Goal: Task Accomplishment & Management: Complete application form

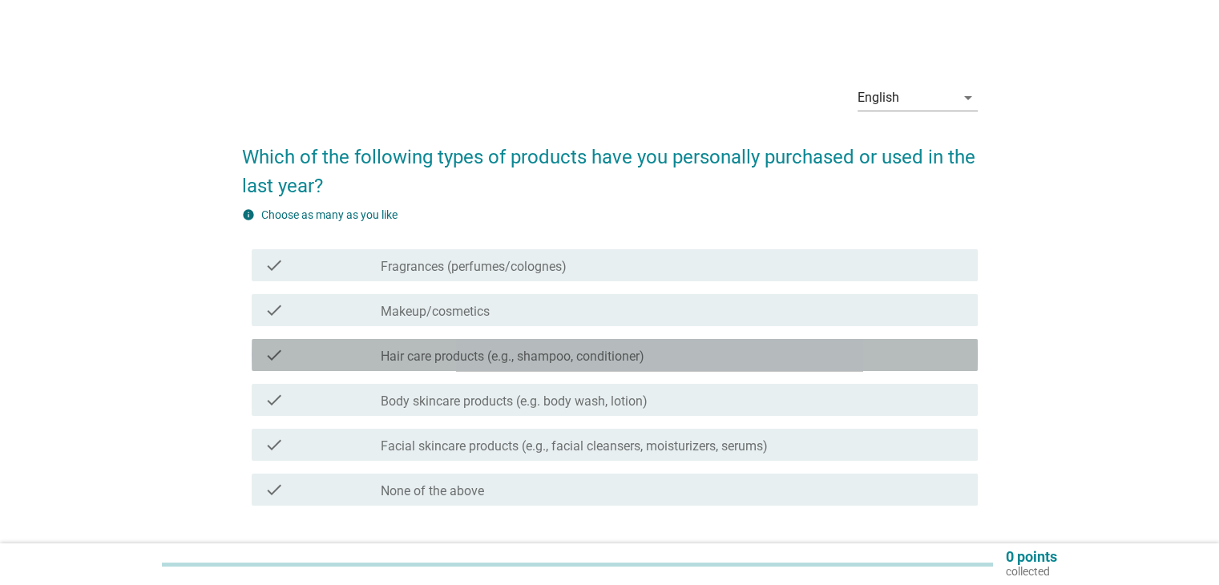
click at [365, 357] on div "check" at bounding box center [322, 354] width 117 height 19
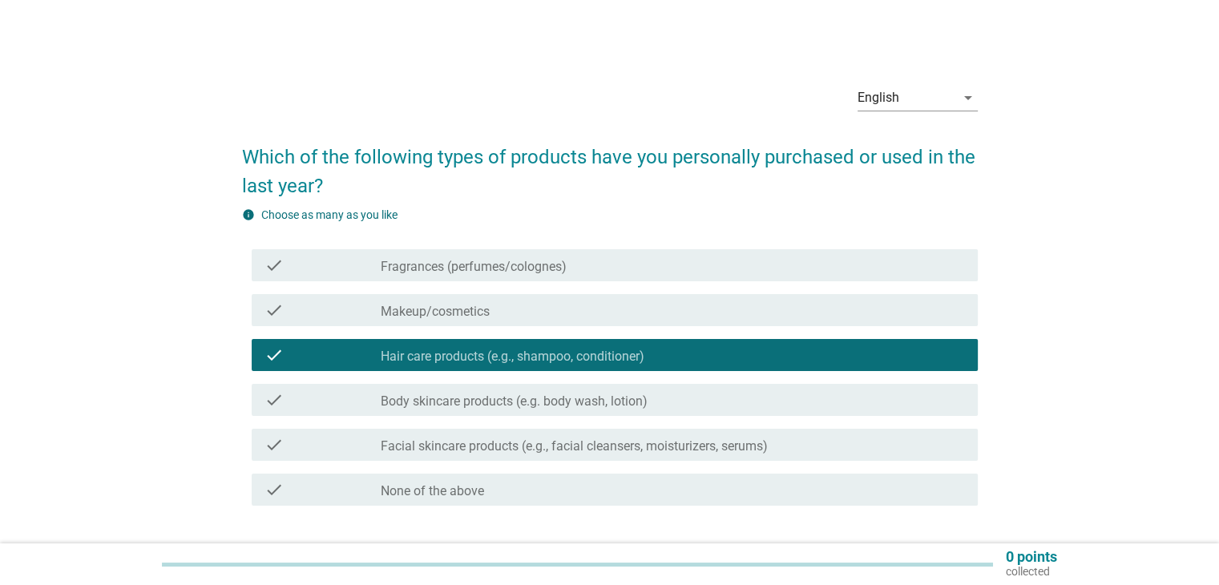
click at [333, 405] on div "check" at bounding box center [322, 399] width 117 height 19
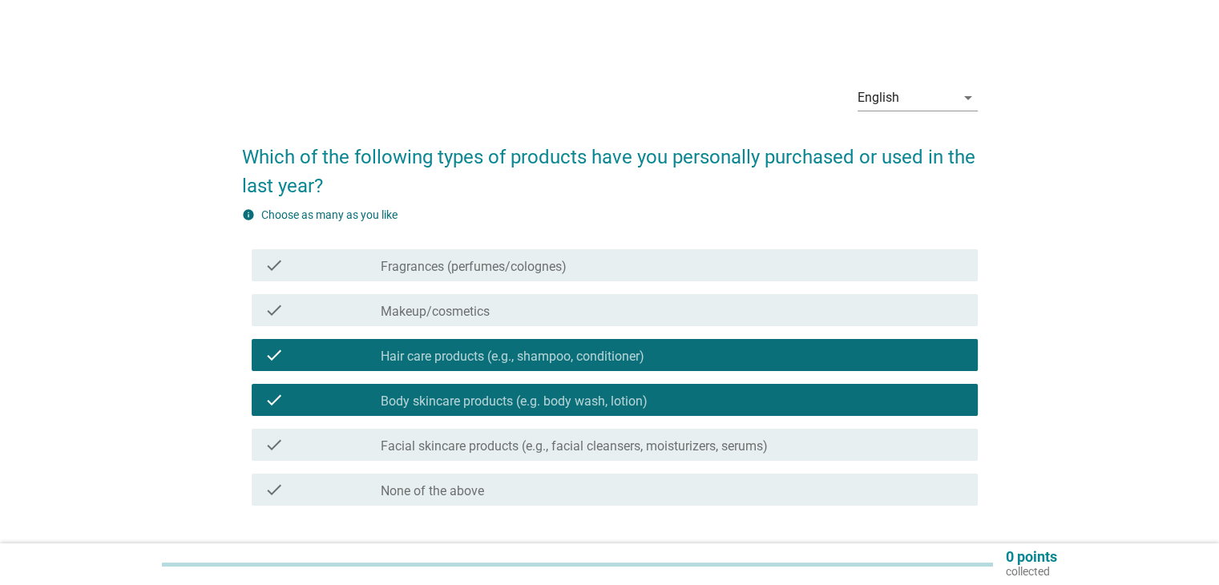
click at [342, 441] on div "check" at bounding box center [322, 444] width 117 height 19
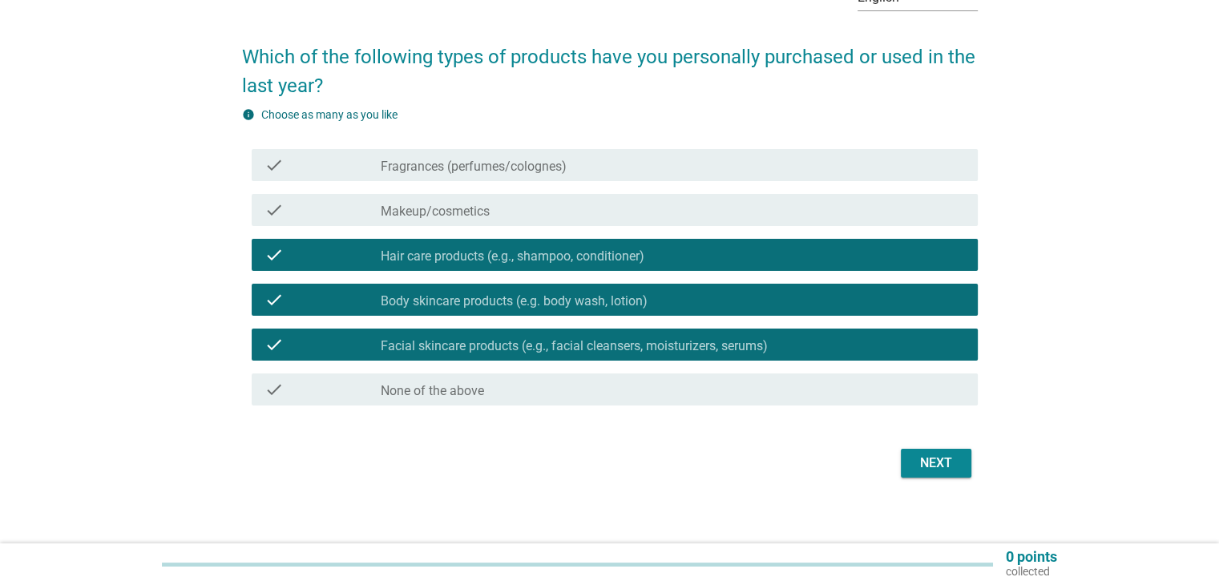
scroll to position [111, 0]
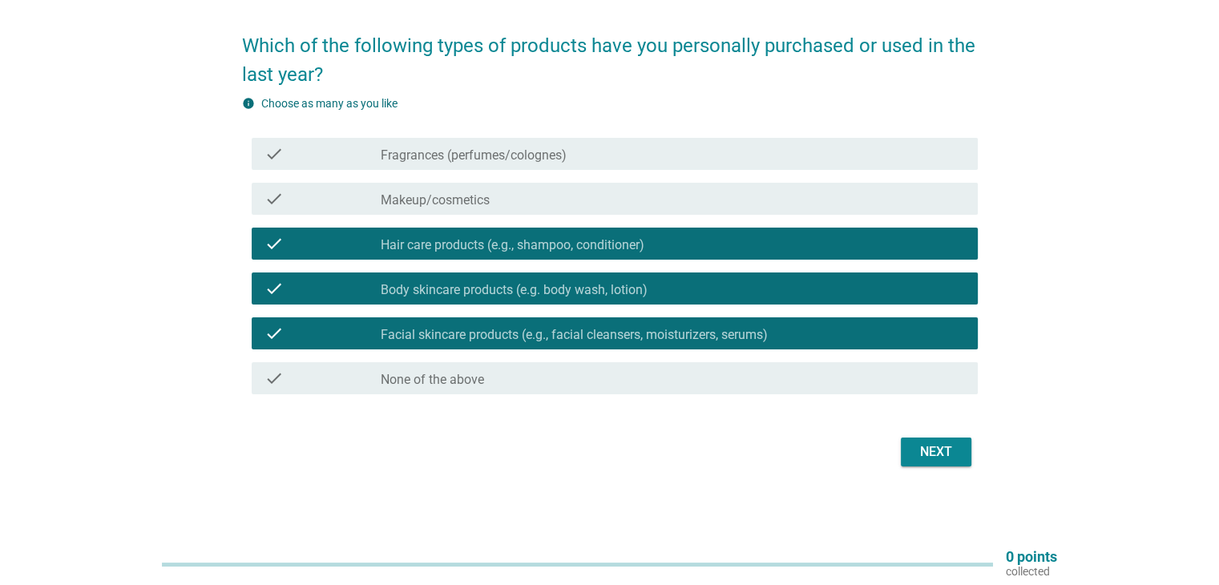
click at [952, 447] on div "Next" at bounding box center [935, 451] width 45 height 19
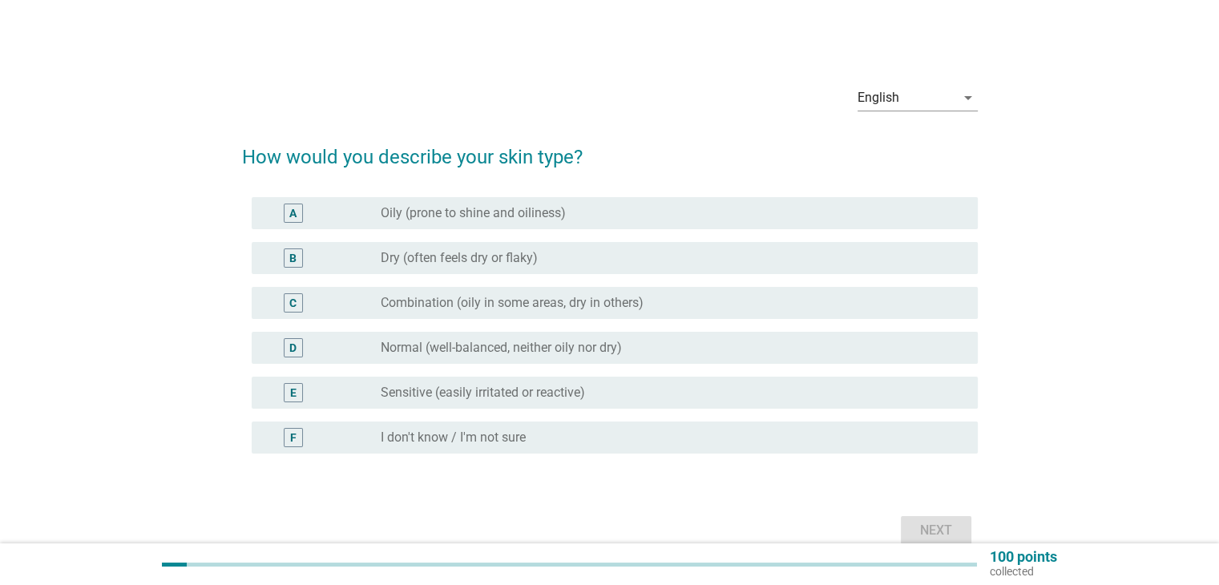
click at [469, 302] on label "Combination (oily in some areas, dry in others)" at bounding box center [512, 303] width 263 height 16
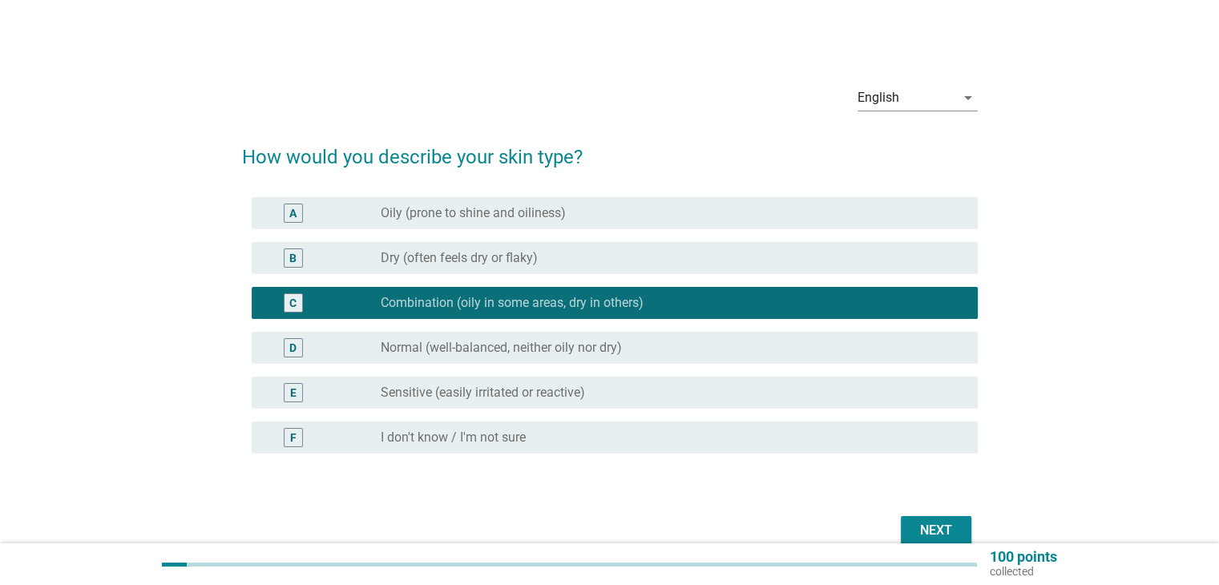
click at [437, 397] on label "Sensitive (easily irritated or reactive)" at bounding box center [483, 393] width 204 height 16
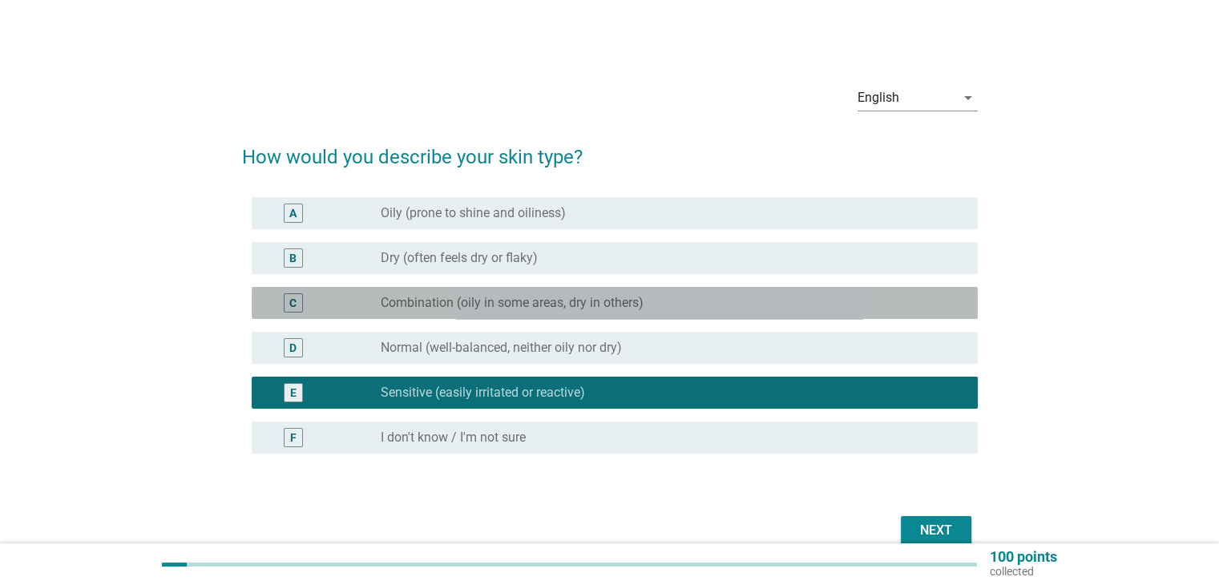
click at [427, 309] on label "Combination (oily in some areas, dry in others)" at bounding box center [512, 303] width 263 height 16
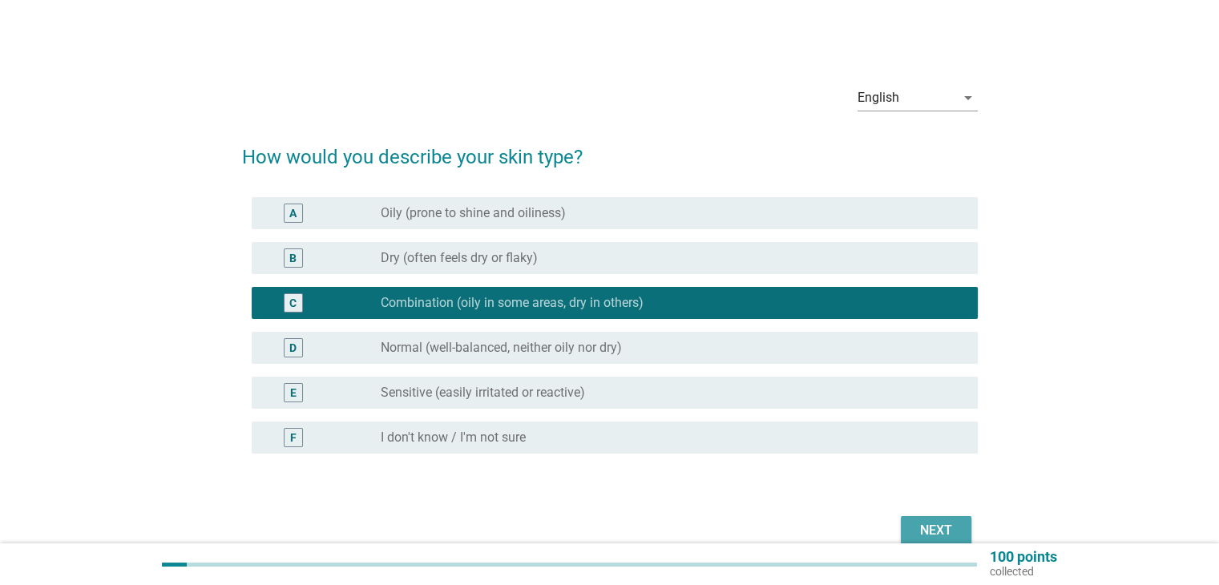
click at [911, 530] on button "Next" at bounding box center [936, 530] width 71 height 29
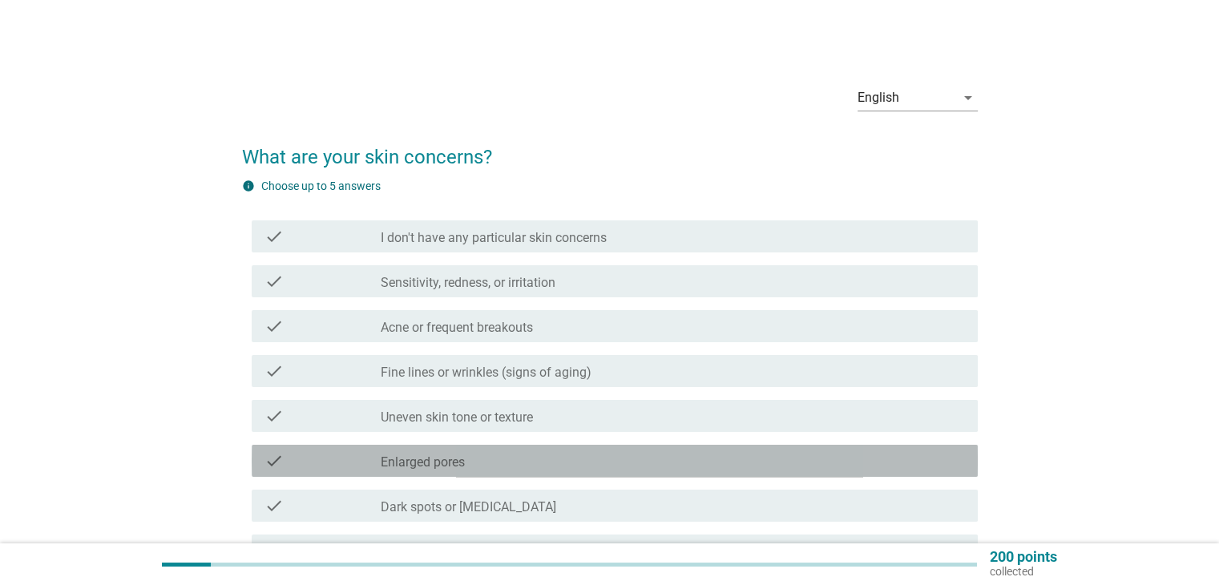
click at [472, 467] on div "check_box_outline_blank Enlarged pores" at bounding box center [672, 460] width 583 height 19
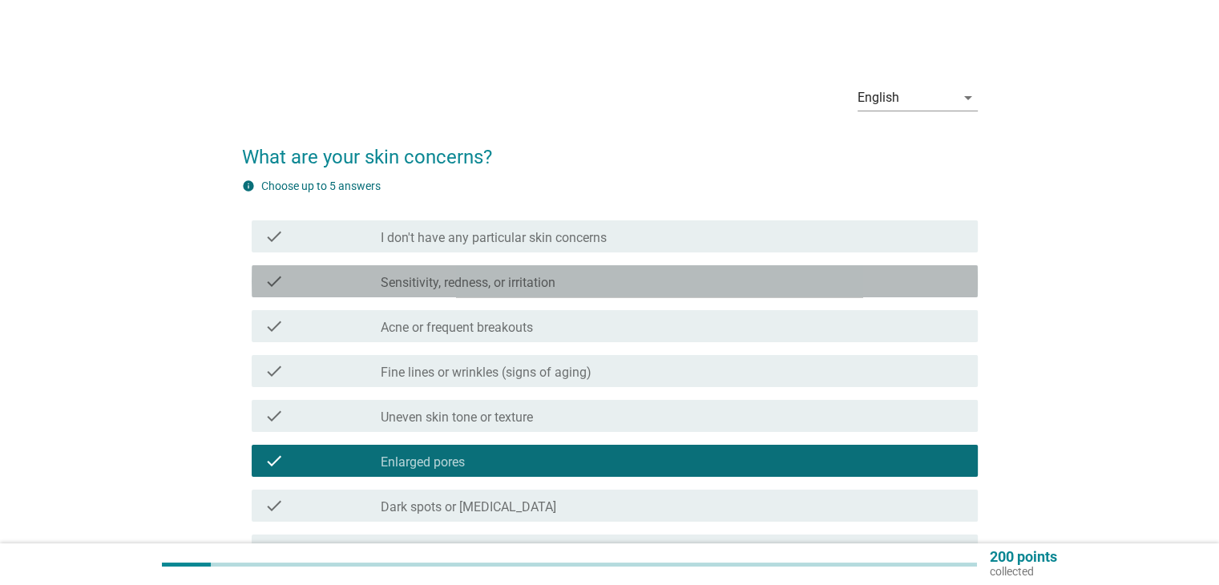
click at [508, 283] on label "Sensitivity, redness, or irritation" at bounding box center [468, 283] width 175 height 16
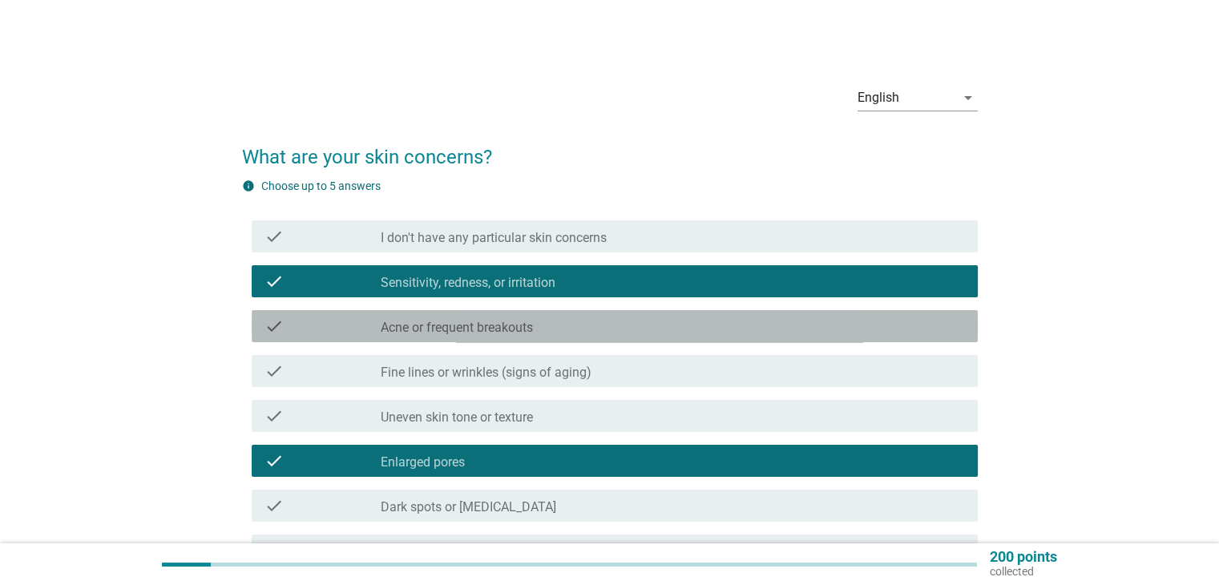
click at [509, 324] on label "Acne or frequent breakouts" at bounding box center [457, 328] width 152 height 16
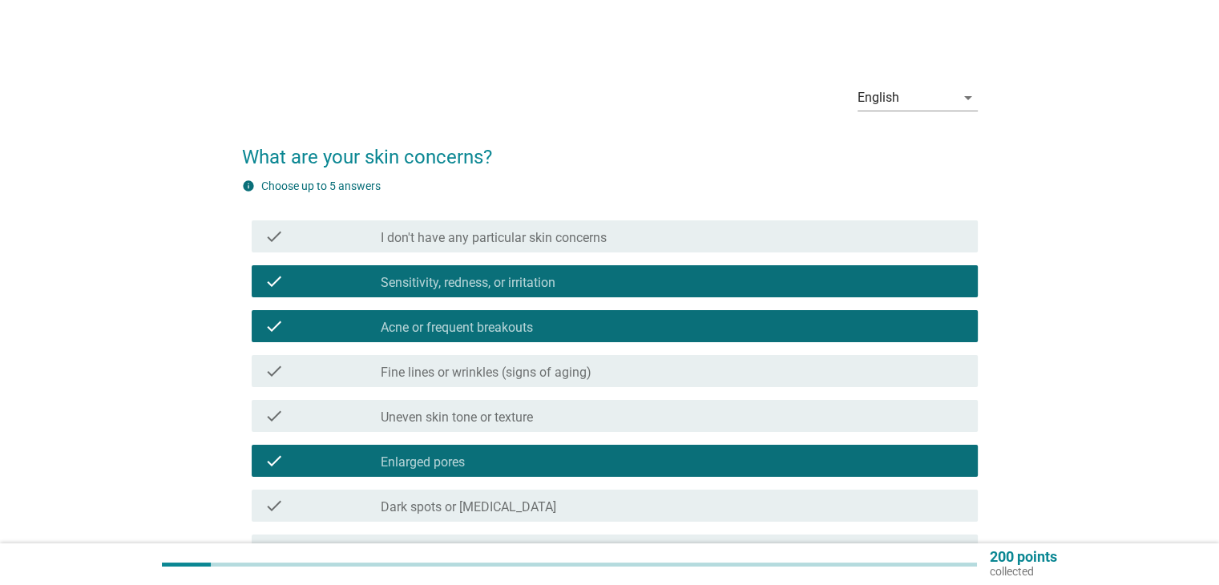
click at [585, 373] on label "Fine lines or wrinkles (signs of aging)" at bounding box center [486, 373] width 211 height 16
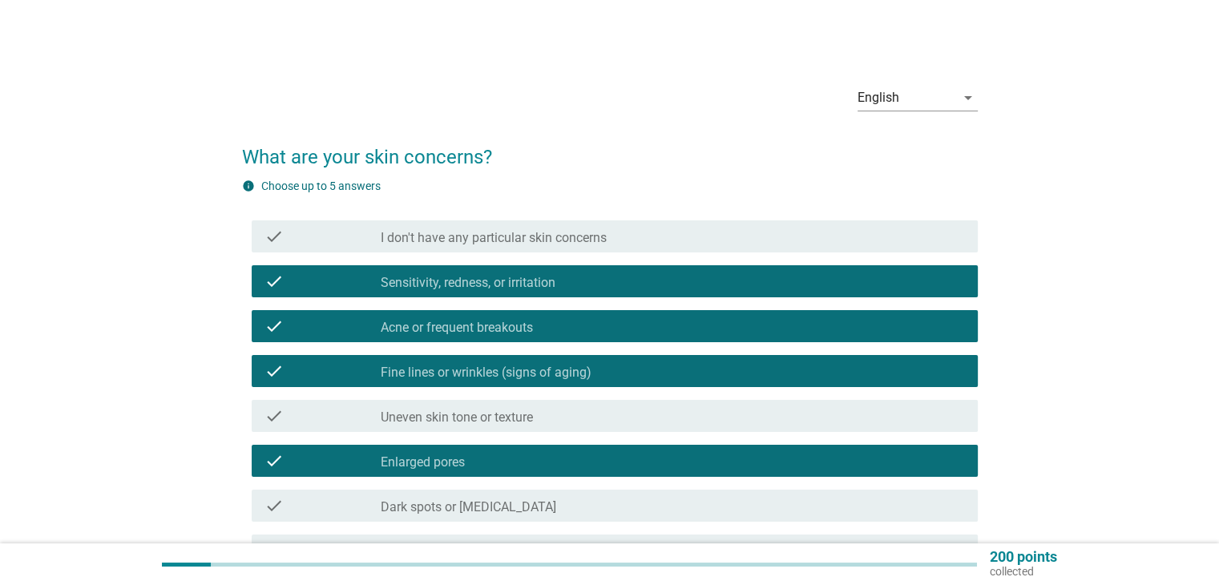
click at [556, 510] on label "Dark spots or [MEDICAL_DATA]" at bounding box center [468, 507] width 175 height 16
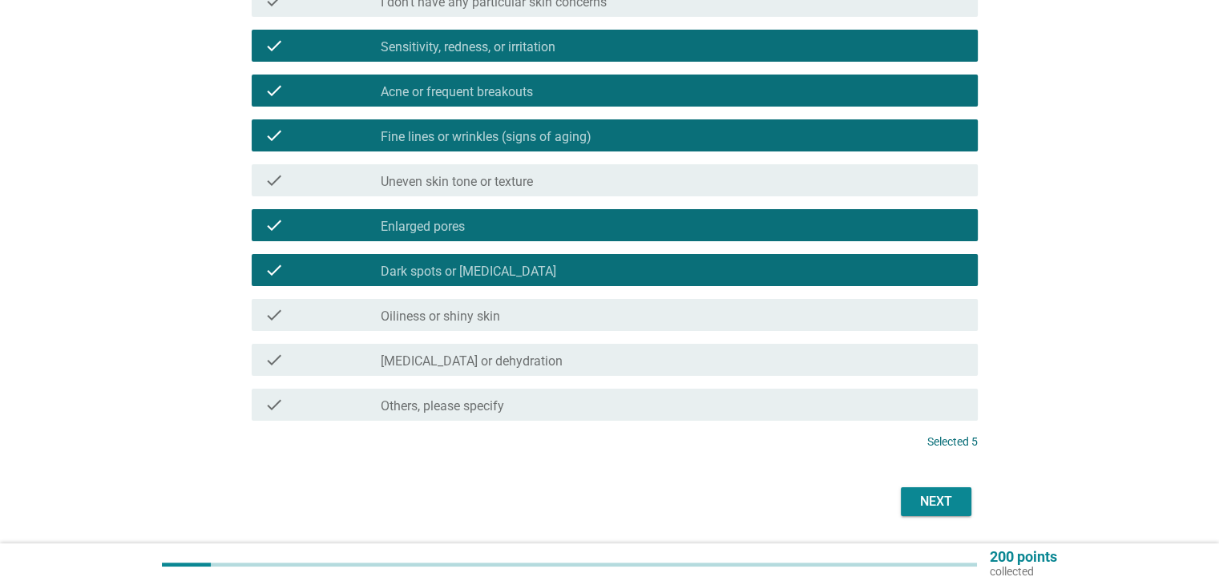
scroll to position [240, 0]
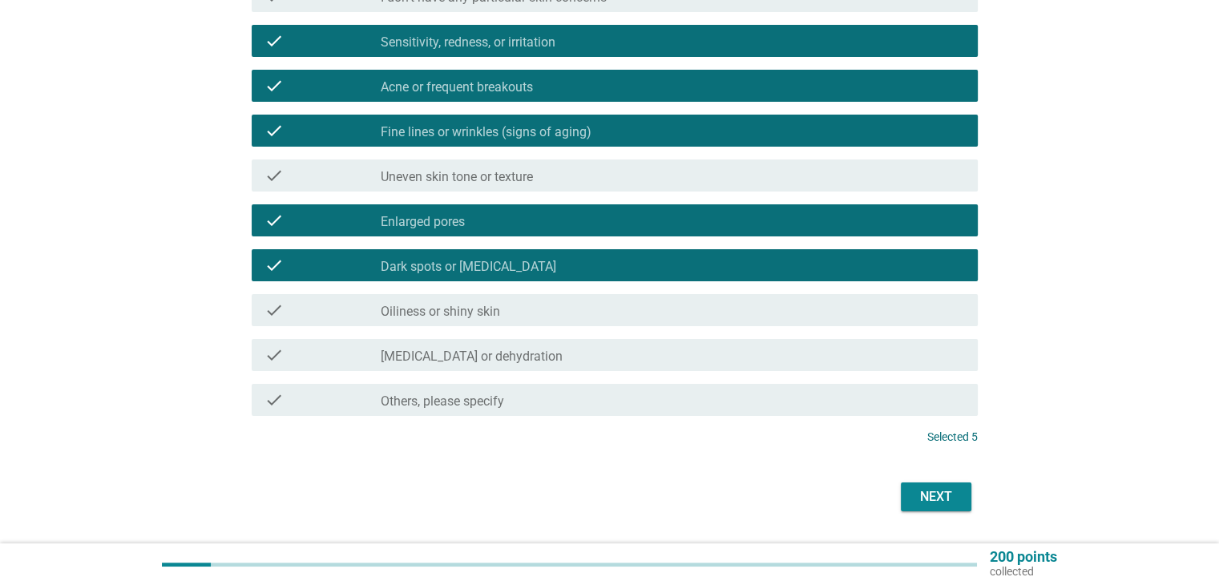
click at [510, 318] on div "check_box_outline_blank Oiliness or shiny skin" at bounding box center [672, 309] width 583 height 19
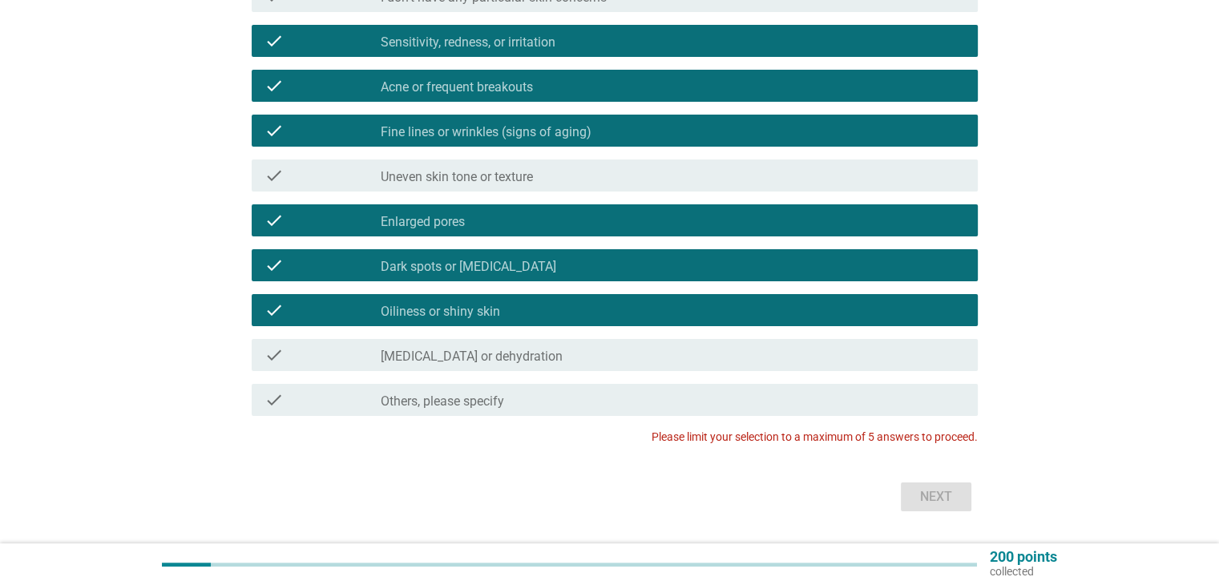
click at [514, 272] on label "Dark spots or [MEDICAL_DATA]" at bounding box center [468, 267] width 175 height 16
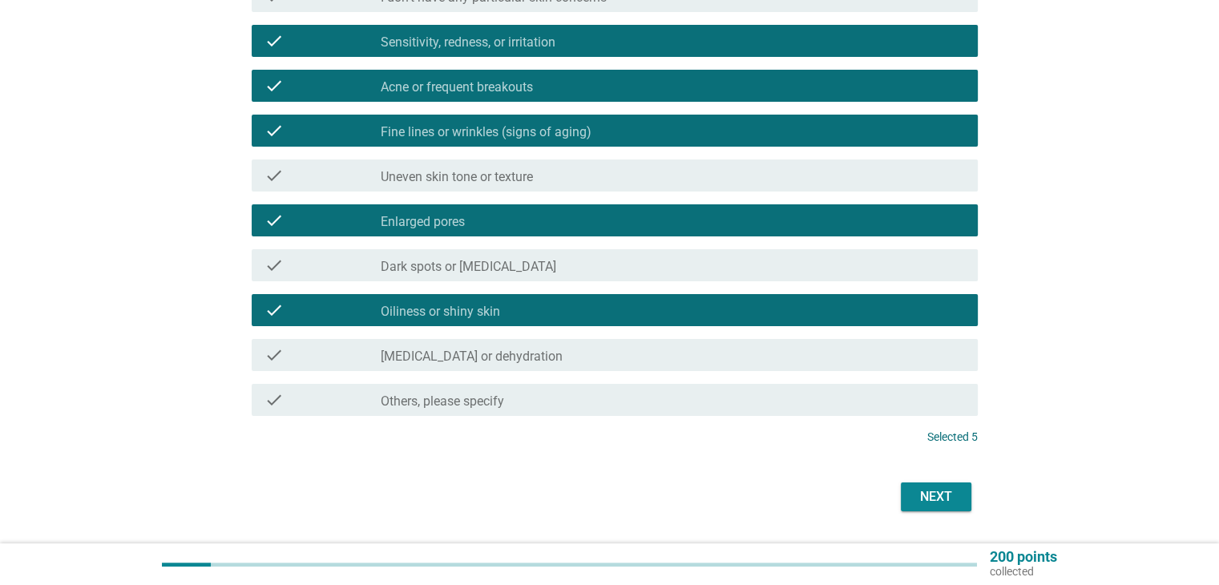
click at [626, 26] on div "check check_box Sensitivity, redness, or irritation" at bounding box center [615, 41] width 726 height 32
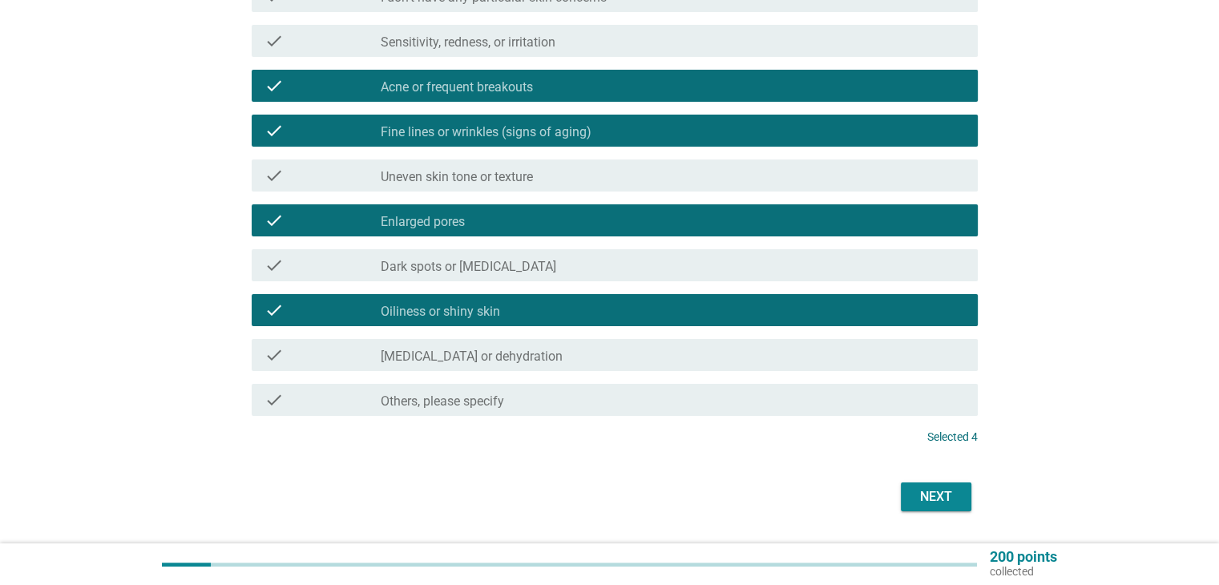
click at [538, 347] on div "check_box_outline_blank [MEDICAL_DATA] or dehydration" at bounding box center [672, 354] width 583 height 19
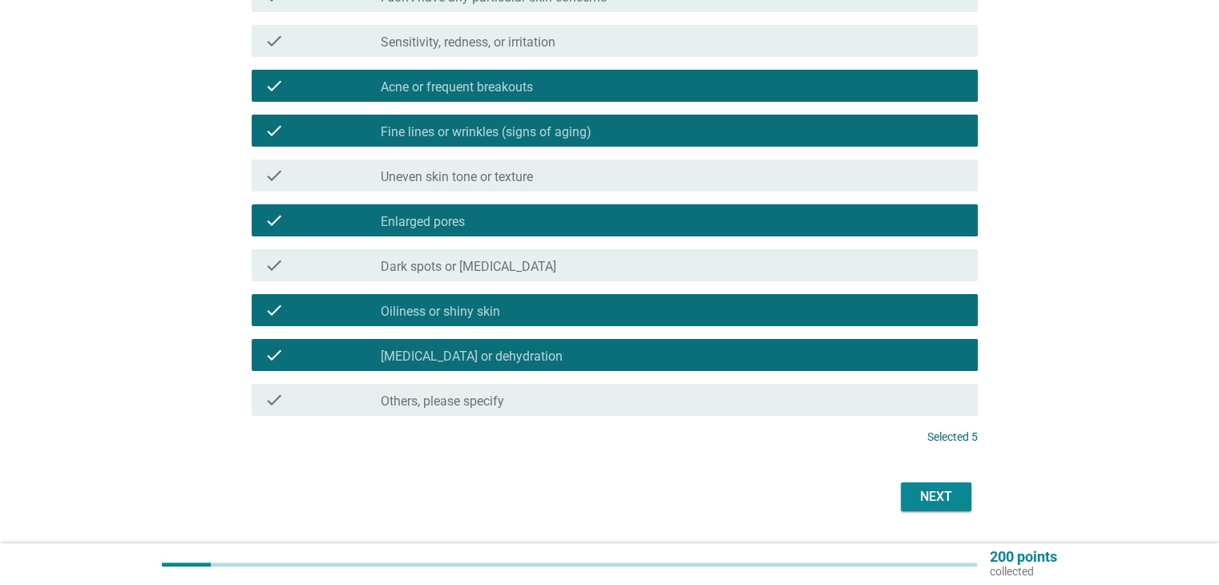
click at [953, 489] on div "Next" at bounding box center [935, 496] width 45 height 19
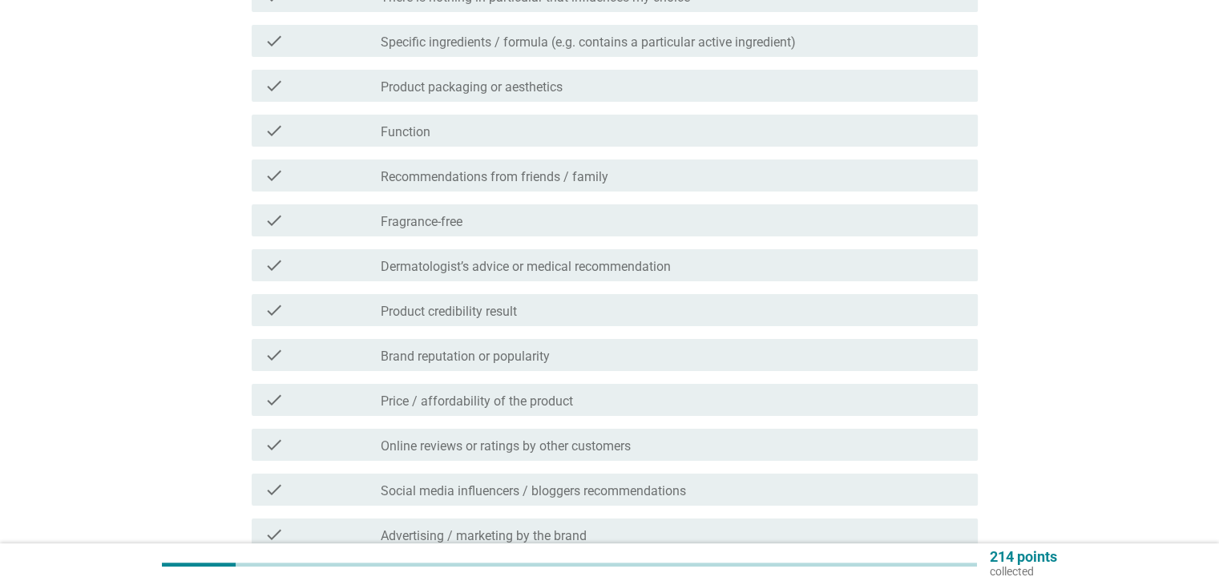
scroll to position [0, 0]
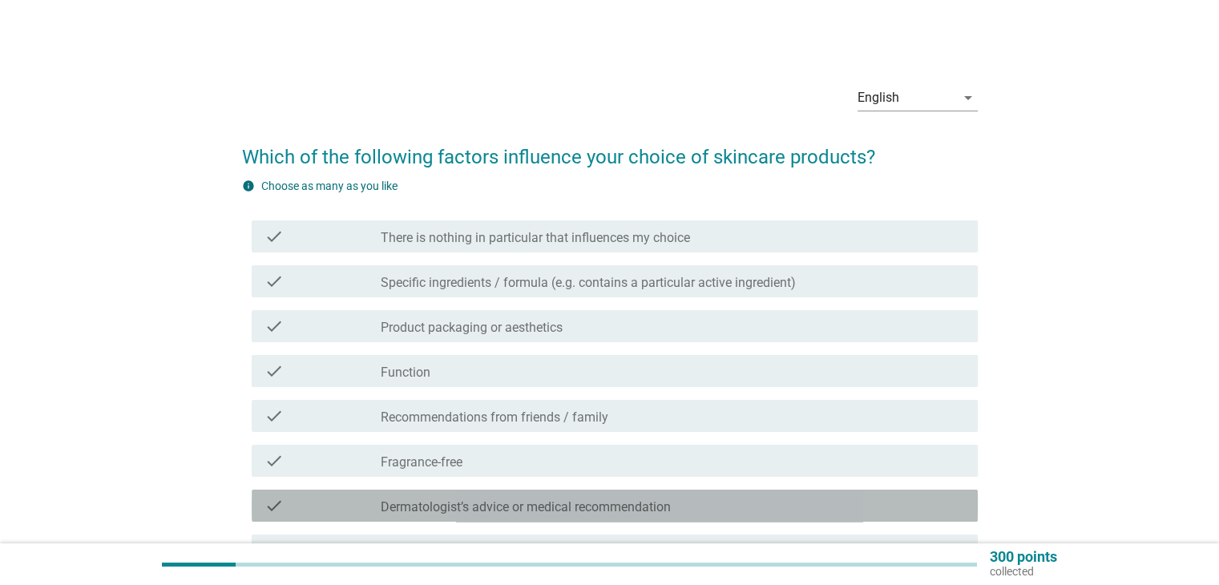
click at [671, 511] on label "Dermatologist’s advice or medical recommendation" at bounding box center [526, 507] width 290 height 16
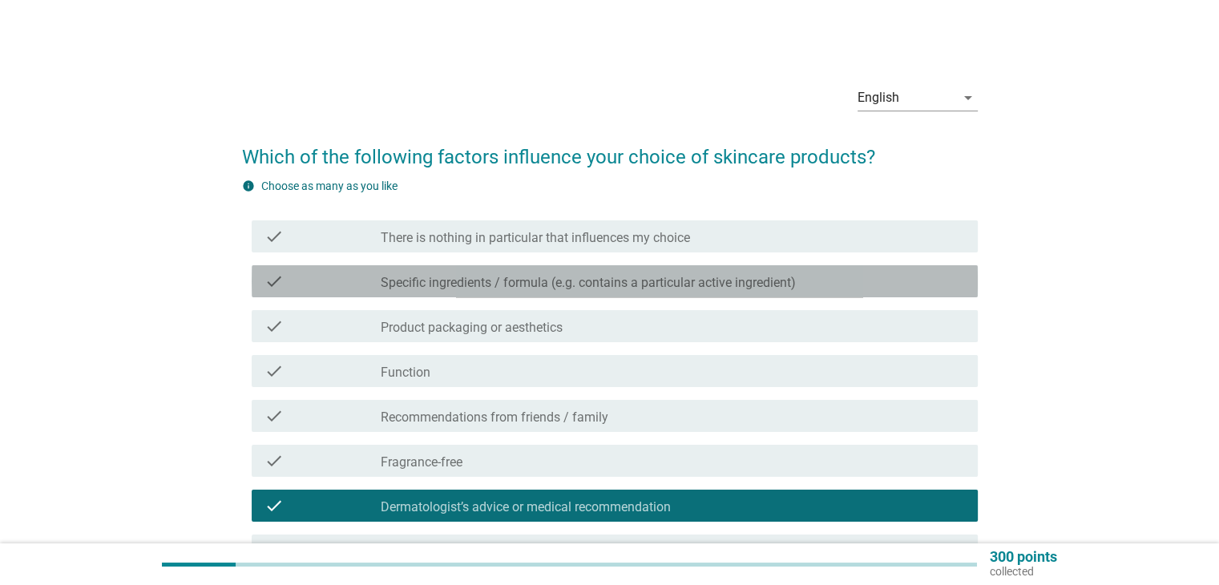
click at [748, 278] on label "Specific ingredients / formula (e.g. contains a particular active ingredient)" at bounding box center [588, 283] width 415 height 16
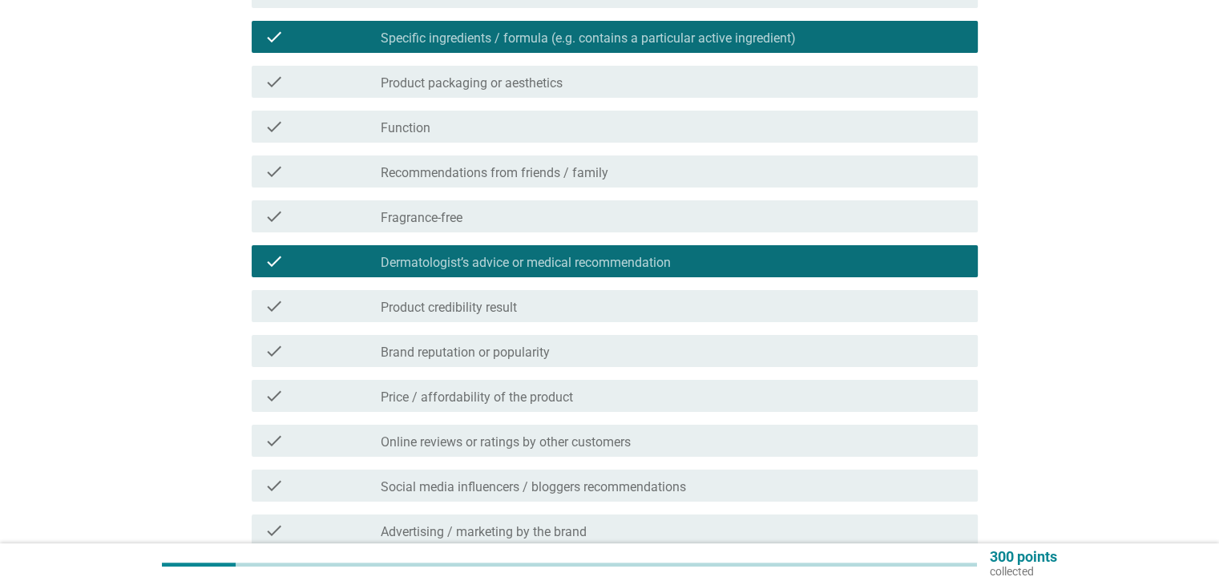
scroll to position [240, 0]
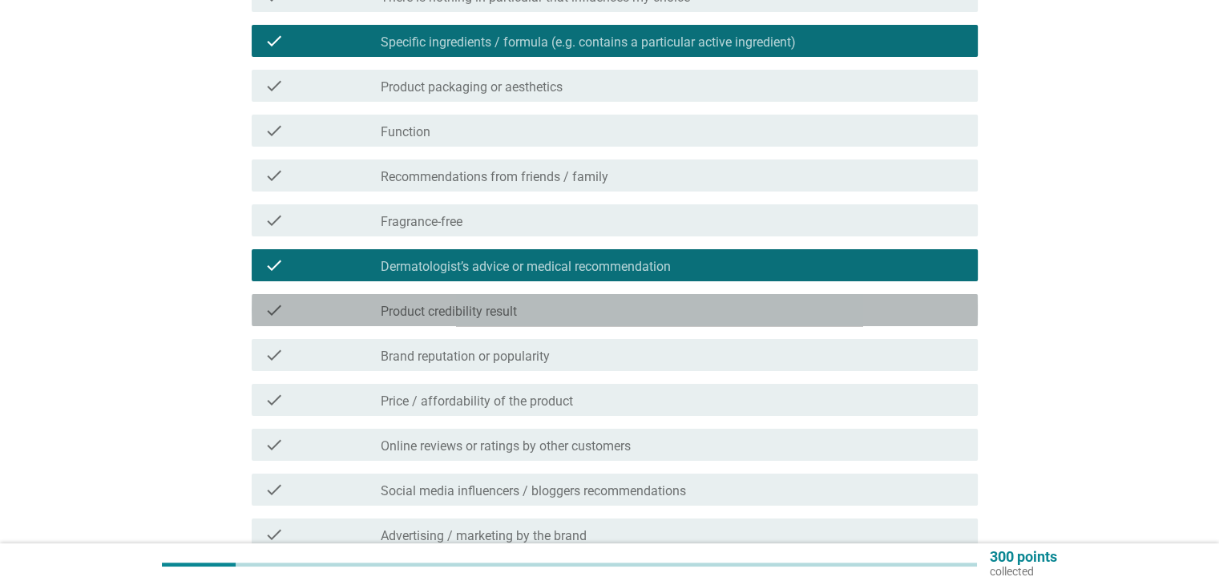
click at [542, 315] on div "check_box_outline_blank Product credibility result" at bounding box center [672, 309] width 583 height 19
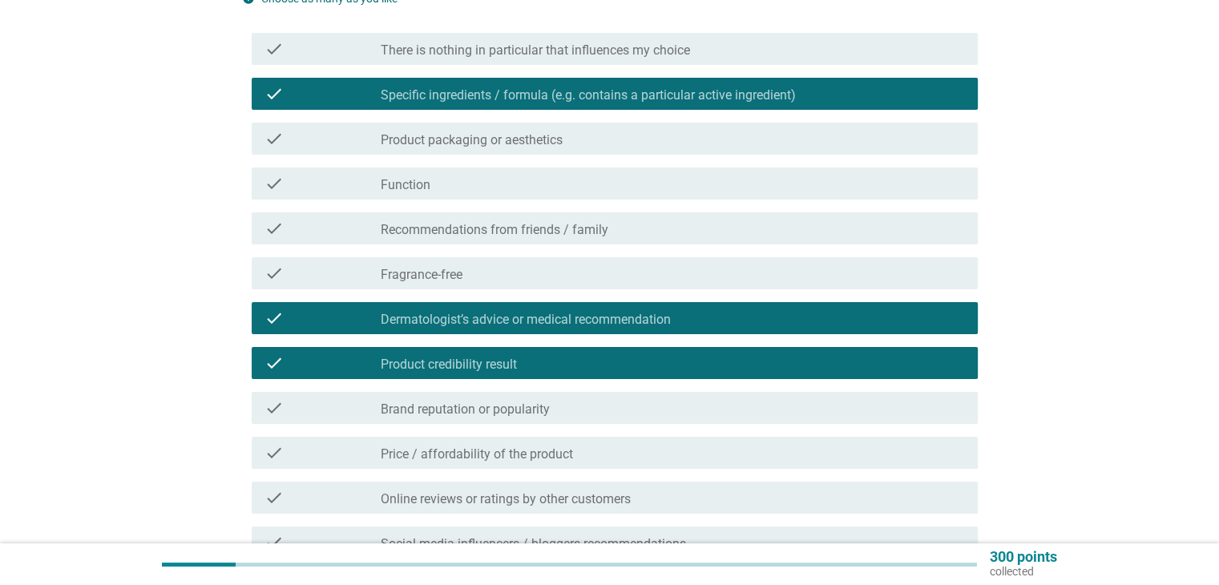
scroll to position [160, 0]
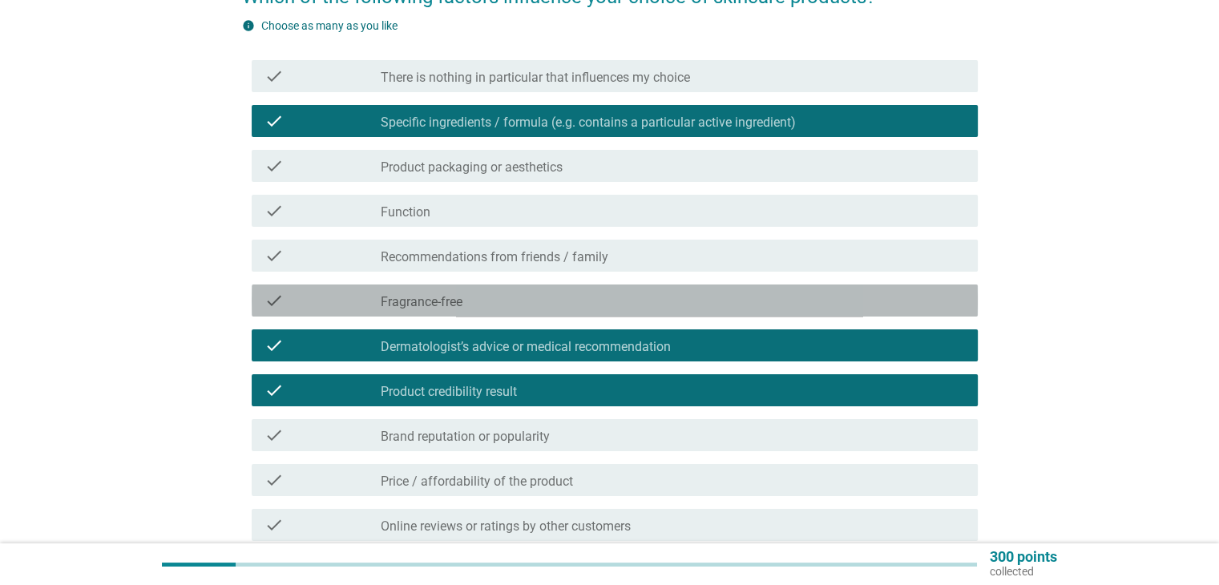
click at [599, 308] on div "check_box_outline_blank Fragrance-free" at bounding box center [672, 300] width 583 height 19
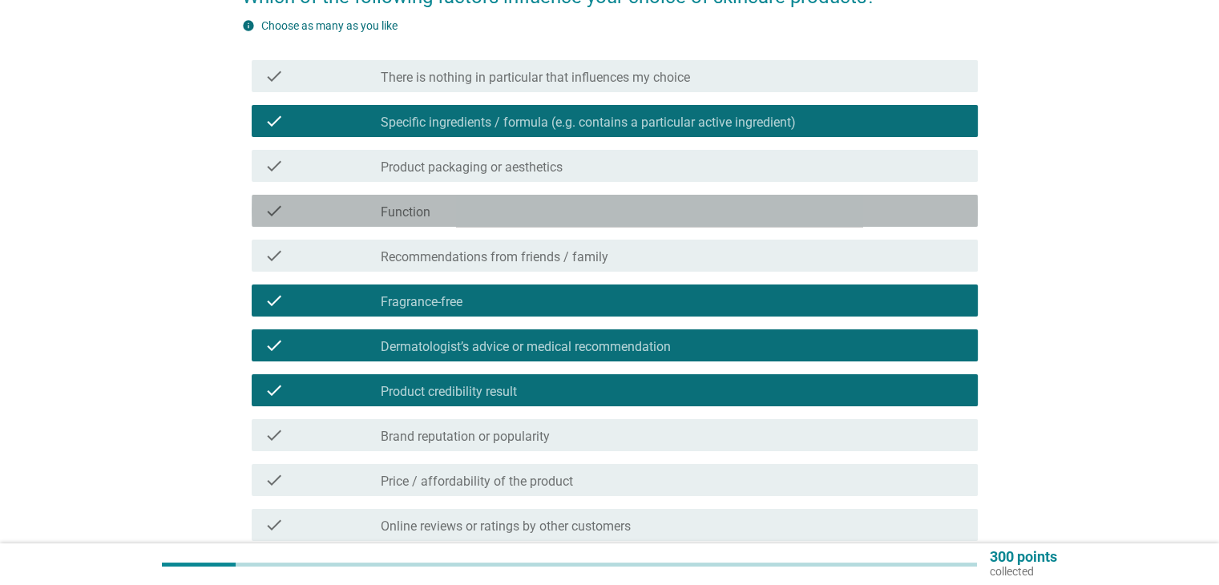
click at [550, 213] on div "check_box_outline_blank Function" at bounding box center [672, 210] width 583 height 19
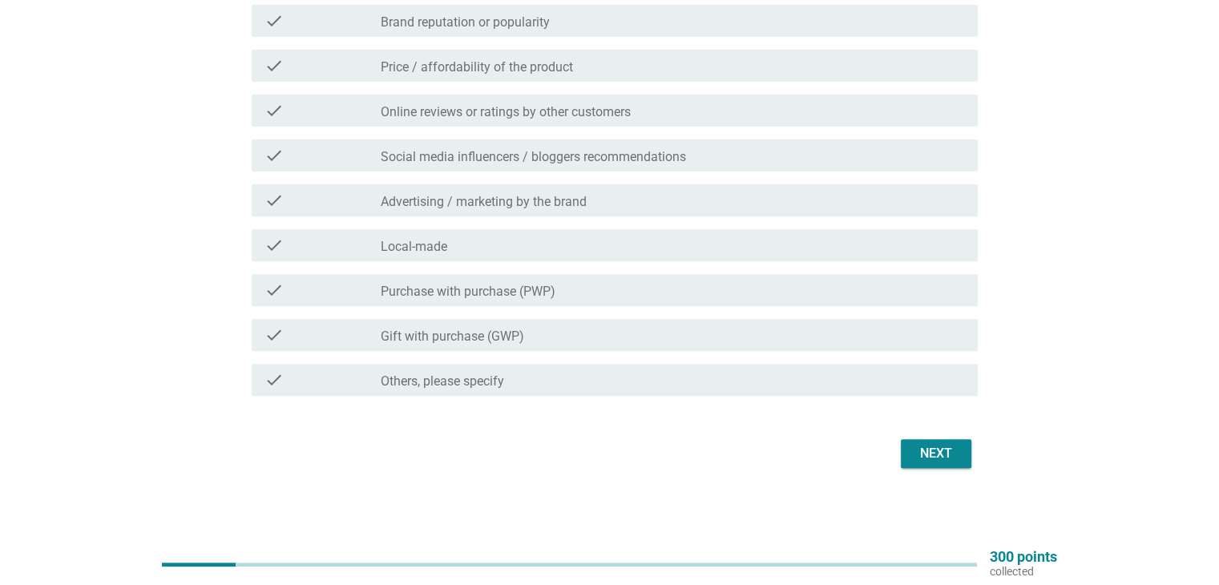
scroll to position [576, 0]
click at [948, 444] on div "Next" at bounding box center [935, 451] width 45 height 19
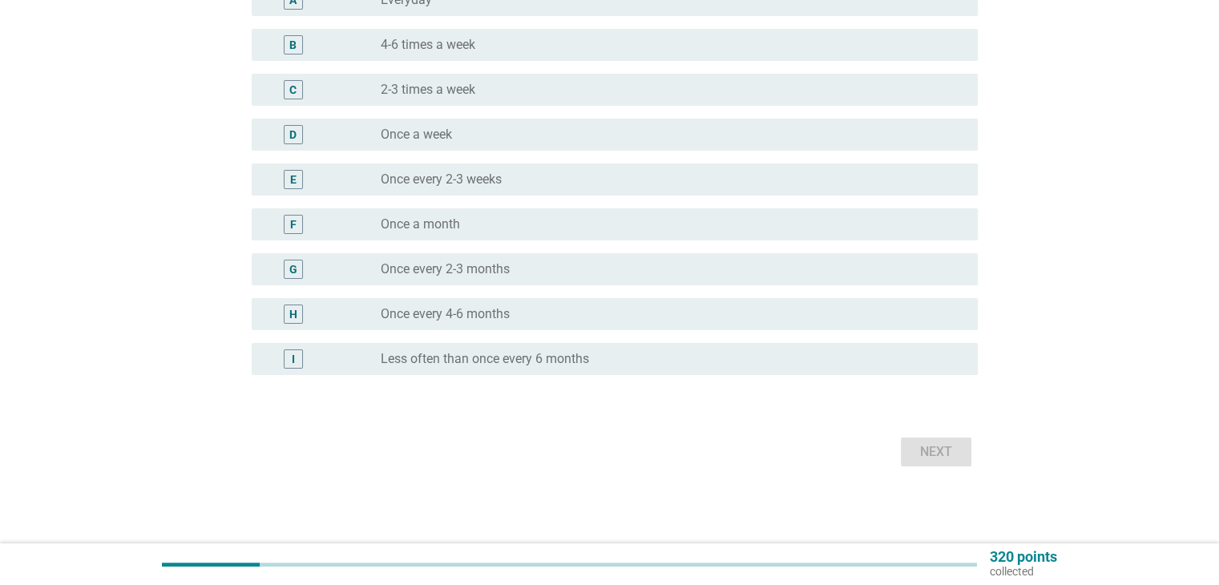
scroll to position [0, 0]
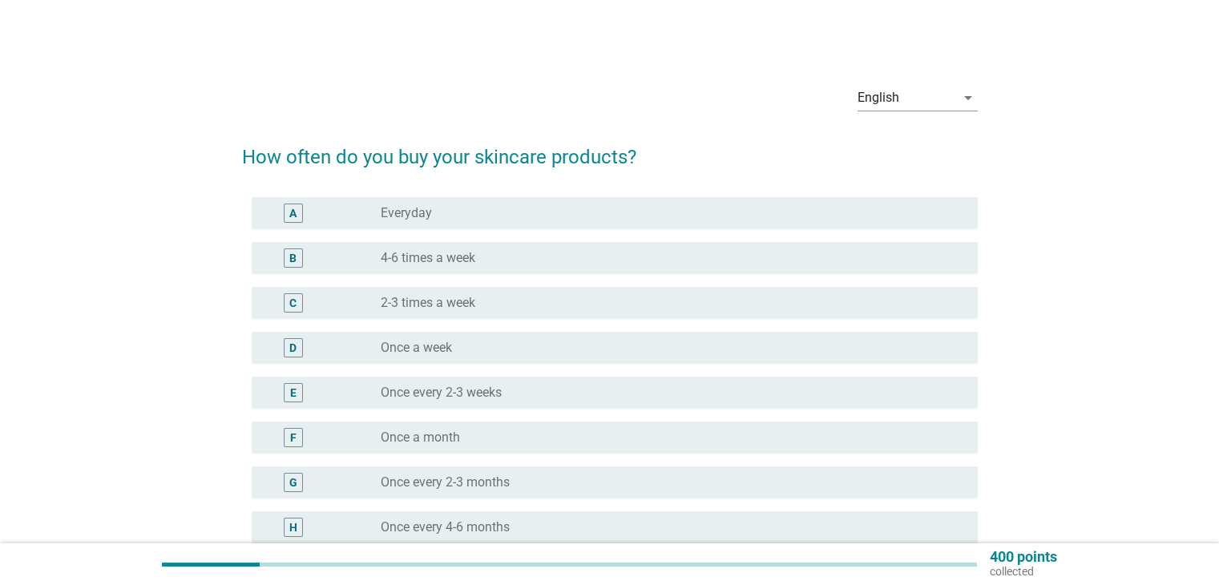
click at [422, 433] on label "Once a month" at bounding box center [420, 437] width 79 height 16
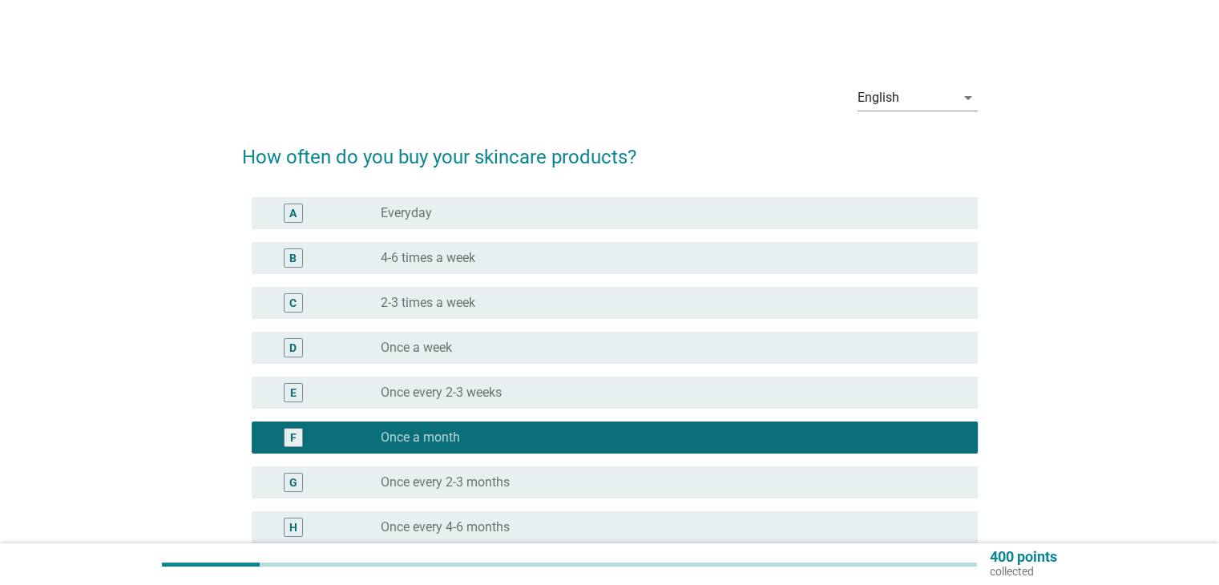
click at [461, 392] on label "Once every 2-3 weeks" at bounding box center [441, 393] width 121 height 16
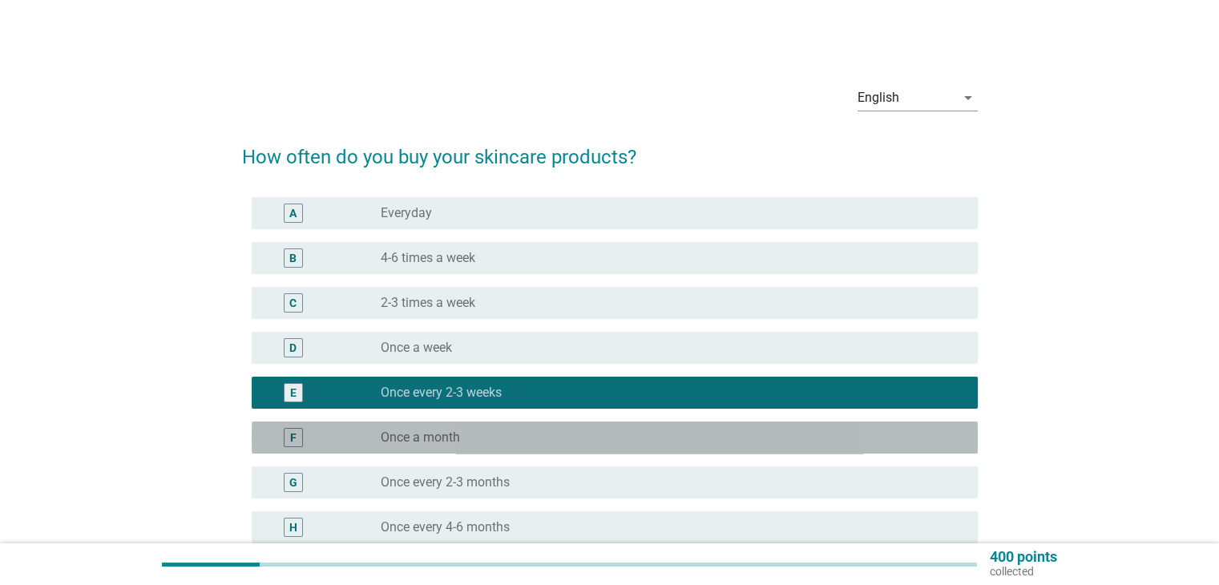
click at [457, 425] on div "F radio_button_unchecked Once a month" at bounding box center [615, 437] width 726 height 32
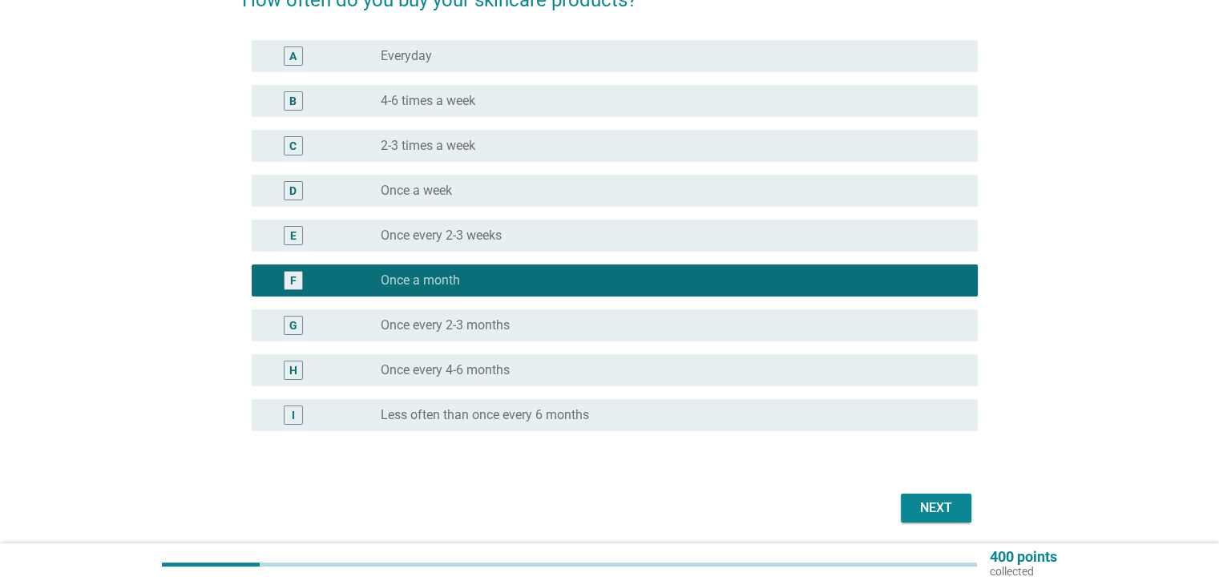
scroll to position [160, 0]
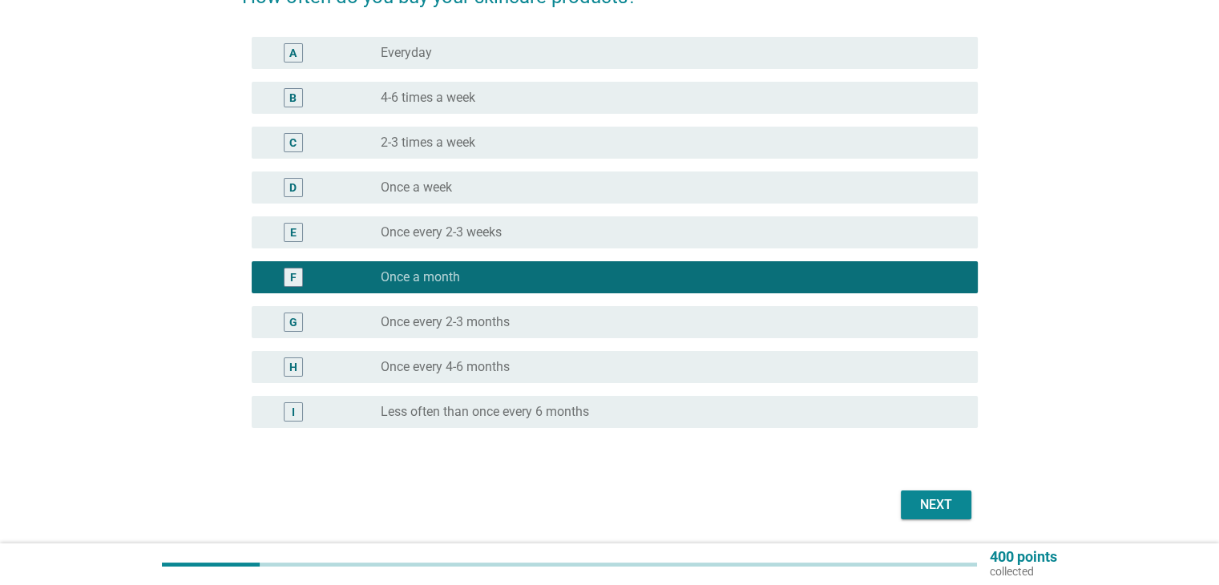
click at [949, 506] on div "Next" at bounding box center [935, 504] width 45 height 19
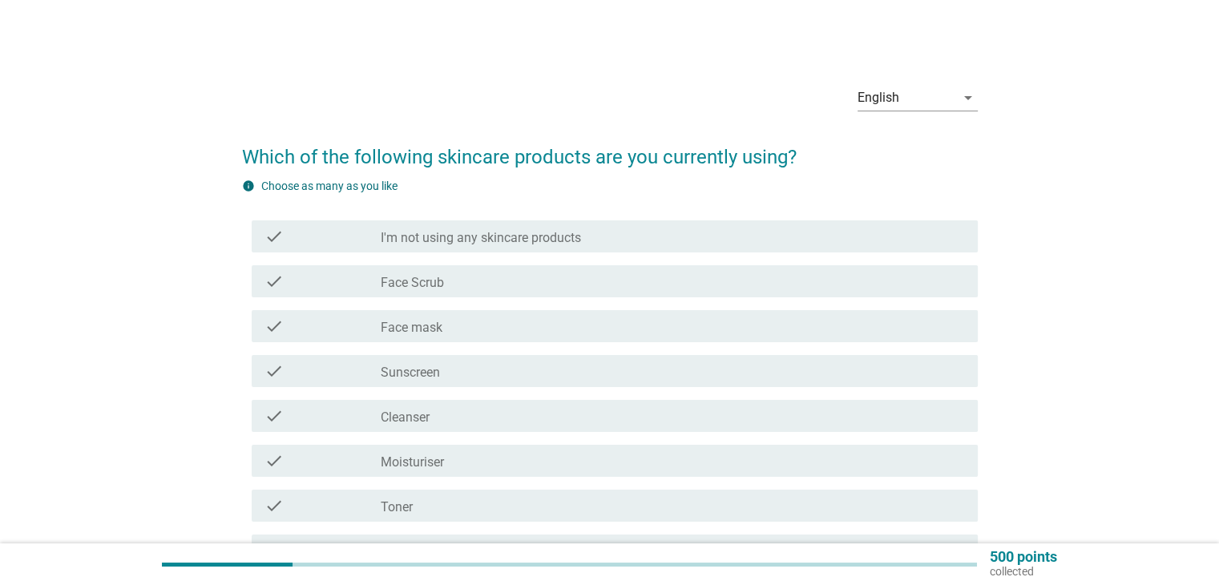
click at [442, 377] on div "check_box_outline_blank Sunscreen" at bounding box center [672, 370] width 583 height 19
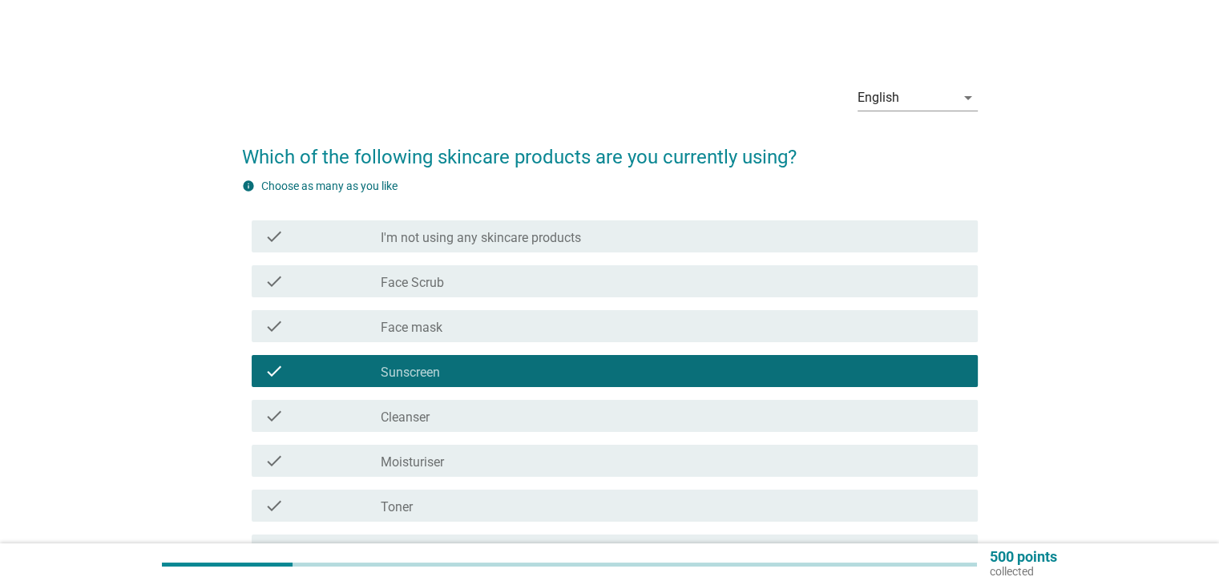
click at [439, 283] on label "Face Scrub" at bounding box center [412, 283] width 63 height 16
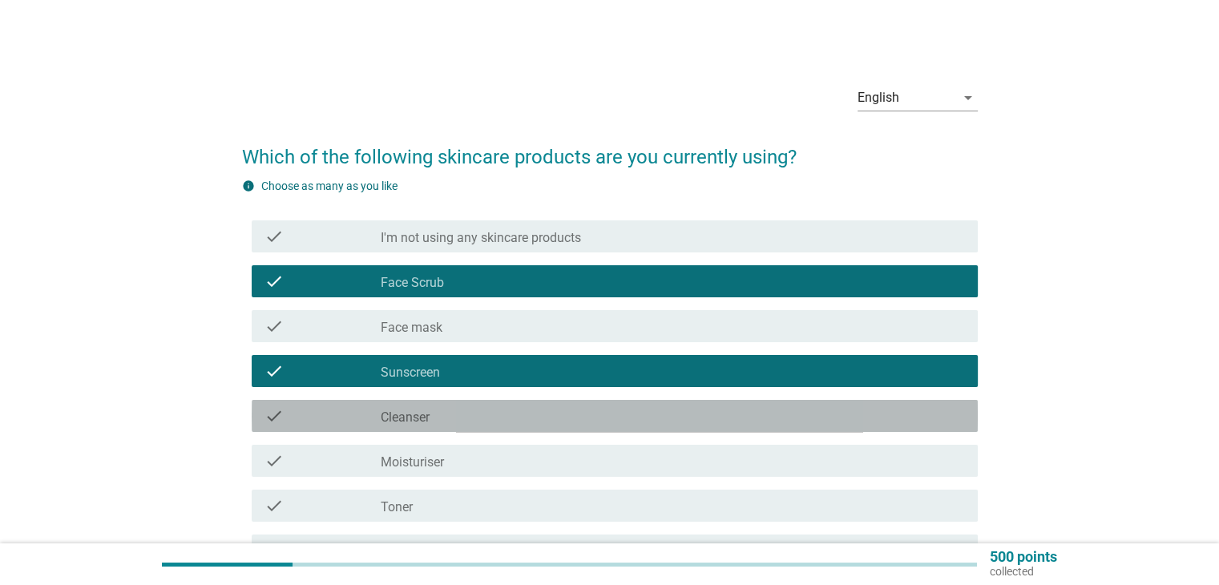
click at [417, 426] on div "check check_box_outline_blank Cleanser" at bounding box center [615, 416] width 726 height 32
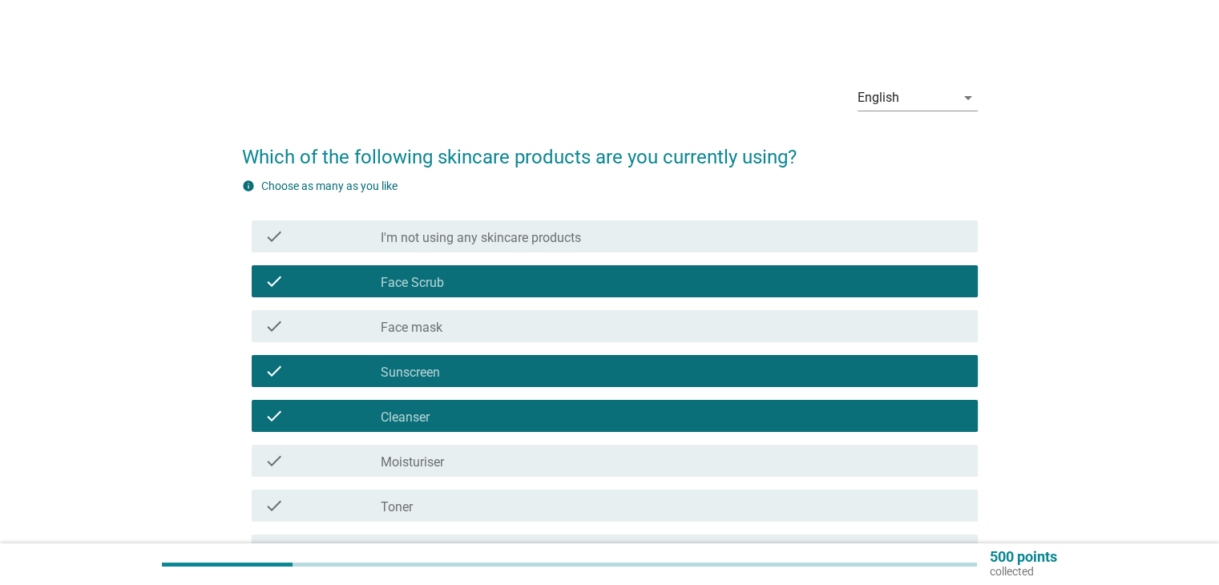
click at [414, 460] on label "Moisturiser" at bounding box center [412, 462] width 63 height 16
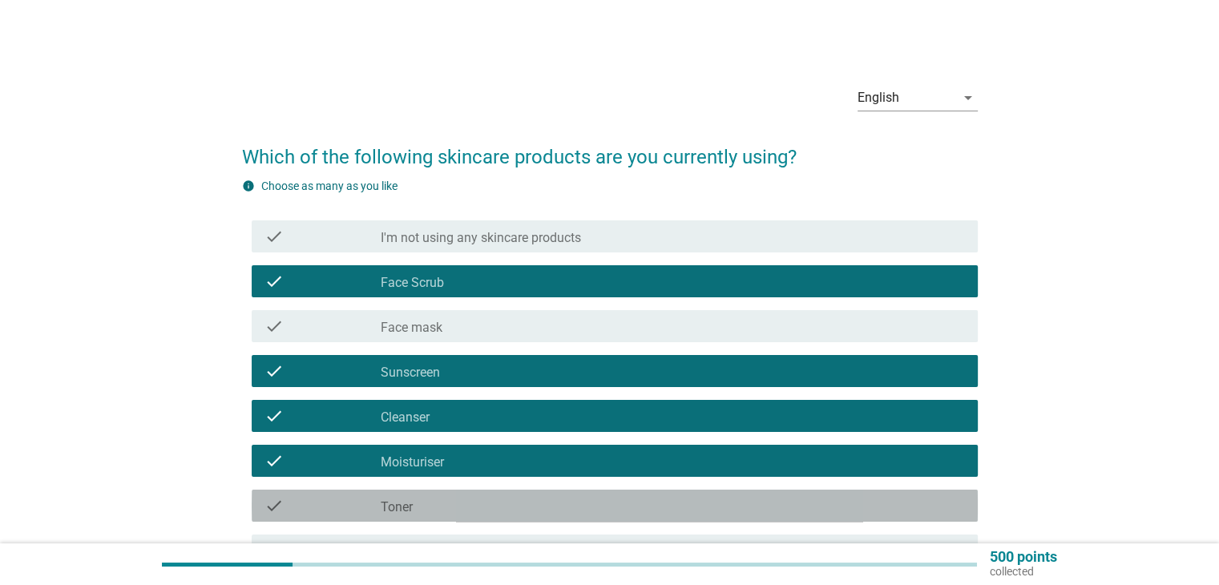
click at [410, 509] on label "Toner" at bounding box center [397, 507] width 32 height 16
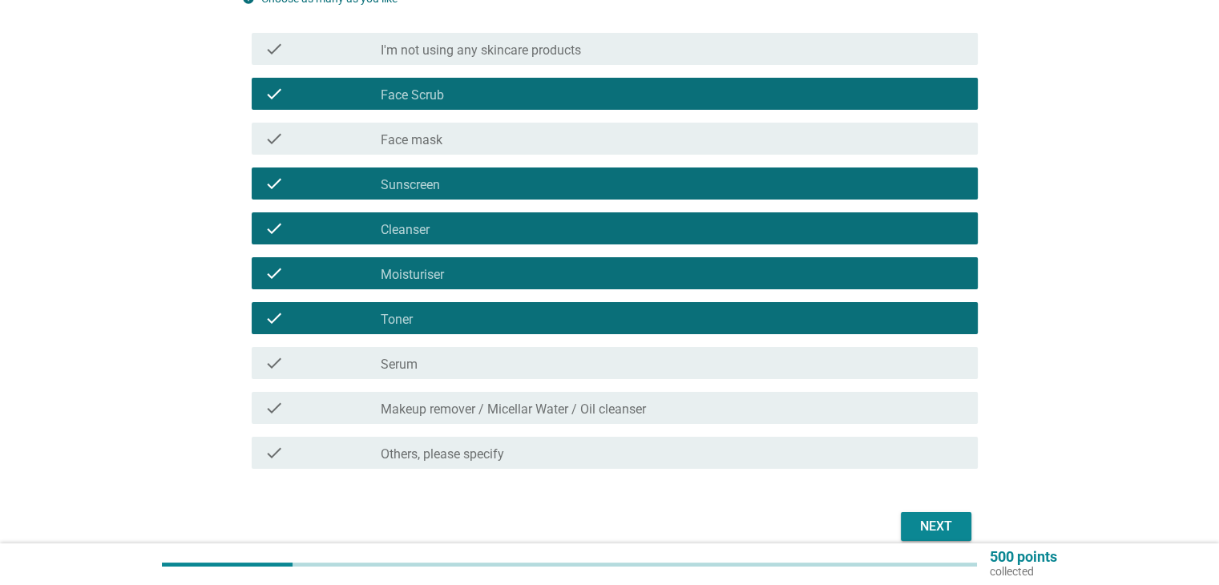
scroll to position [262, 0]
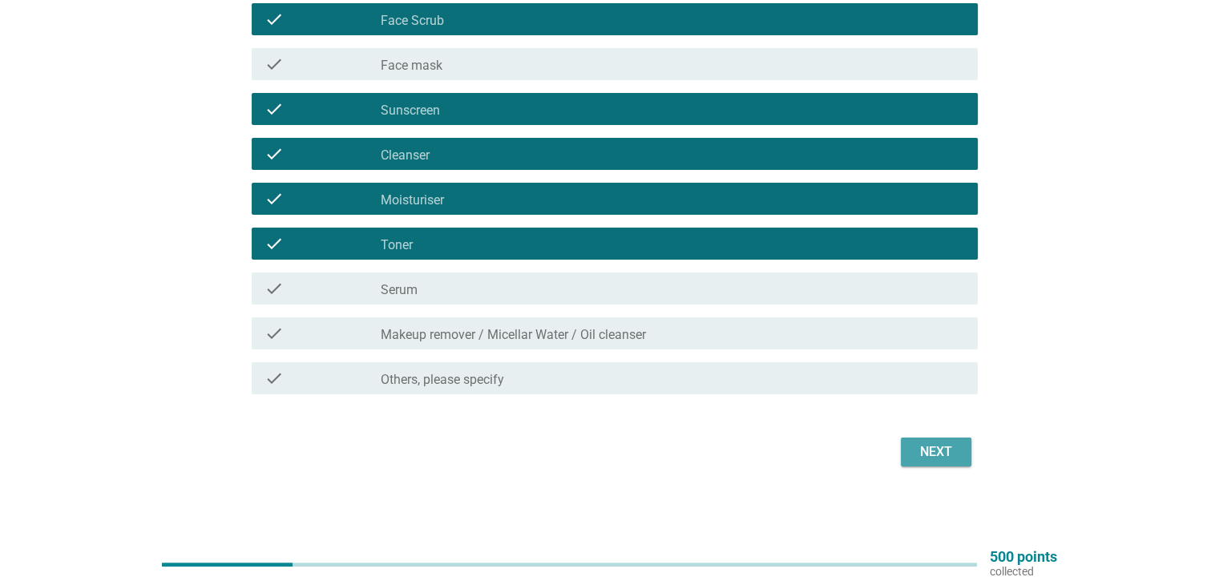
click at [909, 462] on button "Next" at bounding box center [936, 451] width 71 height 29
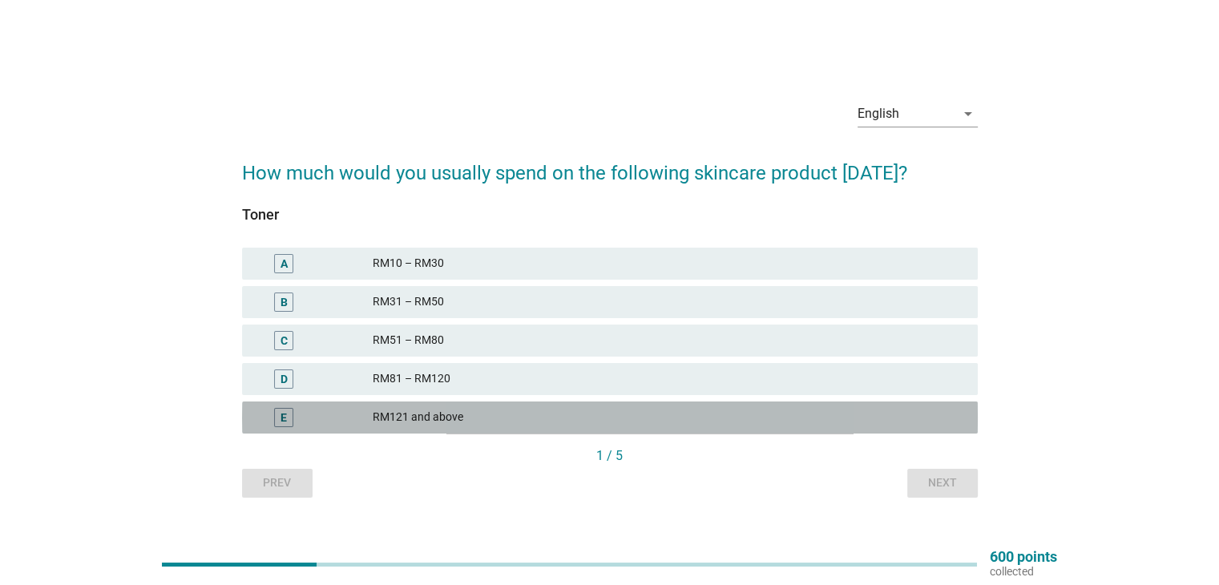
click at [443, 417] on div "RM121 and above" at bounding box center [668, 417] width 591 height 19
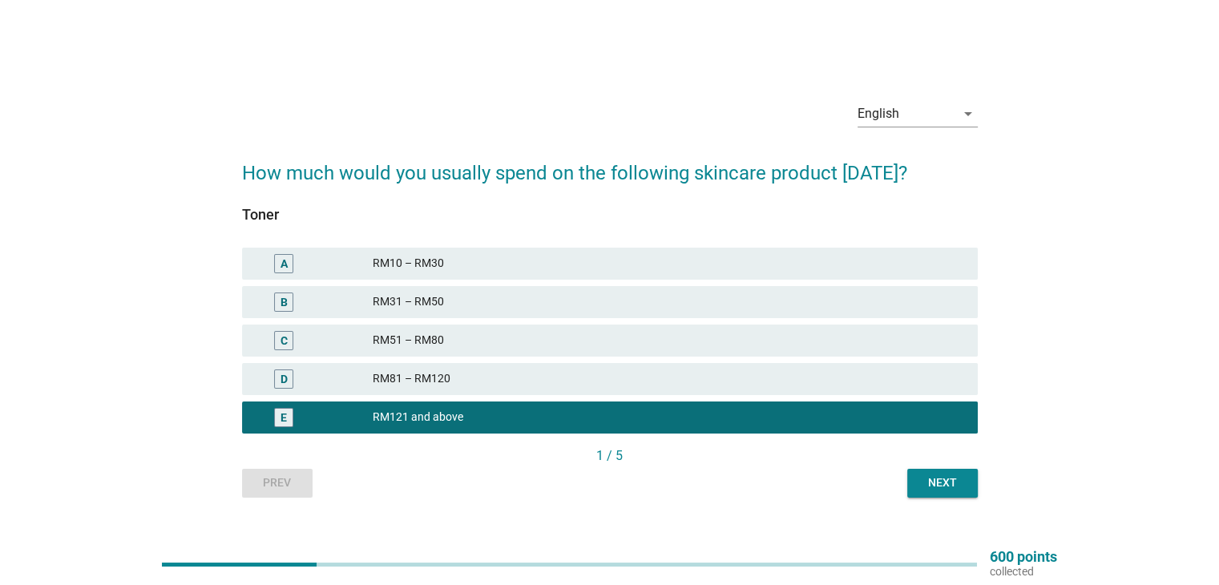
click at [925, 482] on div "Next" at bounding box center [942, 482] width 45 height 17
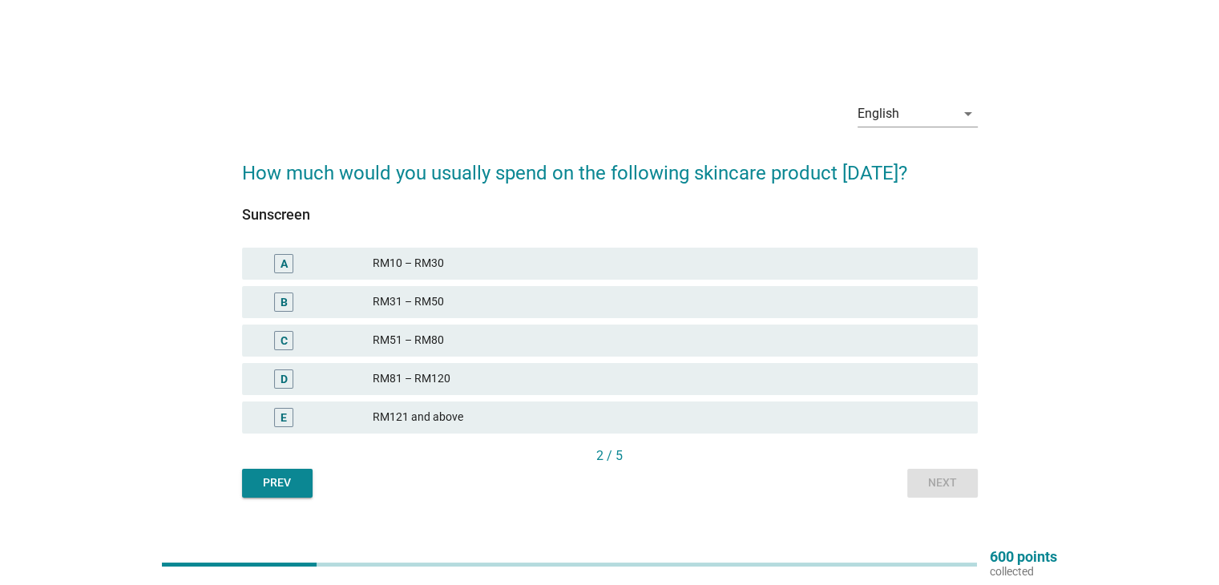
click at [299, 485] on button "Prev" at bounding box center [277, 483] width 71 height 29
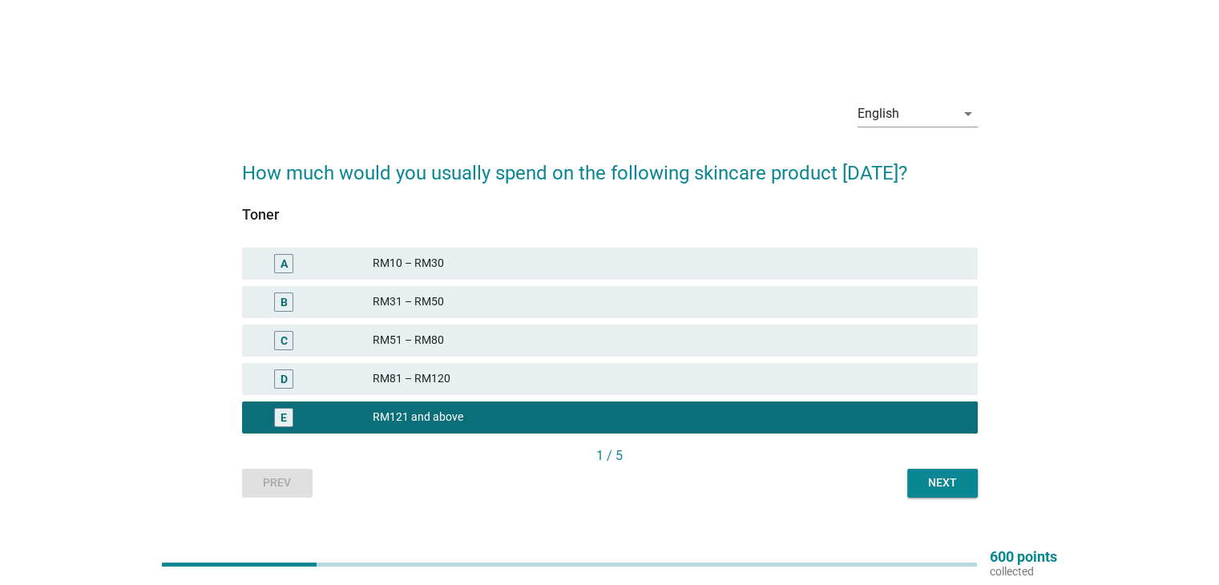
click at [931, 482] on div "Next" at bounding box center [942, 482] width 45 height 17
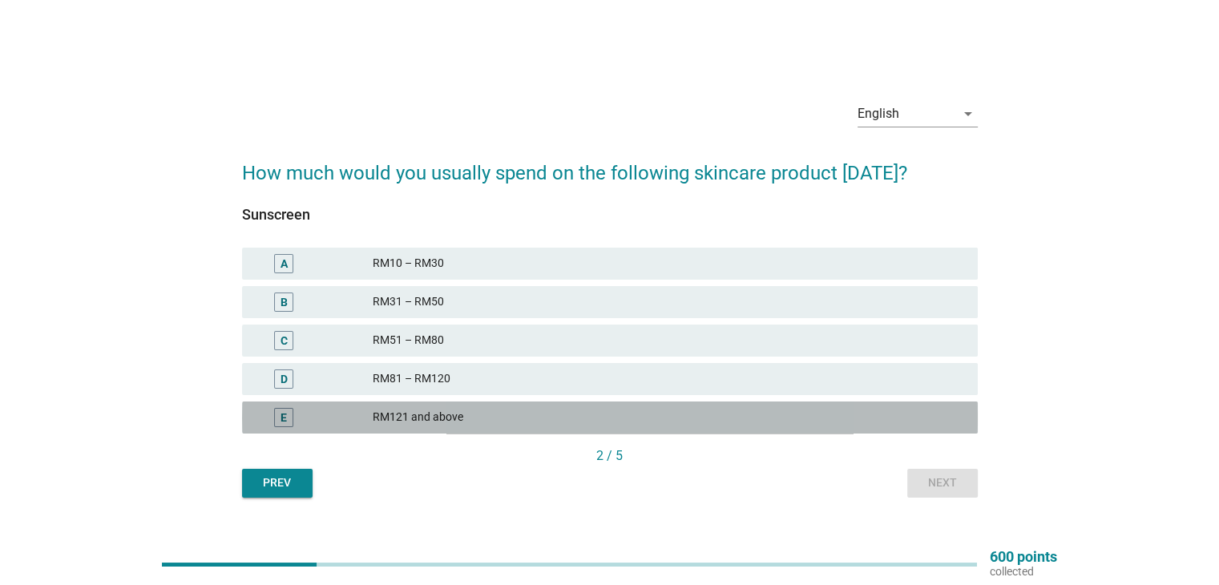
click at [468, 417] on div "RM121 and above" at bounding box center [668, 417] width 591 height 19
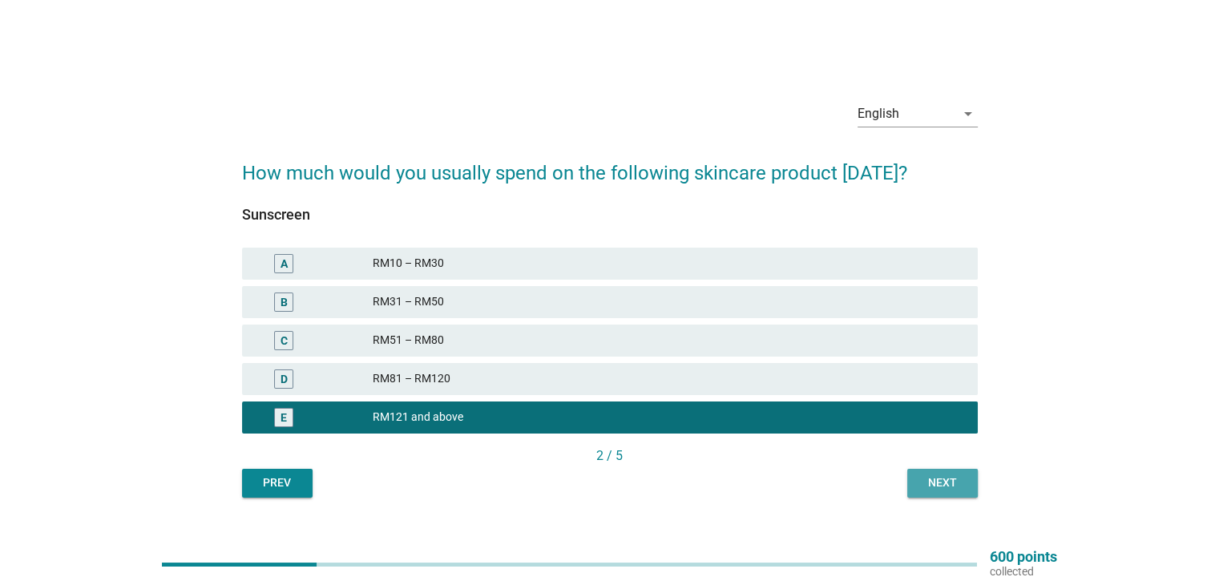
click at [920, 482] on div "Next" at bounding box center [942, 482] width 45 height 17
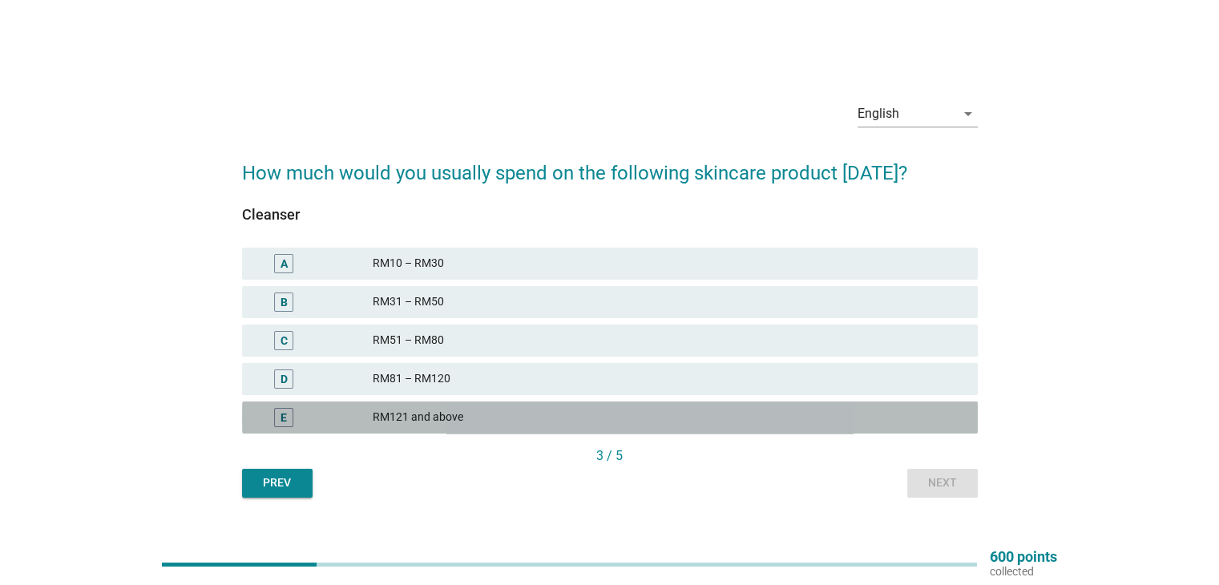
click at [423, 411] on div "RM121 and above" at bounding box center [668, 417] width 591 height 19
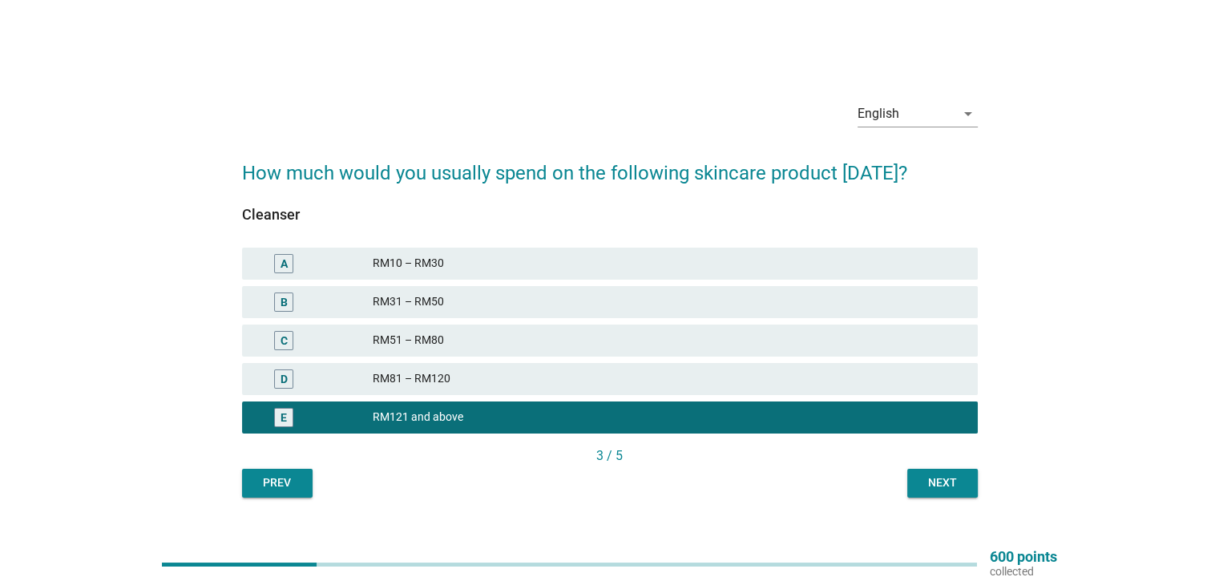
click at [927, 493] on button "Next" at bounding box center [942, 483] width 71 height 29
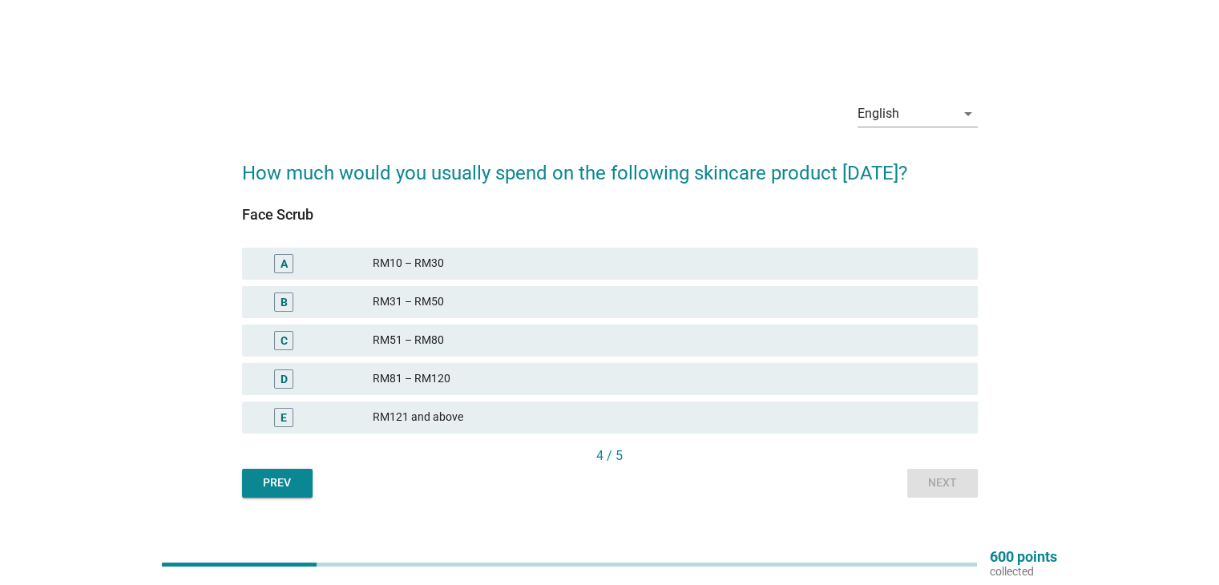
click at [461, 414] on div "RM121 and above" at bounding box center [668, 417] width 591 height 19
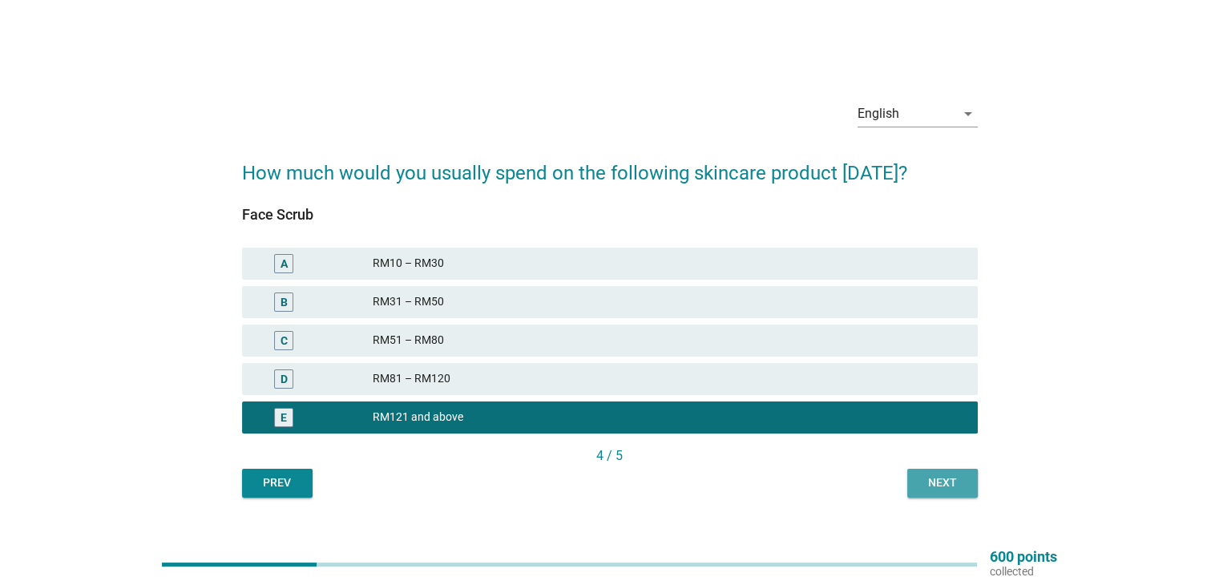
click at [913, 482] on button "Next" at bounding box center [942, 483] width 71 height 29
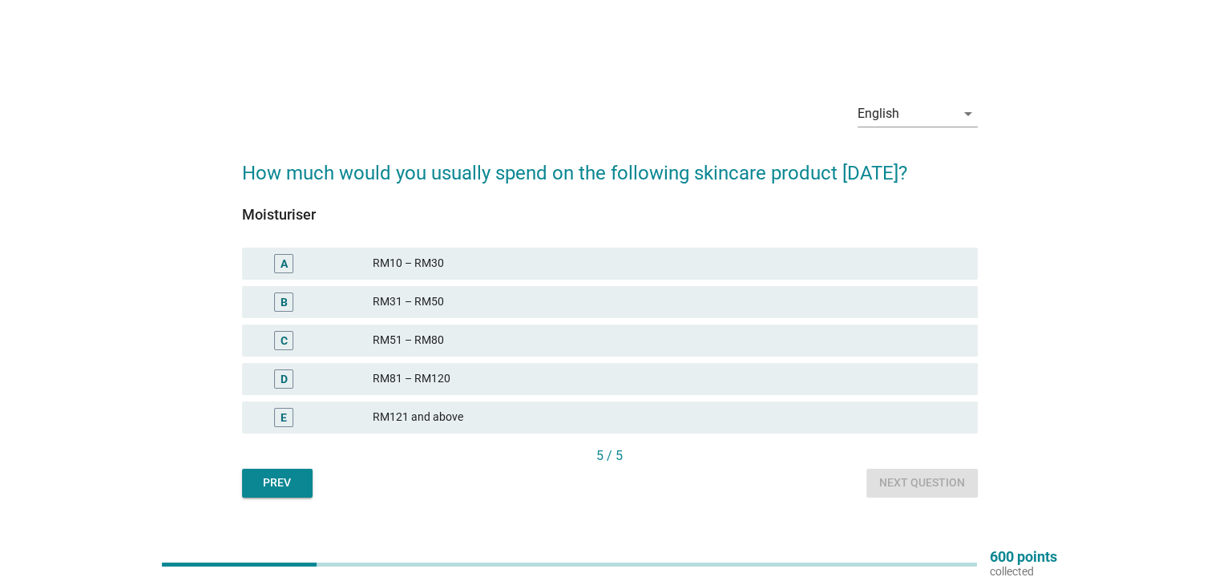
click at [498, 418] on div "RM121 and above" at bounding box center [668, 417] width 591 height 19
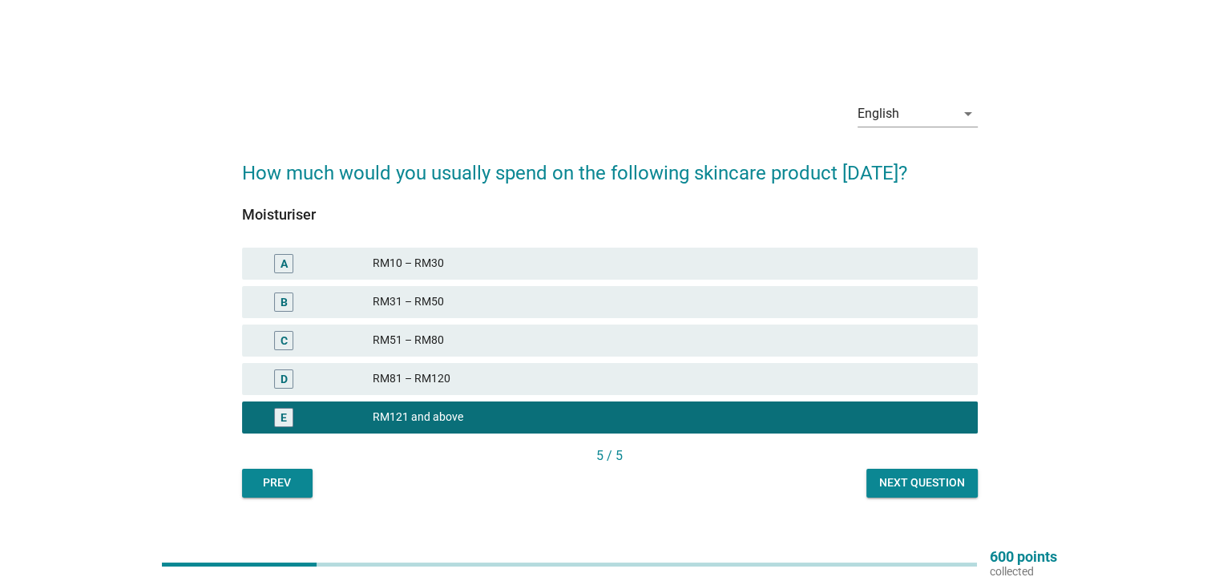
click at [932, 477] on div "Next question" at bounding box center [922, 482] width 86 height 17
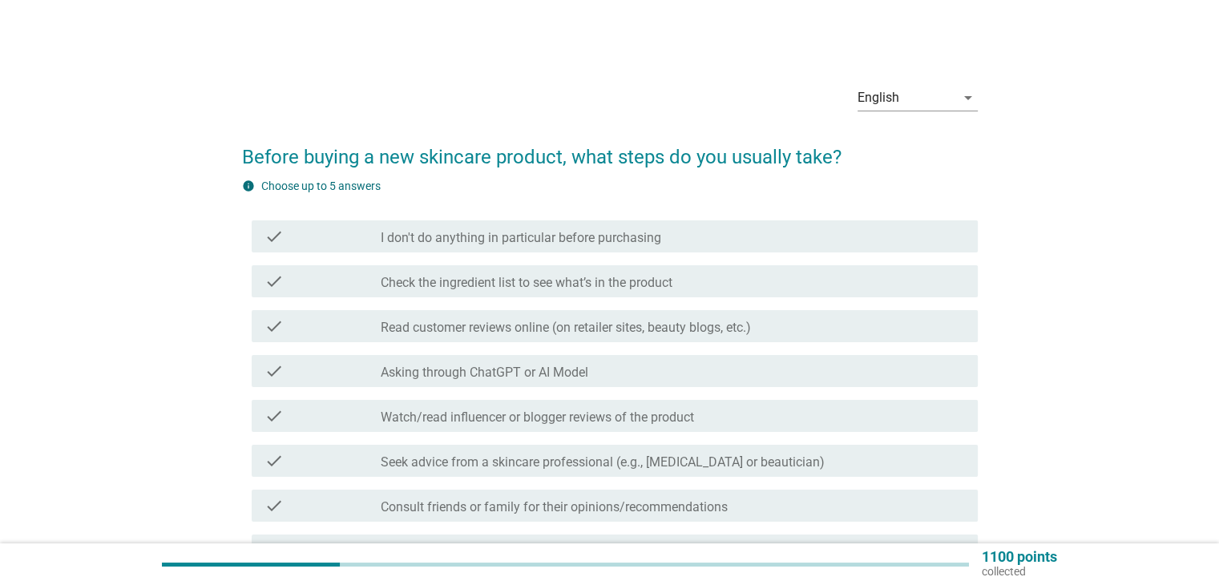
click at [433, 283] on label "Check the ingredient list to see what’s in the product" at bounding box center [527, 283] width 292 height 16
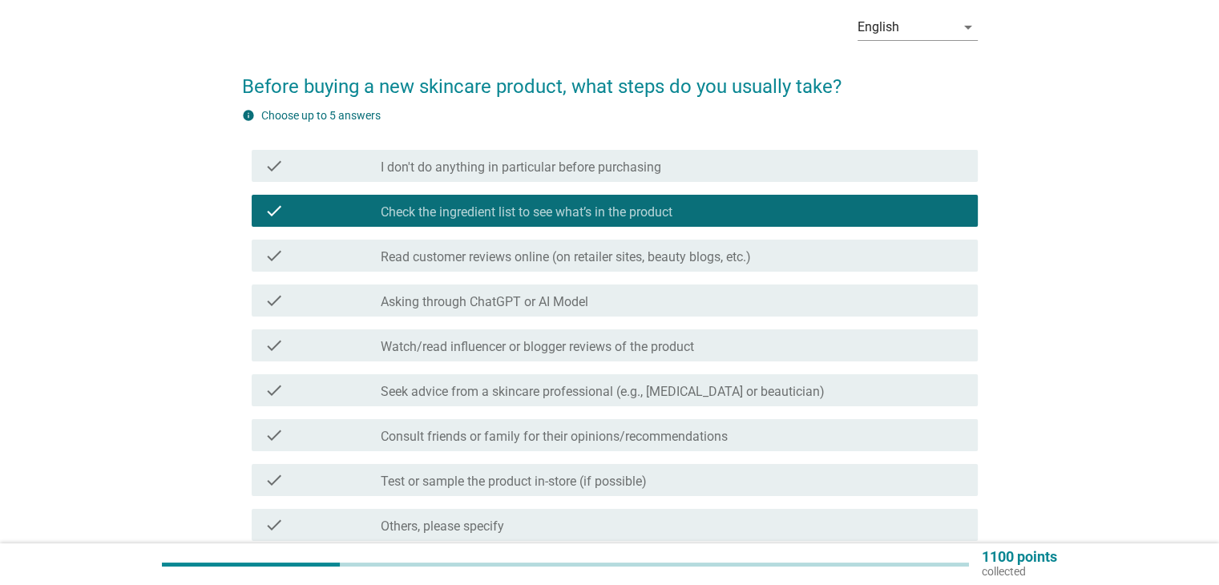
scroll to position [80, 0]
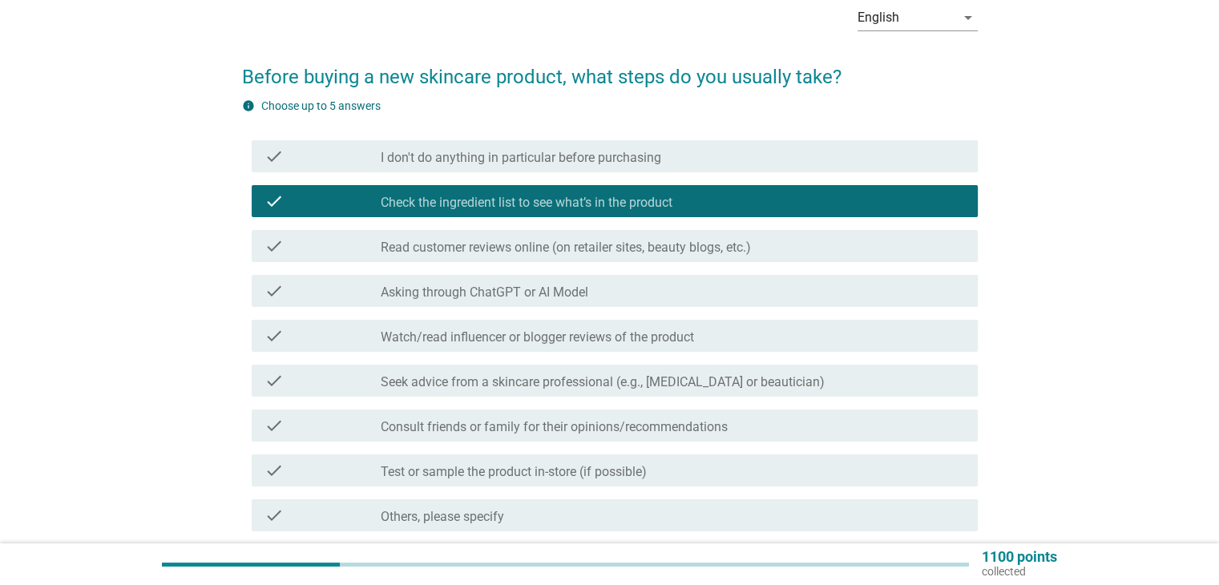
click at [596, 383] on label "Seek advice from a skincare professional (e.g., [MEDICAL_DATA] or beautician)" at bounding box center [603, 382] width 444 height 16
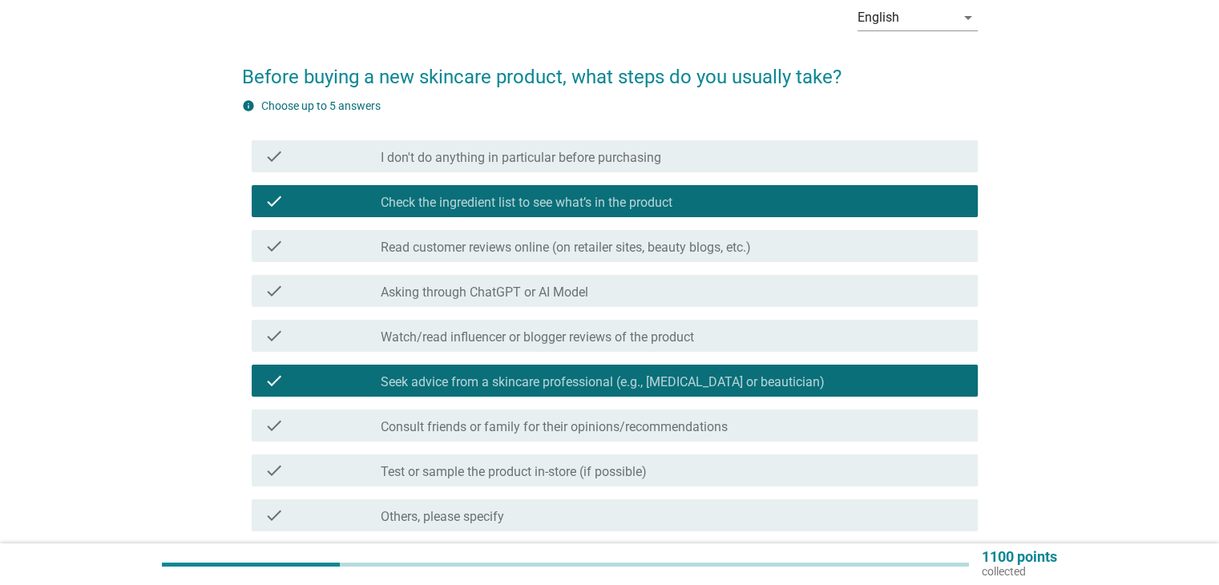
click at [445, 242] on label "Read customer reviews online (on retailer sites, beauty blogs, etc.)" at bounding box center [566, 248] width 370 height 16
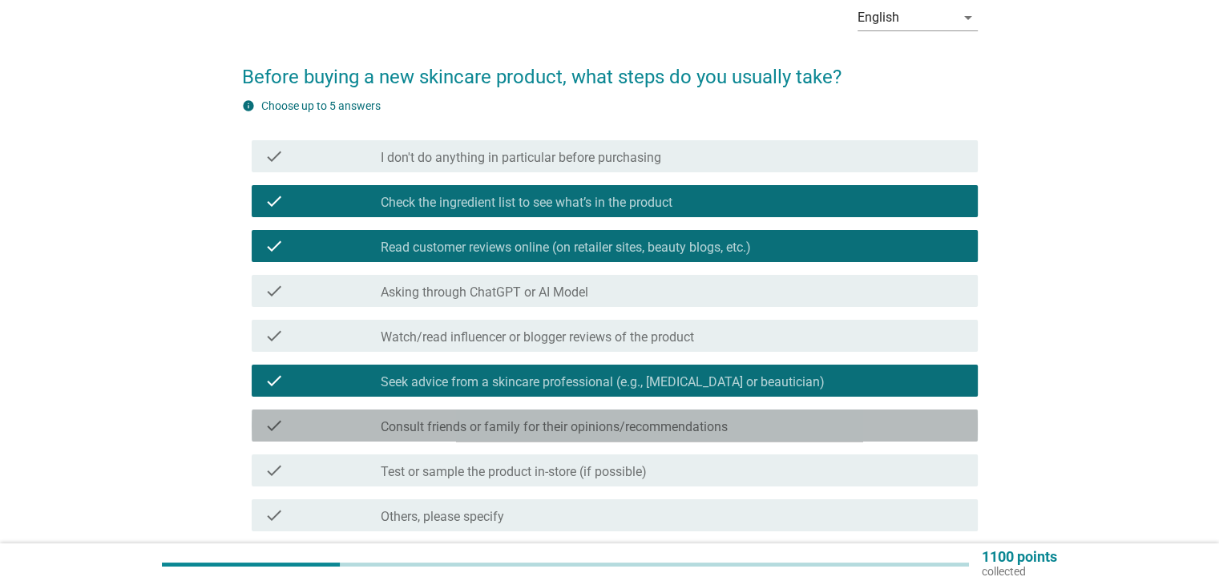
click at [555, 421] on label "Consult friends or family for their opinions/recommendations" at bounding box center [554, 427] width 347 height 16
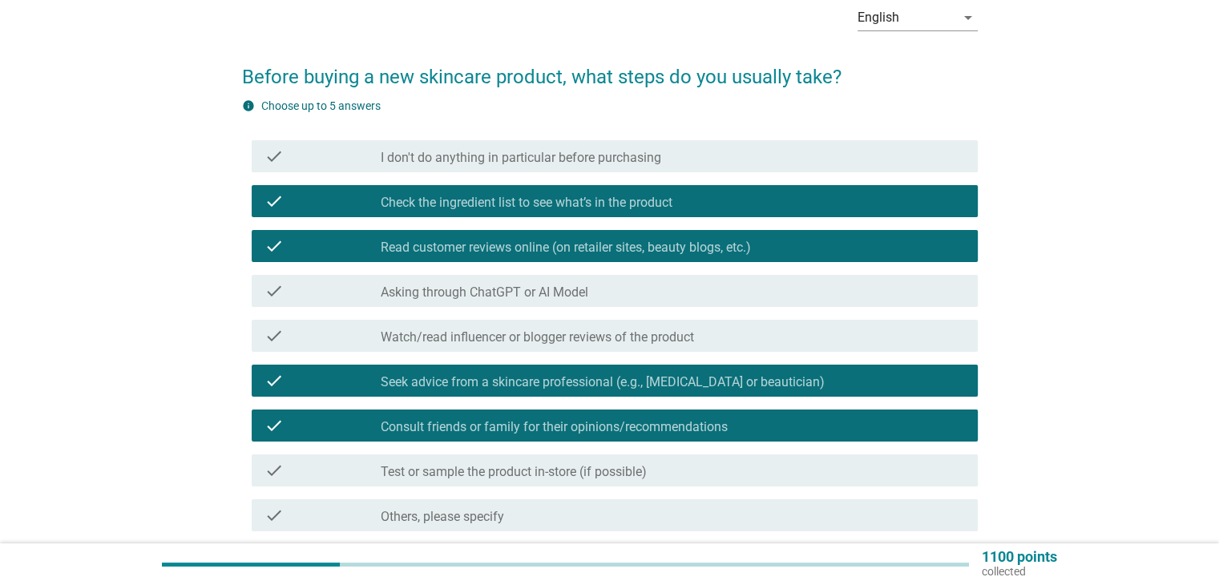
click at [606, 289] on div "check_box_outline_blank Asking through ChatGPT or AI Model" at bounding box center [672, 290] width 583 height 19
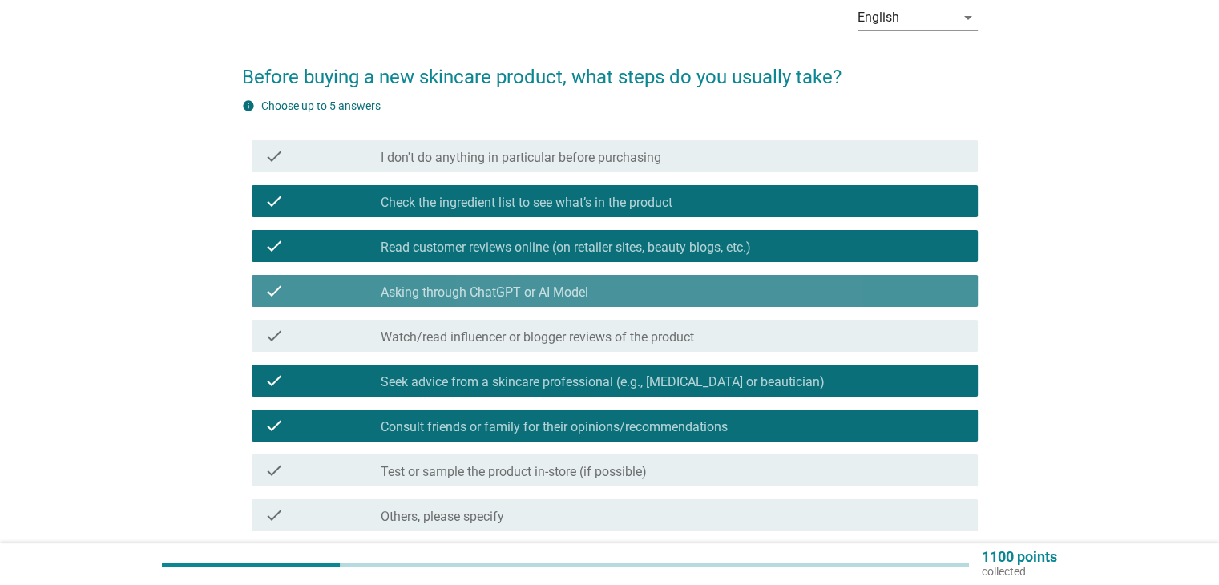
click at [602, 291] on div "check_box_outline_blank Asking through ChatGPT or AI Model" at bounding box center [672, 290] width 583 height 19
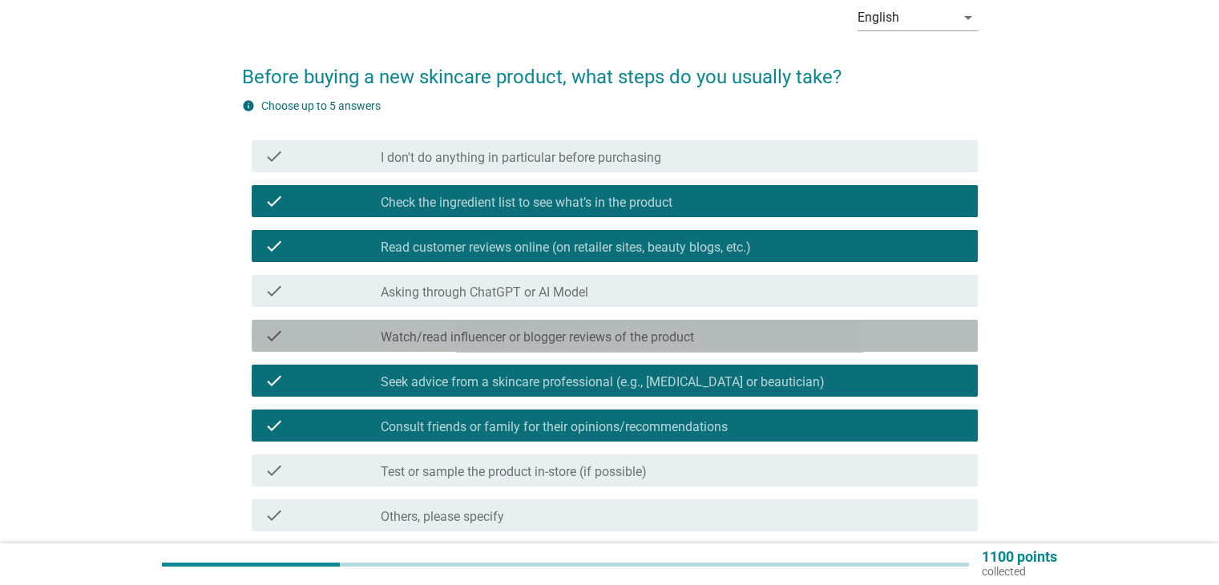
click at [559, 334] on label "Watch/read influencer or blogger reviews of the product" at bounding box center [537, 337] width 313 height 16
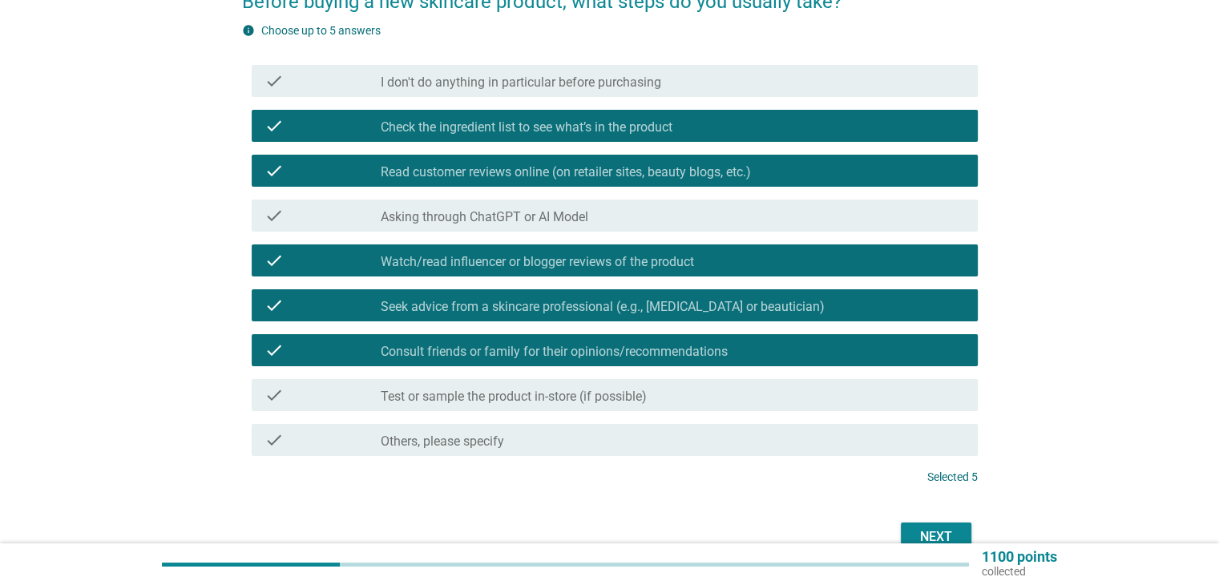
scroll to position [160, 0]
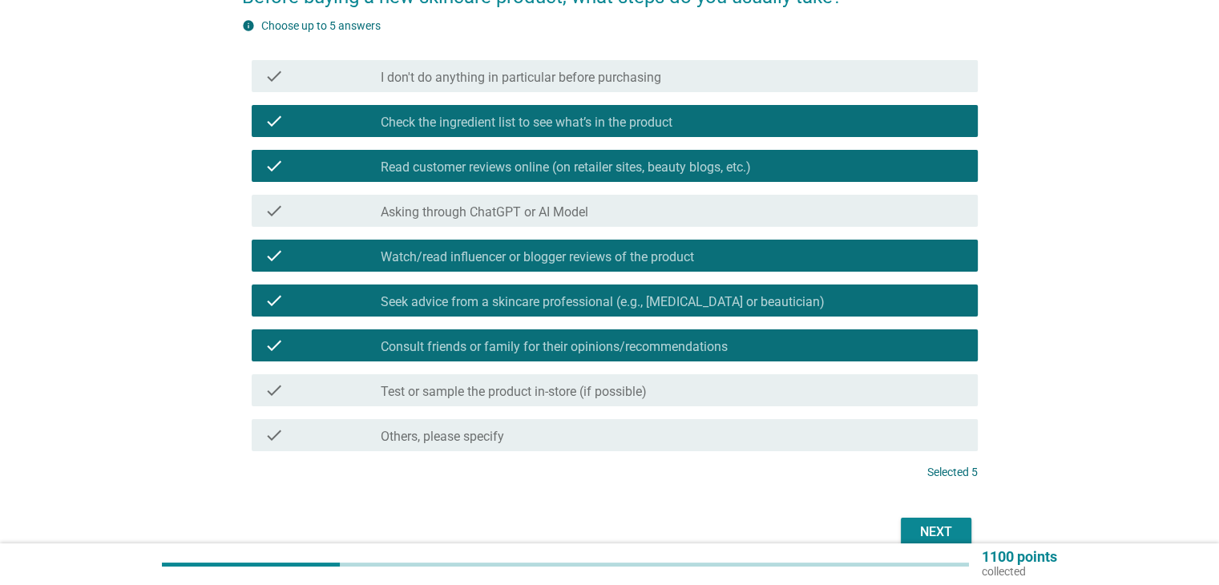
click at [945, 524] on div "Next" at bounding box center [935, 531] width 45 height 19
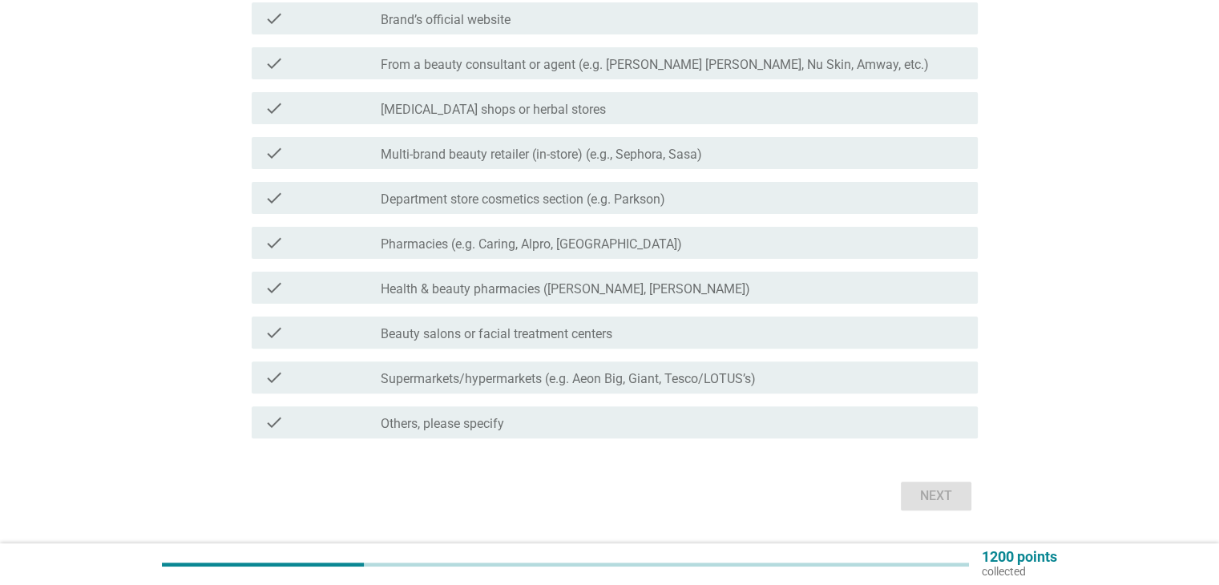
scroll to position [481, 0]
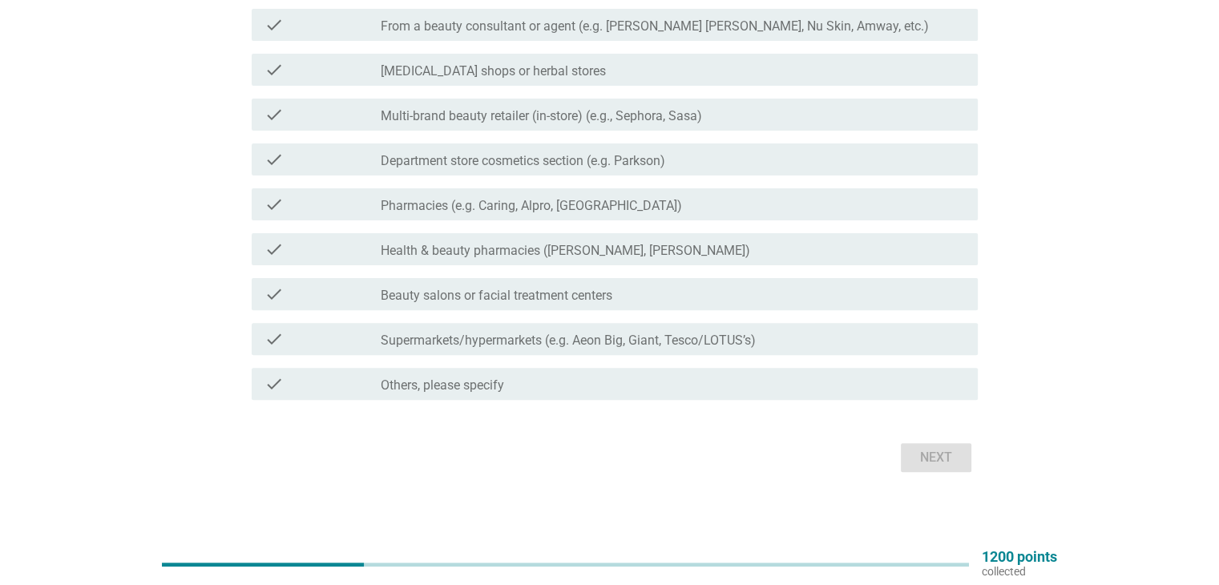
click at [420, 205] on label "Pharmacies (e.g. Caring, Alpro, [GEOGRAPHIC_DATA])" at bounding box center [531, 206] width 301 height 16
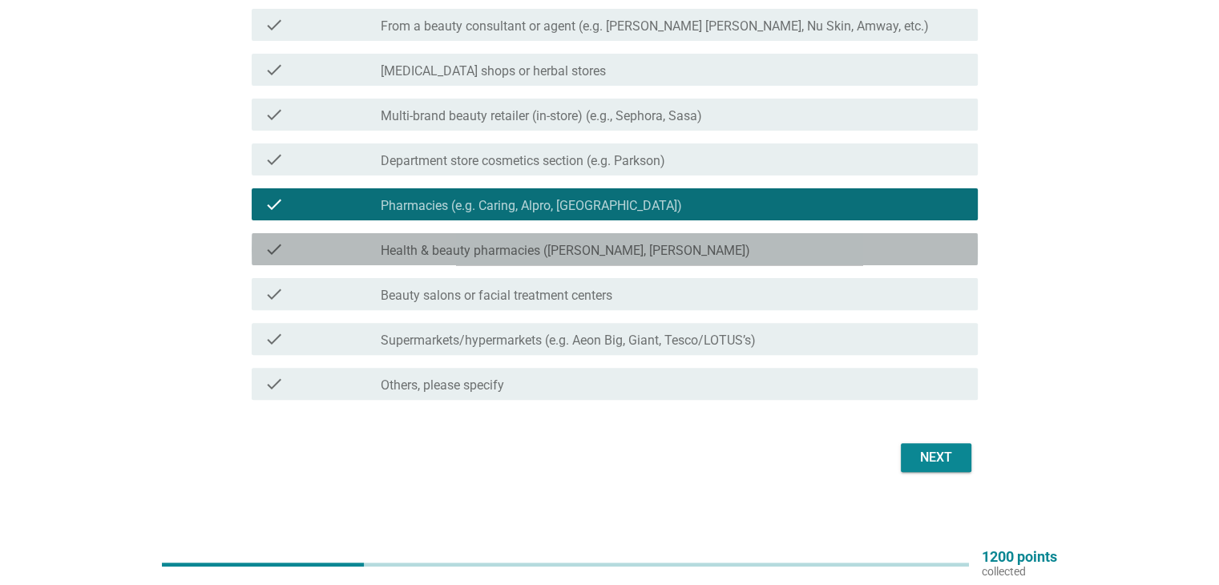
click at [471, 251] on label "Health & beauty pharmacies ([PERSON_NAME], [PERSON_NAME])" at bounding box center [565, 251] width 369 height 16
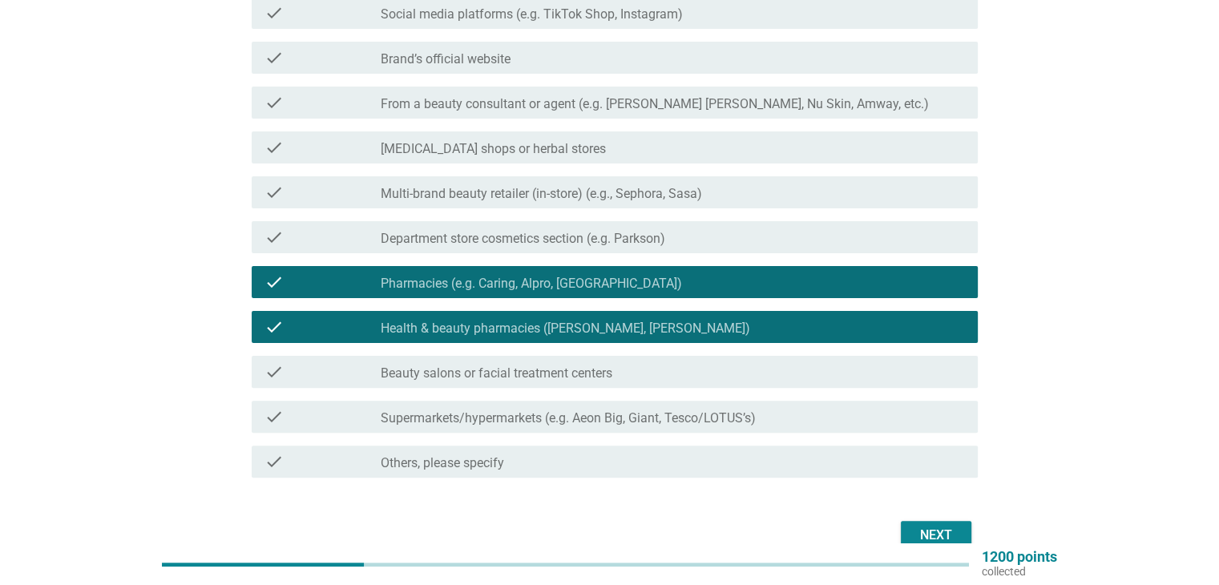
scroll to position [401, 0]
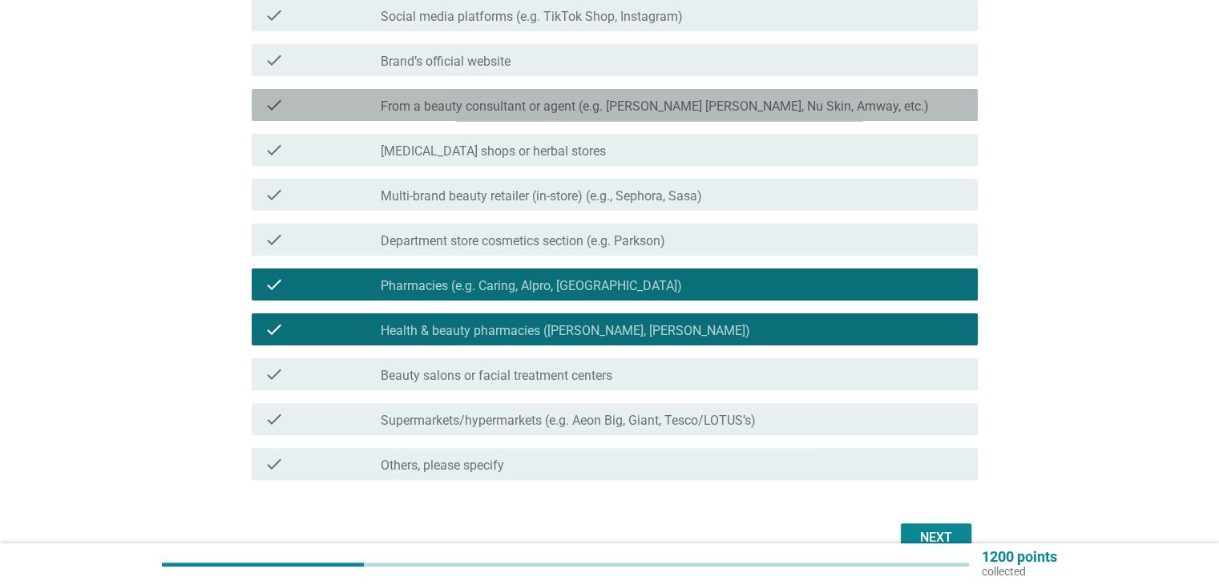
click at [542, 110] on label "From a beauty consultant or agent (e.g. [PERSON_NAME] [PERSON_NAME], Nu Skin, A…" at bounding box center [655, 107] width 548 height 16
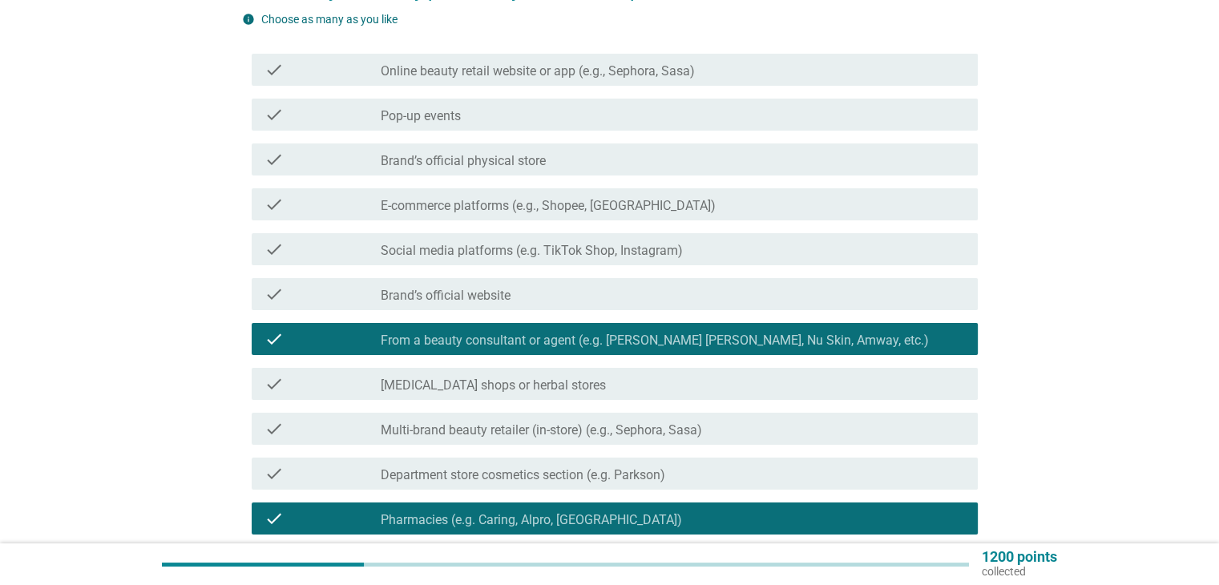
scroll to position [160, 0]
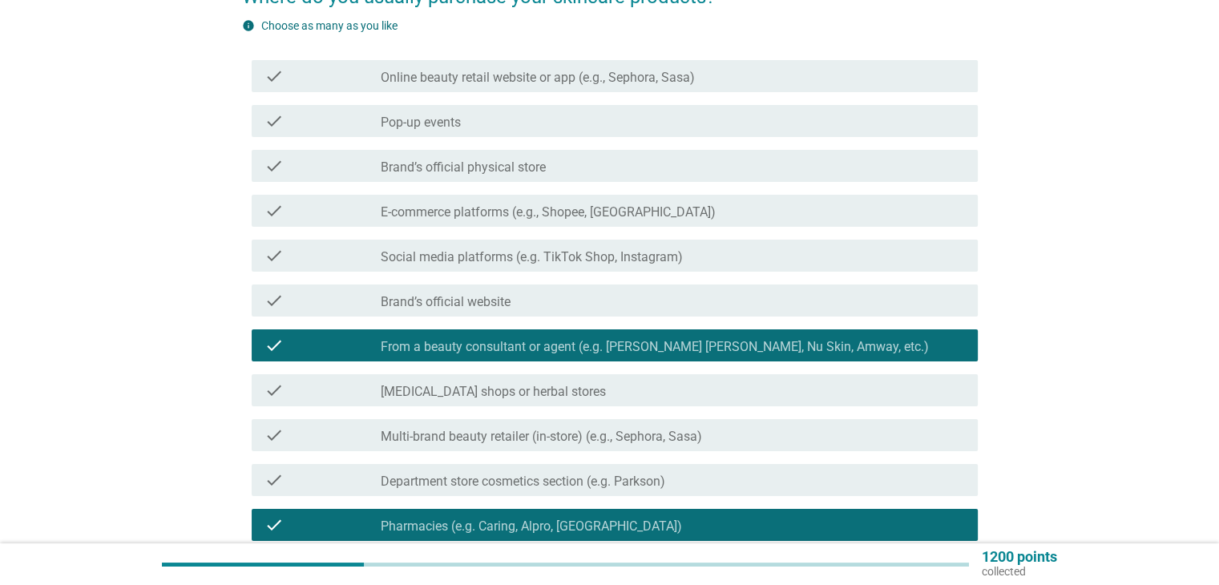
click at [549, 212] on label "E-commerce platforms (e.g., Shopee, [GEOGRAPHIC_DATA])" at bounding box center [548, 212] width 335 height 16
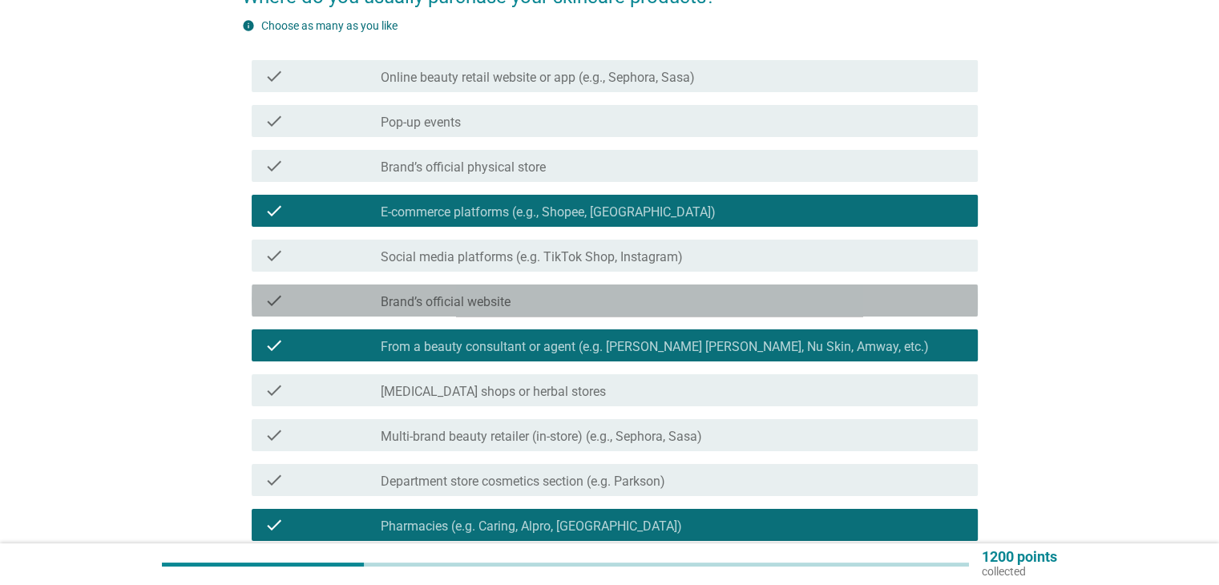
click at [477, 308] on label "Brand’s official website" at bounding box center [446, 302] width 130 height 16
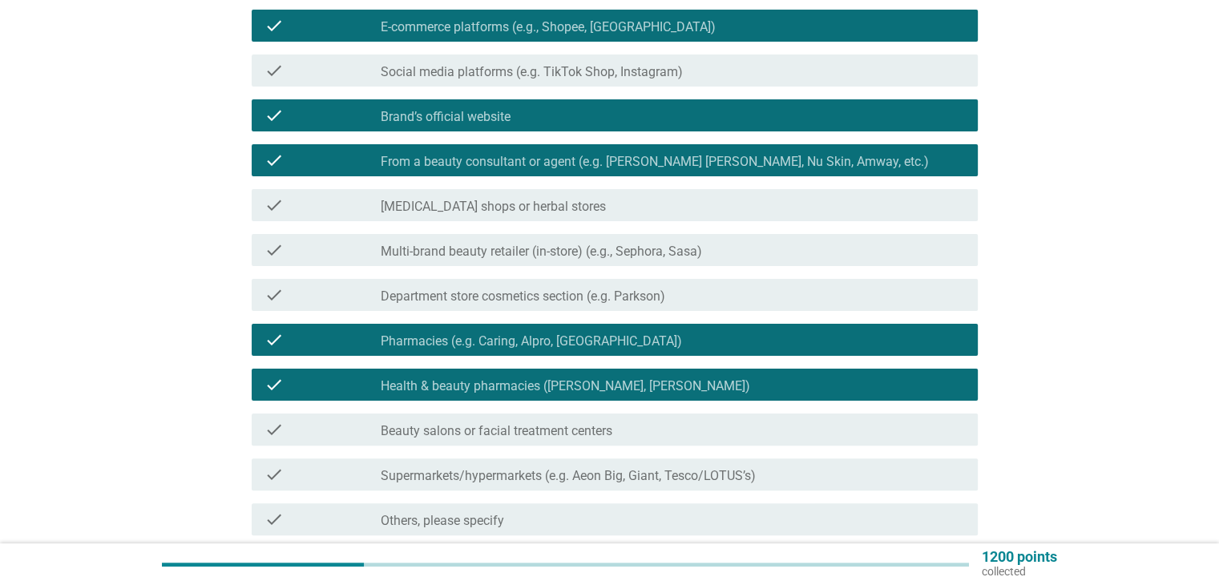
scroll to position [486, 0]
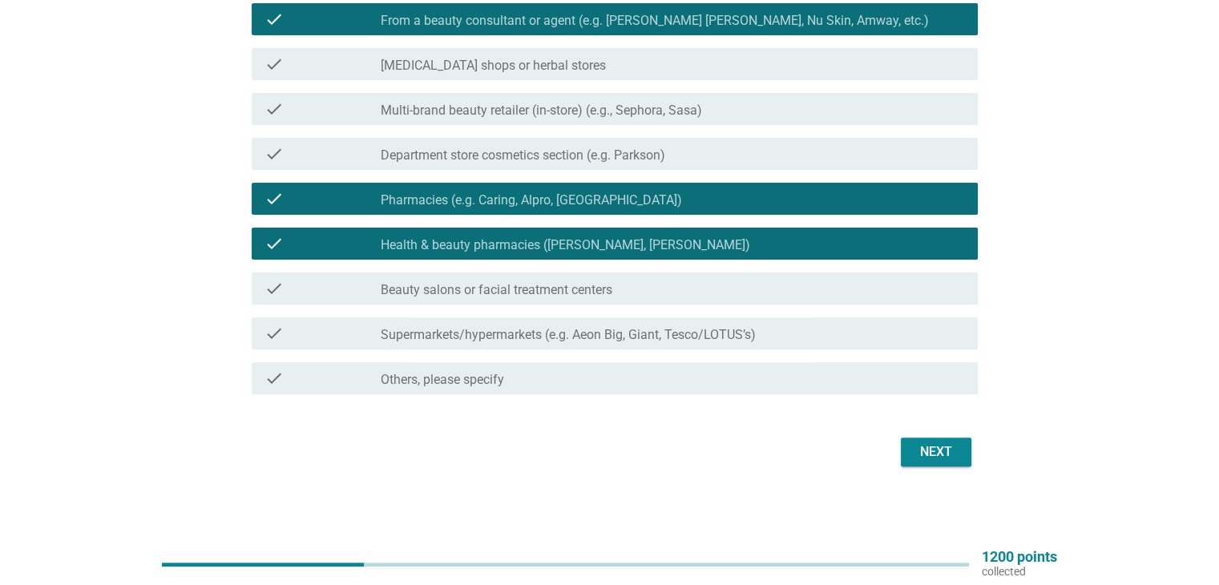
click at [935, 451] on div "Next" at bounding box center [935, 451] width 45 height 19
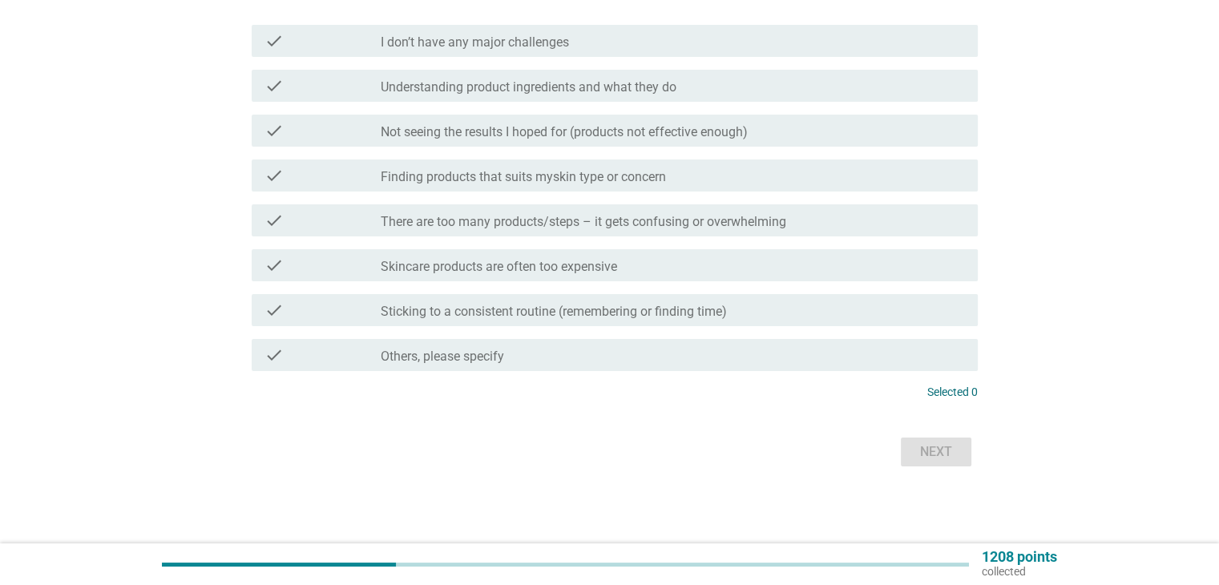
scroll to position [0, 0]
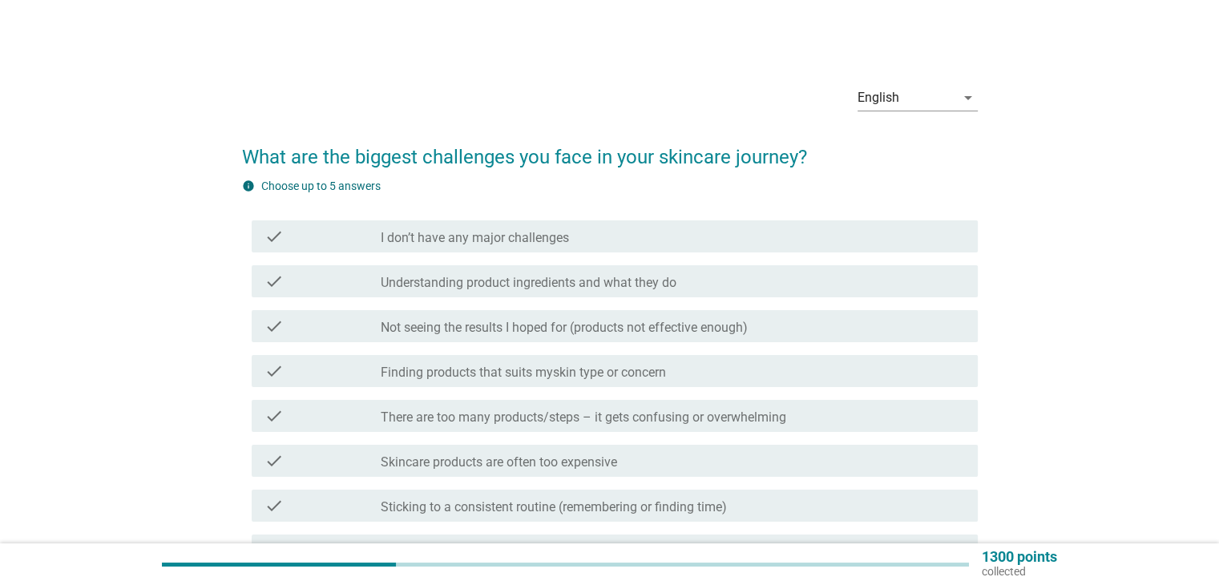
click at [641, 369] on label "Finding products that suits myskin type or concern" at bounding box center [523, 373] width 285 height 16
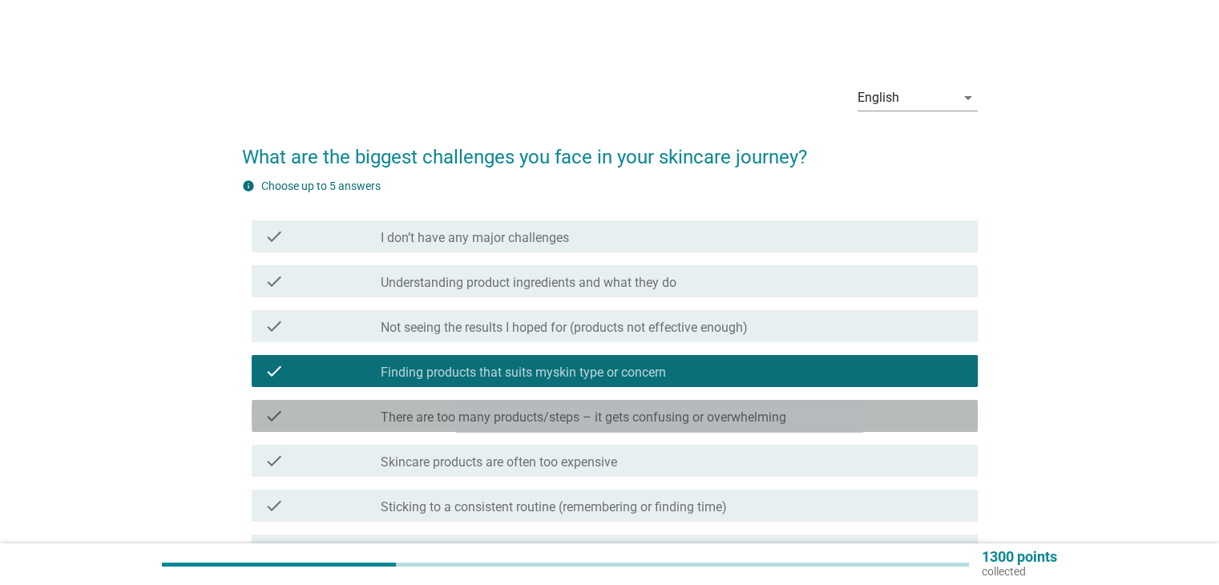
click at [638, 417] on label "There are too many products/steps – it gets confusing or overwhelming" at bounding box center [583, 417] width 405 height 16
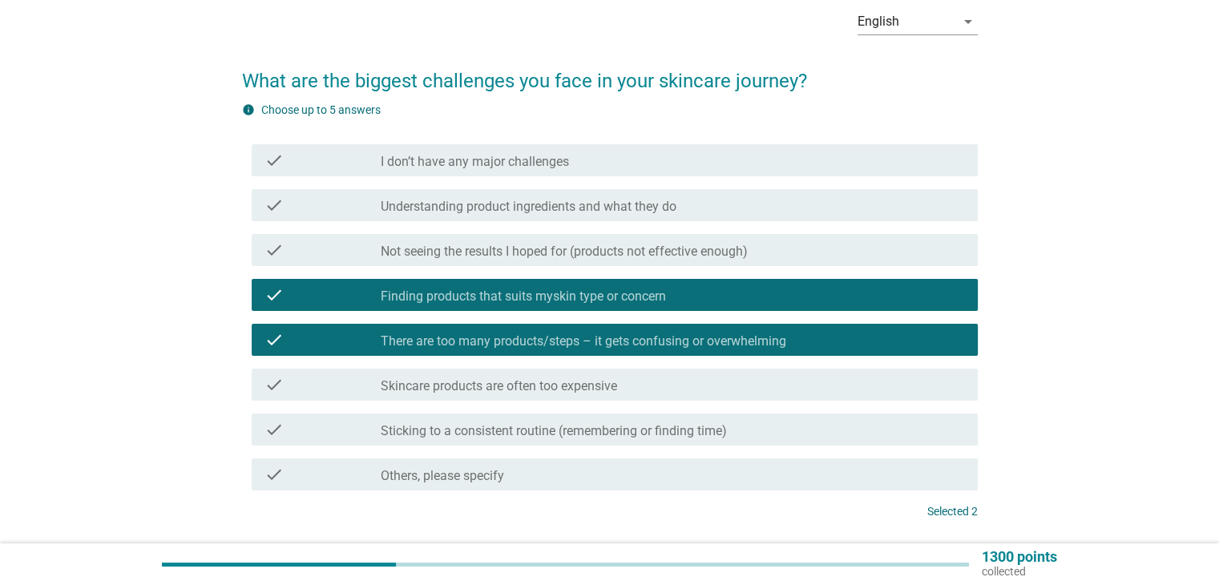
scroll to position [80, 0]
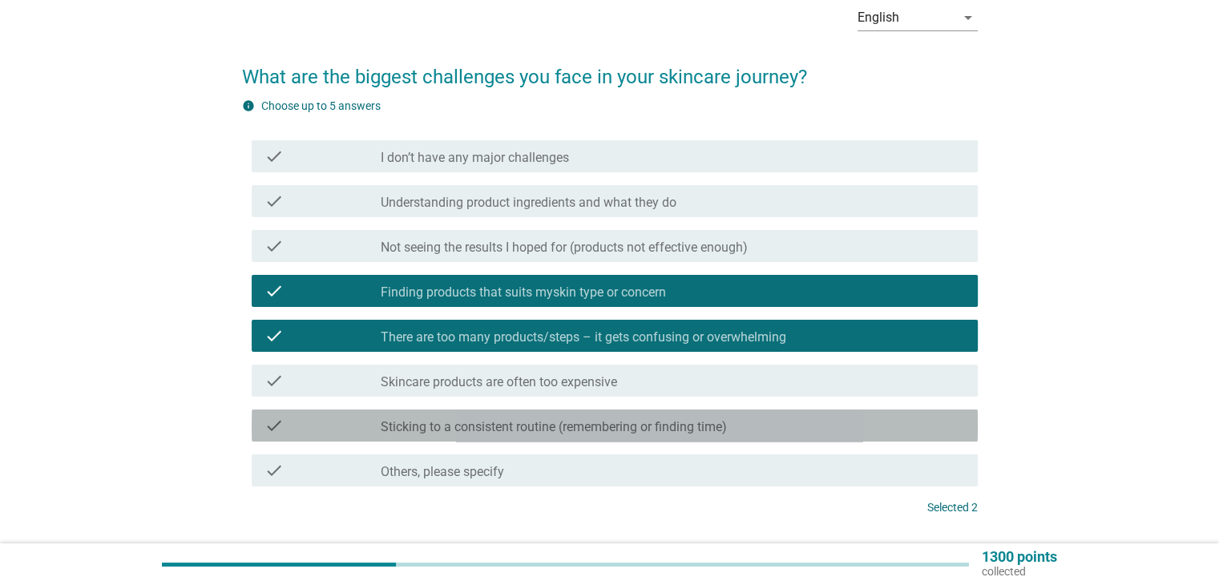
click at [643, 427] on label "Sticking to a consistent routine (remembering or finding time)" at bounding box center [554, 427] width 346 height 16
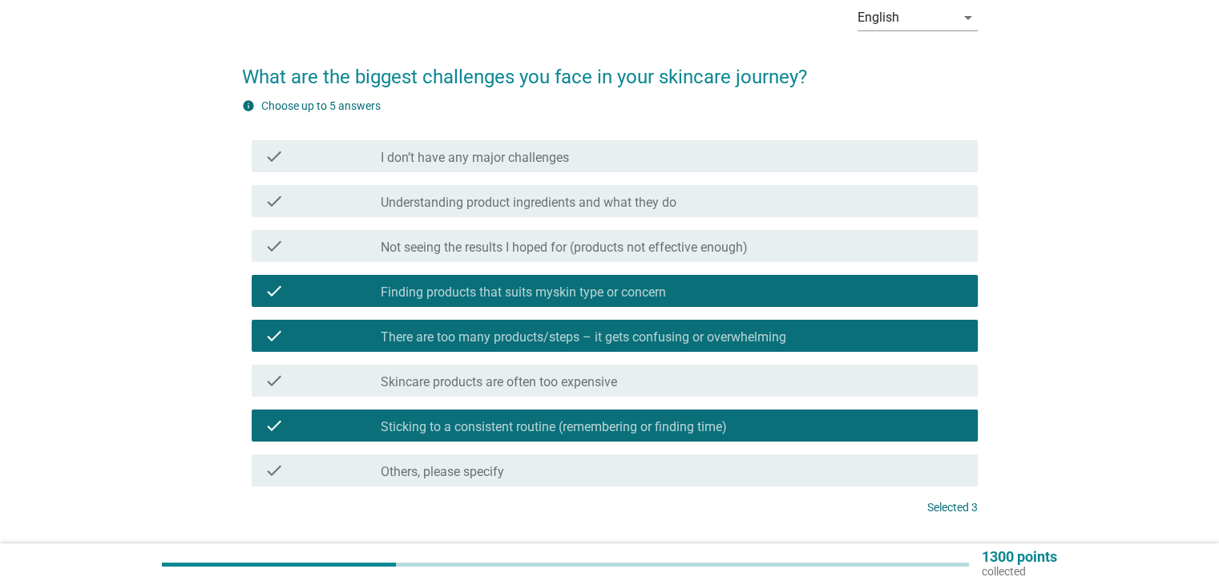
click at [680, 194] on div "check_box_outline_blank Understanding product ingredients and what they do" at bounding box center [672, 200] width 583 height 19
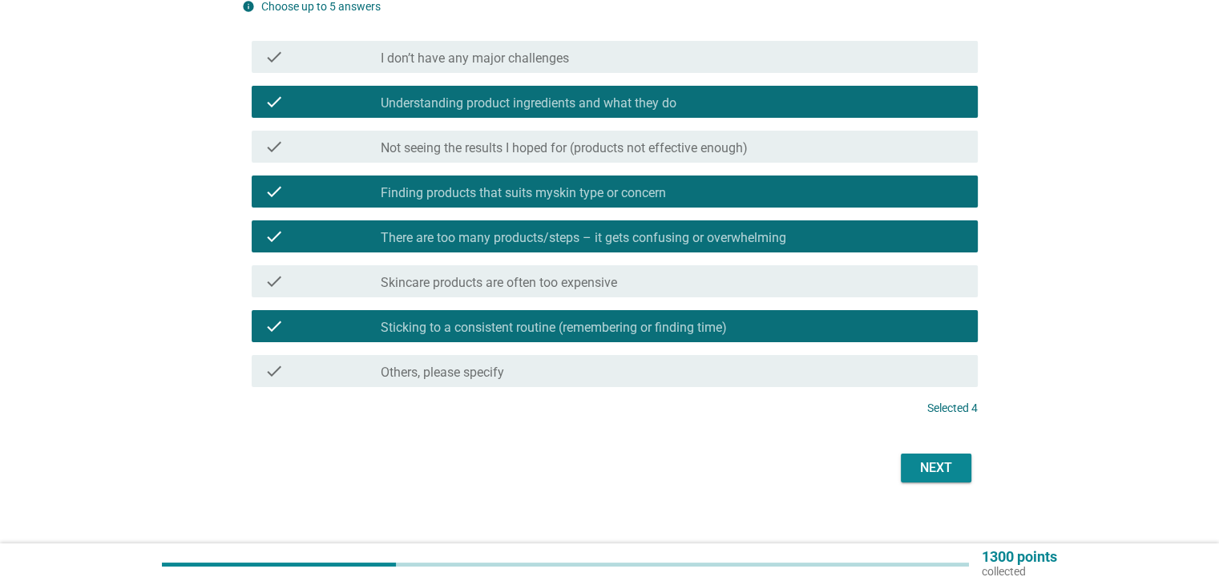
scroll to position [195, 0]
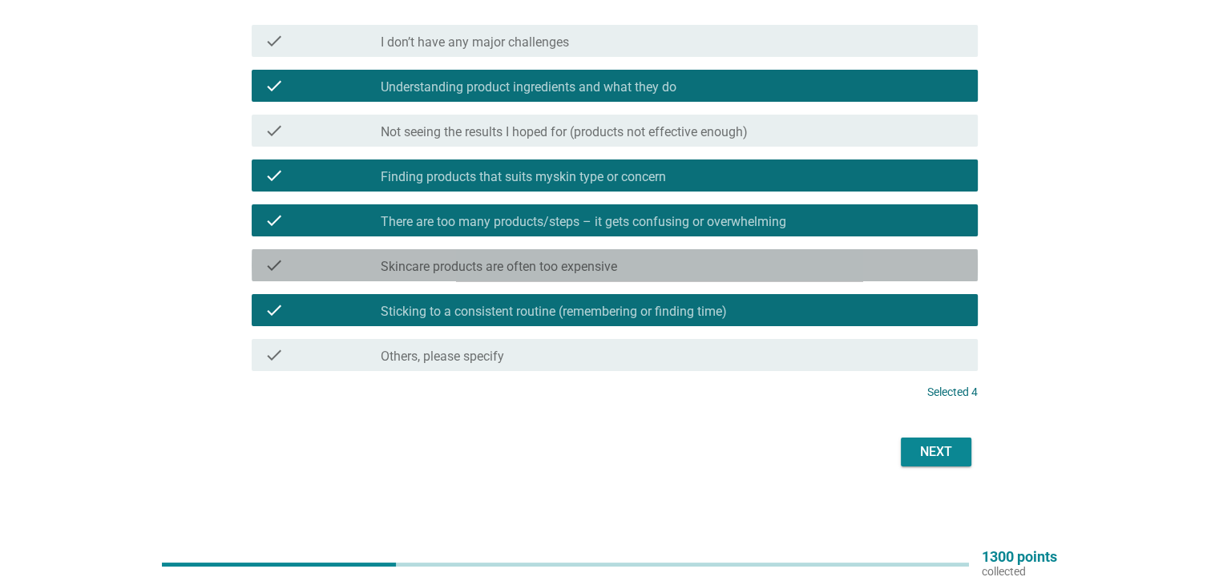
click at [680, 264] on div "check_box_outline_blank Skincare products are often too expensive" at bounding box center [672, 265] width 583 height 19
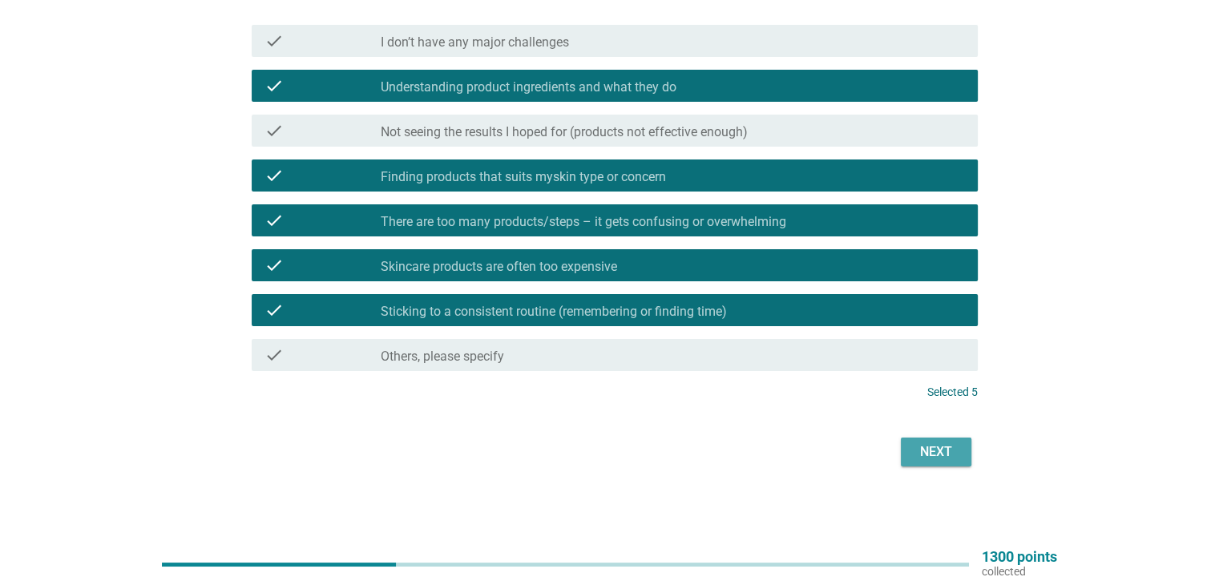
click at [930, 445] on div "Next" at bounding box center [935, 451] width 45 height 19
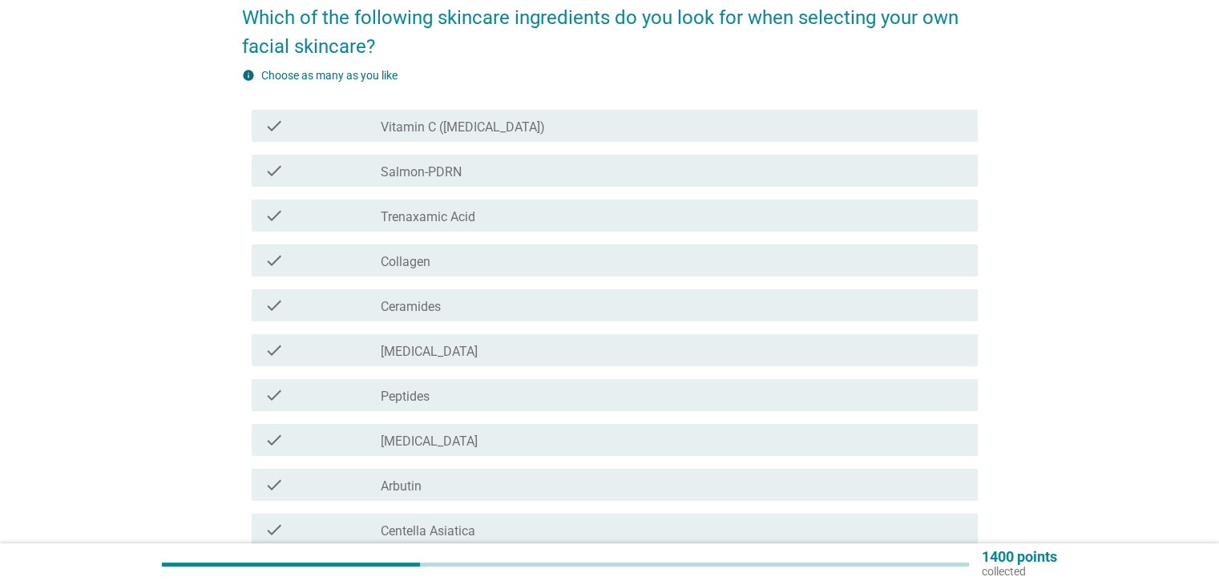
scroll to position [160, 0]
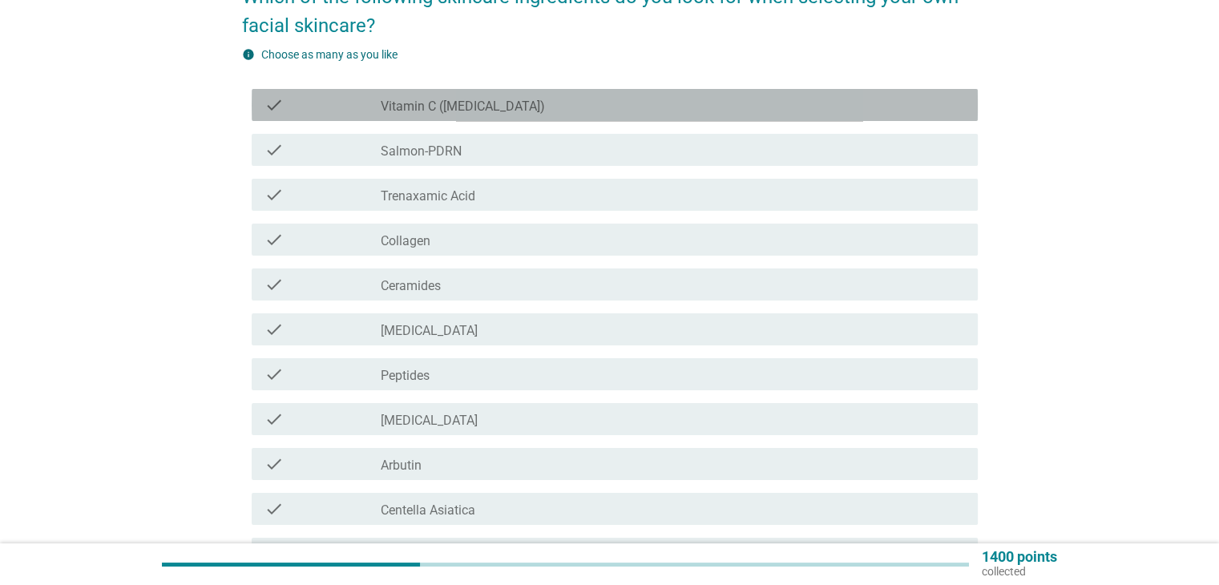
click at [403, 116] on div "check check_box_outline_blank Vitamin C ([MEDICAL_DATA])" at bounding box center [615, 105] width 726 height 32
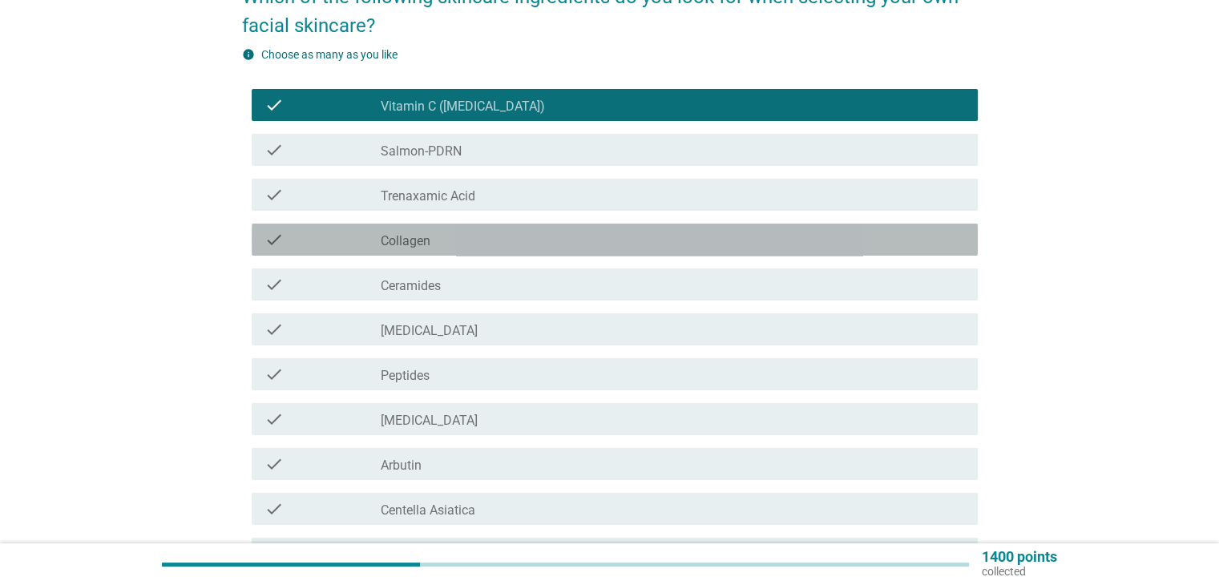
click at [442, 233] on div "check_box_outline_blank Collagen" at bounding box center [672, 239] width 583 height 19
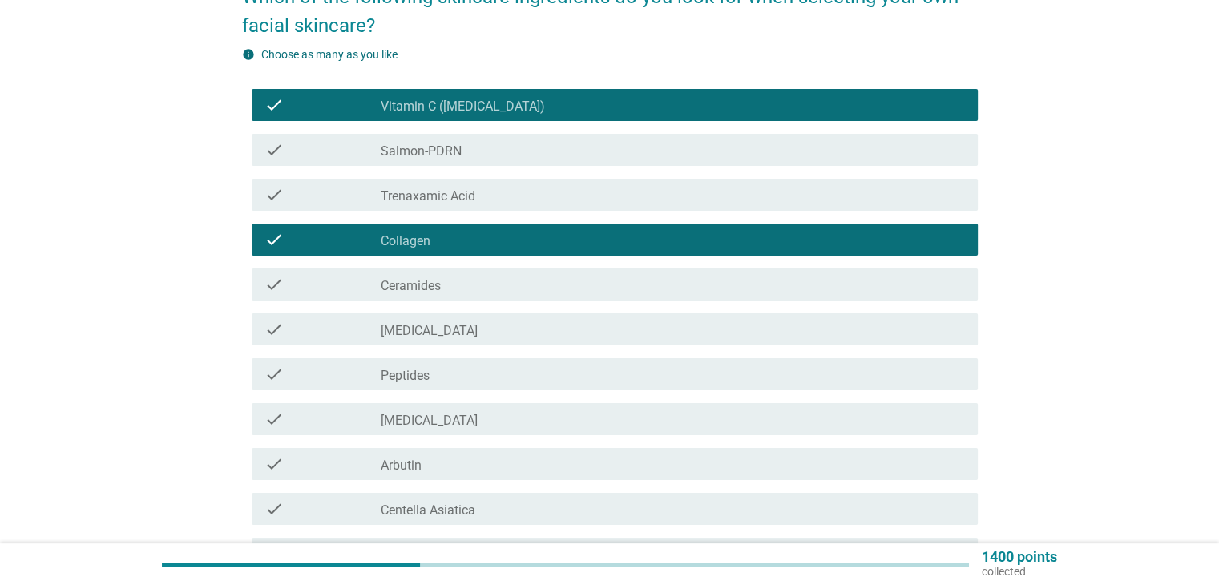
click at [410, 385] on div "check check_box_outline_blank Peptides" at bounding box center [615, 374] width 726 height 32
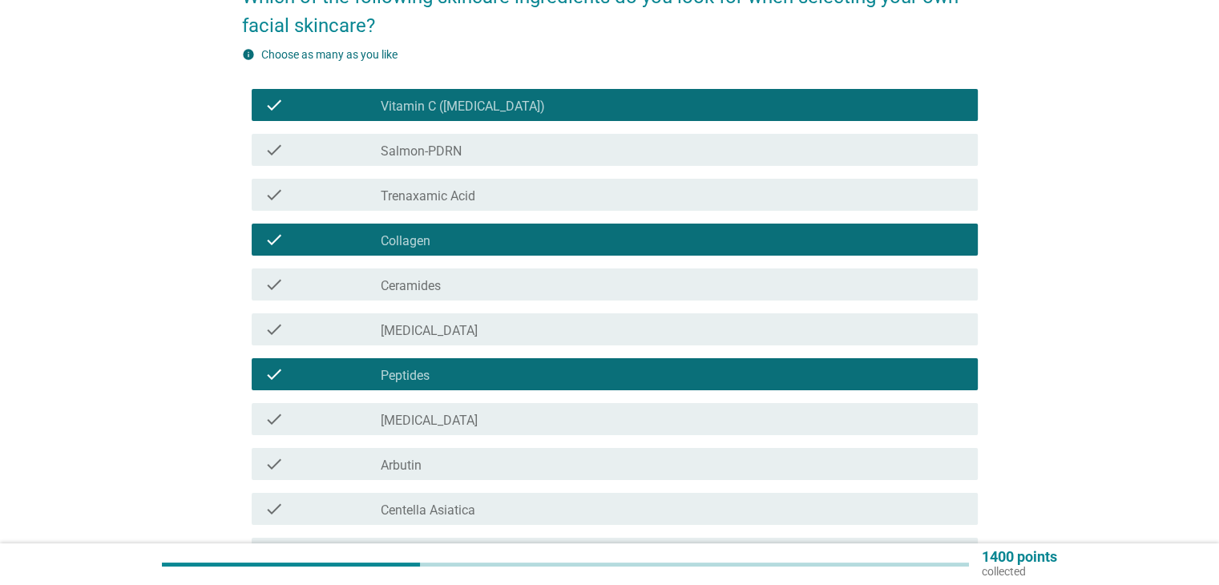
click at [397, 422] on label "[MEDICAL_DATA]" at bounding box center [429, 421] width 97 height 16
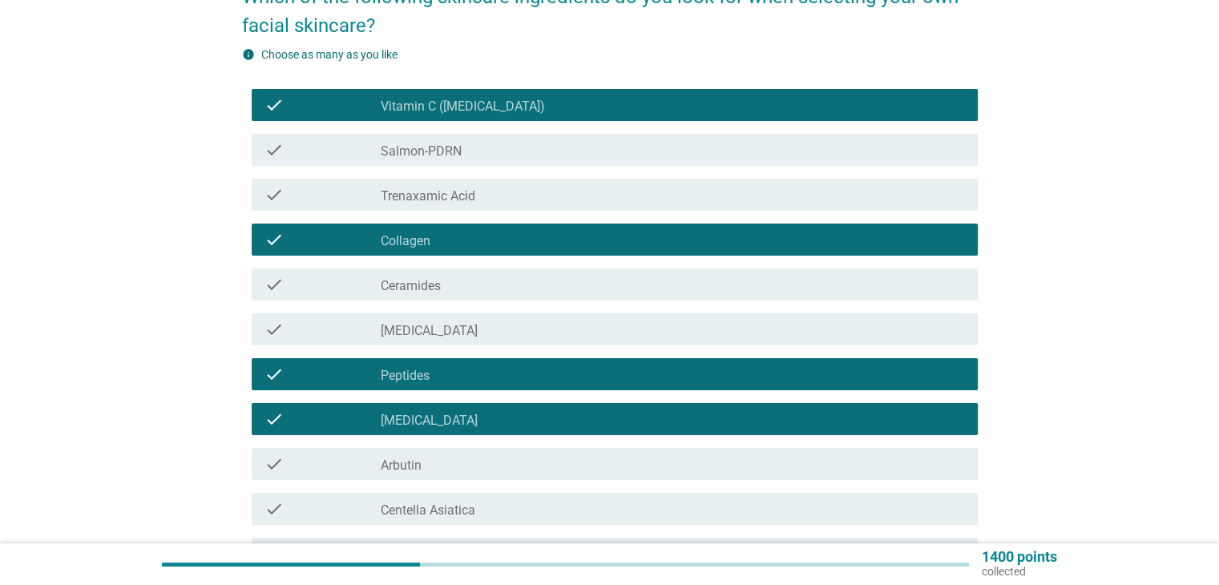
click at [505, 331] on div "check_box_outline_blank [MEDICAL_DATA]" at bounding box center [672, 329] width 583 height 19
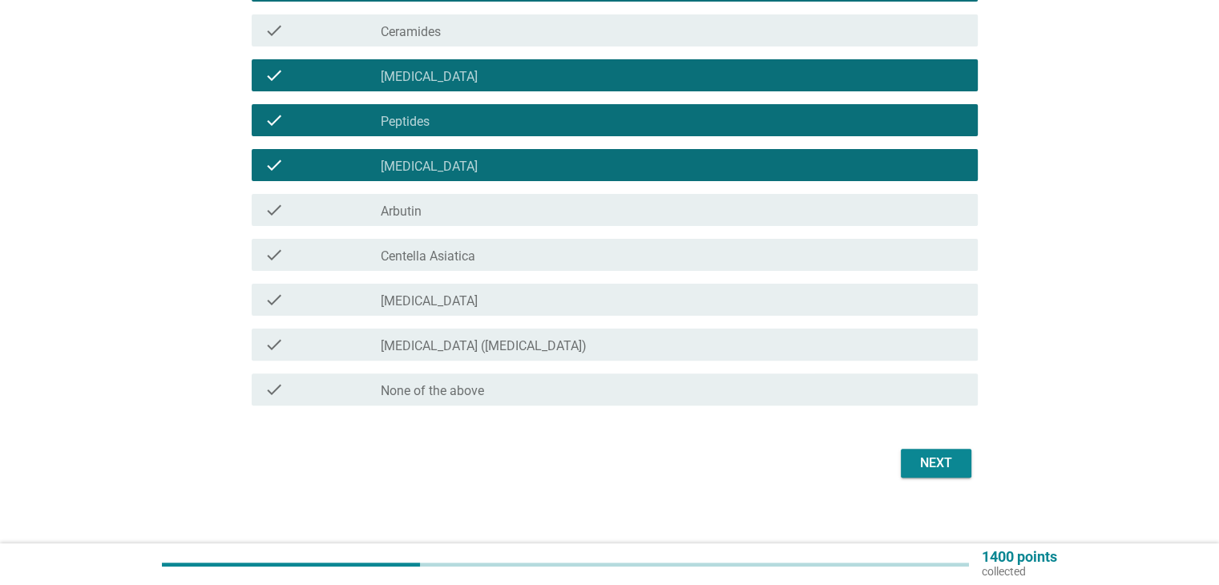
scroll to position [425, 0]
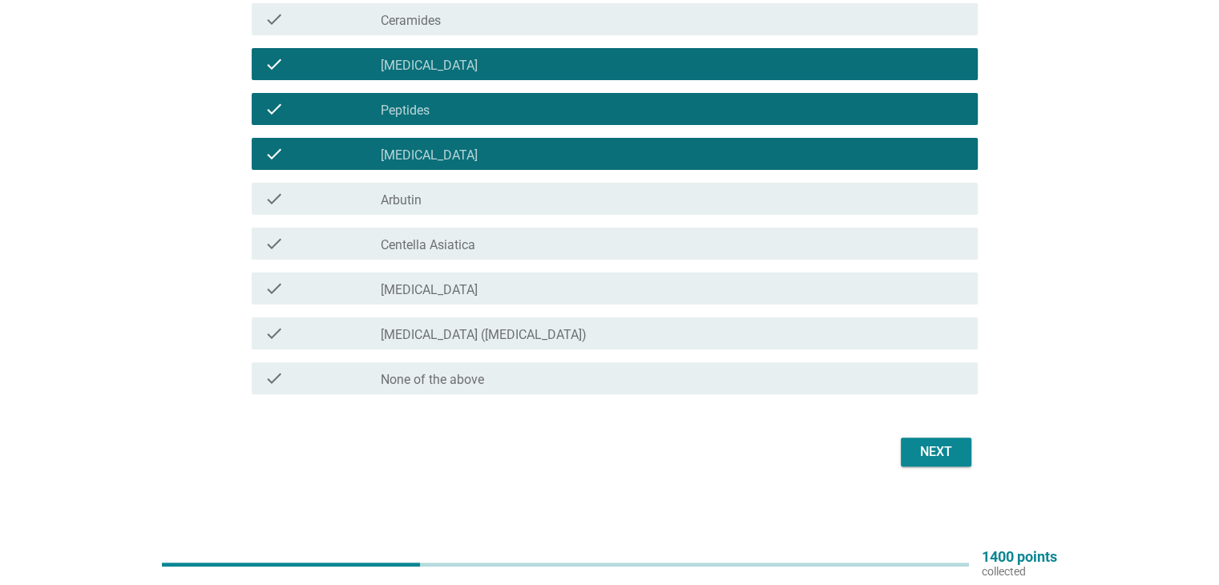
click at [942, 453] on div "Next" at bounding box center [935, 451] width 45 height 19
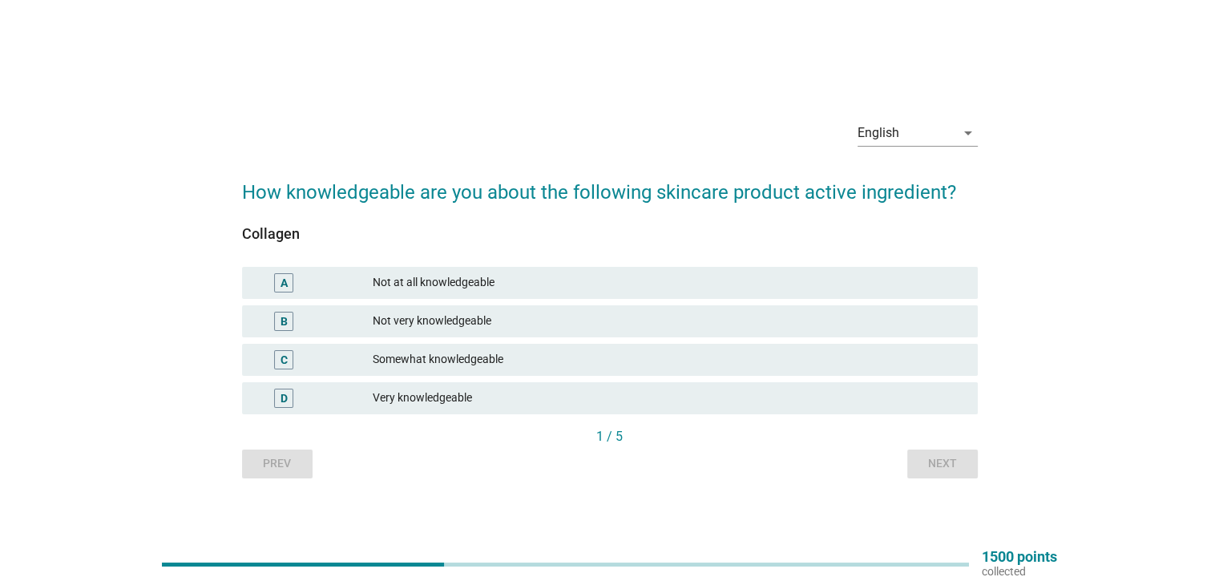
click at [514, 337] on div "B Not very knowledgeable" at bounding box center [610, 321] width 742 height 38
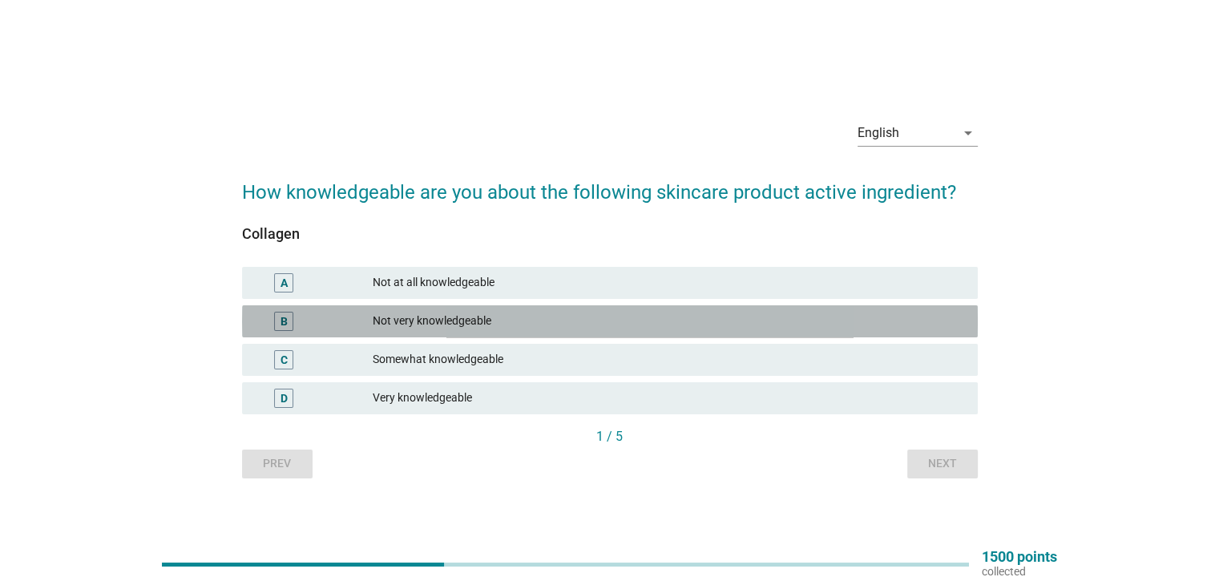
click at [506, 323] on div "Not very knowledgeable" at bounding box center [668, 321] width 591 height 19
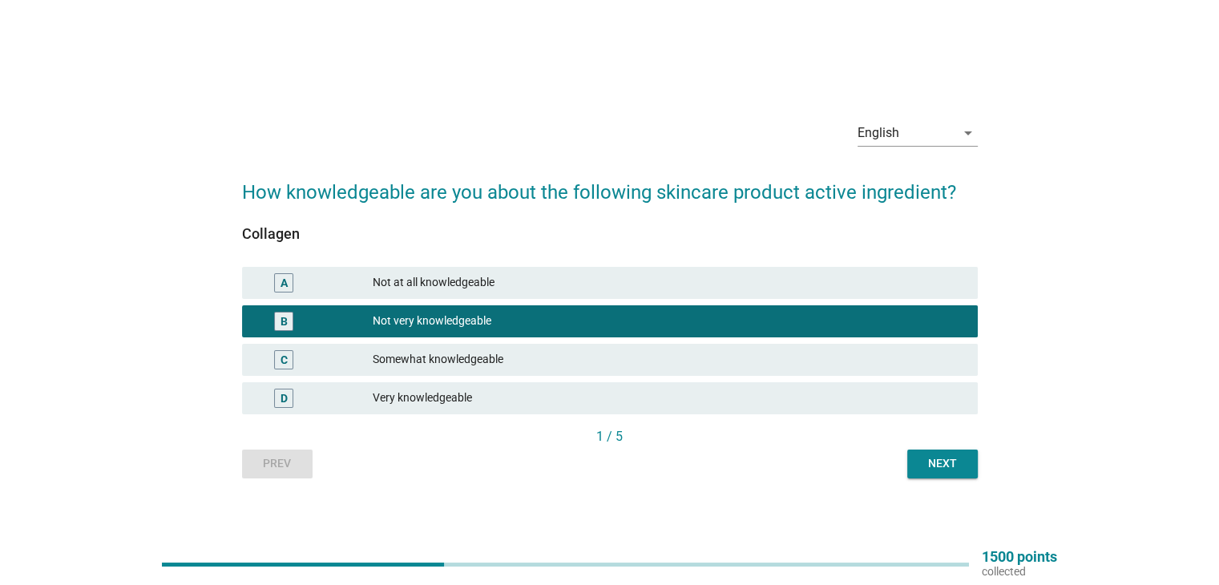
click at [499, 353] on div "Somewhat knowledgeable" at bounding box center [668, 359] width 591 height 19
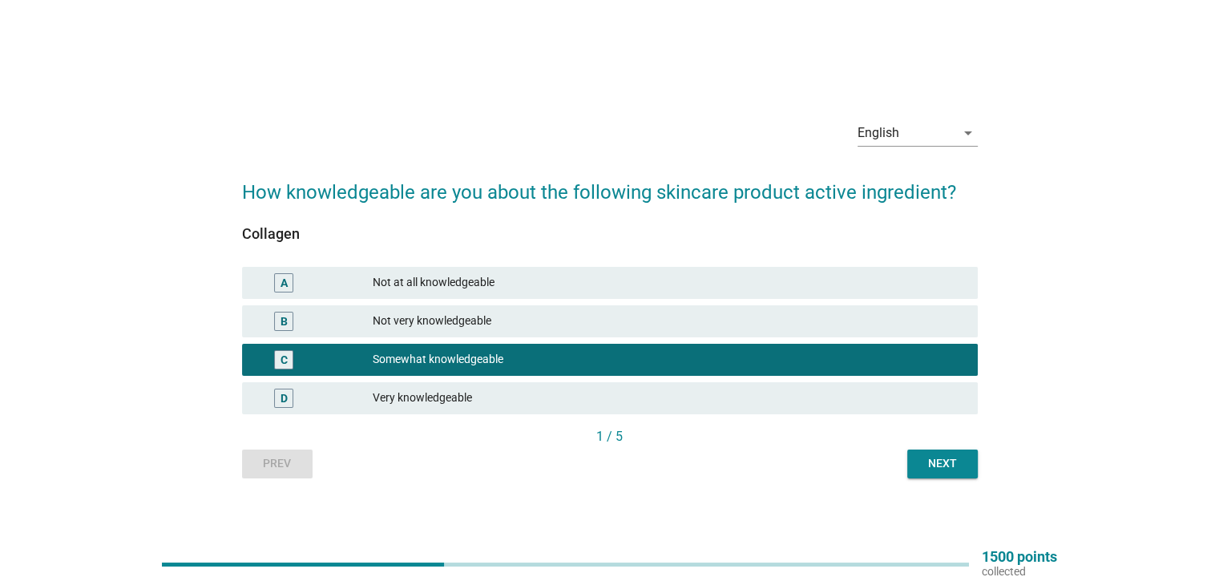
click at [488, 329] on div "Not very knowledgeable" at bounding box center [668, 321] width 591 height 19
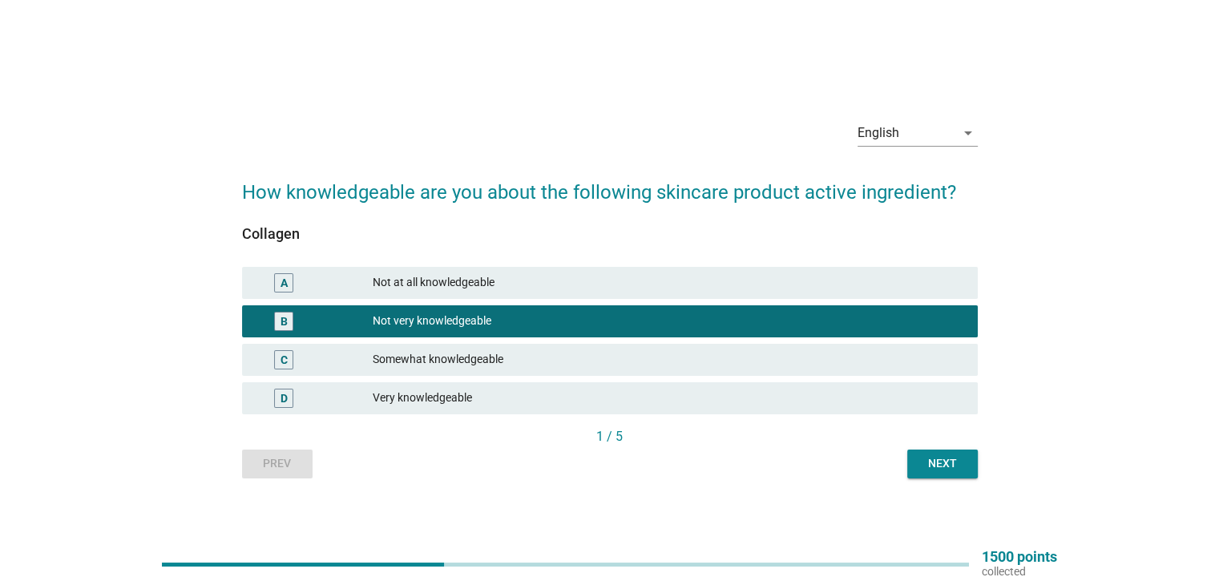
click at [925, 461] on div "Next" at bounding box center [942, 463] width 45 height 17
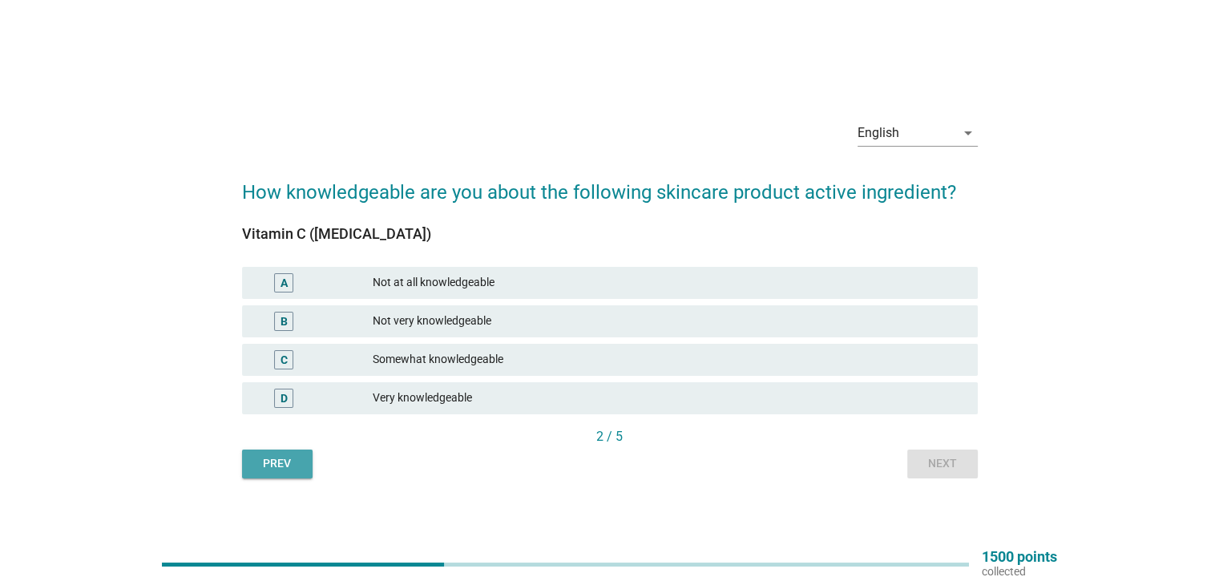
click at [279, 469] on div "Prev" at bounding box center [277, 463] width 45 height 17
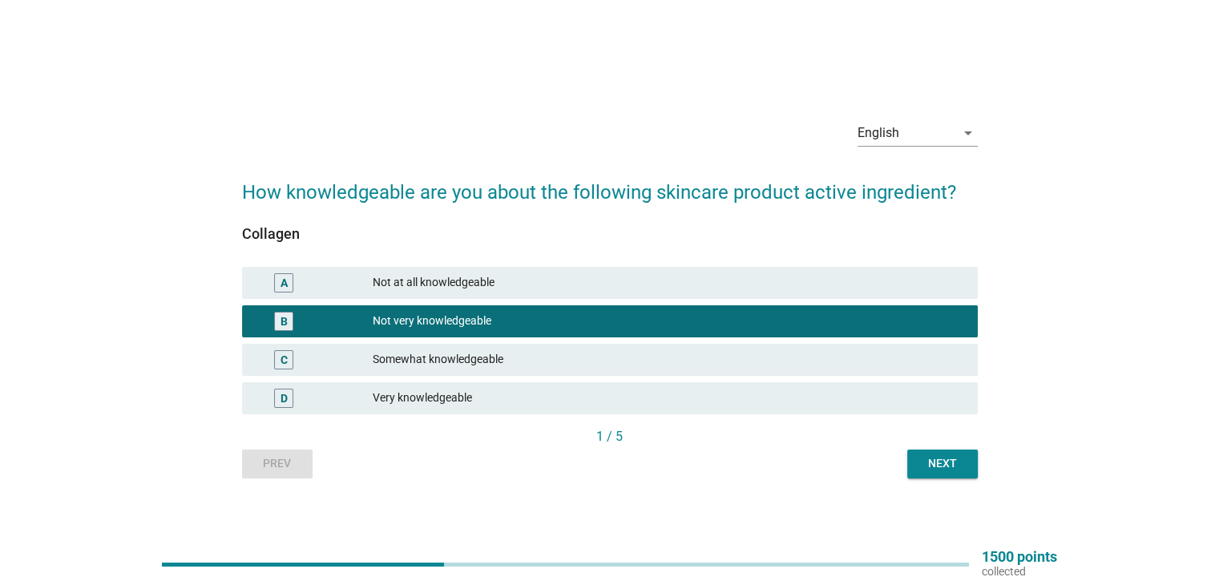
click at [425, 400] on div "Very knowledgeable" at bounding box center [668, 398] width 591 height 19
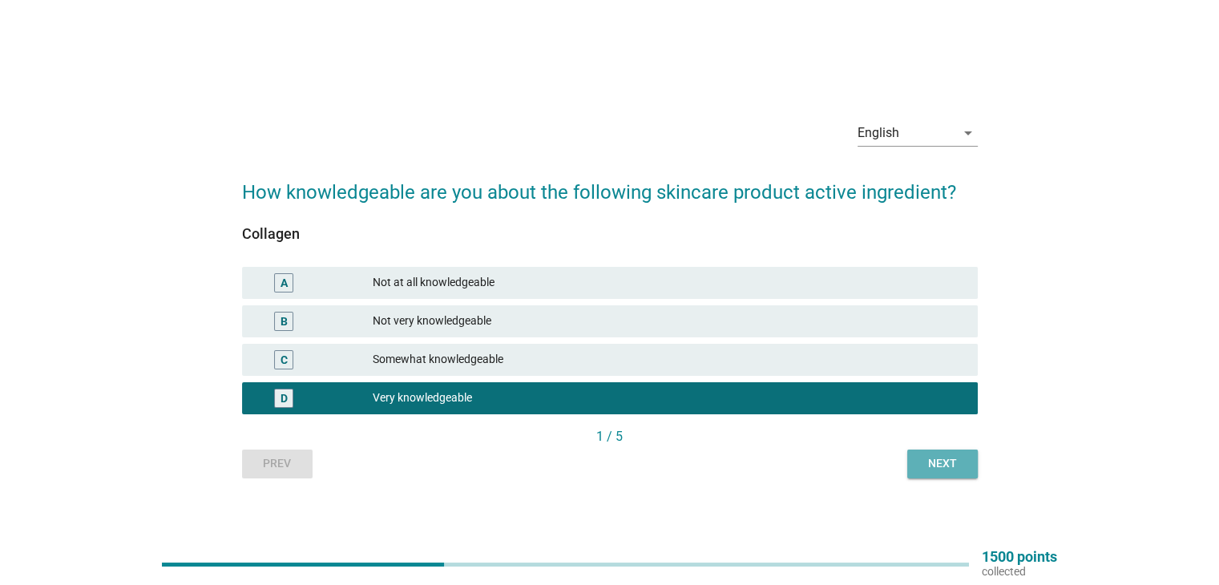
drag, startPoint x: 953, startPoint y: 465, endPoint x: 939, endPoint y: 463, distance: 13.7
click at [952, 465] on div "Next" at bounding box center [942, 463] width 45 height 17
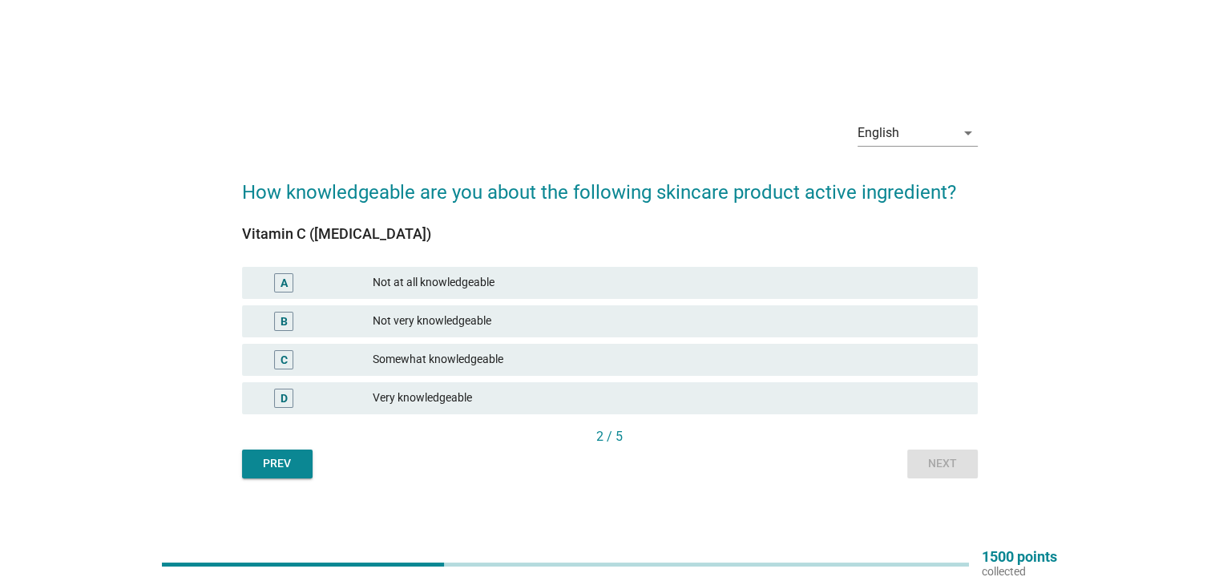
click at [349, 398] on div "D" at bounding box center [314, 398] width 119 height 19
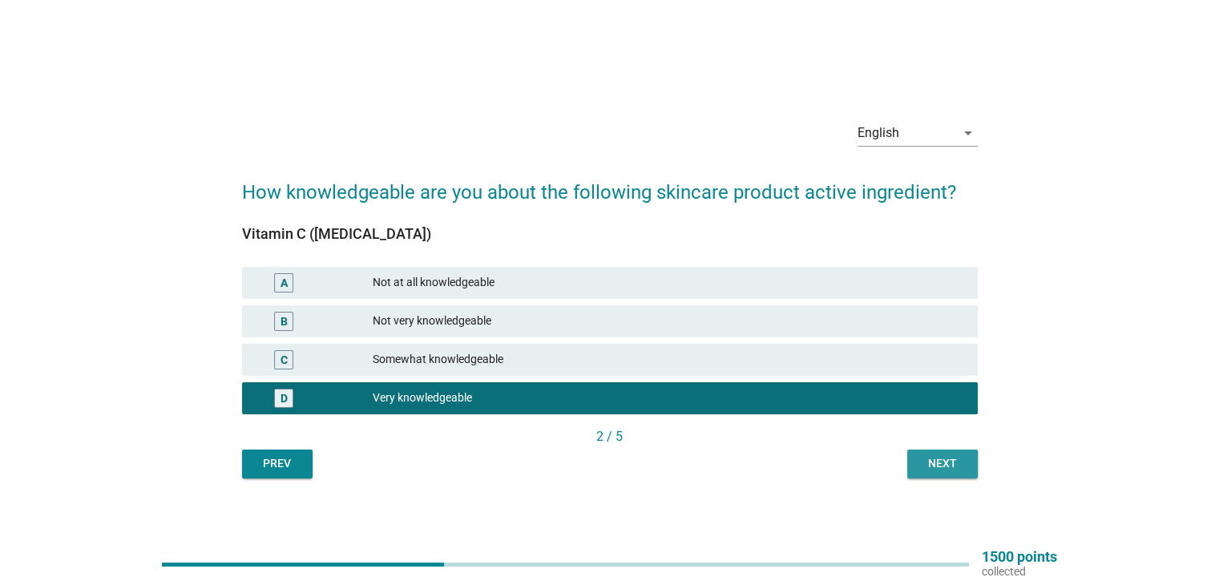
click at [952, 461] on div "Next" at bounding box center [942, 463] width 45 height 17
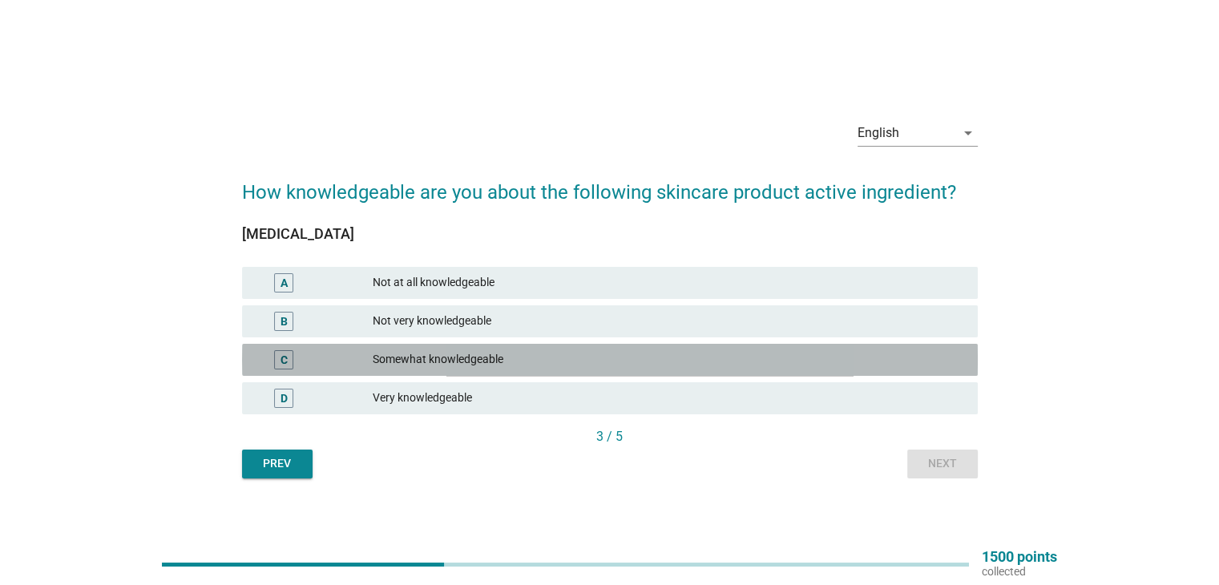
click at [491, 360] on div "Somewhat knowledgeable" at bounding box center [668, 359] width 591 height 19
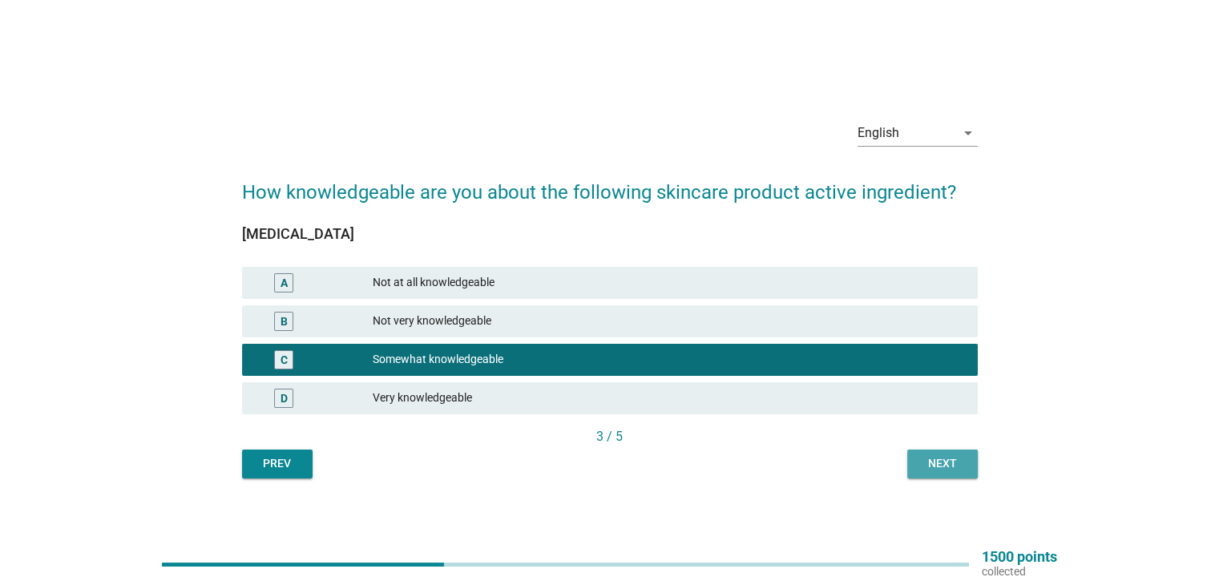
click at [969, 462] on button "Next" at bounding box center [942, 463] width 71 height 29
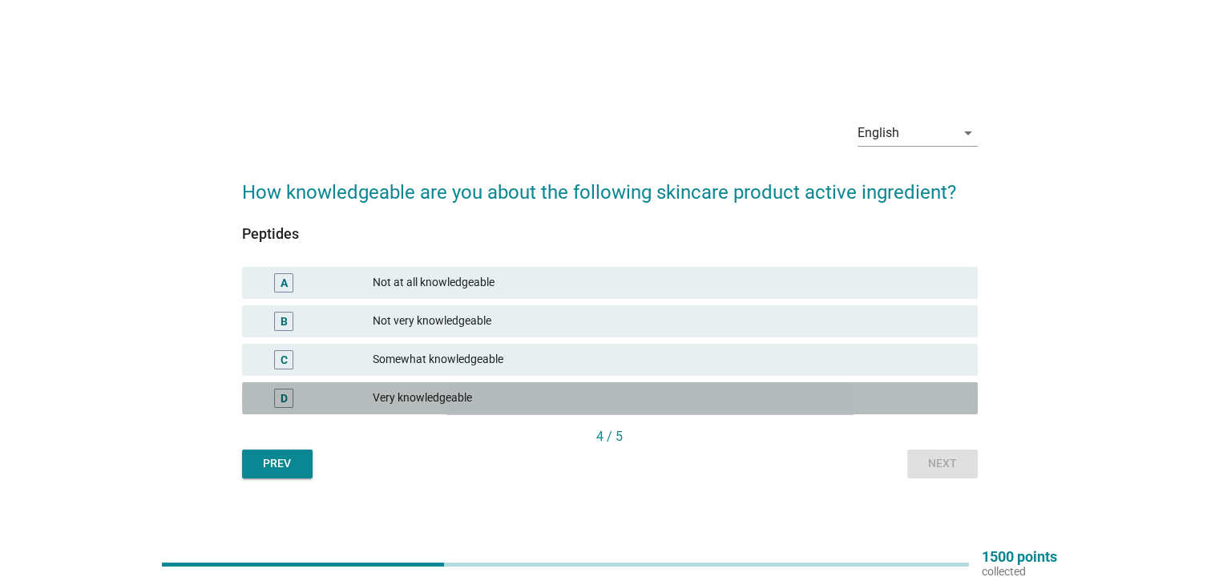
click at [438, 401] on div "Very knowledgeable" at bounding box center [668, 398] width 591 height 19
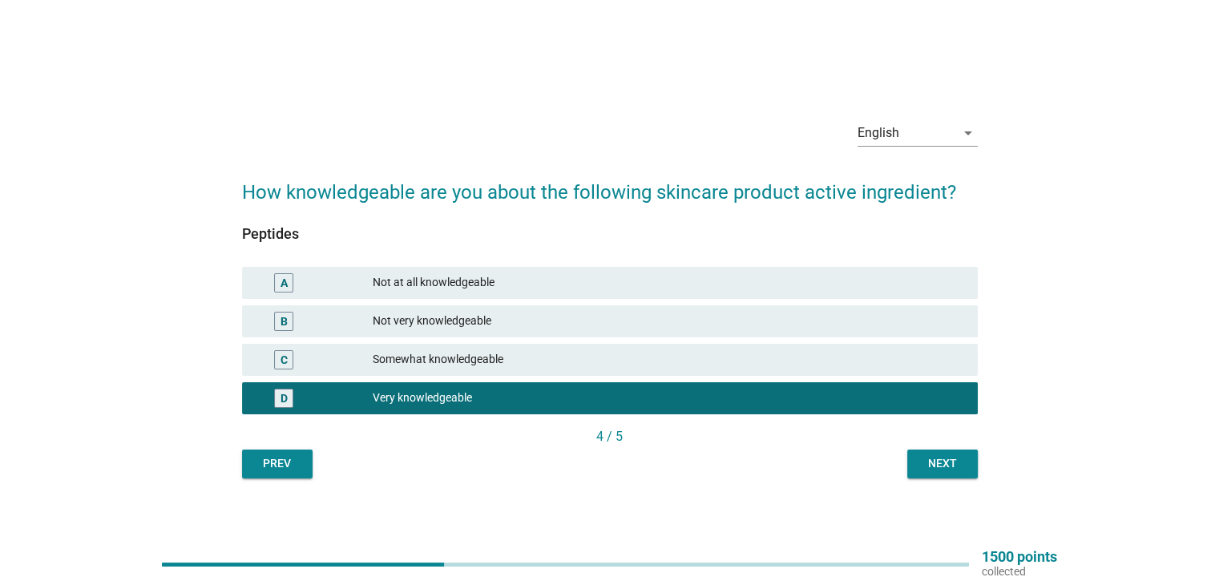
click at [971, 453] on button "Next" at bounding box center [942, 463] width 71 height 29
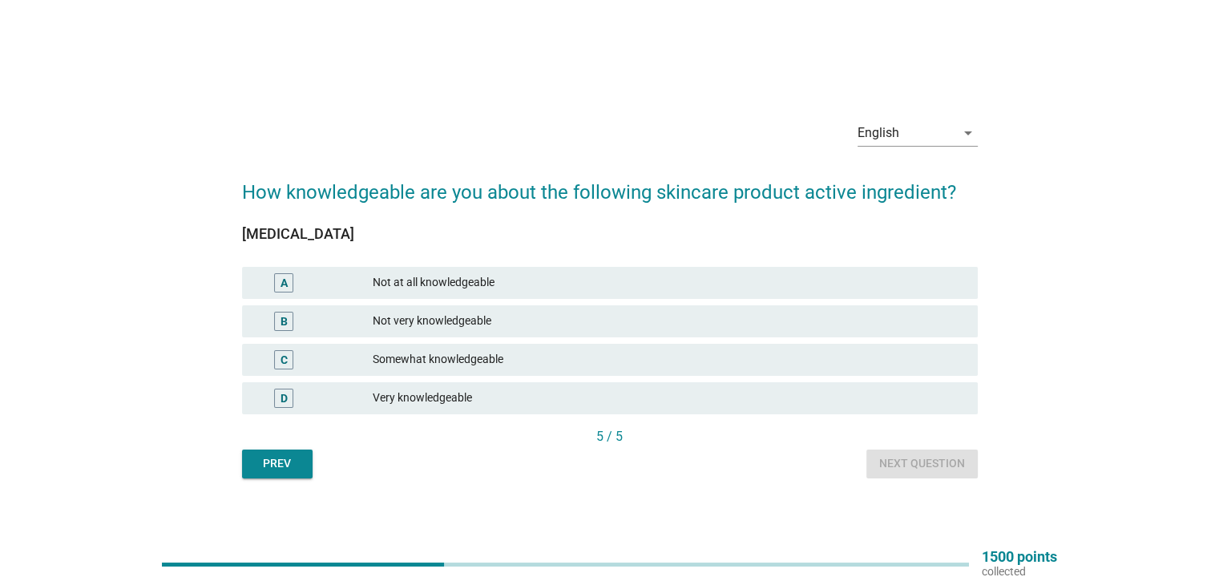
click at [471, 358] on div "Somewhat knowledgeable" at bounding box center [668, 359] width 591 height 19
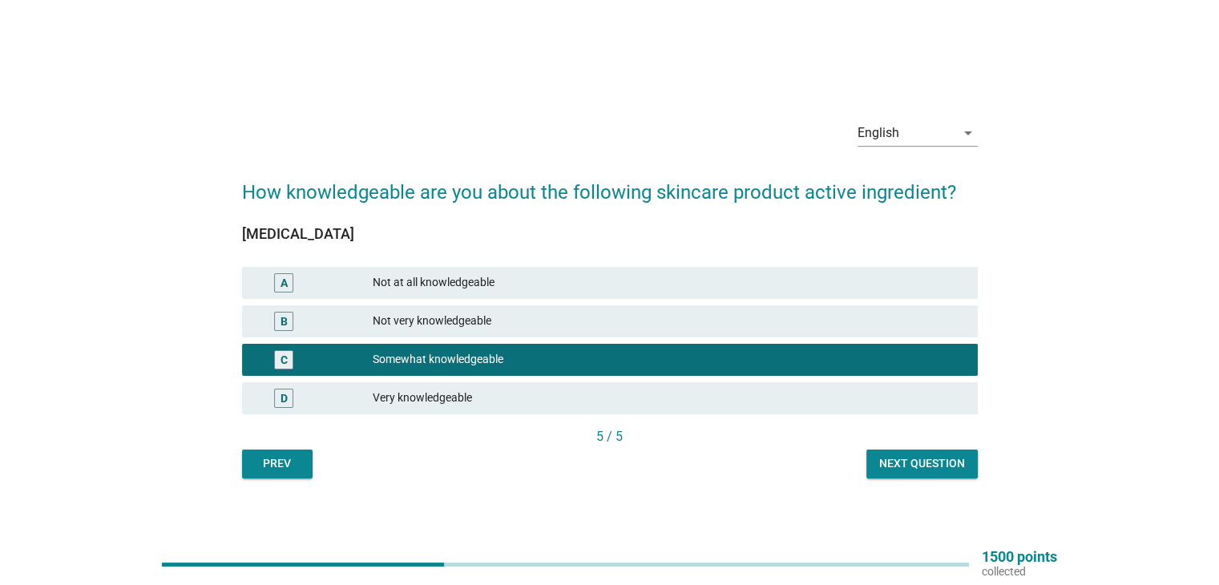
click at [936, 462] on div "Next question" at bounding box center [922, 463] width 86 height 17
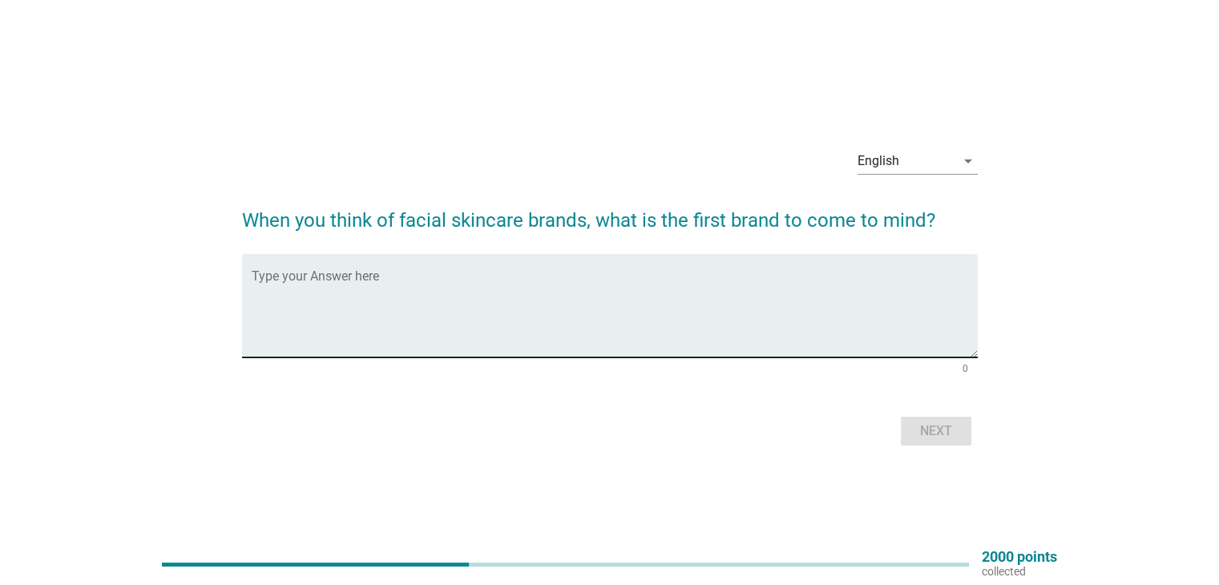
click at [719, 312] on textarea "Type your Answer here" at bounding box center [615, 315] width 726 height 84
type textarea "[PERSON_NAME]"
click at [930, 430] on div "Next" at bounding box center [935, 430] width 45 height 19
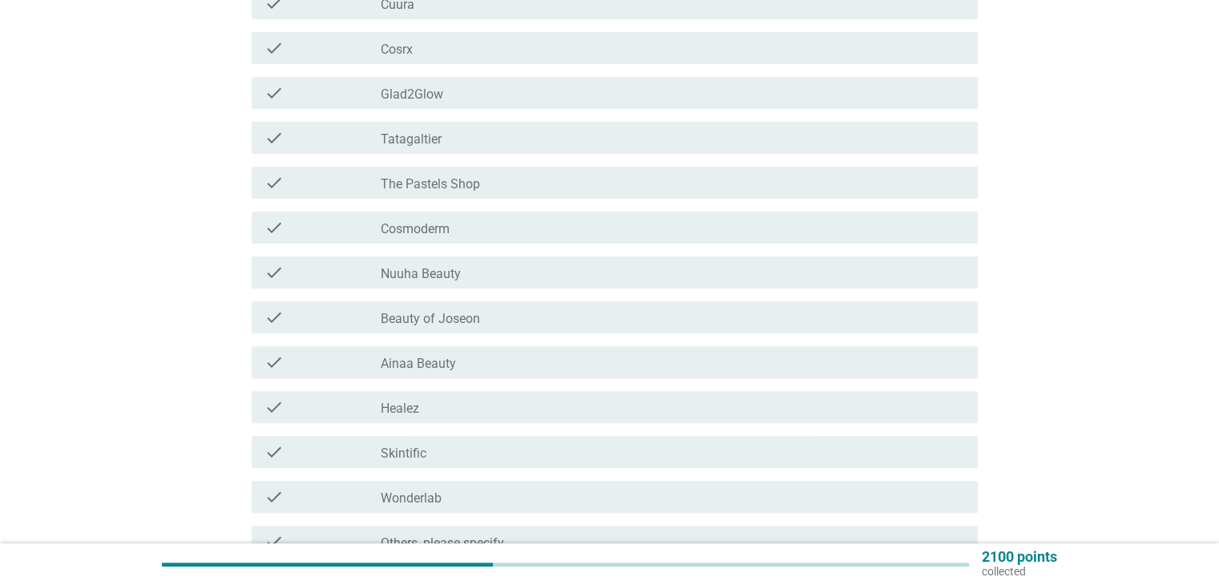
scroll to position [506, 0]
click at [401, 357] on label "Ainaa Beauty" at bounding box center [418, 361] width 75 height 16
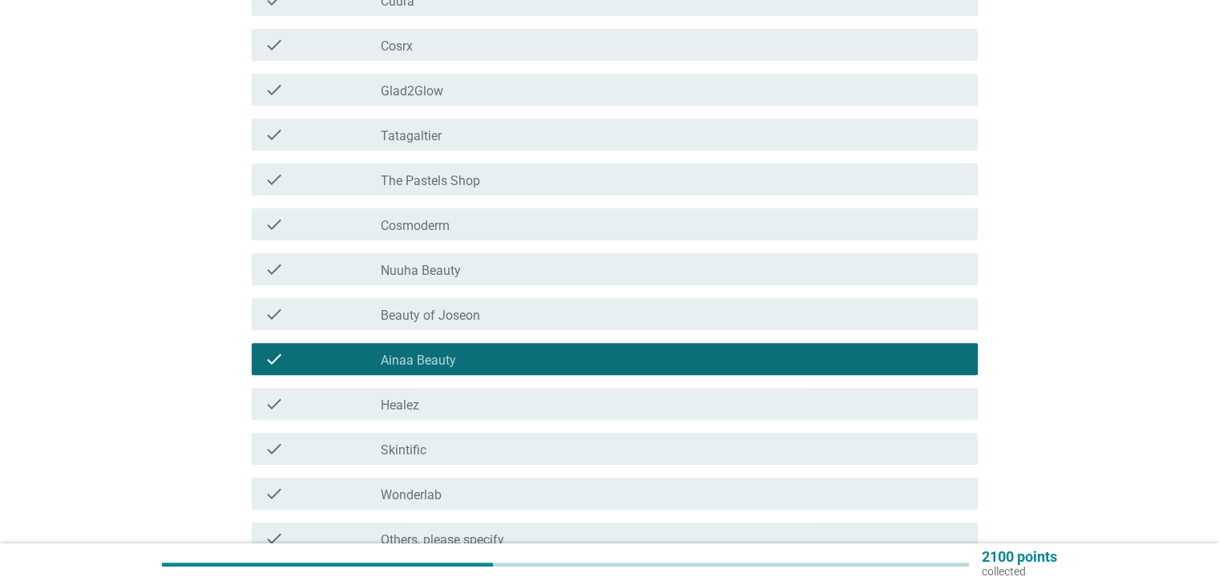
click at [383, 444] on label "Skintific" at bounding box center [404, 450] width 46 height 16
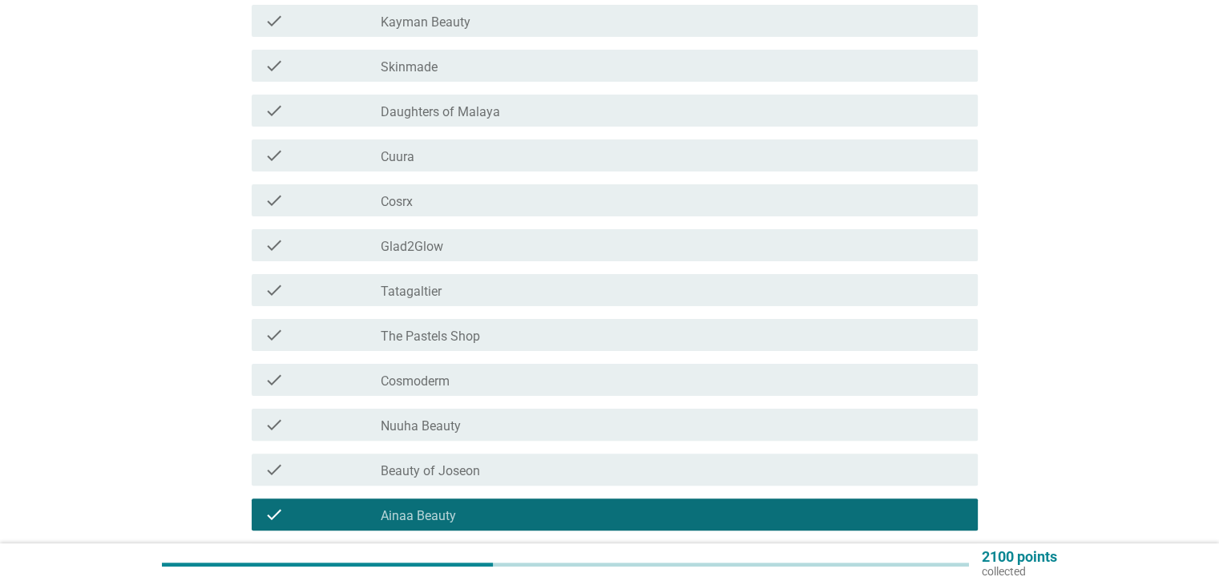
scroll to position [345, 0]
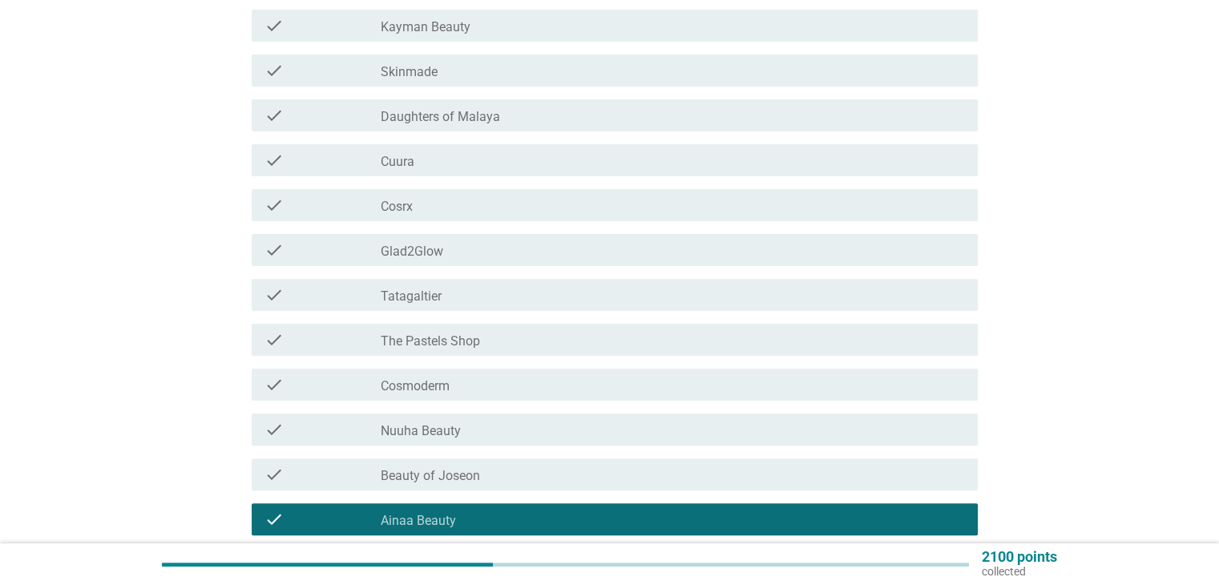
click at [422, 426] on label "Nuuha Beauty" at bounding box center [421, 431] width 80 height 16
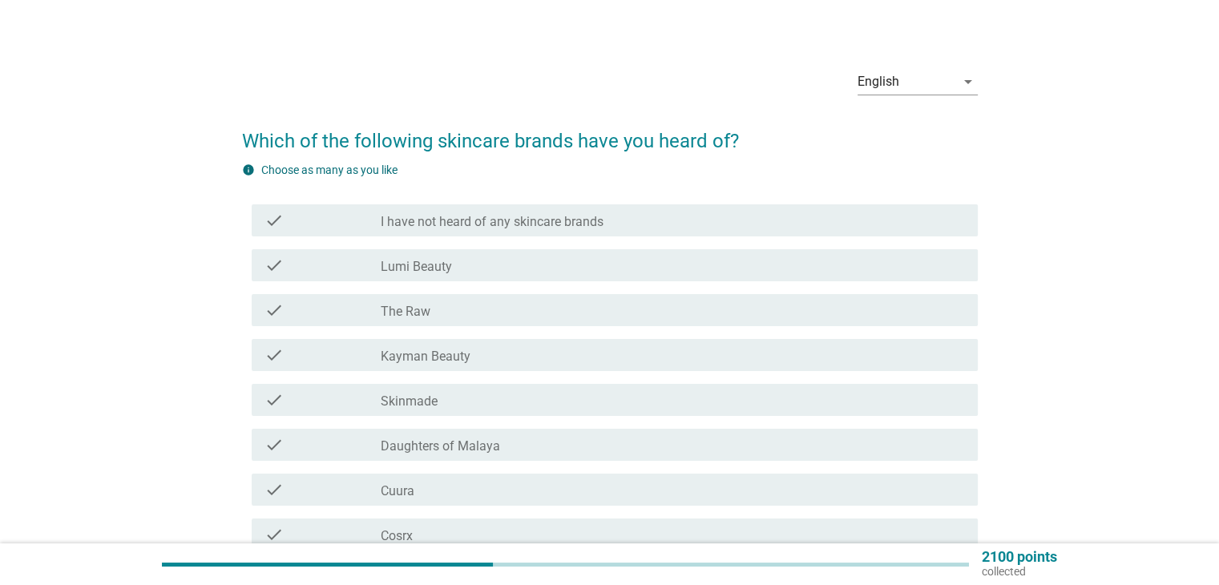
scroll to position [0, 0]
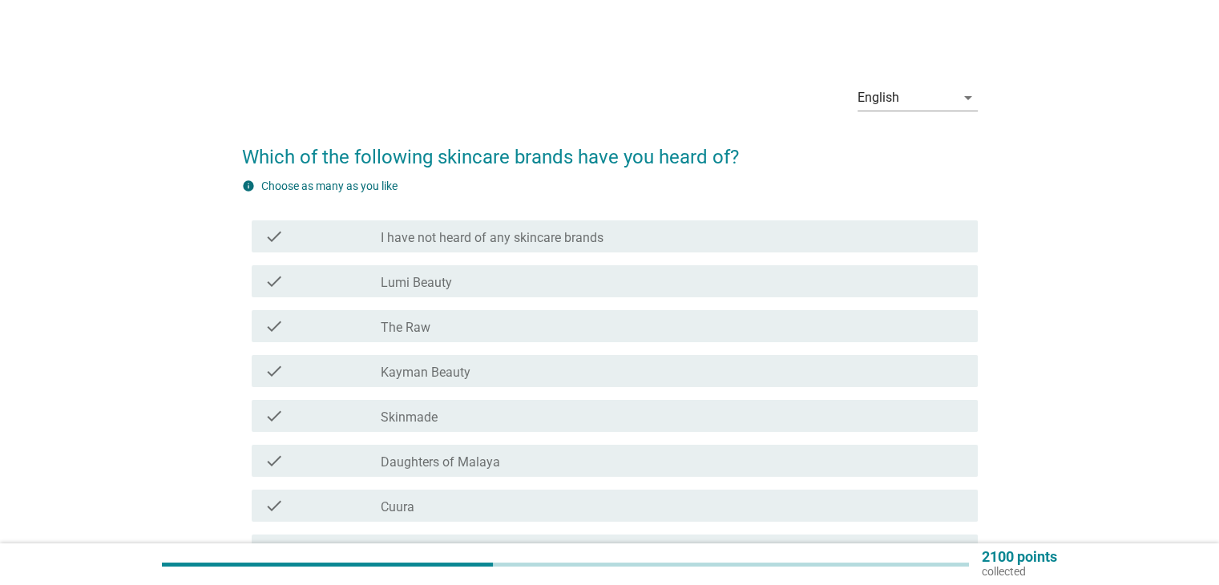
click at [439, 282] on label "Lumi Beauty" at bounding box center [416, 283] width 71 height 16
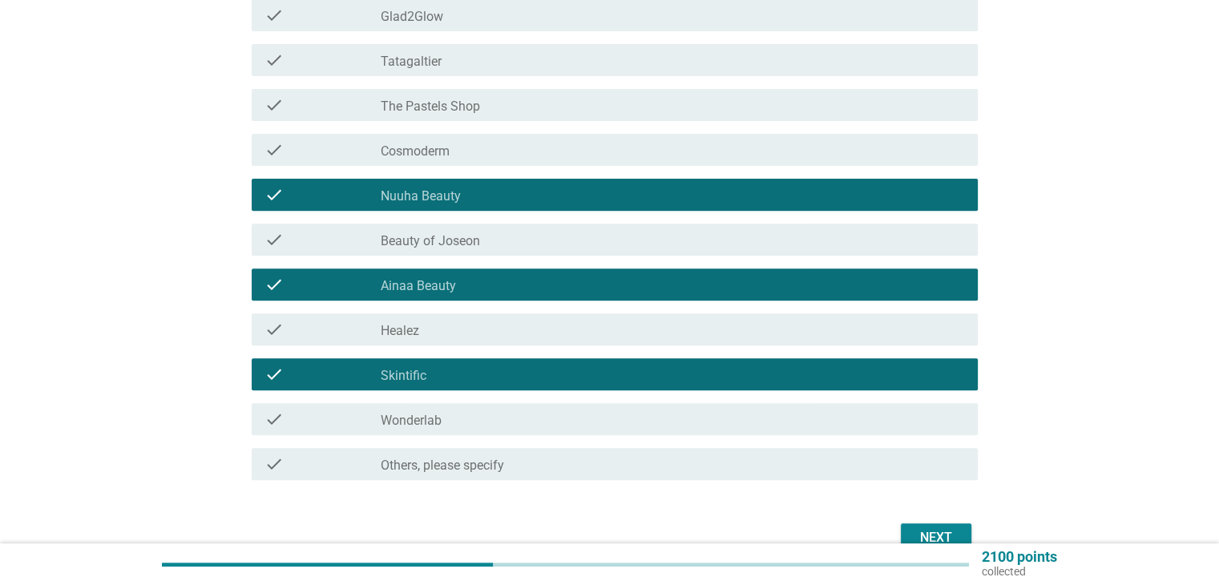
scroll to position [666, 0]
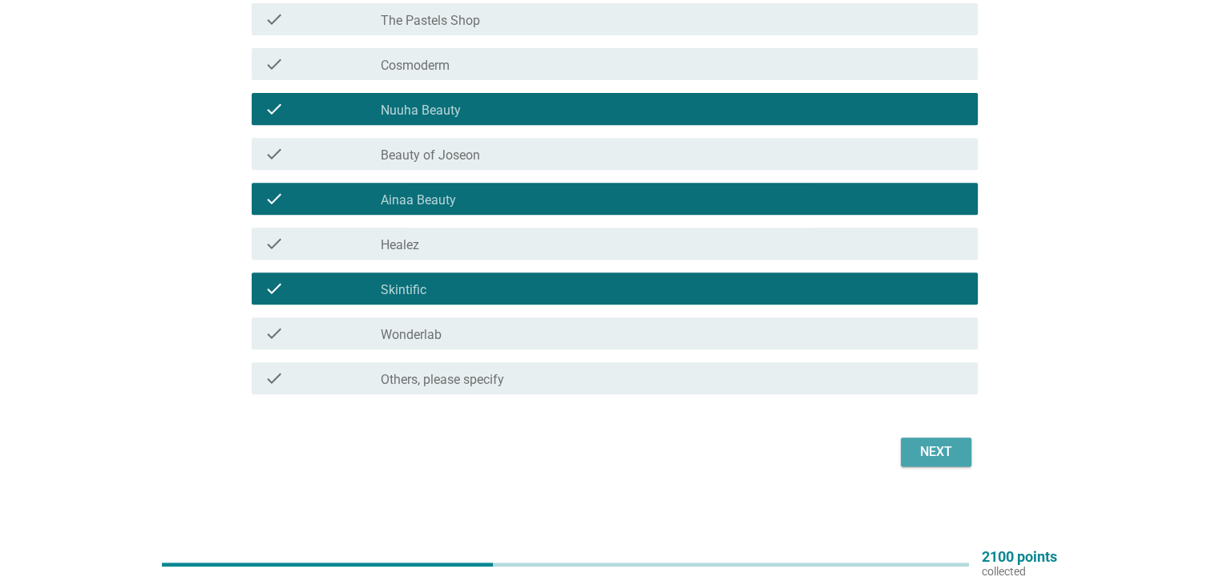
click at [917, 449] on div "Next" at bounding box center [935, 451] width 45 height 19
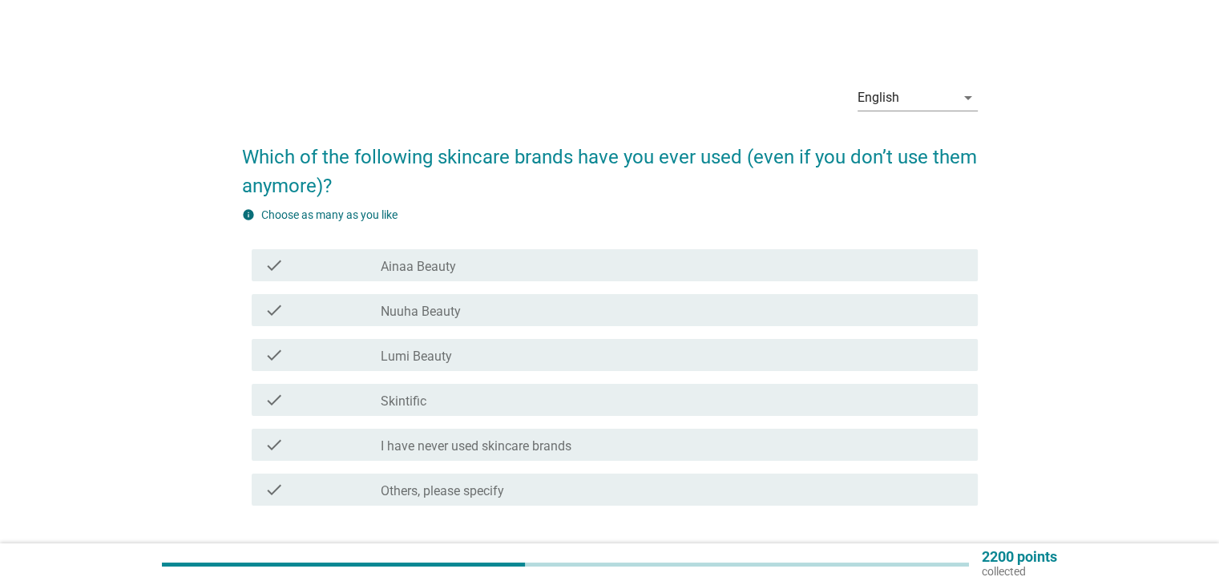
click at [385, 401] on label "Skintific" at bounding box center [404, 401] width 46 height 16
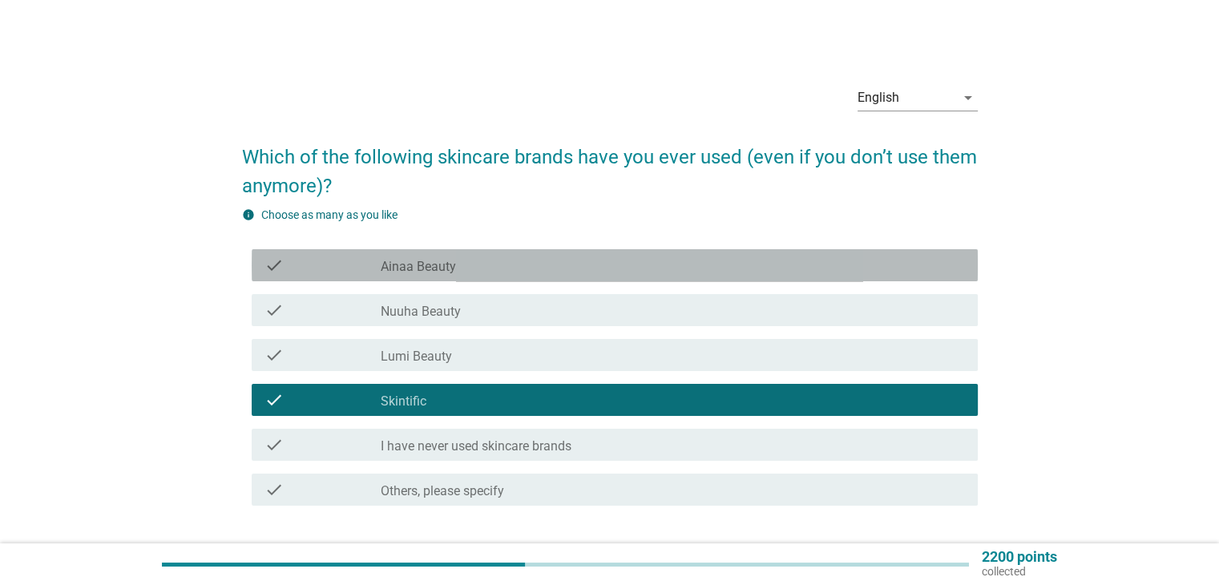
click at [421, 265] on label "Ainaa Beauty" at bounding box center [418, 267] width 75 height 16
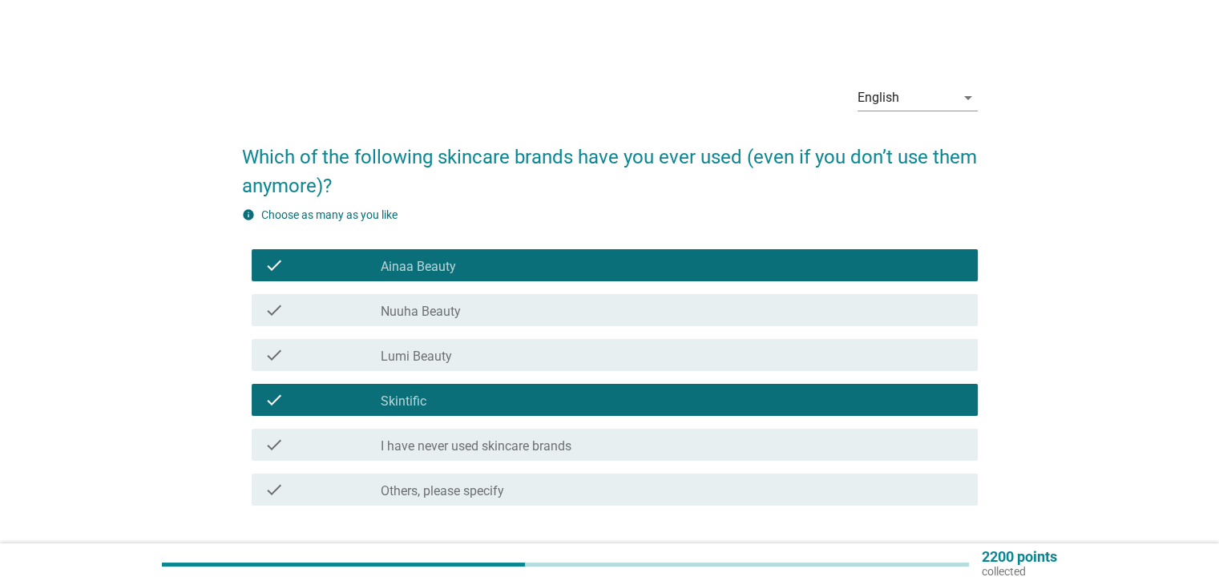
click at [459, 308] on label "Nuuha Beauty" at bounding box center [421, 312] width 80 height 16
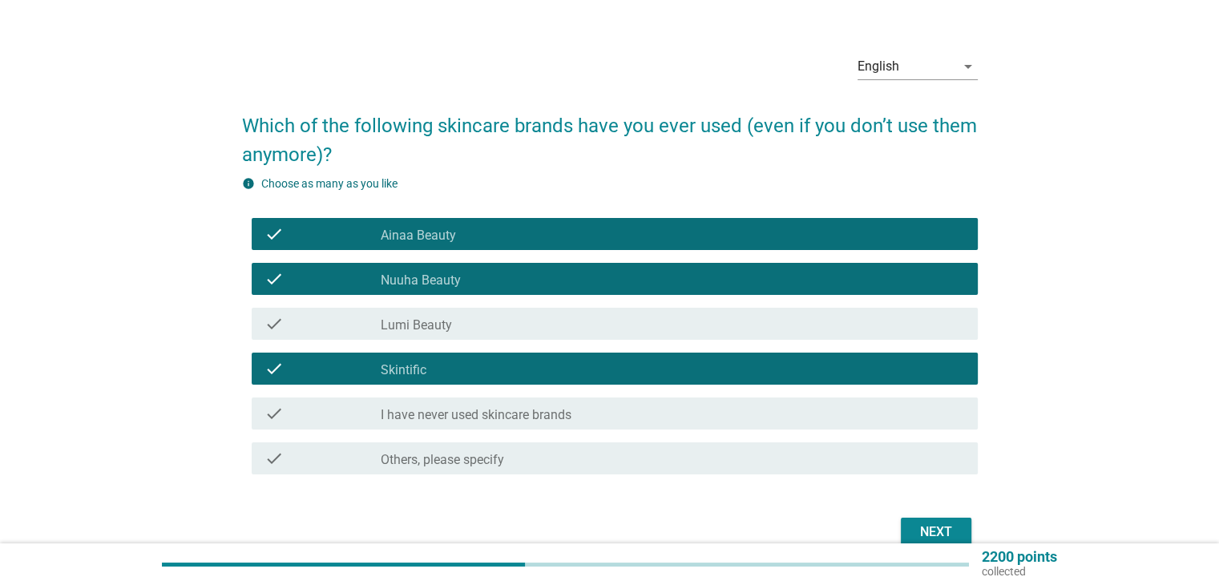
scroll to position [111, 0]
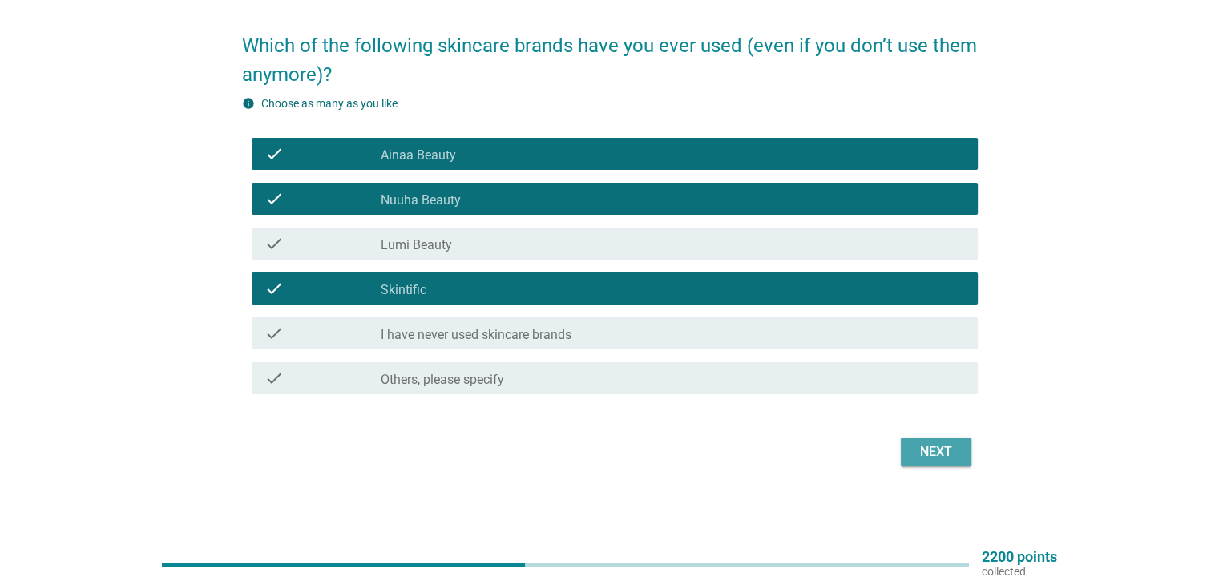
click at [965, 450] on button "Next" at bounding box center [936, 451] width 71 height 29
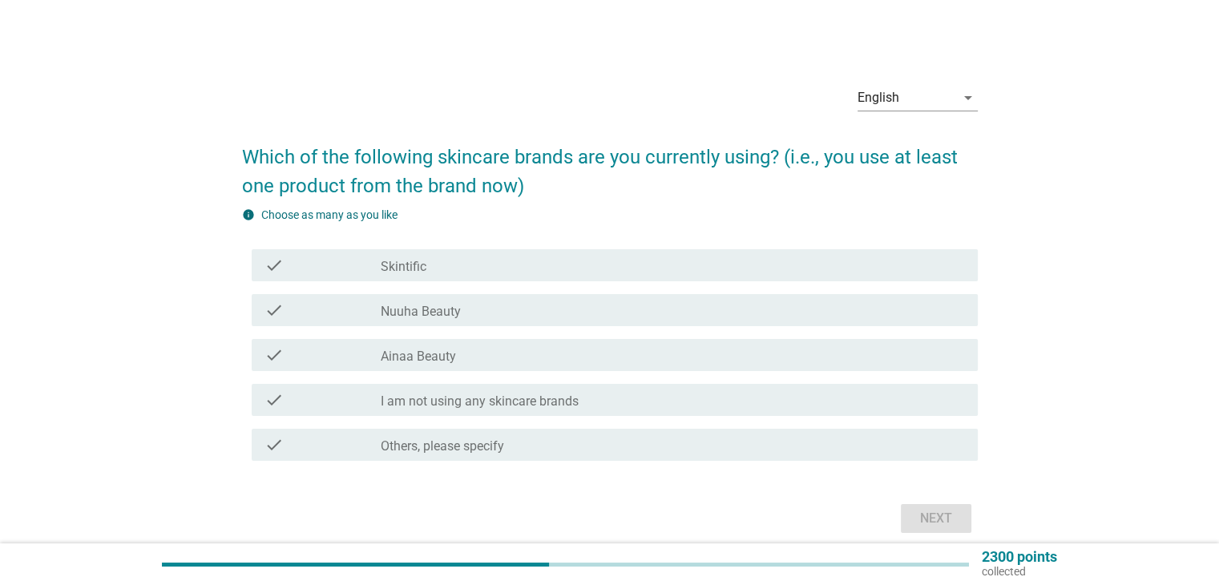
click at [507, 447] on div "check_box Others, please specify" at bounding box center [672, 444] width 583 height 19
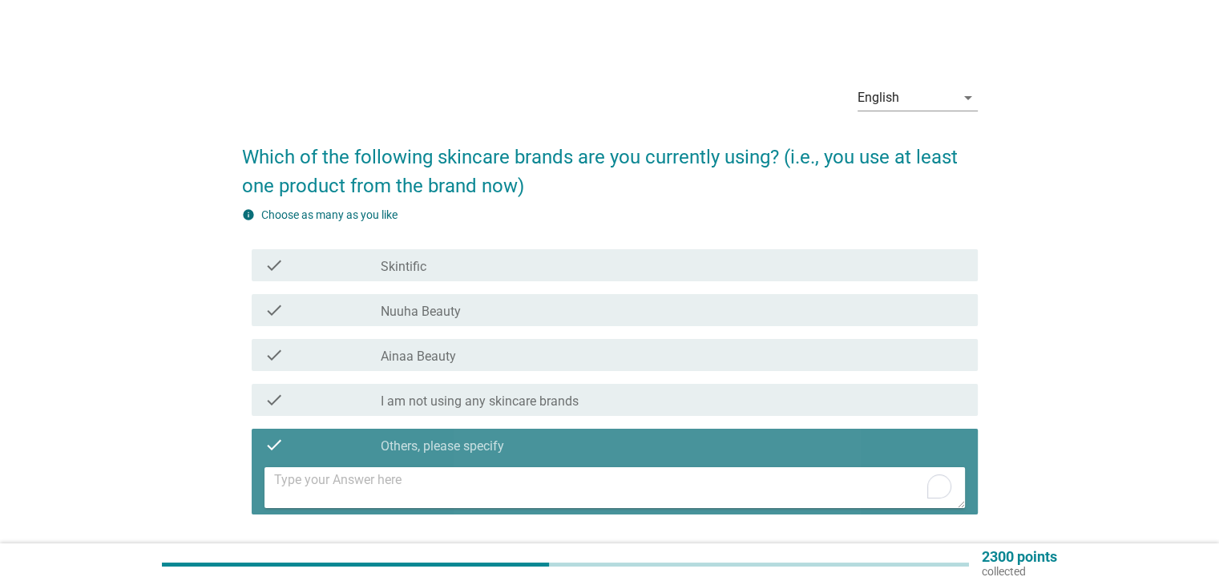
click at [530, 478] on textarea at bounding box center [619, 487] width 691 height 41
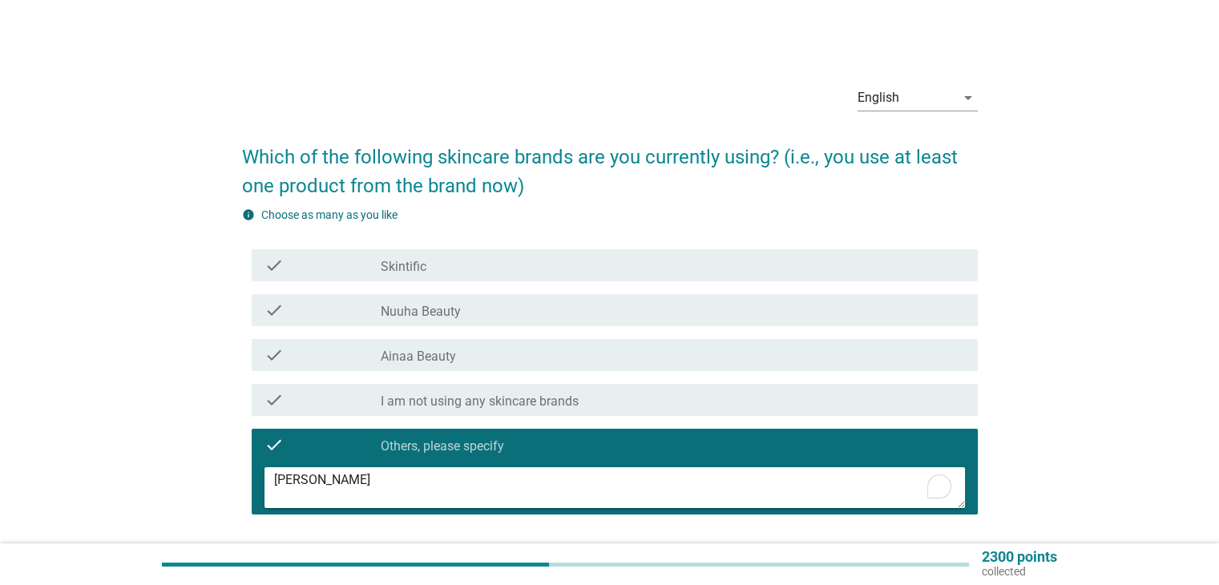
type textarea "[PERSON_NAME]"
click at [1167, 343] on div "English arrow_drop_down Which of the following skincare brands are you currentl…" at bounding box center [609, 331] width 1142 height 545
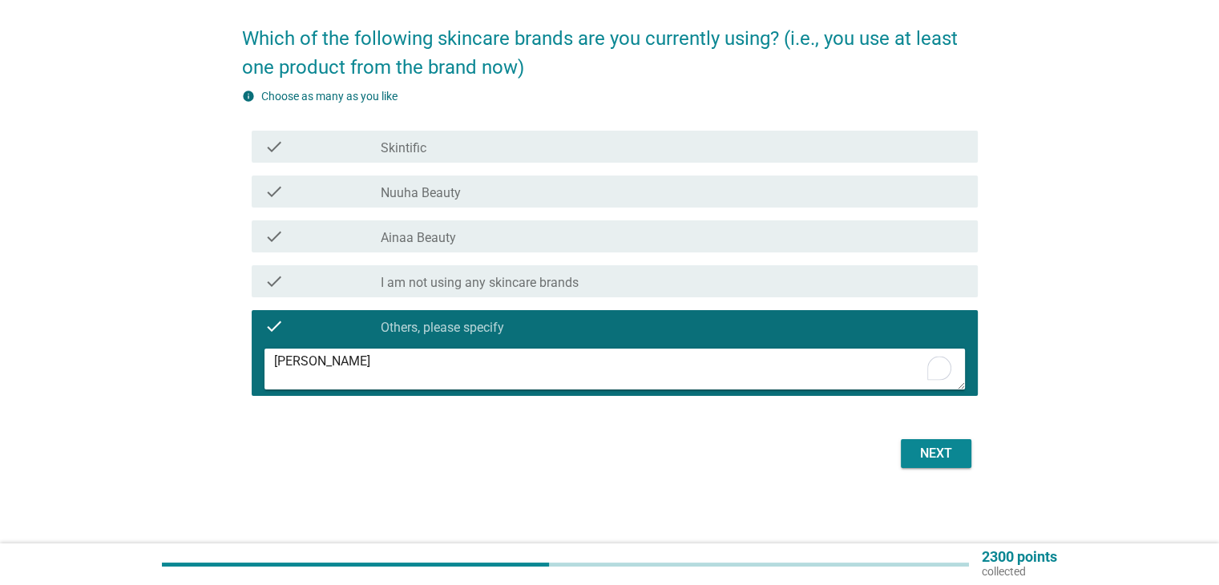
scroll to position [120, 0]
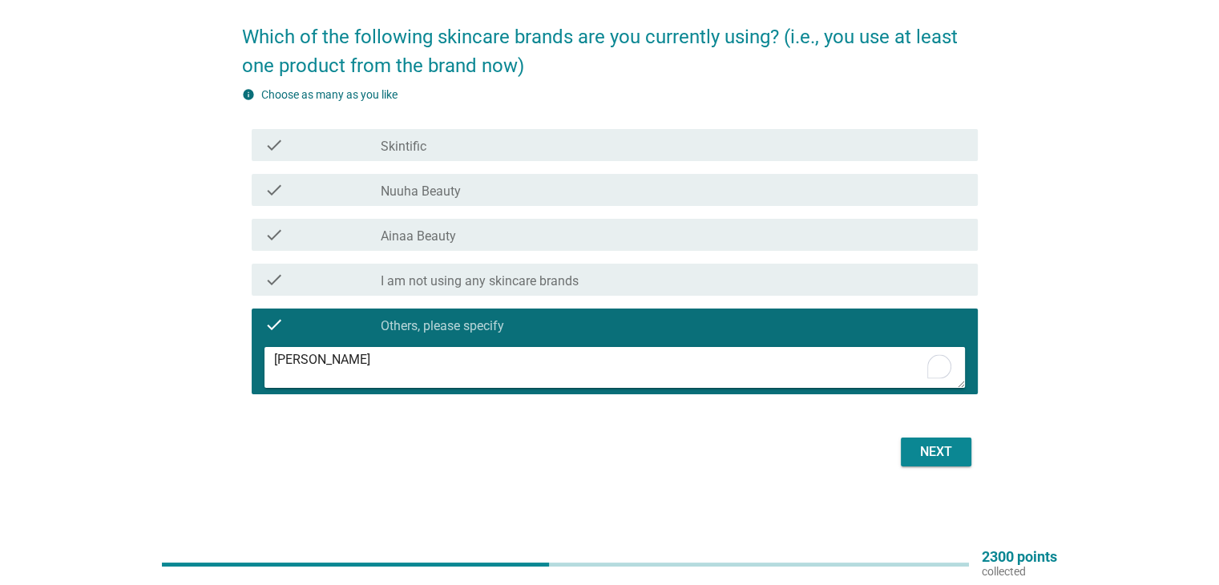
click at [942, 446] on div "Next" at bounding box center [935, 451] width 45 height 19
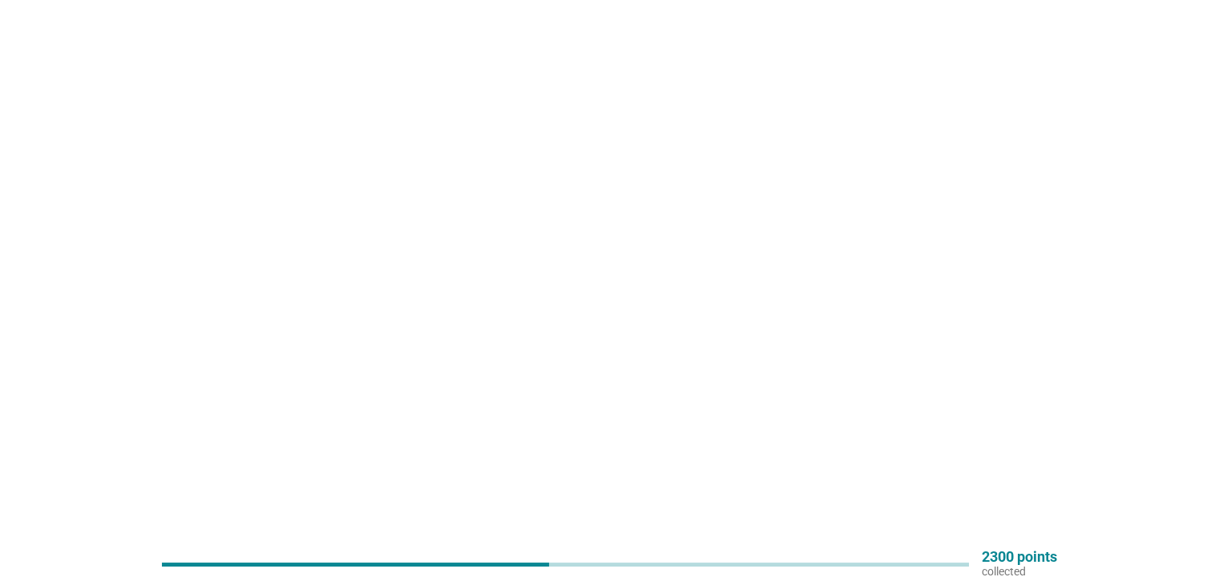
scroll to position [0, 0]
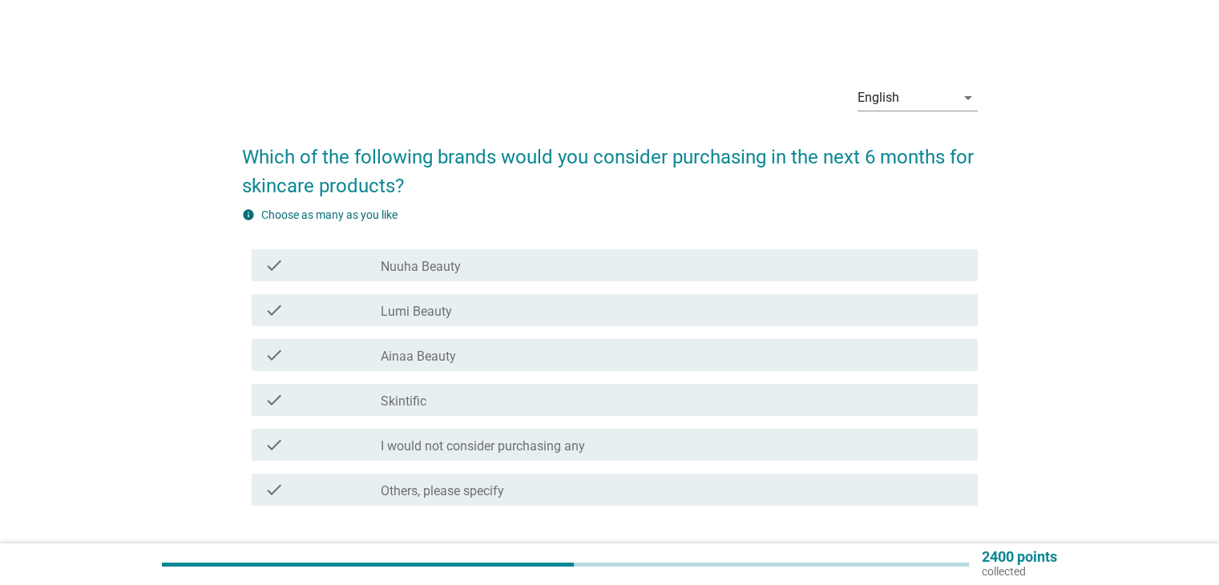
click at [474, 354] on div "check_box Ainaa Beauty" at bounding box center [672, 354] width 583 height 19
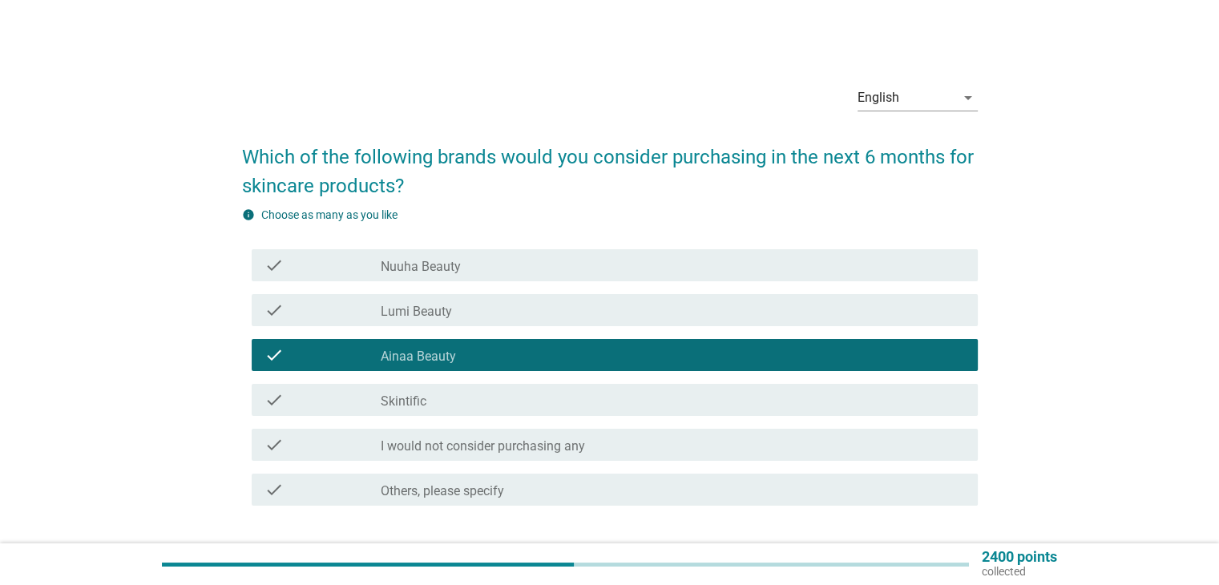
click at [477, 386] on div "check check_box Skintific" at bounding box center [615, 400] width 726 height 32
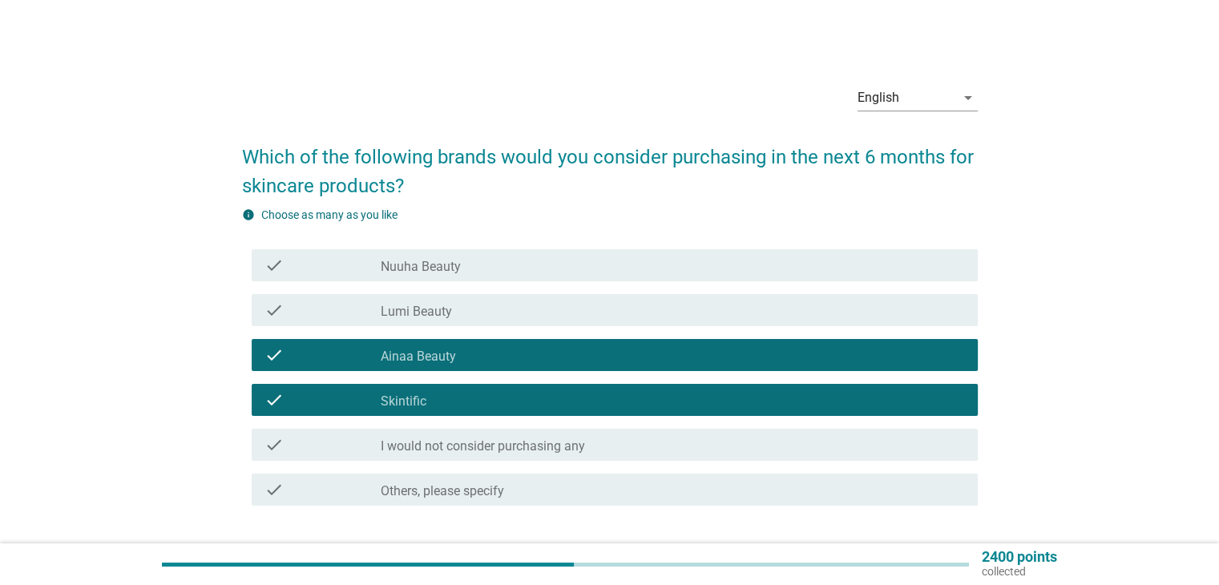
click at [513, 312] on div "check_box_outline_blank Lumi Beauty" at bounding box center [672, 309] width 583 height 19
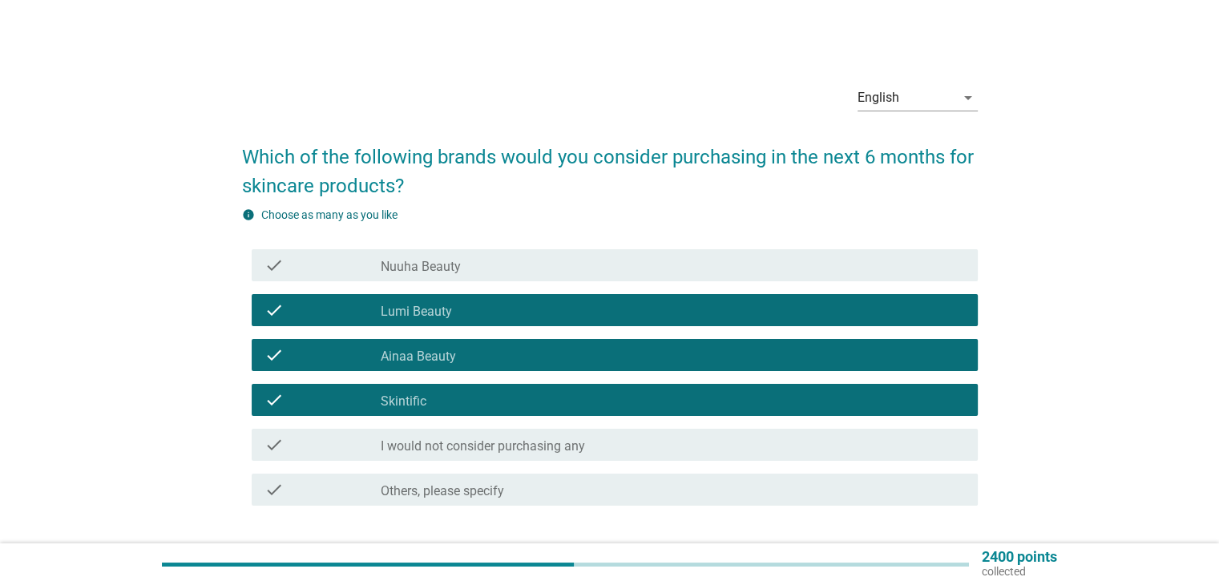
click at [510, 272] on div "check_box Nuuha Beauty" at bounding box center [672, 265] width 583 height 19
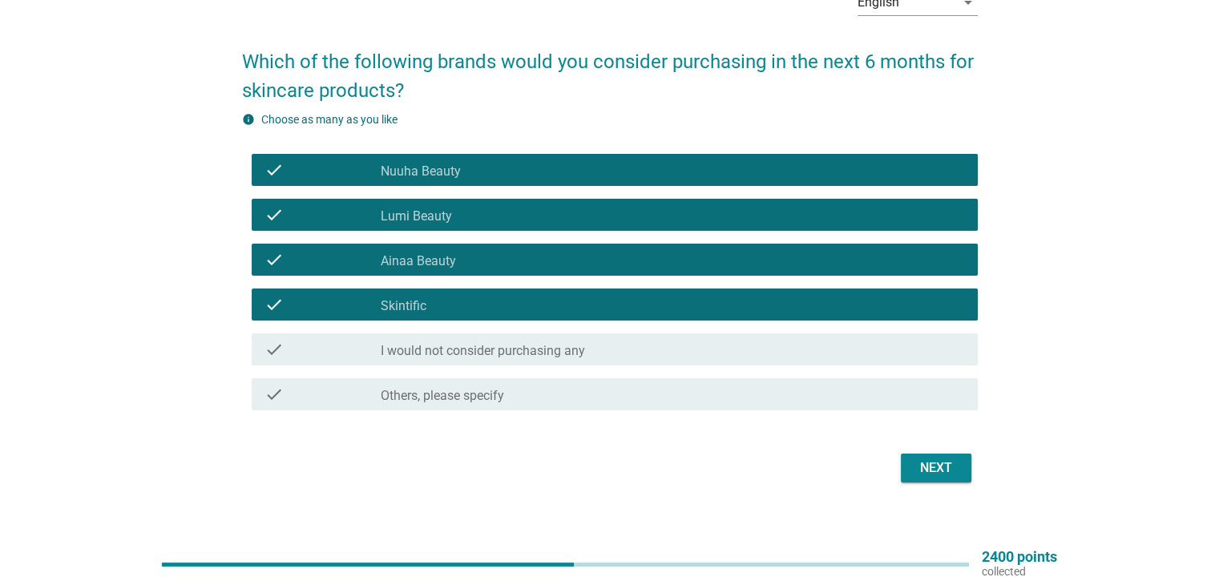
scroll to position [111, 0]
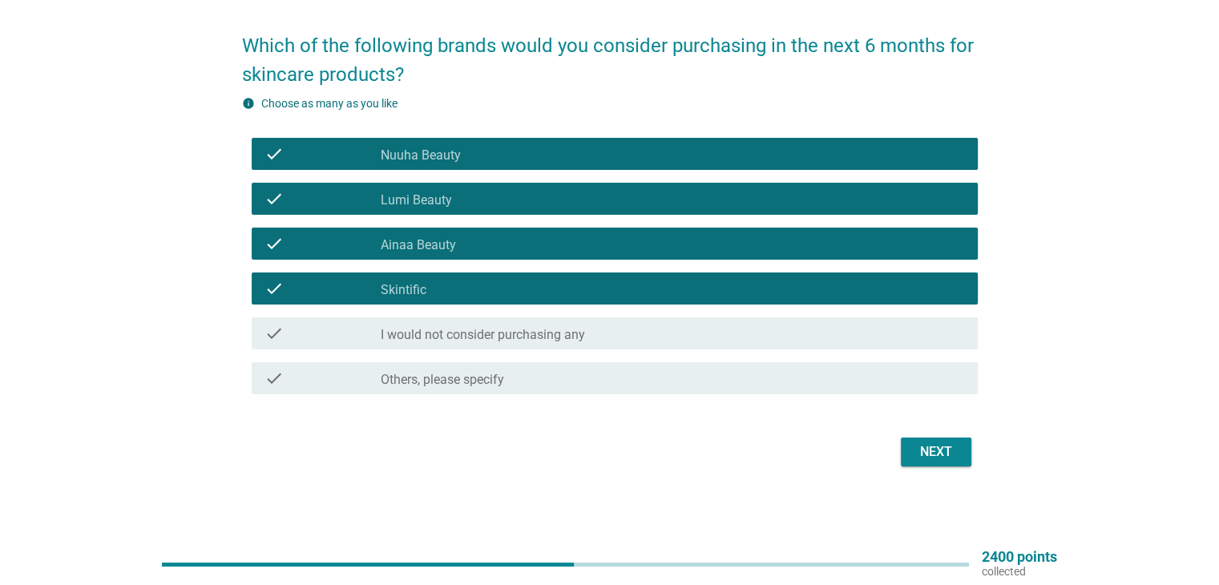
click at [954, 449] on div "Next" at bounding box center [935, 451] width 45 height 19
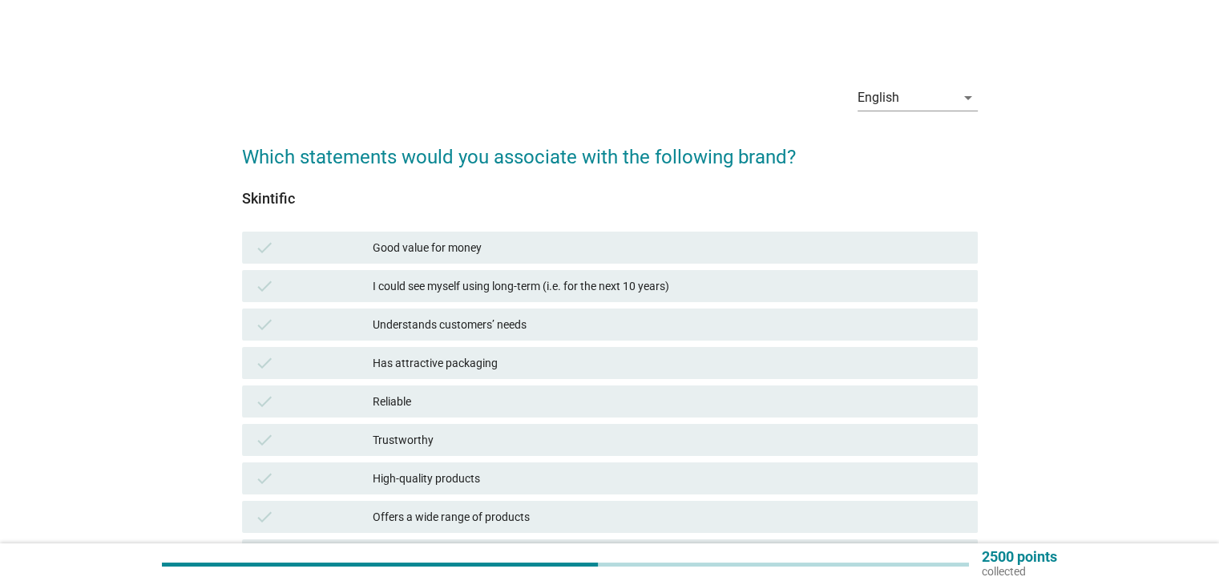
click at [474, 248] on div "Good value for money" at bounding box center [668, 247] width 591 height 19
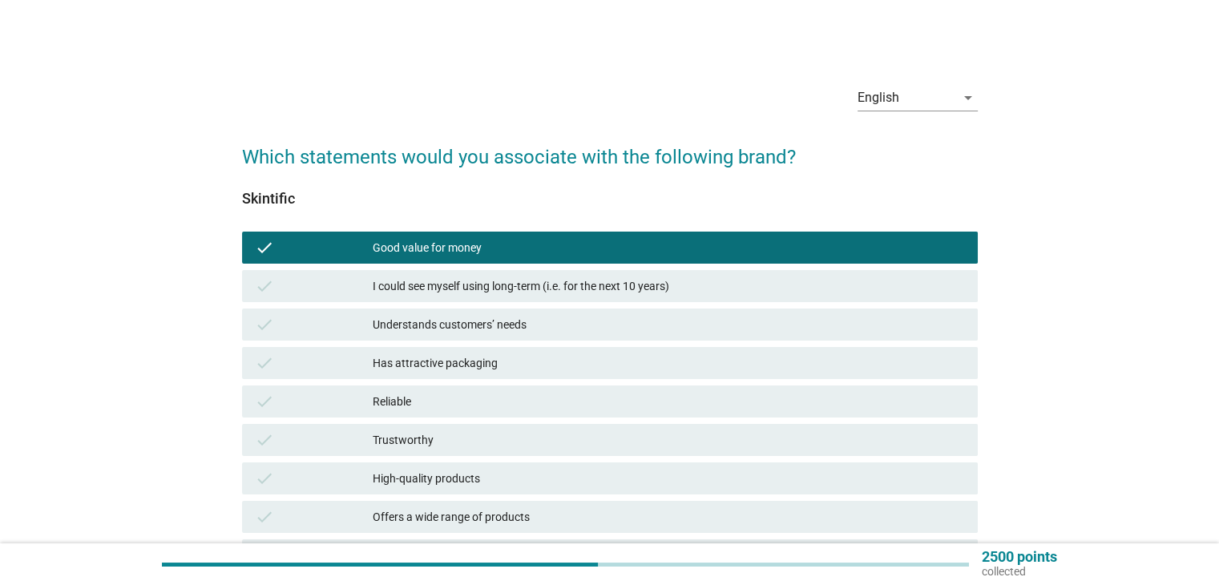
click at [493, 325] on div "Understands customers’ needs" at bounding box center [668, 324] width 591 height 19
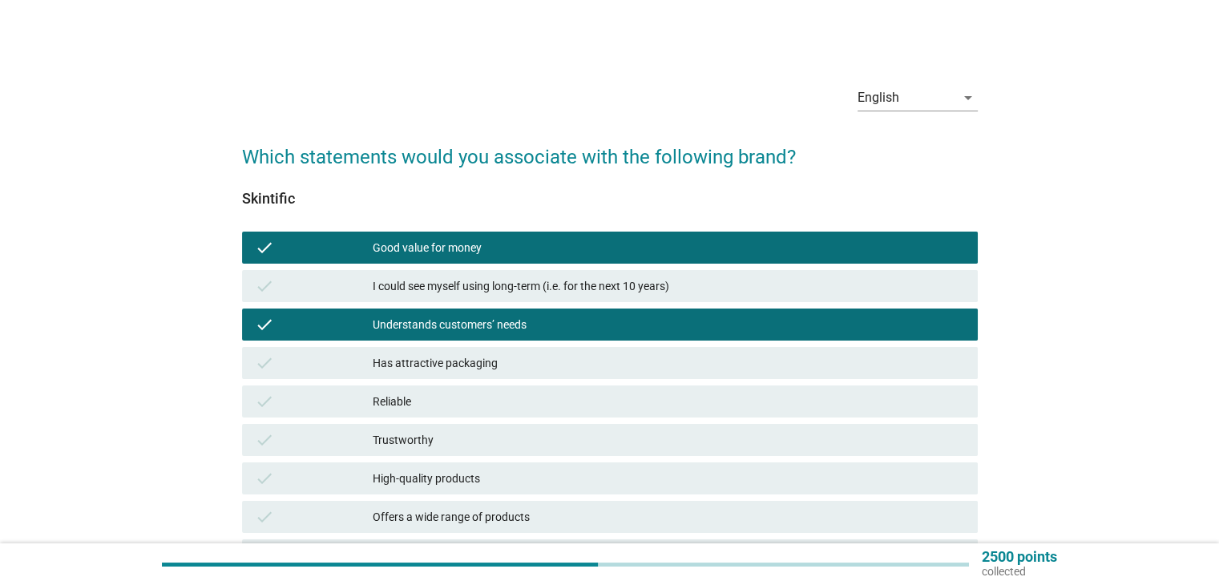
click at [448, 488] on div "check High-quality products" at bounding box center [610, 478] width 736 height 32
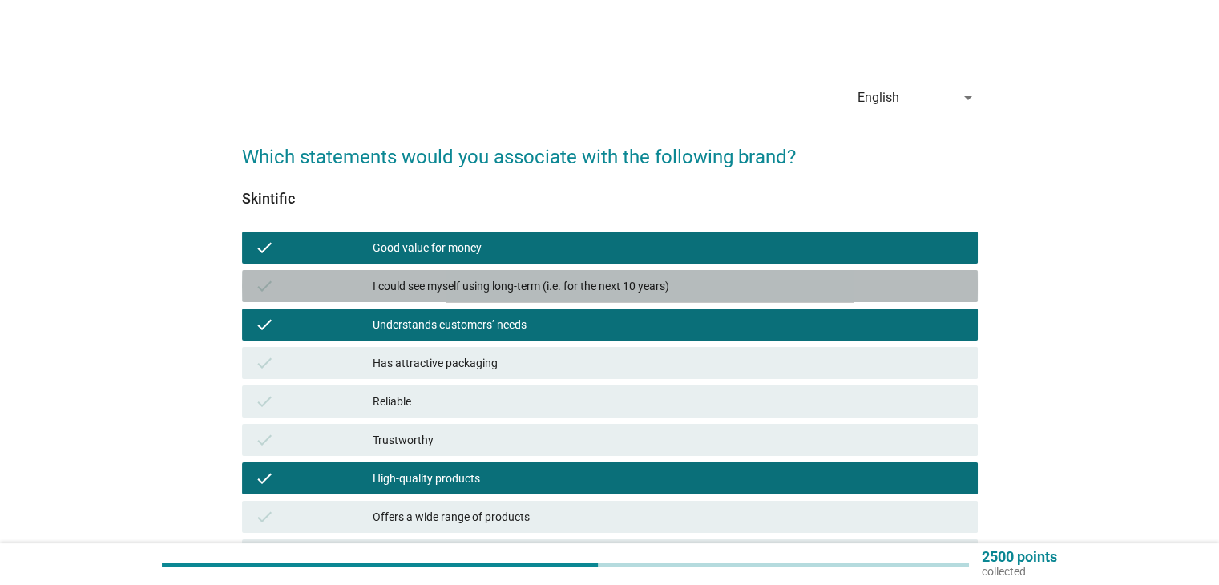
click at [496, 290] on div "I could see myself using long-term (i.e. for the next 10 years)" at bounding box center [668, 285] width 591 height 19
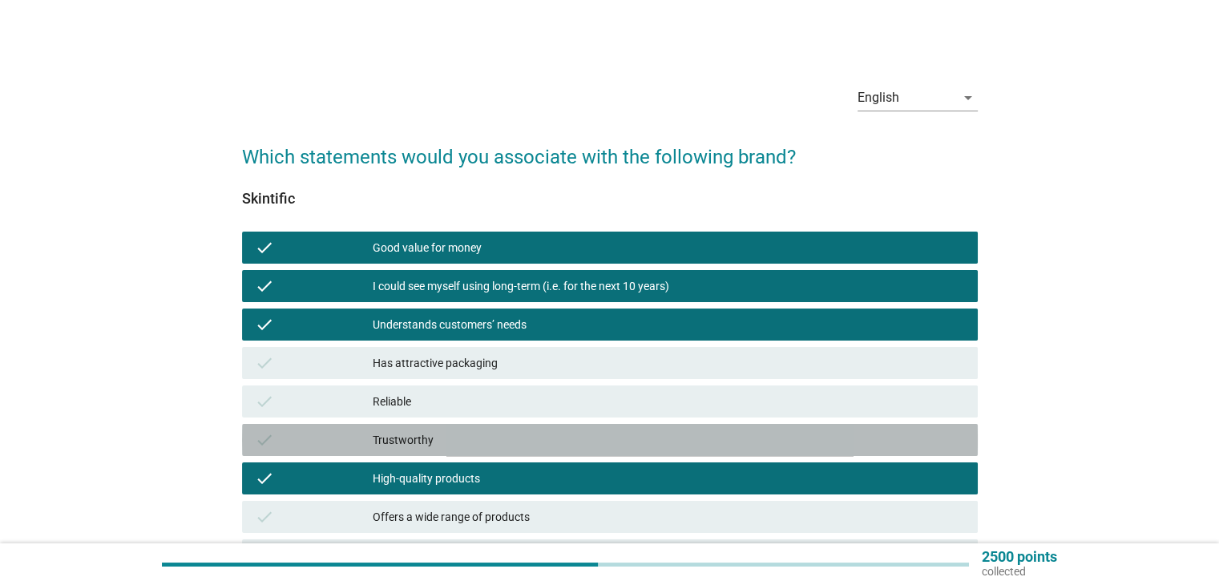
click at [452, 433] on div "Trustworthy" at bounding box center [668, 439] width 591 height 19
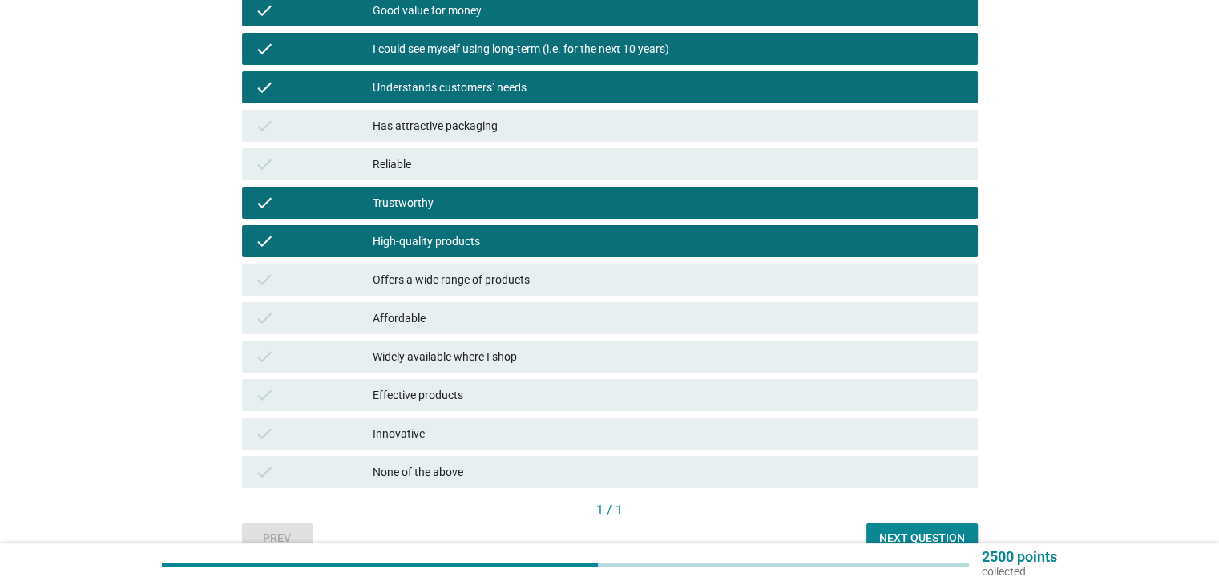
scroll to position [240, 0]
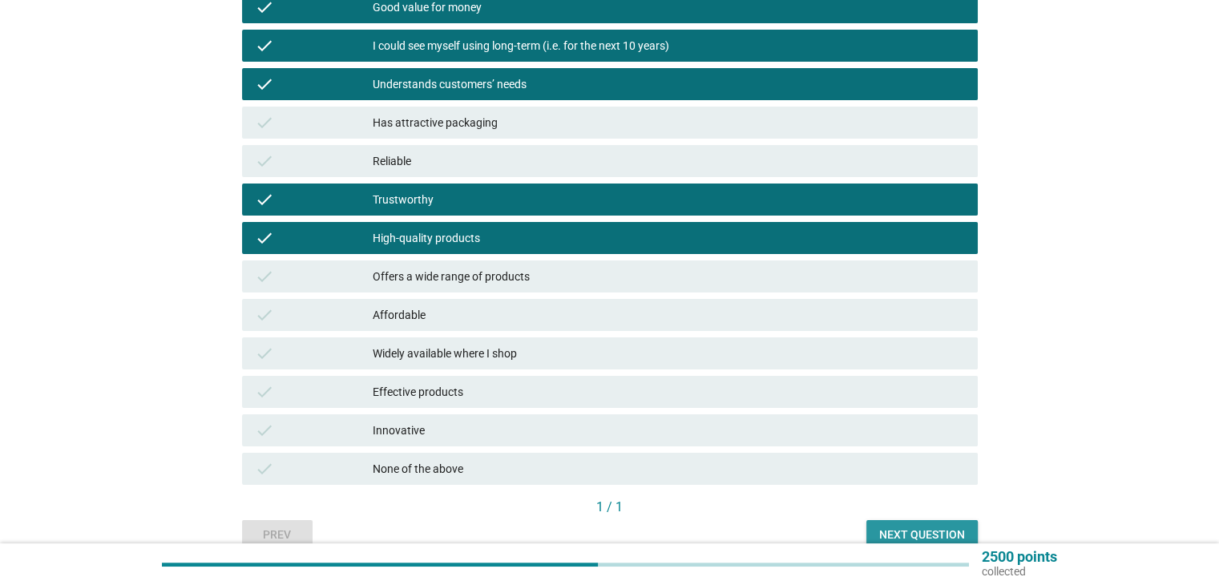
click at [941, 523] on button "Next question" at bounding box center [921, 534] width 111 height 29
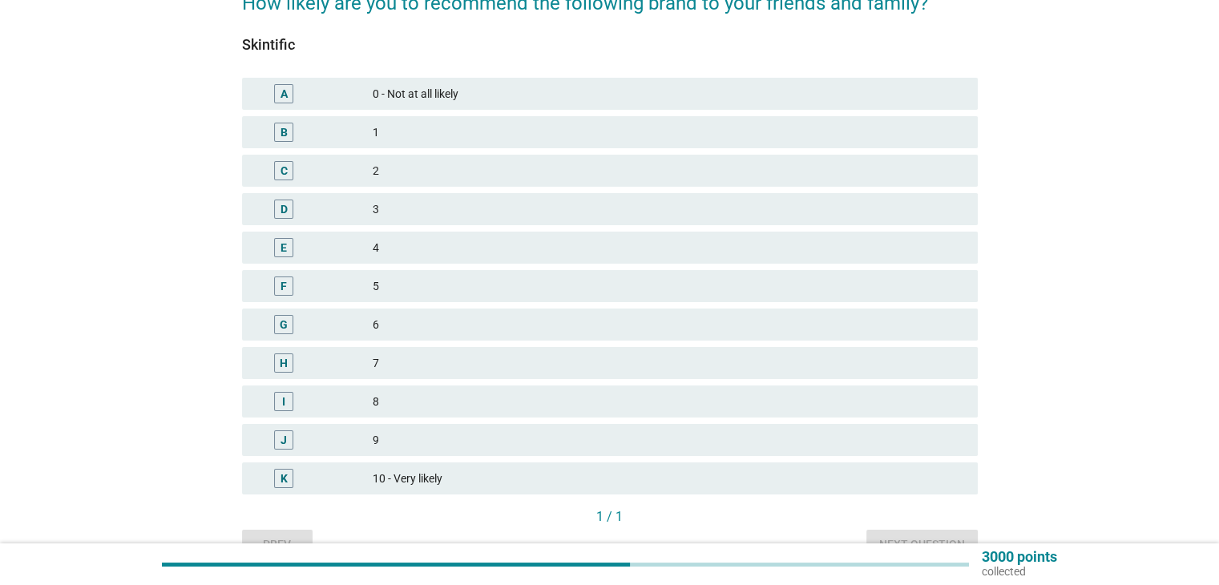
scroll to position [160, 0]
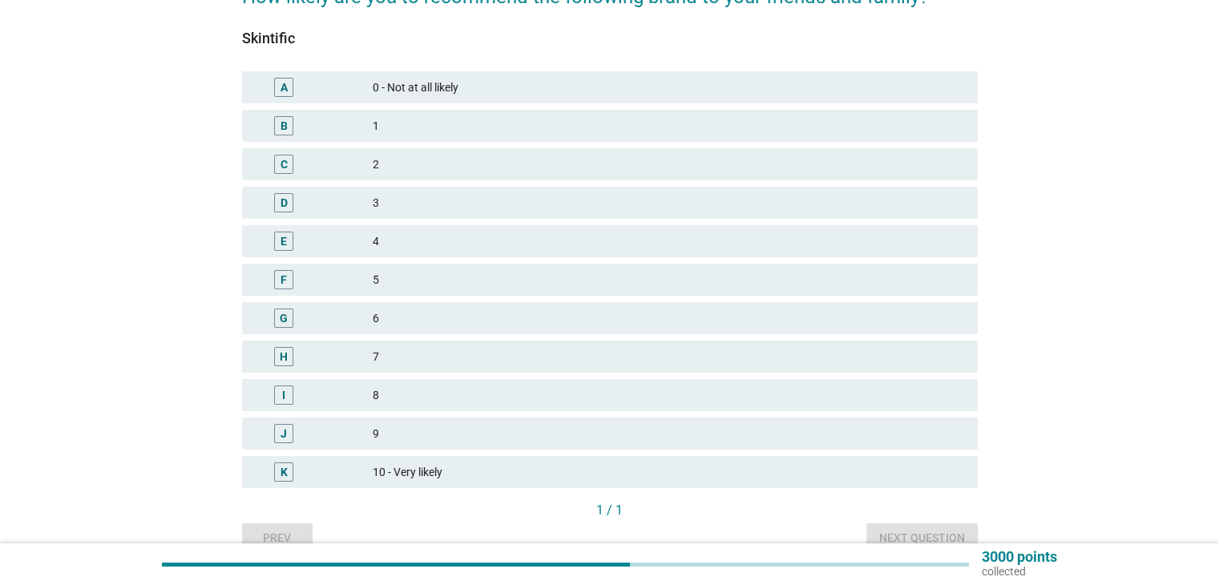
click at [450, 469] on div "10 - Very likely" at bounding box center [668, 471] width 591 height 19
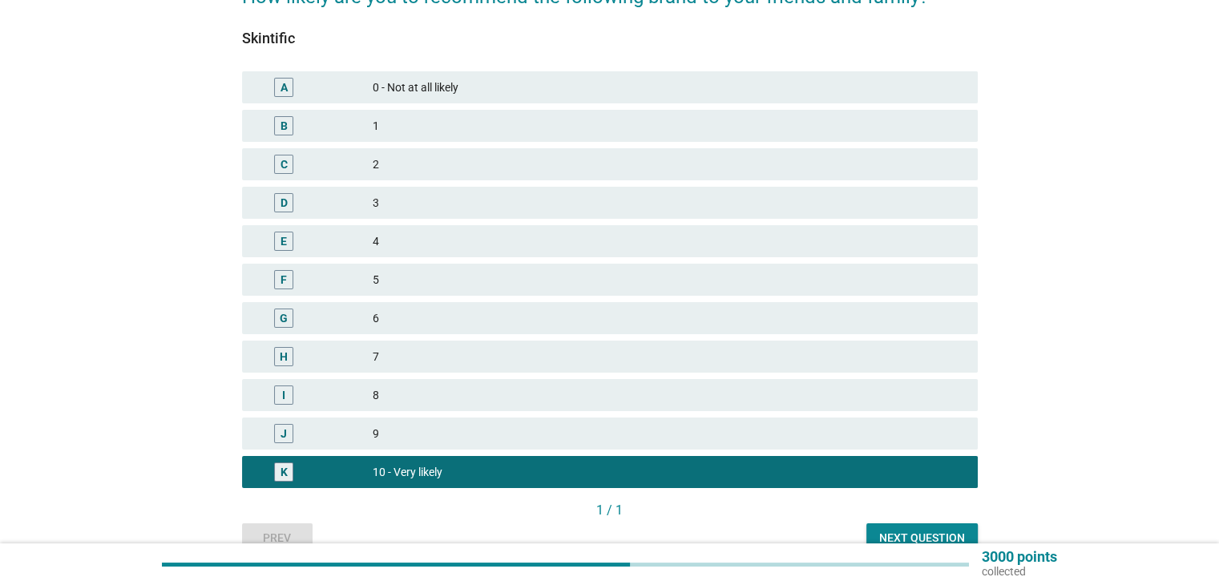
click at [907, 532] on div "Next question" at bounding box center [922, 538] width 86 height 17
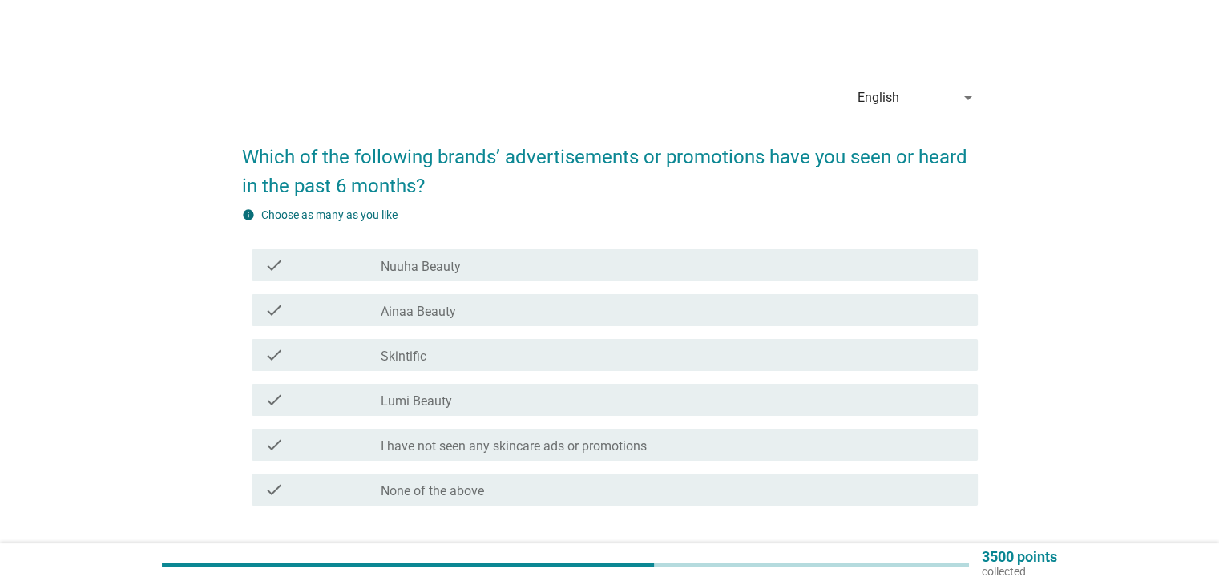
click at [447, 297] on div "check check_box_outline_blank Ainaa Beauty" at bounding box center [615, 310] width 726 height 32
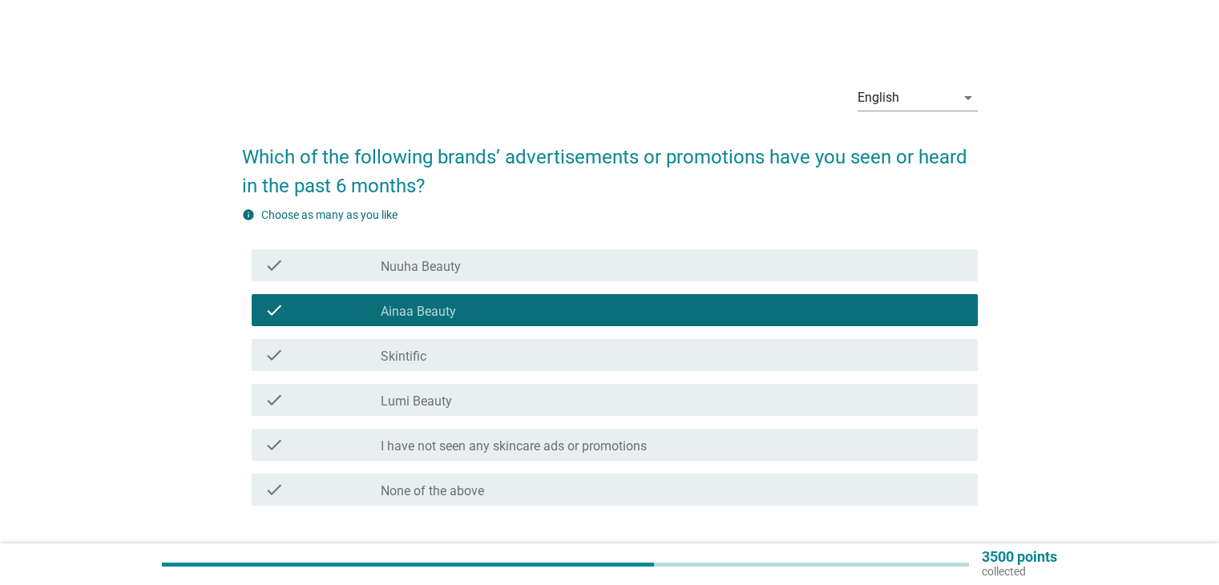
click at [467, 260] on div "check_box_outline_blank Nuuha Beauty" at bounding box center [672, 265] width 583 height 19
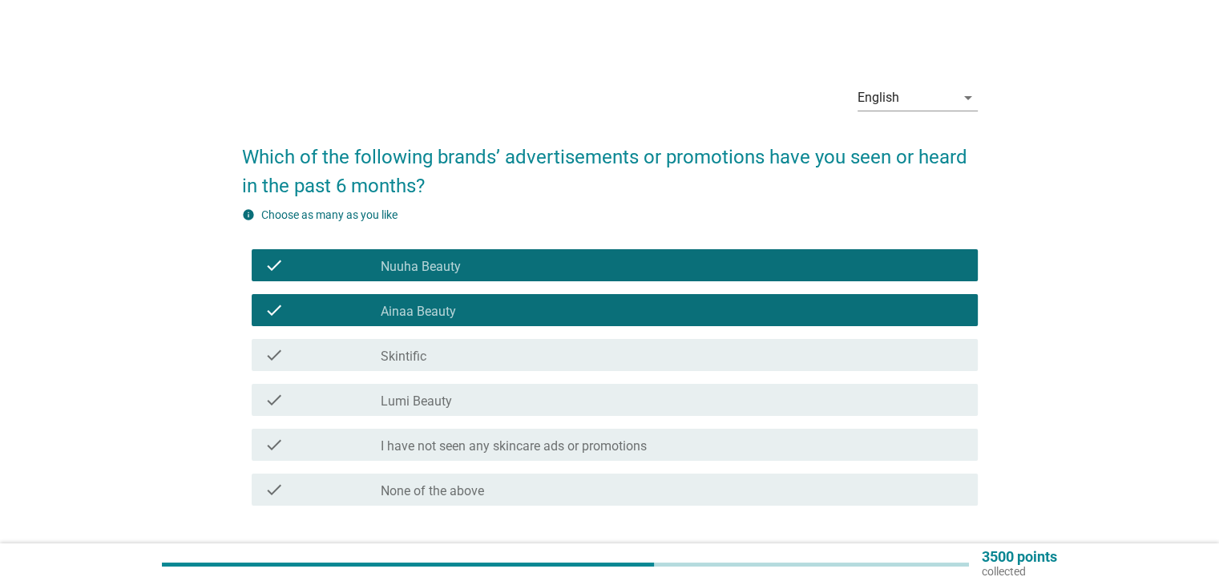
click at [437, 360] on div "check_box_outline_blank Skintific" at bounding box center [672, 354] width 583 height 19
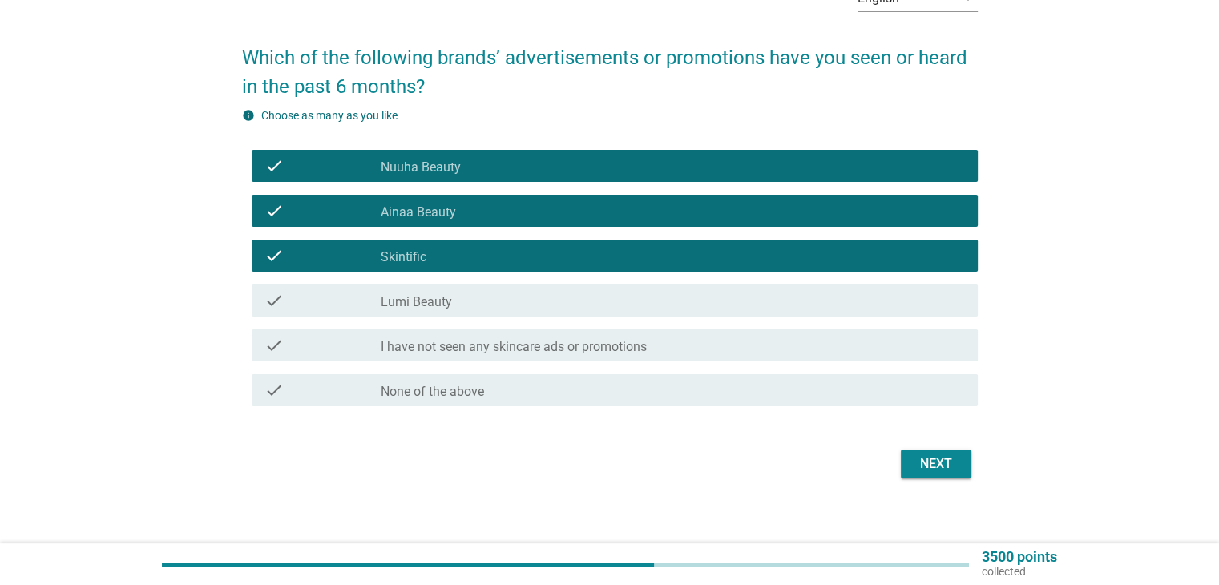
scroll to position [111, 0]
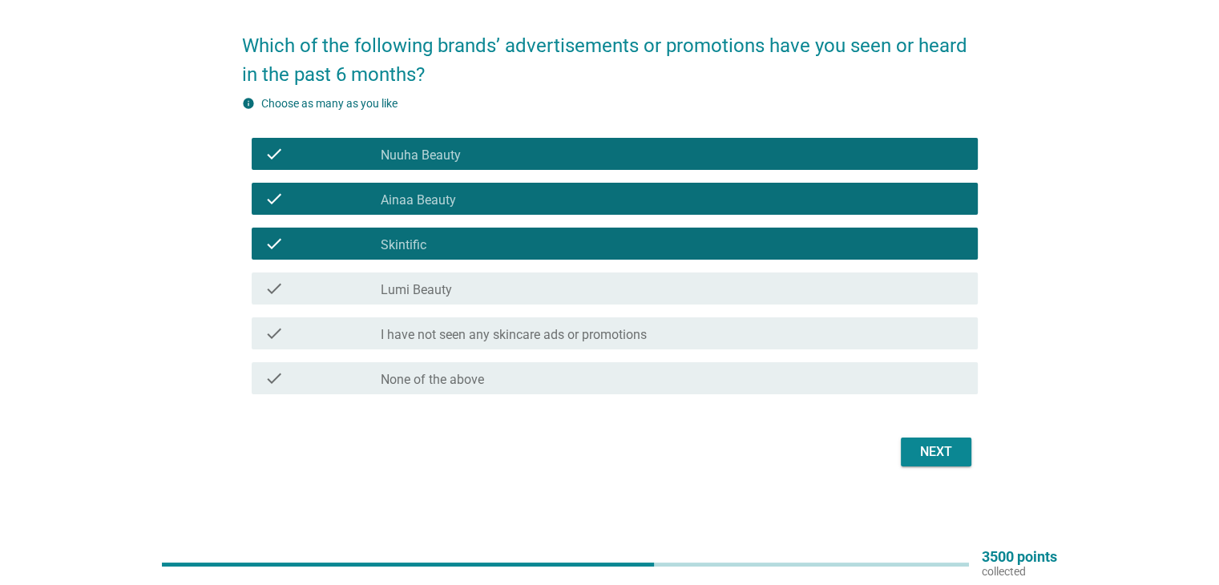
click at [910, 458] on button "Next" at bounding box center [936, 451] width 71 height 29
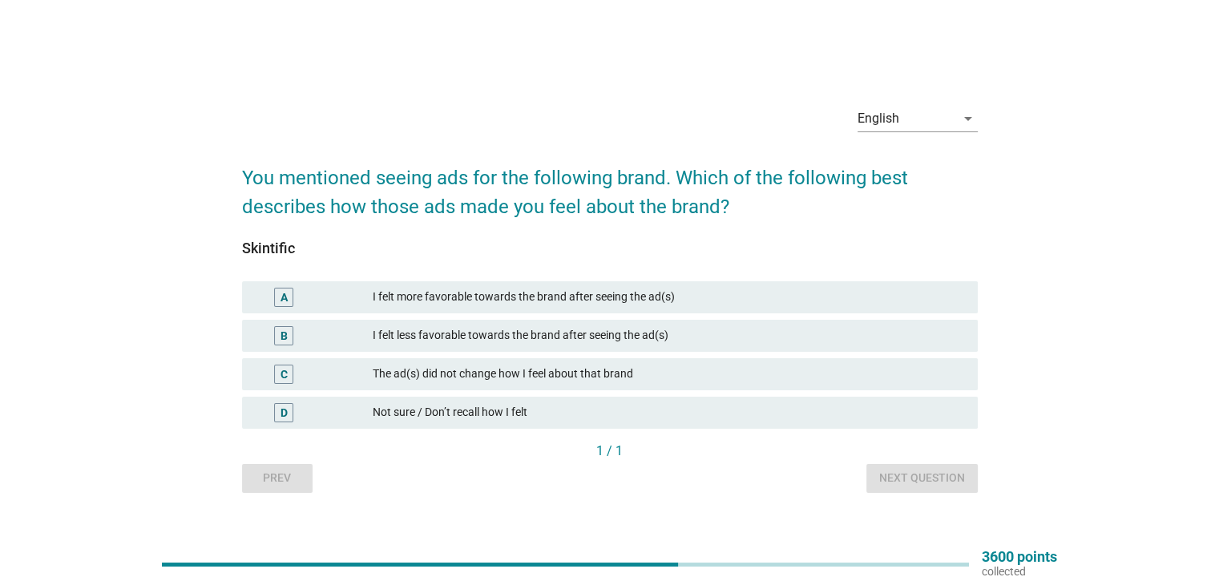
click at [484, 288] on div "I felt more favorable towards the brand after seeing the ad(s)" at bounding box center [668, 297] width 591 height 19
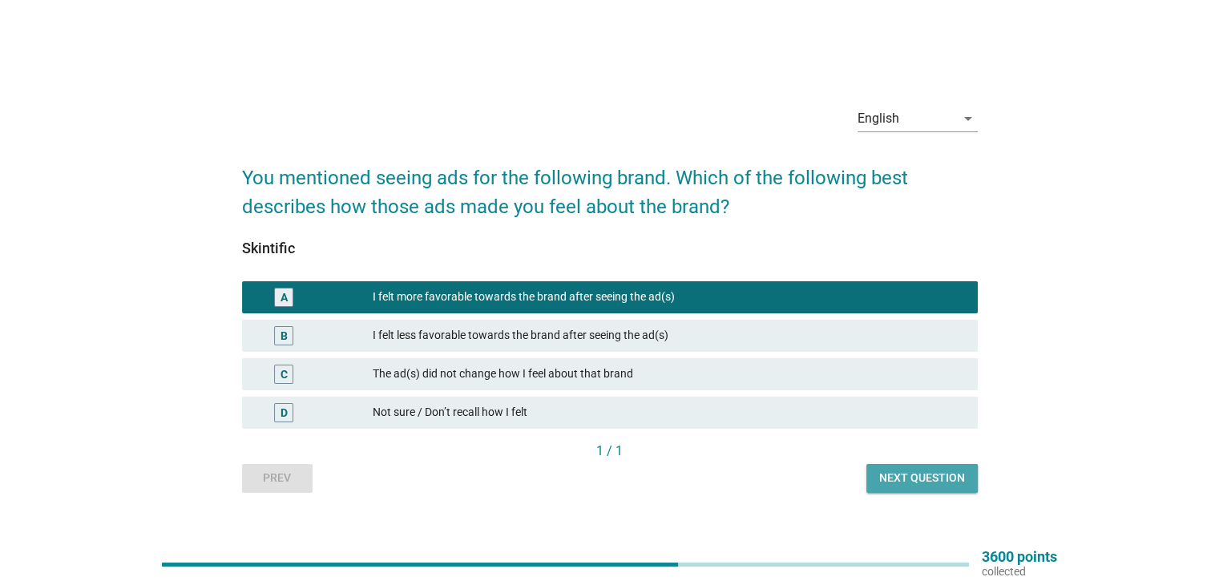
click at [879, 472] on div "Next question" at bounding box center [922, 478] width 86 height 17
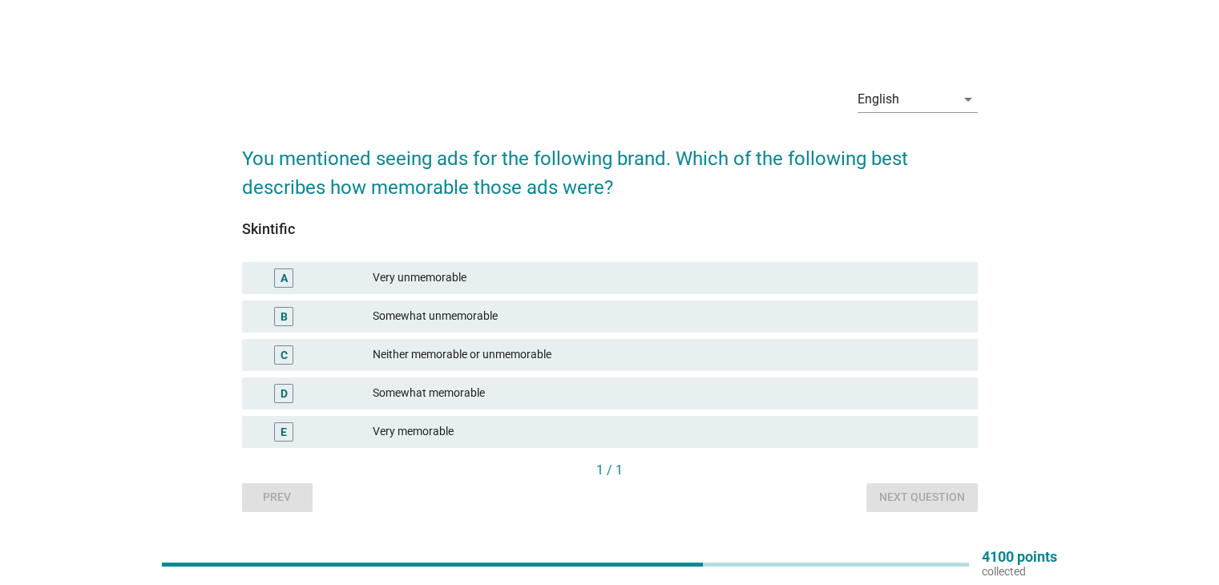
click at [462, 437] on div "Very memorable" at bounding box center [668, 431] width 591 height 19
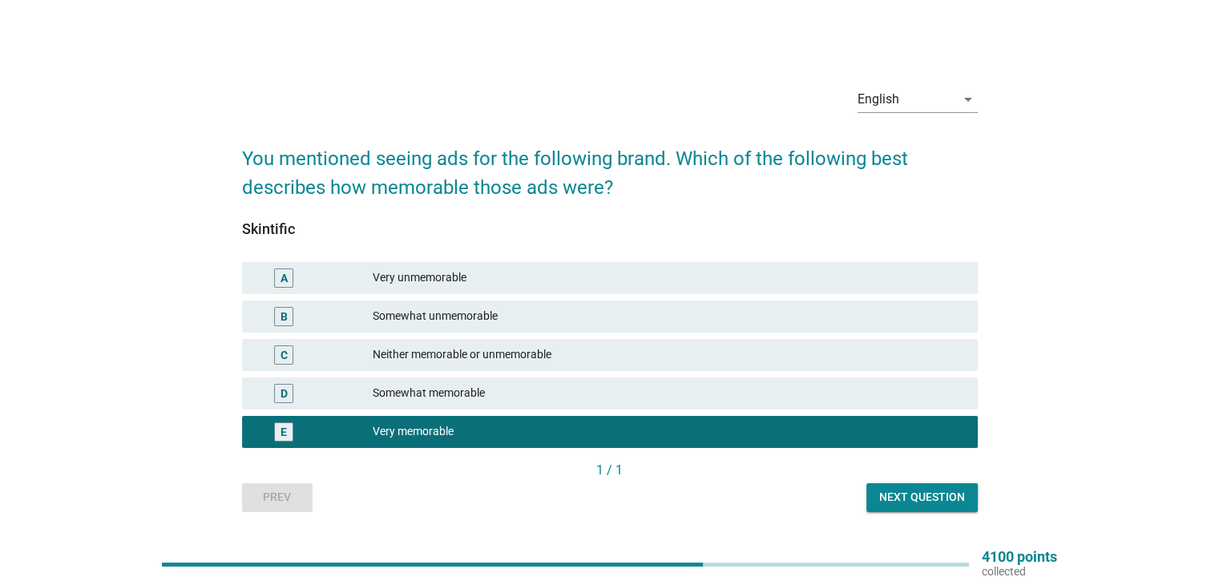
click at [945, 507] on button "Next question" at bounding box center [921, 497] width 111 height 29
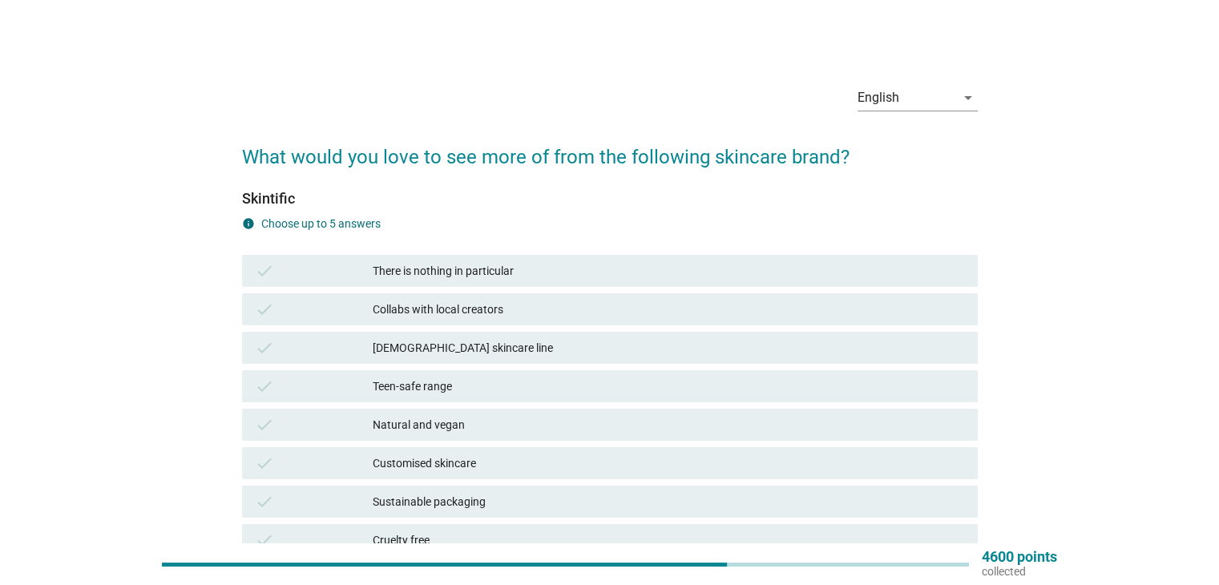
click at [451, 351] on div "[DEMOGRAPHIC_DATA] skincare line" at bounding box center [668, 347] width 591 height 19
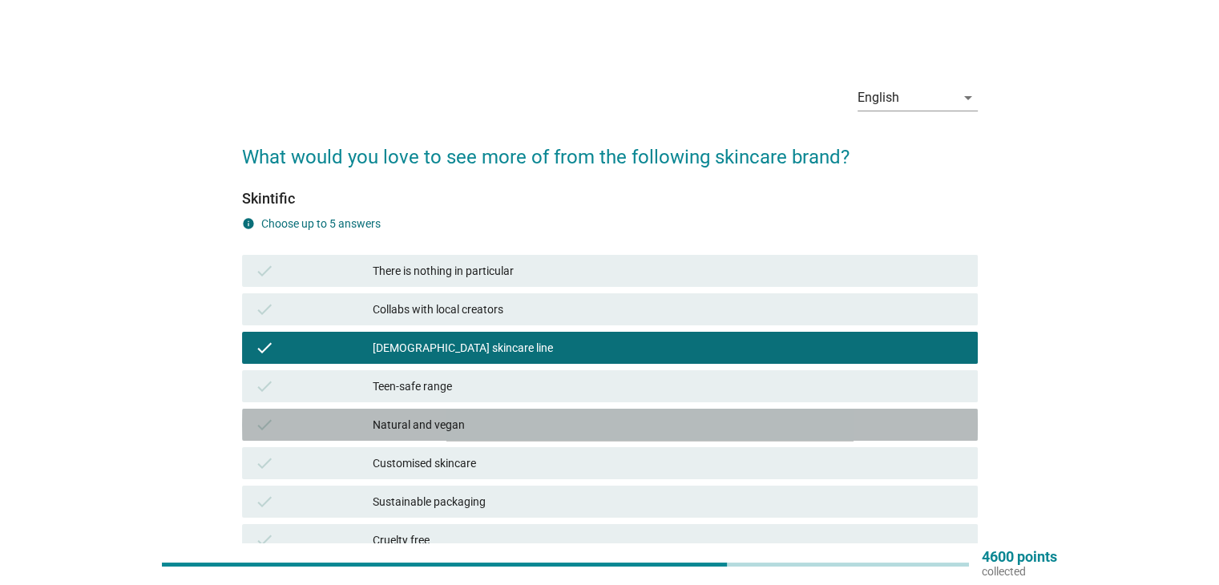
click at [453, 437] on div "check Natural and vegan" at bounding box center [610, 425] width 736 height 32
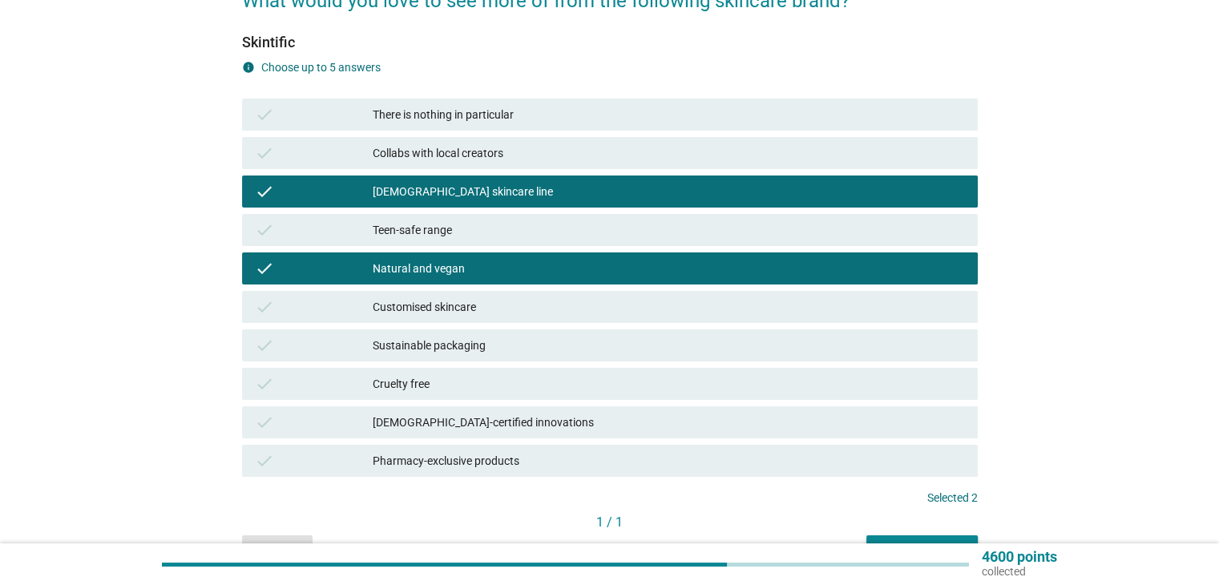
scroll to position [160, 0]
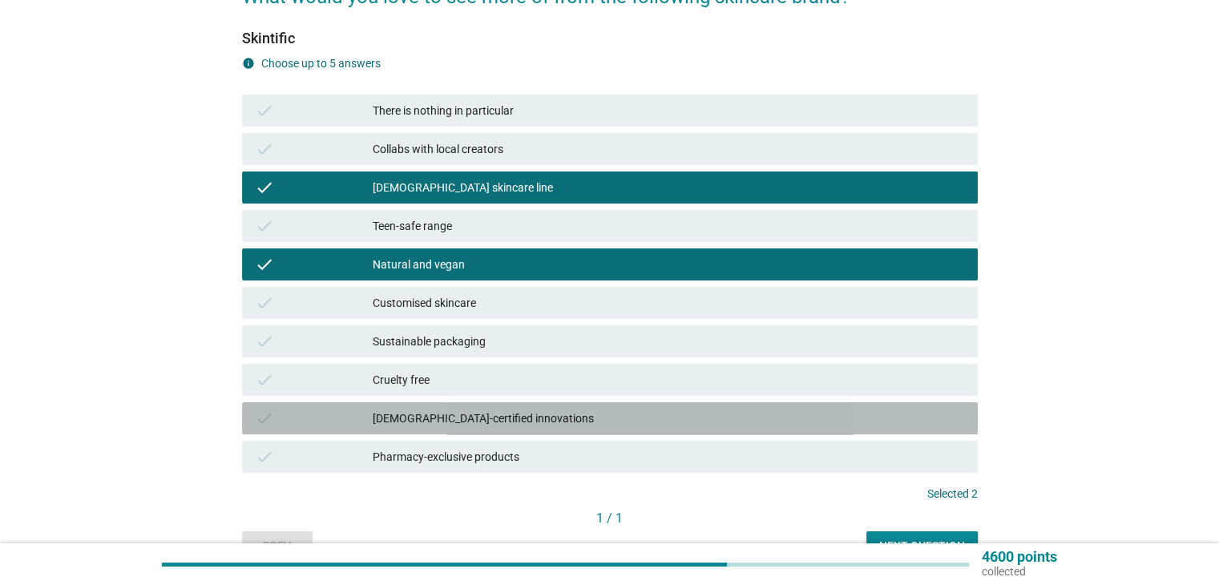
click at [463, 411] on div "[DEMOGRAPHIC_DATA]-certified innovations" at bounding box center [668, 418] width 591 height 19
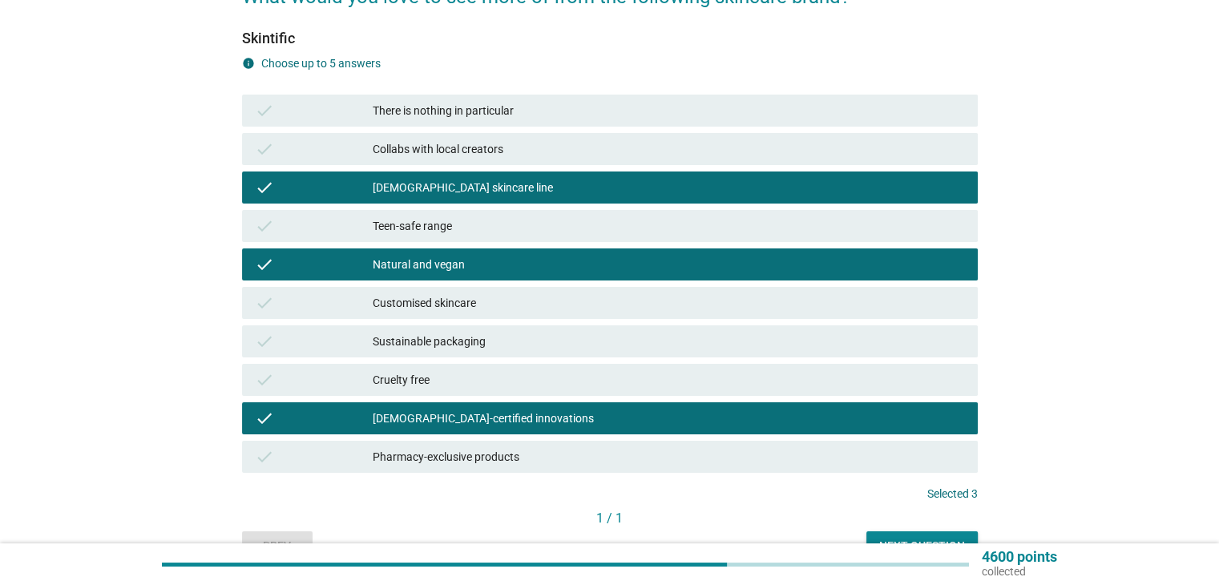
click at [494, 455] on div "Pharmacy-exclusive products" at bounding box center [668, 456] width 591 height 19
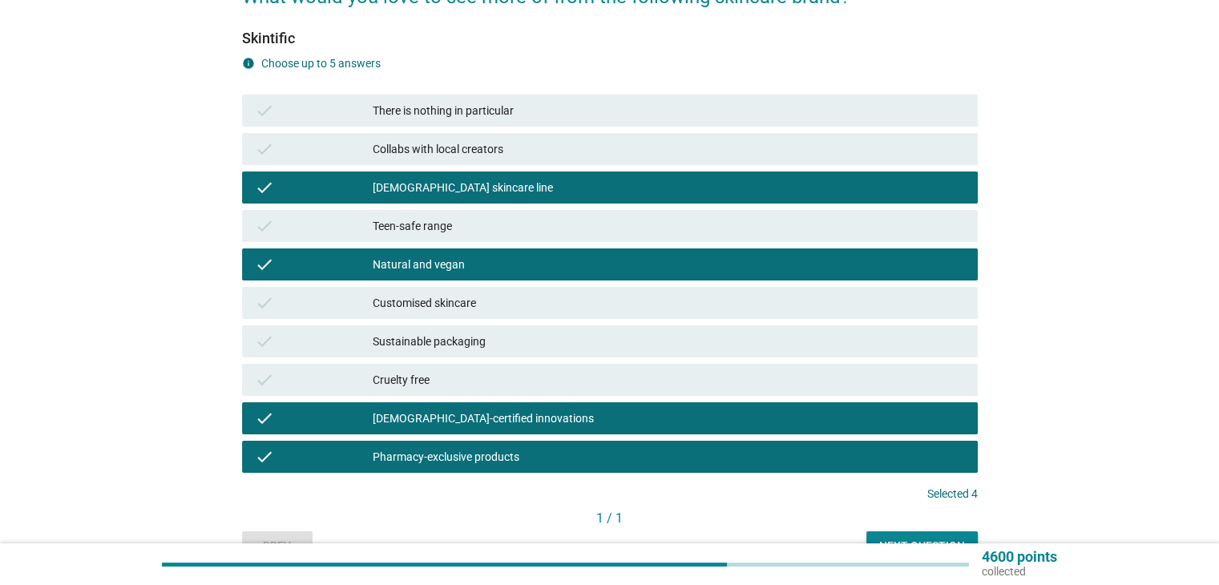
click at [481, 150] on div "Collabs with local creators" at bounding box center [668, 148] width 591 height 19
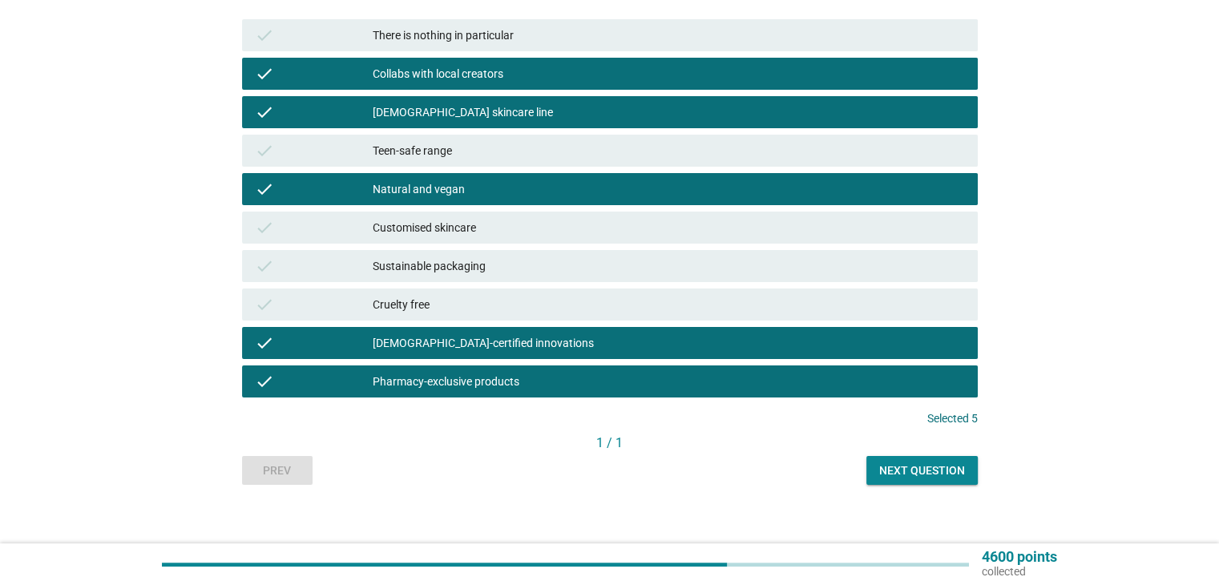
scroll to position [249, 0]
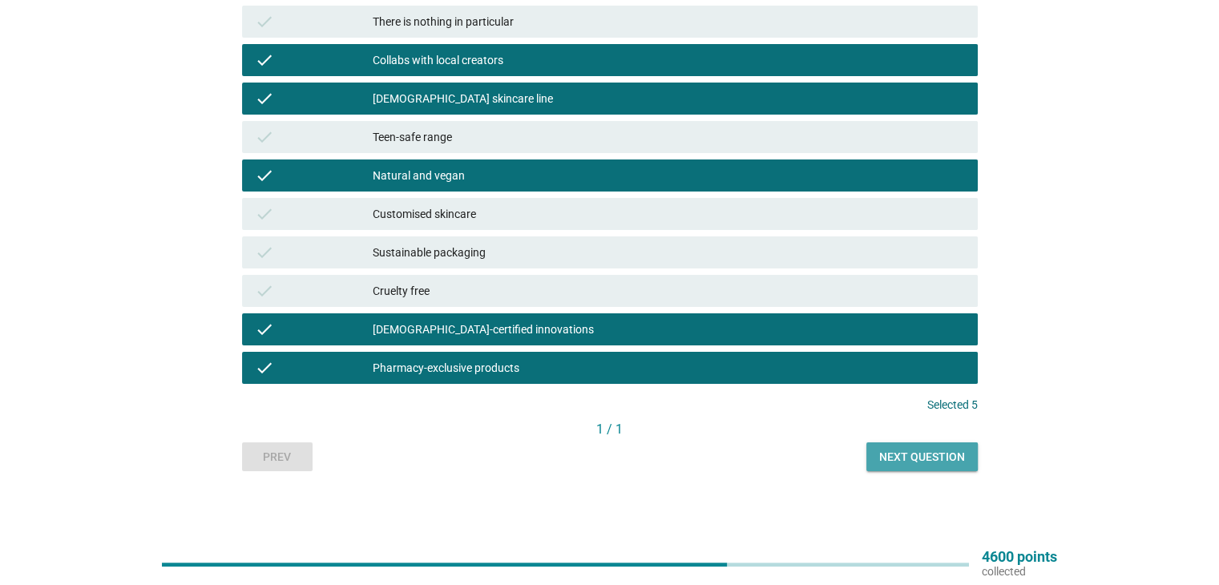
click at [882, 468] on button "Next question" at bounding box center [921, 456] width 111 height 29
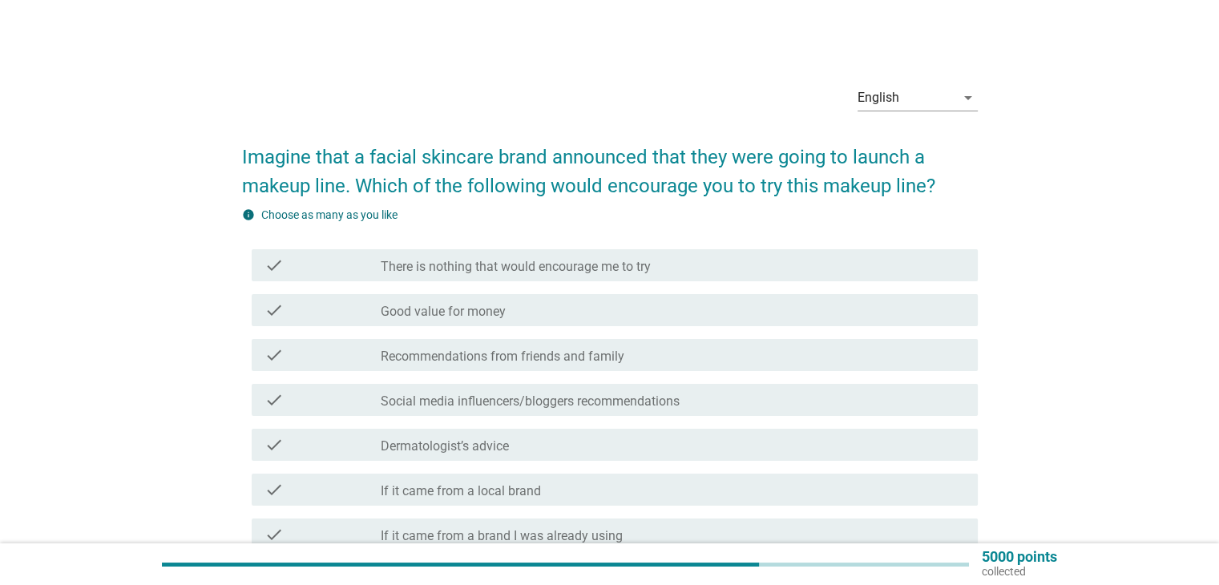
click at [458, 318] on label "Good value for money" at bounding box center [443, 312] width 125 height 16
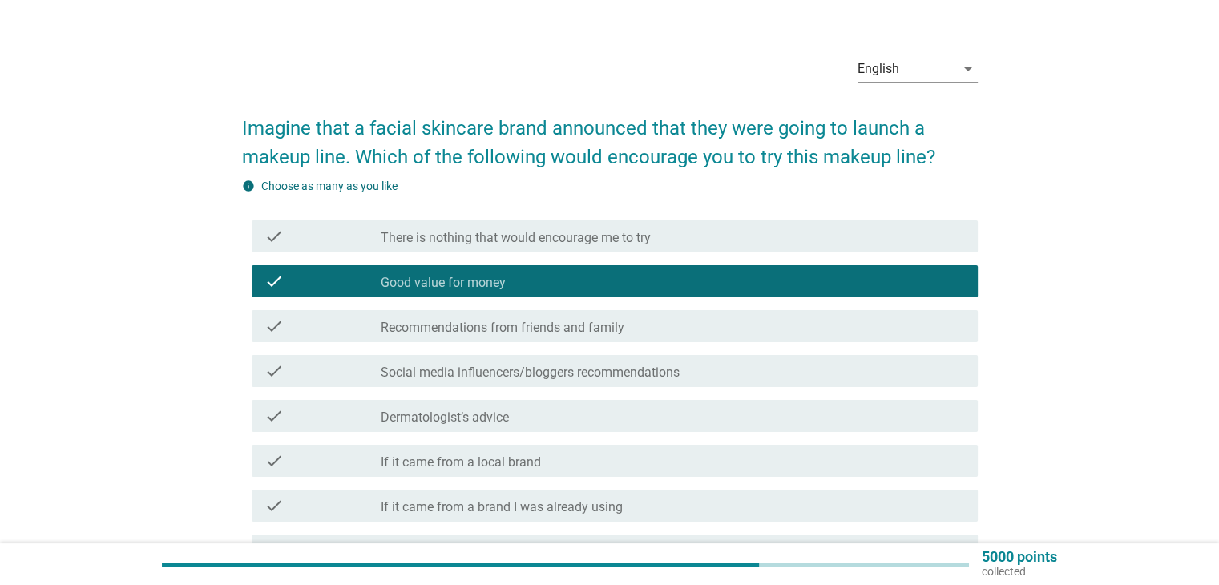
scroll to position [80, 0]
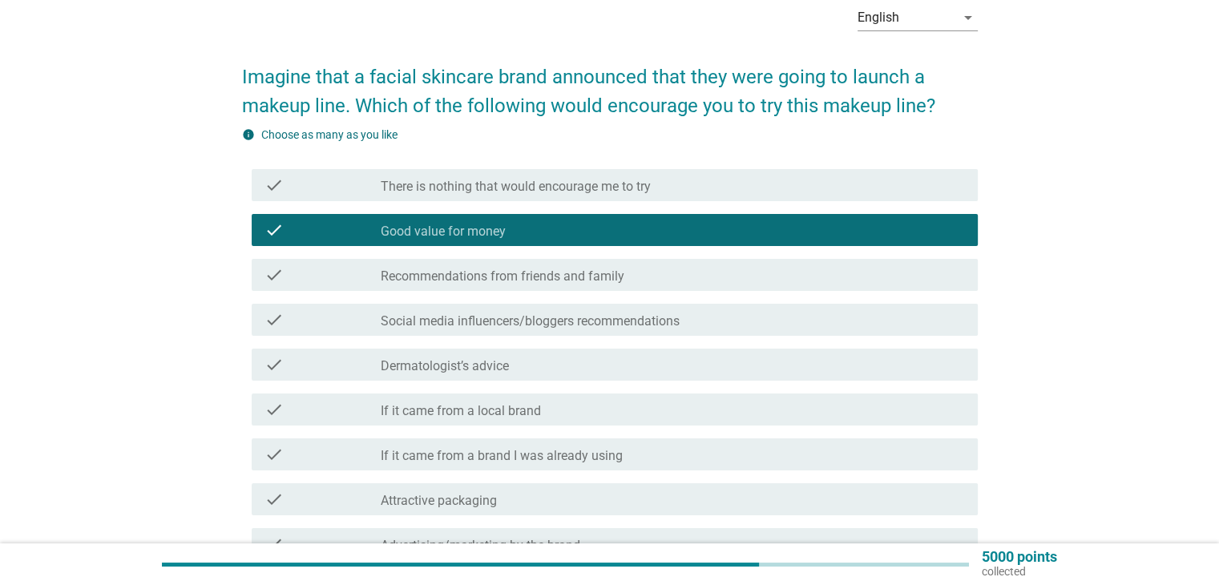
click at [498, 351] on div "check check_box_outline_blank Dermatologist’s advice" at bounding box center [615, 365] width 726 height 32
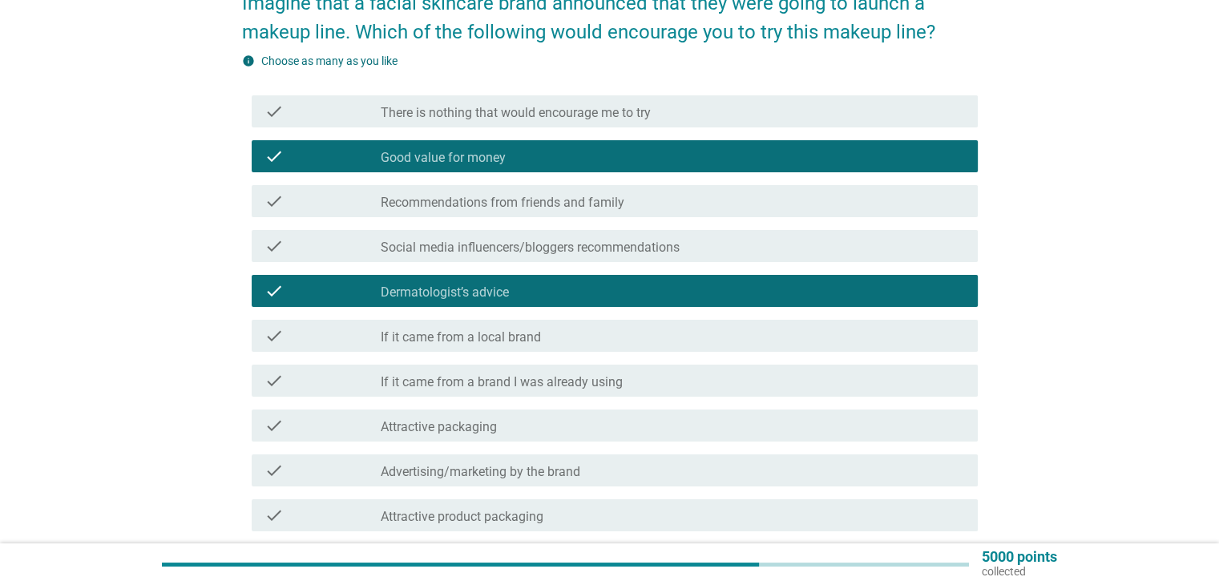
scroll to position [160, 0]
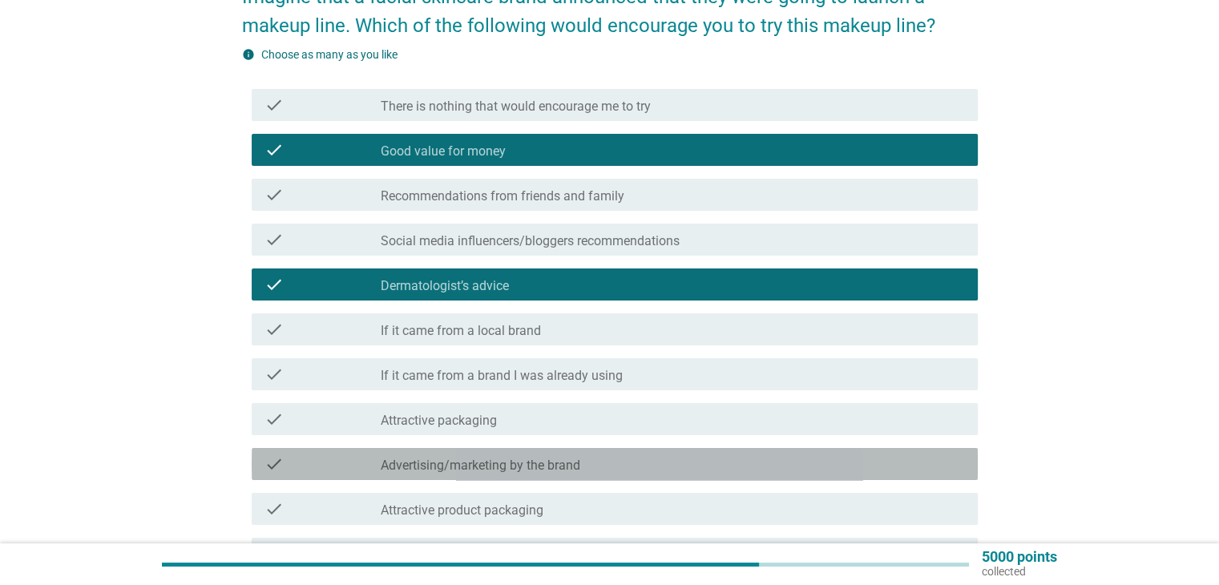
click at [570, 465] on label "Advertising/marketing by the brand" at bounding box center [481, 465] width 200 height 16
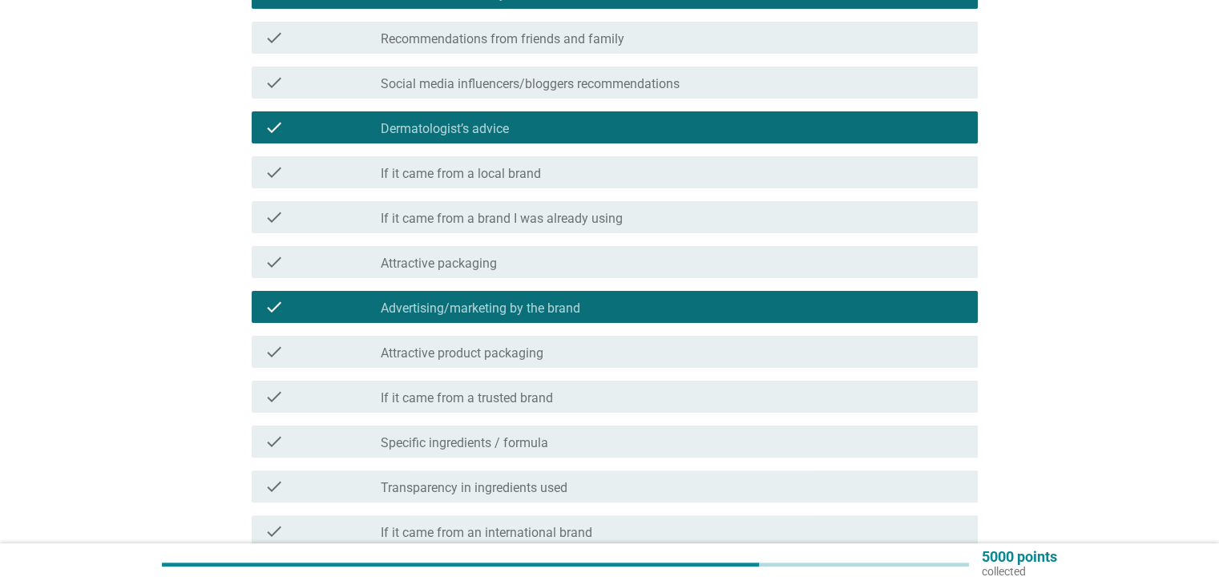
scroll to position [320, 0]
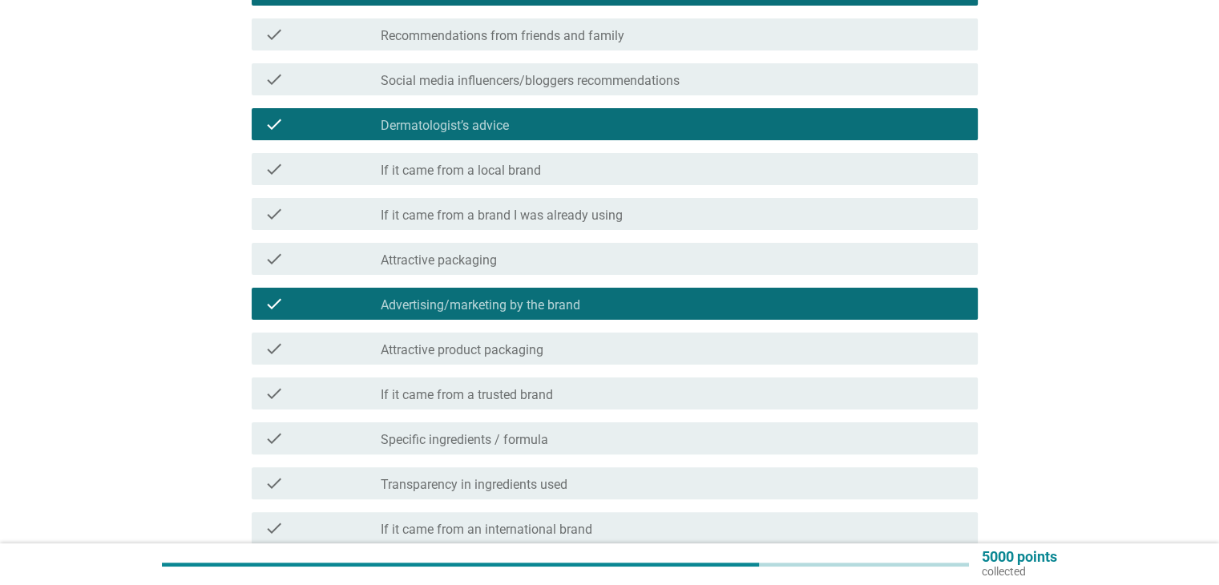
click at [536, 437] on label "Specific ingredients / formula" at bounding box center [464, 440] width 167 height 16
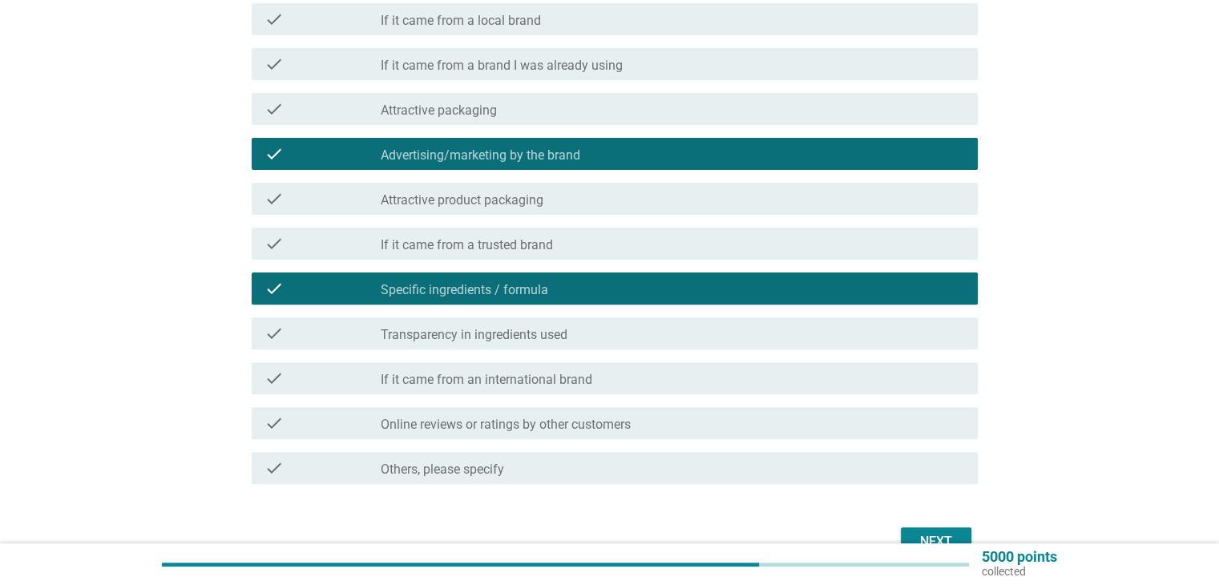
scroll to position [481, 0]
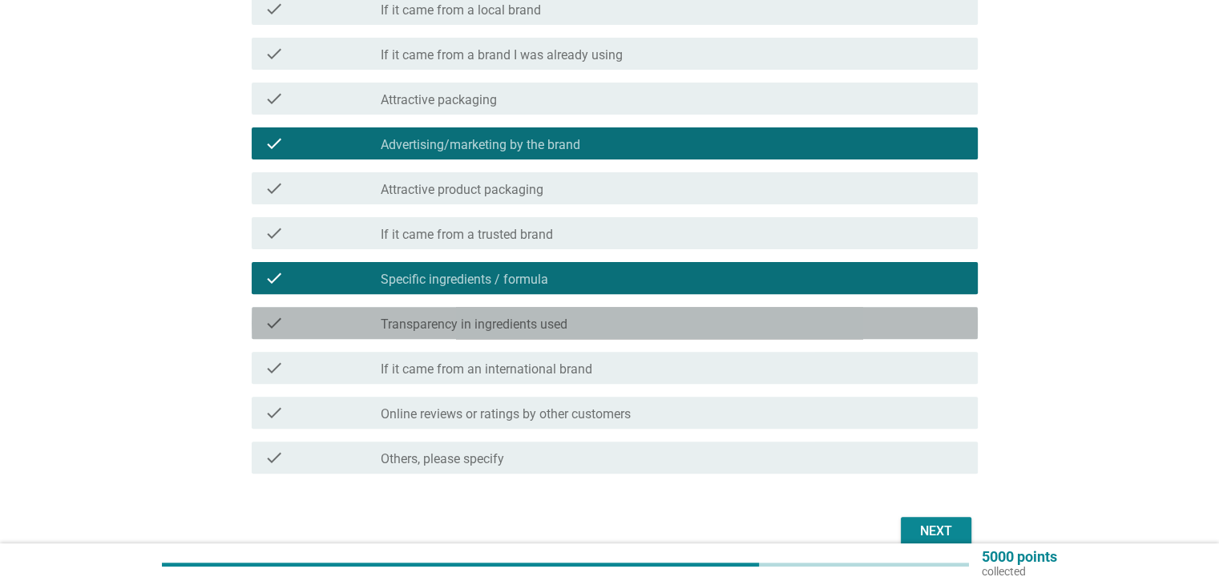
click at [530, 324] on label "Transparency in ingredients used" at bounding box center [474, 324] width 187 height 16
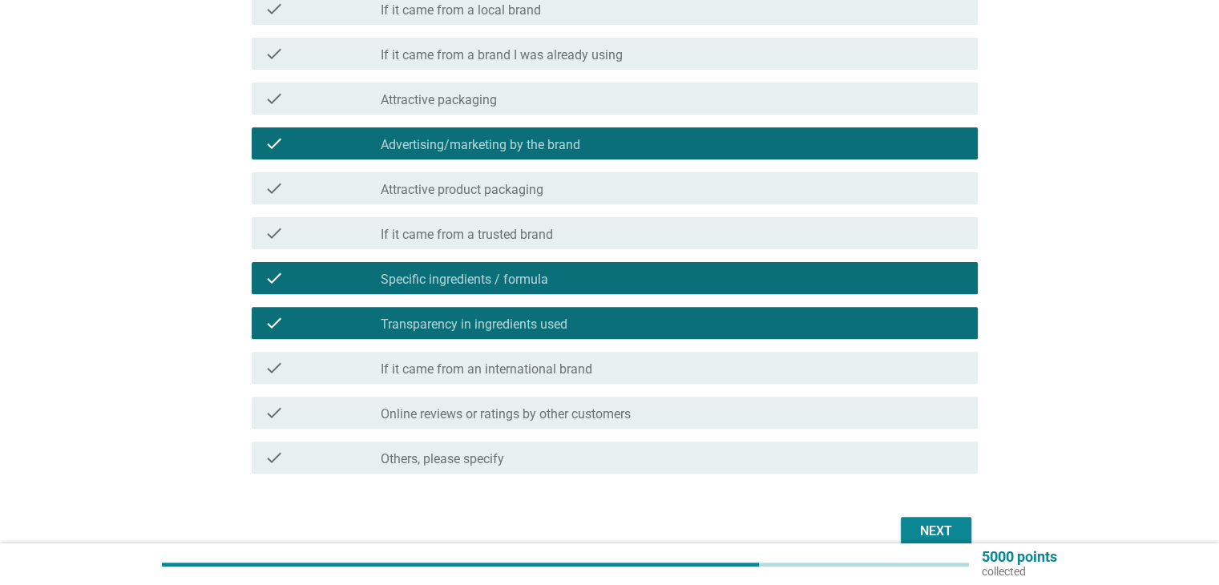
click at [918, 523] on div "Next" at bounding box center [935, 531] width 45 height 19
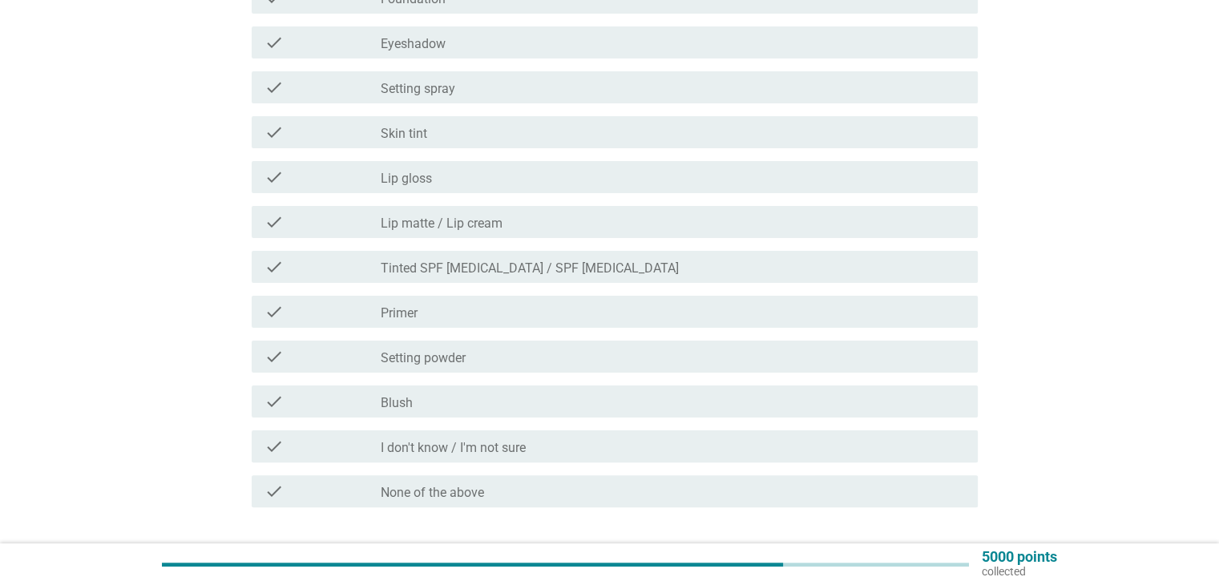
scroll to position [320, 0]
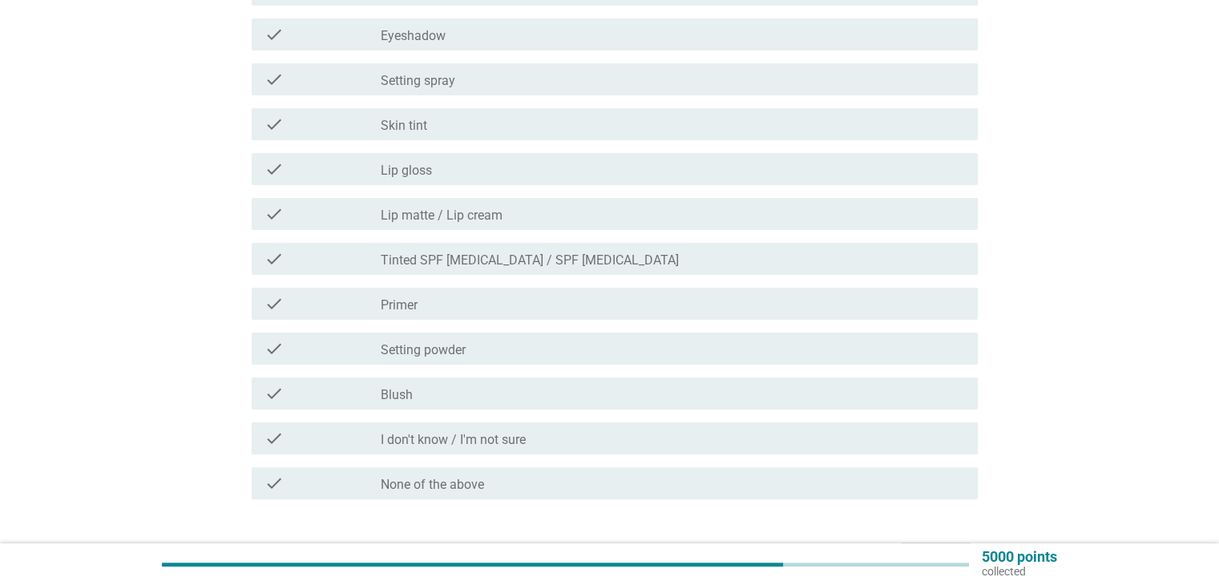
click at [446, 132] on div "check_box_outline_blank Skin tint" at bounding box center [672, 124] width 583 height 19
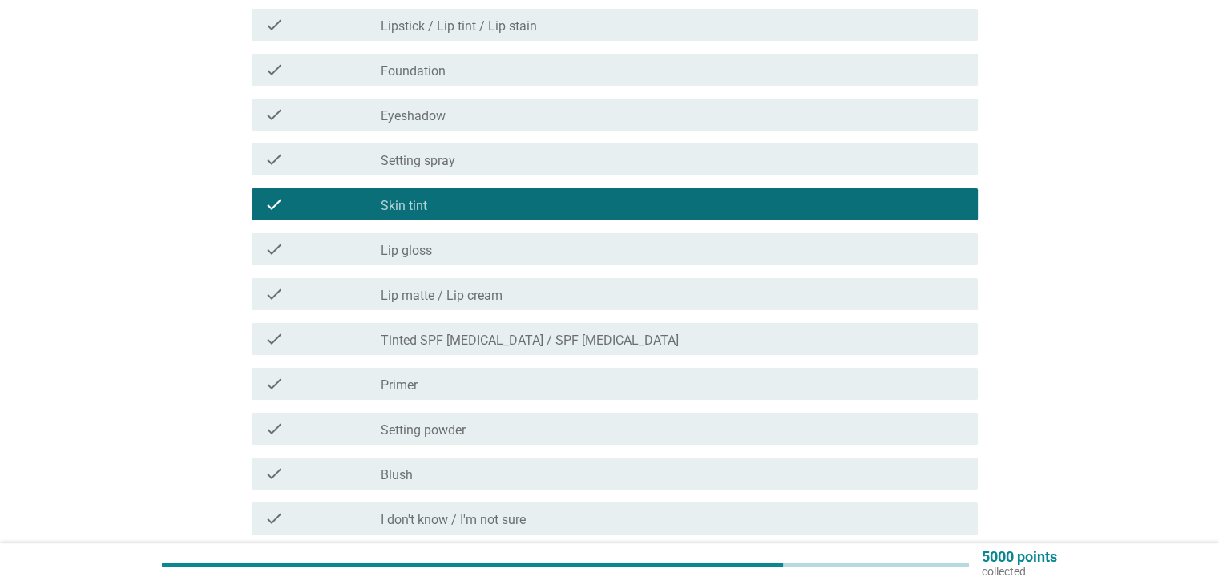
click at [491, 164] on div "check_box_outline_blank Setting spray" at bounding box center [672, 159] width 583 height 19
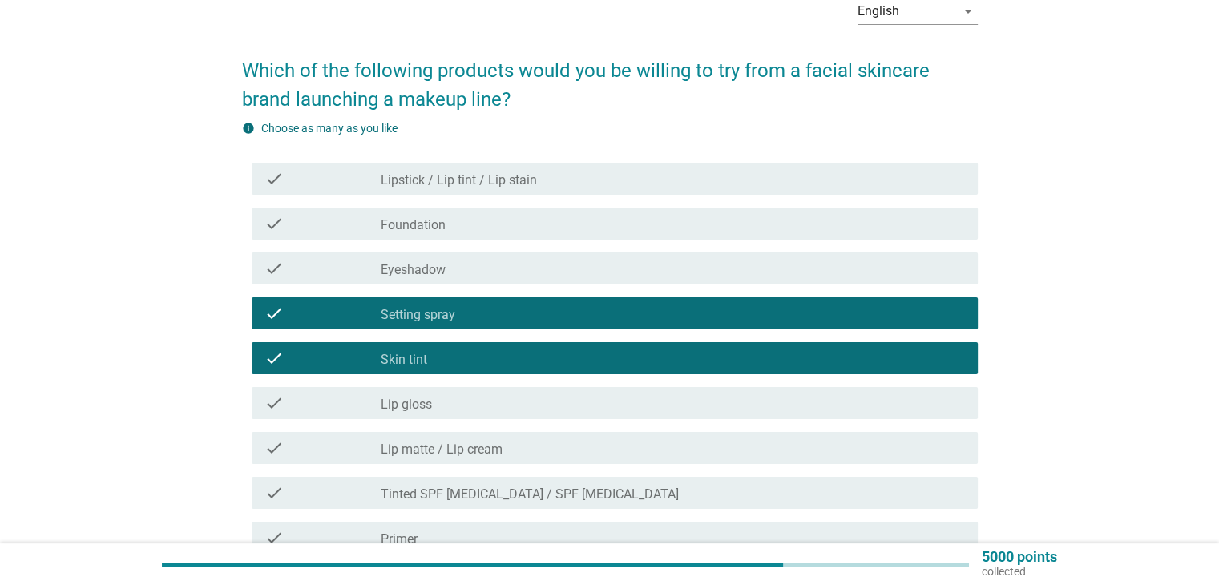
scroll to position [80, 0]
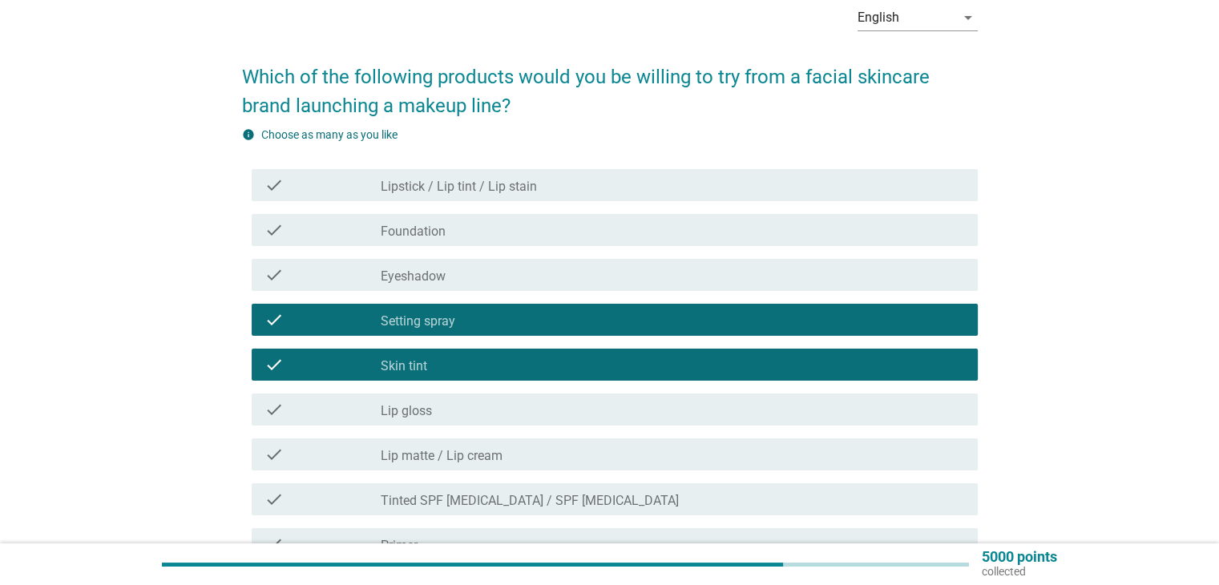
click at [447, 280] on div "check_box_outline_blank Eyeshadow" at bounding box center [672, 274] width 583 height 19
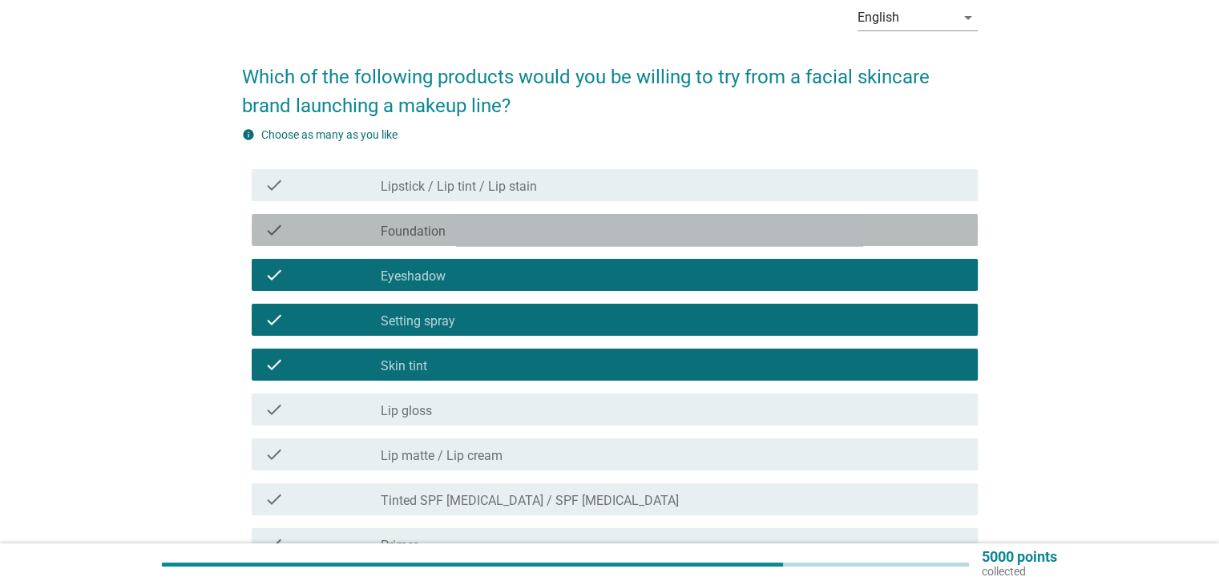
click at [443, 245] on div "check check_box_outline_blank Foundation" at bounding box center [615, 230] width 726 height 32
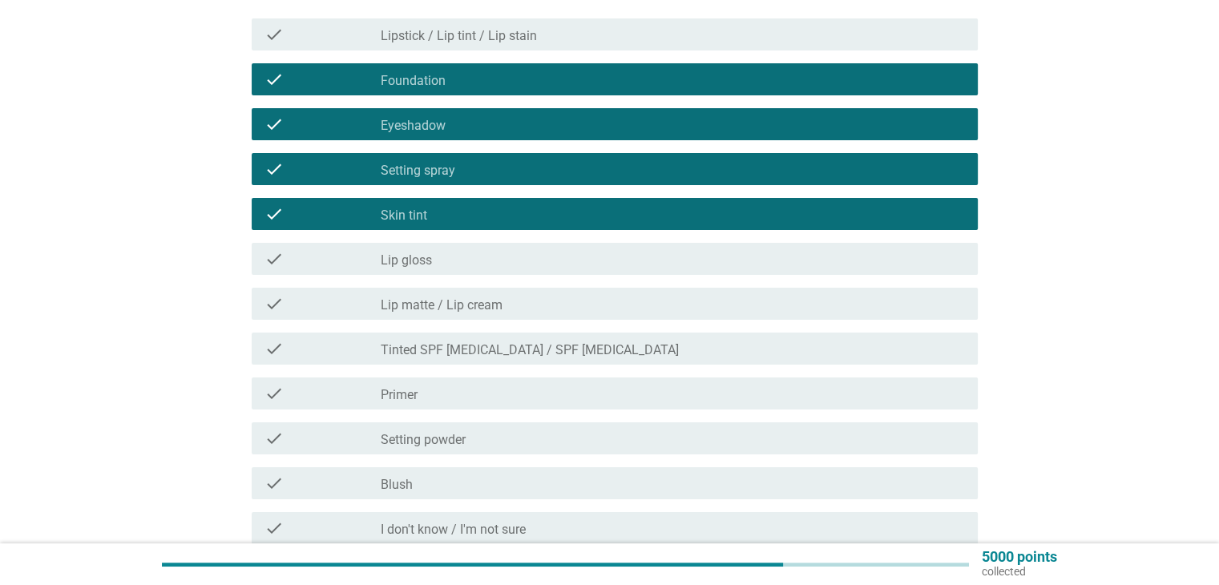
scroll to position [240, 0]
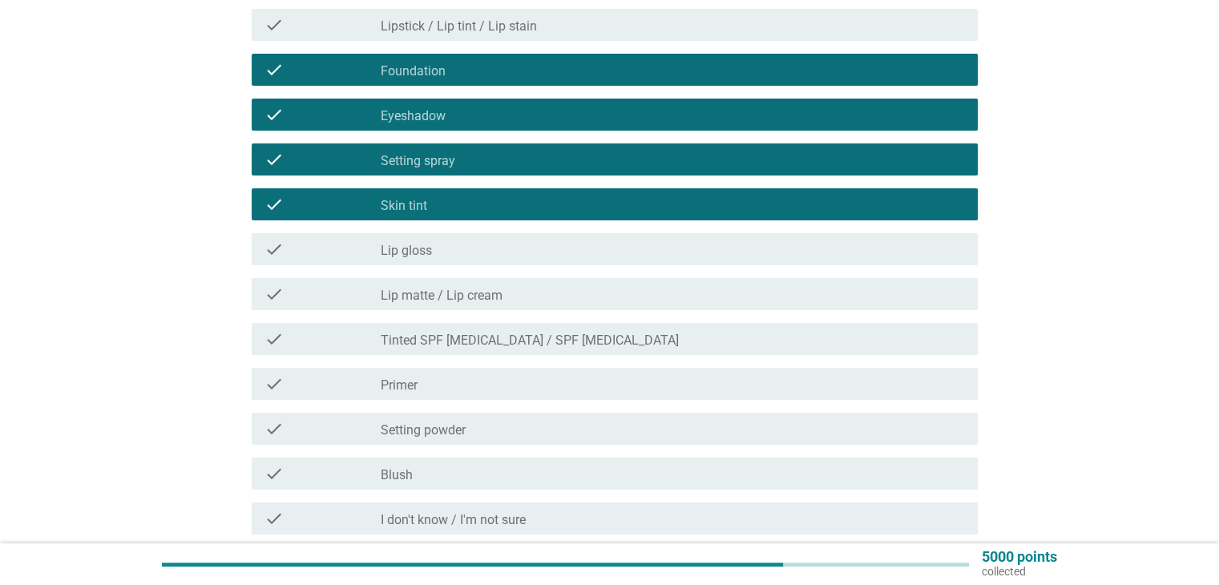
click at [509, 303] on div "check_box_outline_blank Lip matte / Lip cream" at bounding box center [672, 293] width 583 height 19
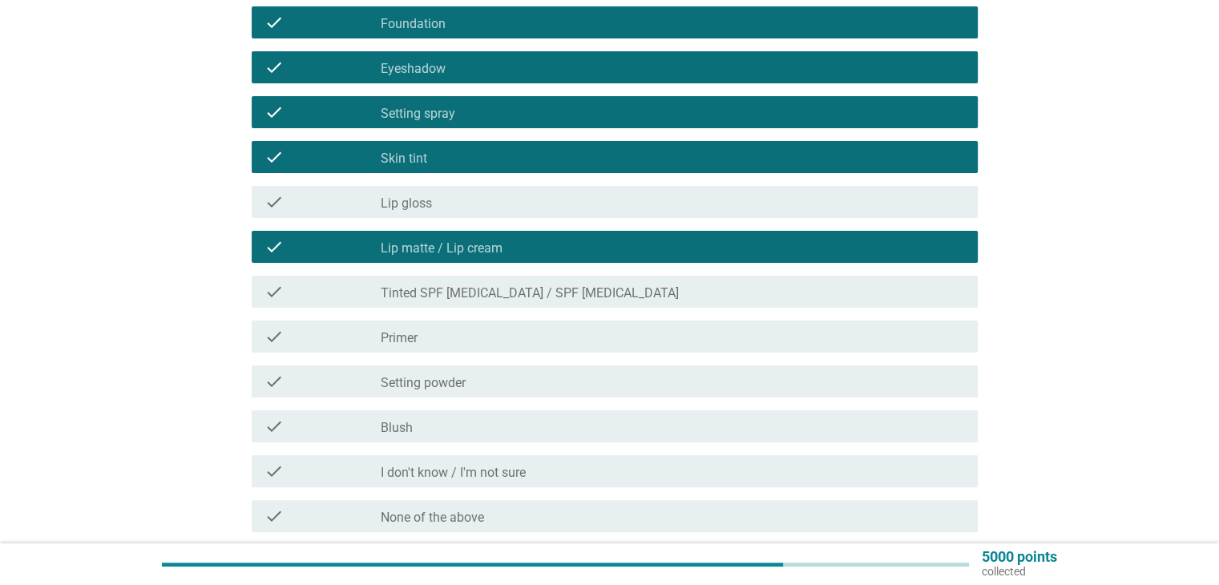
scroll to position [425, 0]
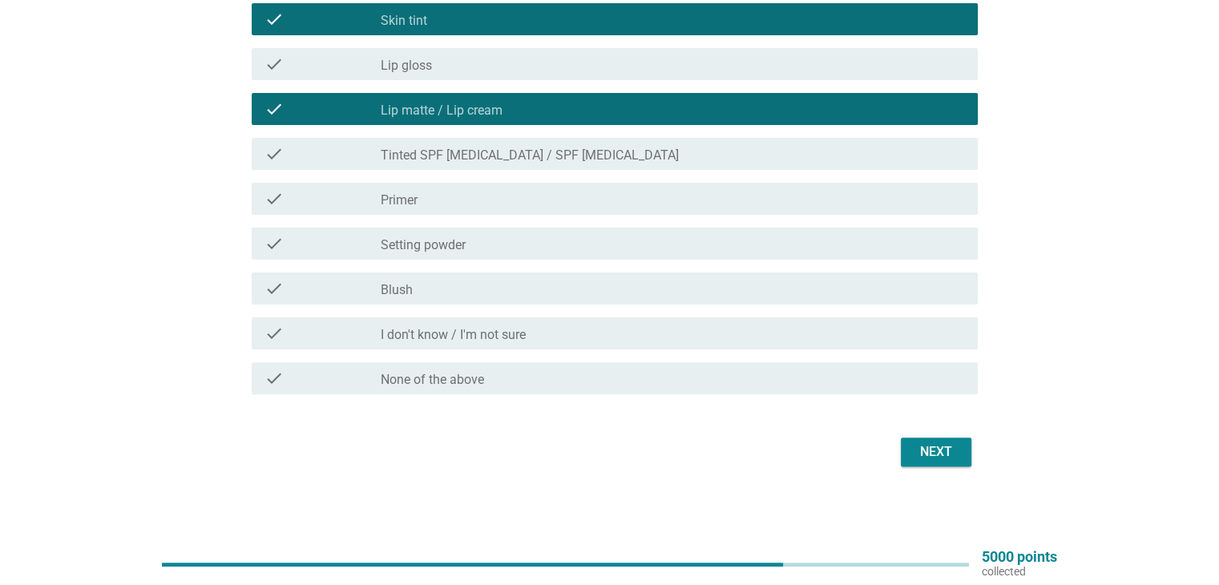
click at [924, 455] on div "Next" at bounding box center [935, 451] width 45 height 19
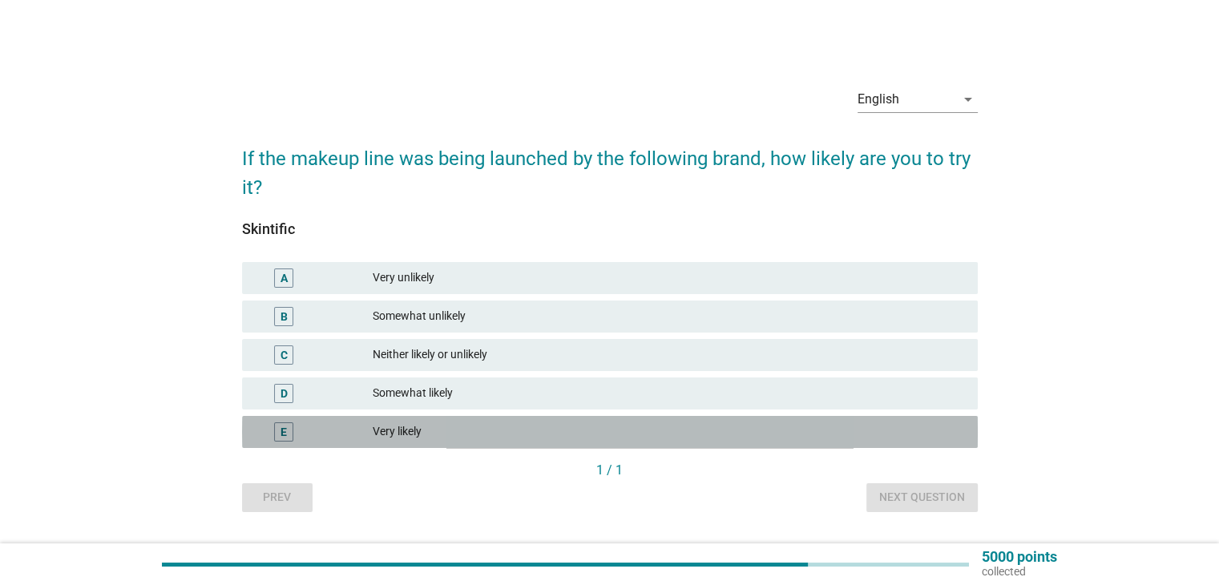
click at [458, 425] on div "Very likely" at bounding box center [668, 431] width 591 height 19
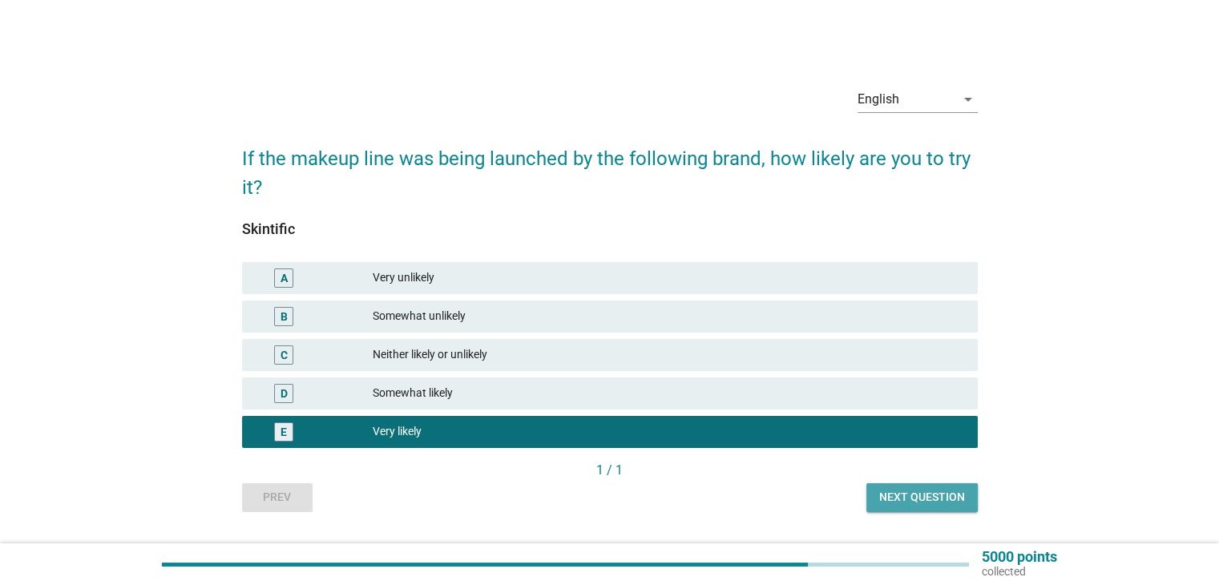
click at [941, 501] on div "Next question" at bounding box center [922, 497] width 86 height 17
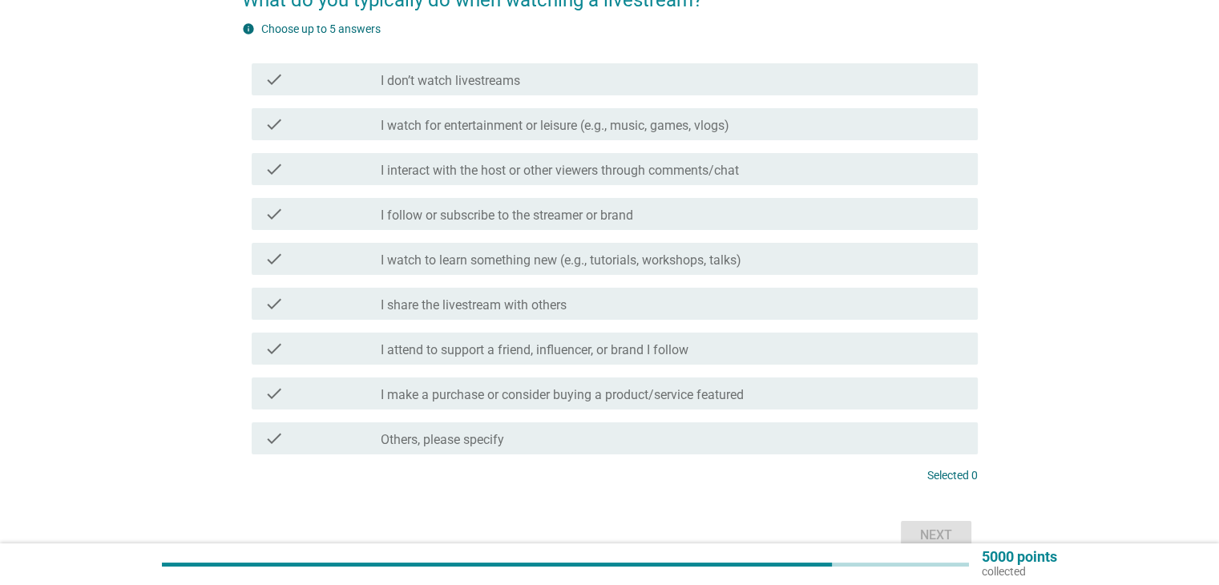
scroll to position [160, 0]
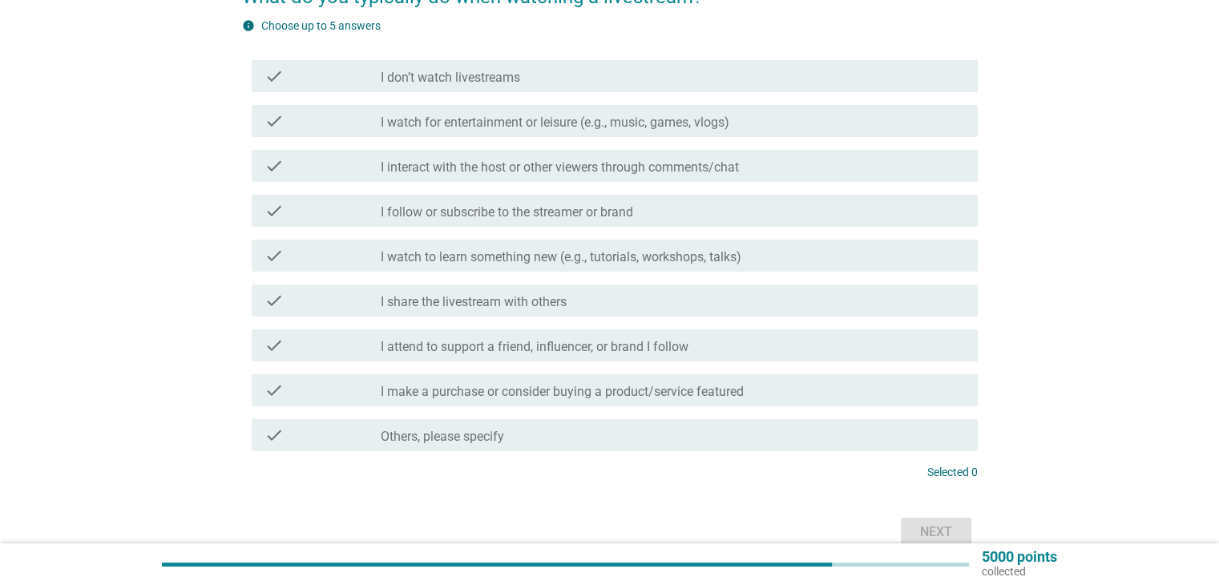
click at [546, 126] on label "I watch for entertainment or leisure (e.g., music, games, vlogs)" at bounding box center [555, 123] width 349 height 16
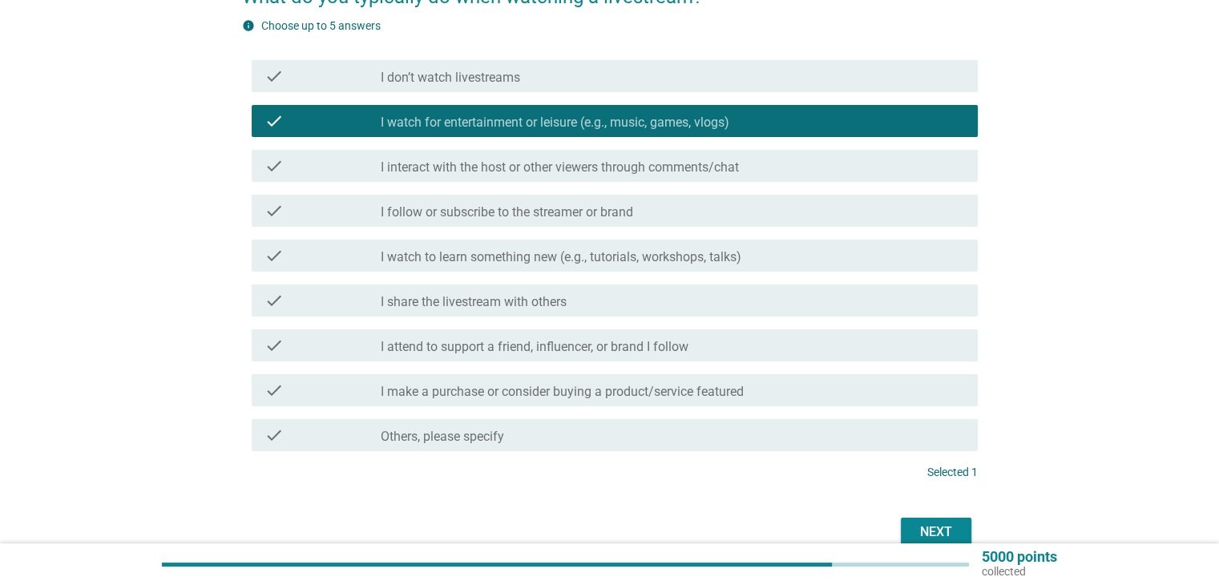
click at [538, 212] on label "I follow or subscribe to the streamer or brand" at bounding box center [507, 212] width 252 height 16
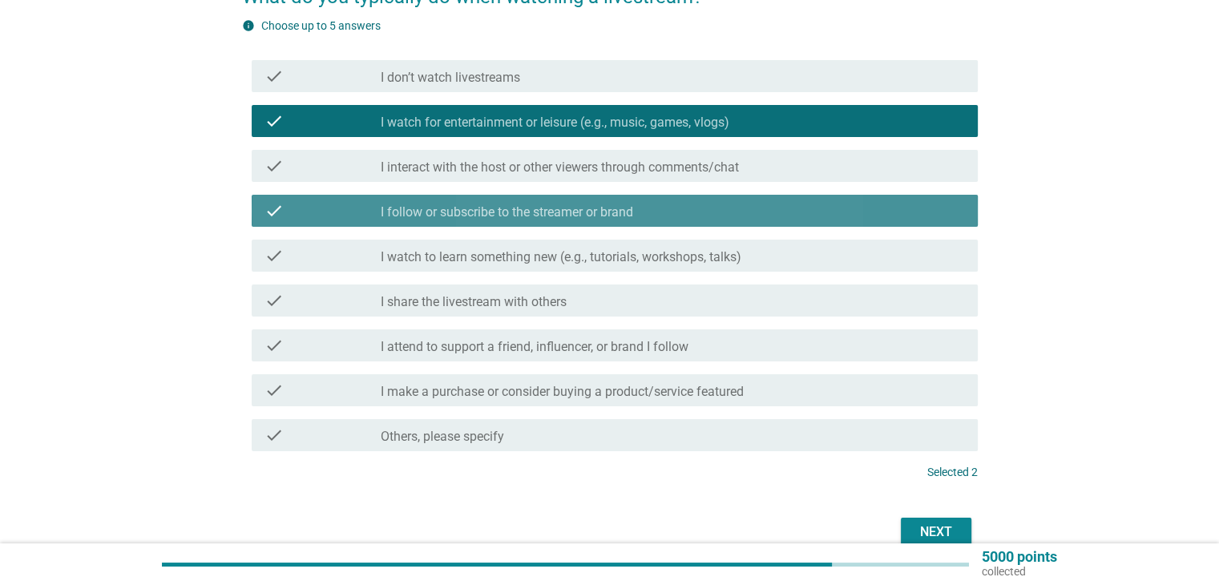
click at [553, 202] on div "check_box I follow or subscribe to the streamer or brand" at bounding box center [672, 210] width 583 height 19
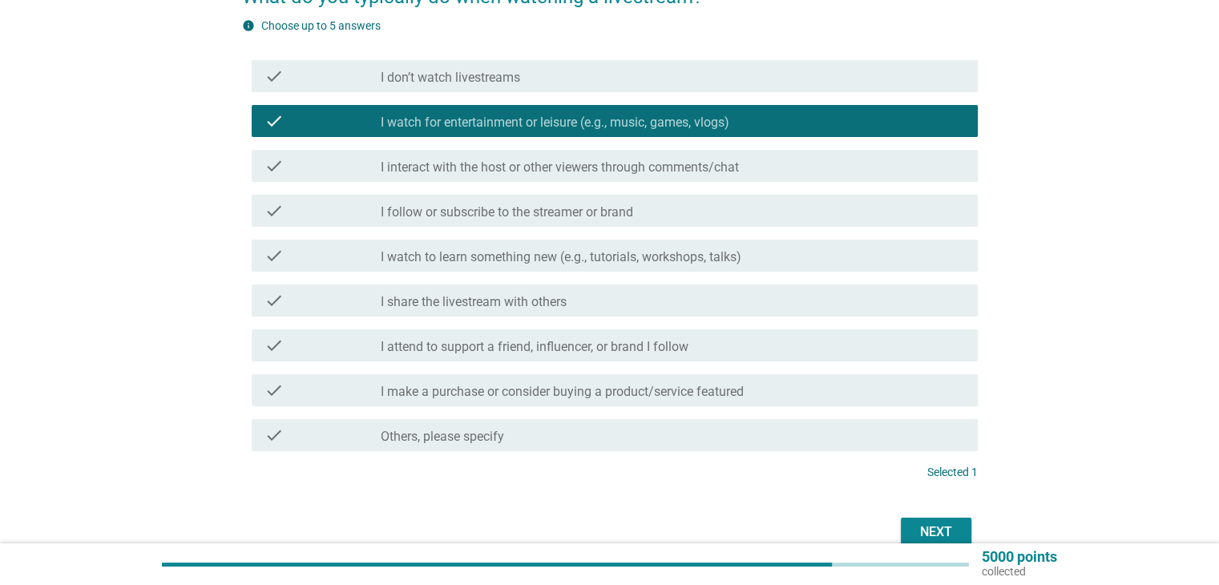
click at [522, 342] on label "I attend to support a friend, influencer, or brand I follow" at bounding box center [535, 347] width 308 height 16
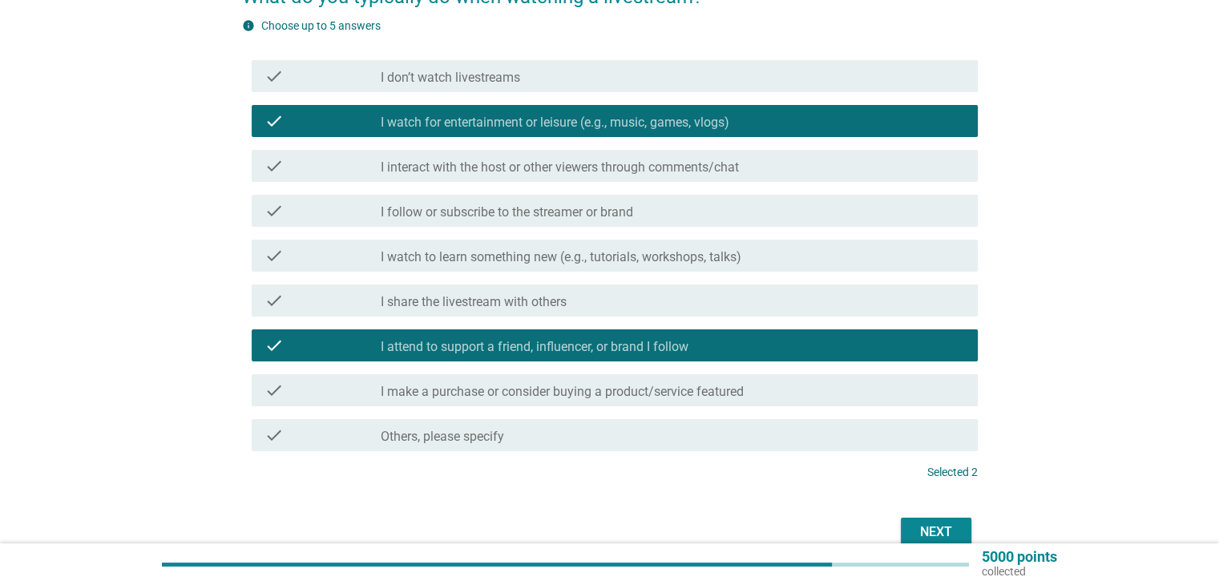
click at [526, 389] on label "I make a purchase or consider buying a product/service featured" at bounding box center [562, 392] width 363 height 16
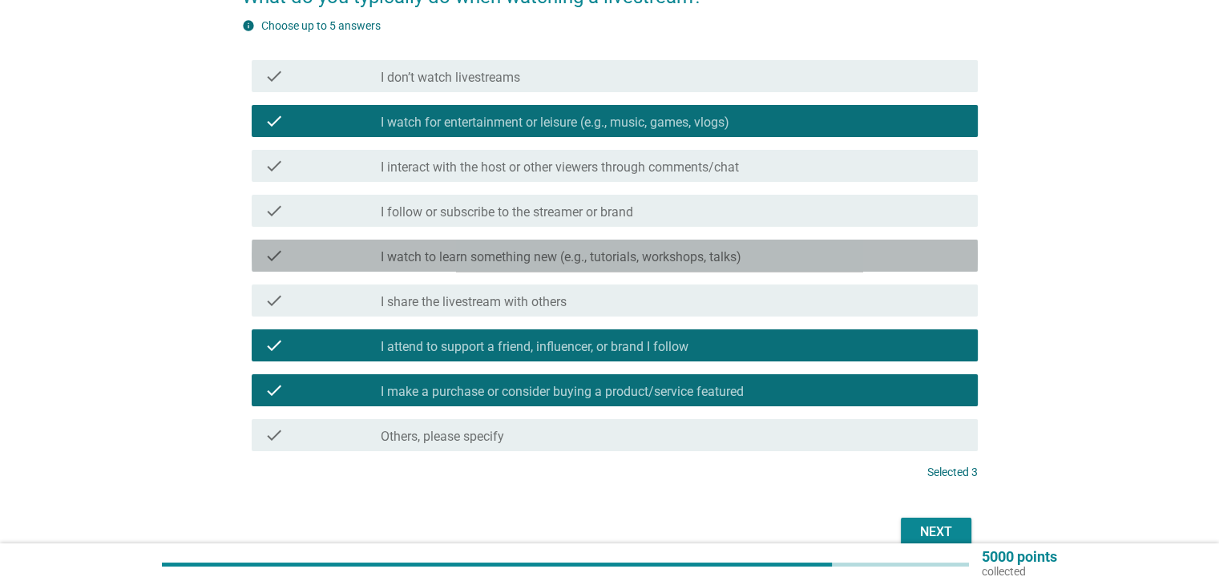
click at [519, 252] on label "I watch to learn something new (e.g., tutorials, workshops, talks)" at bounding box center [561, 257] width 361 height 16
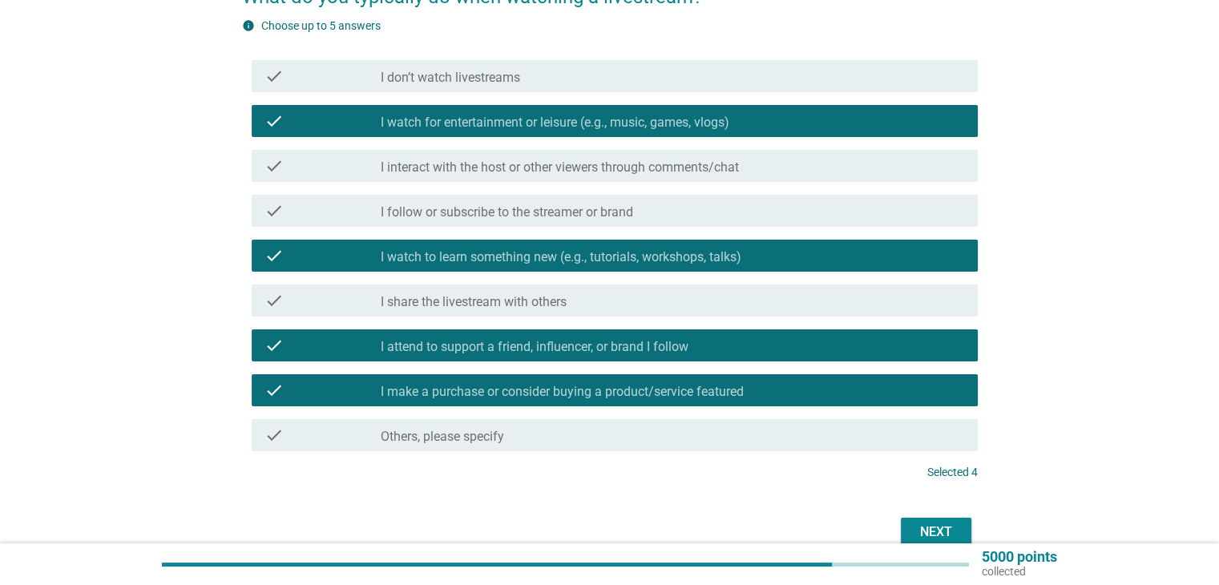
click at [512, 167] on label "I interact with the host or other viewers through comments/chat" at bounding box center [560, 167] width 358 height 16
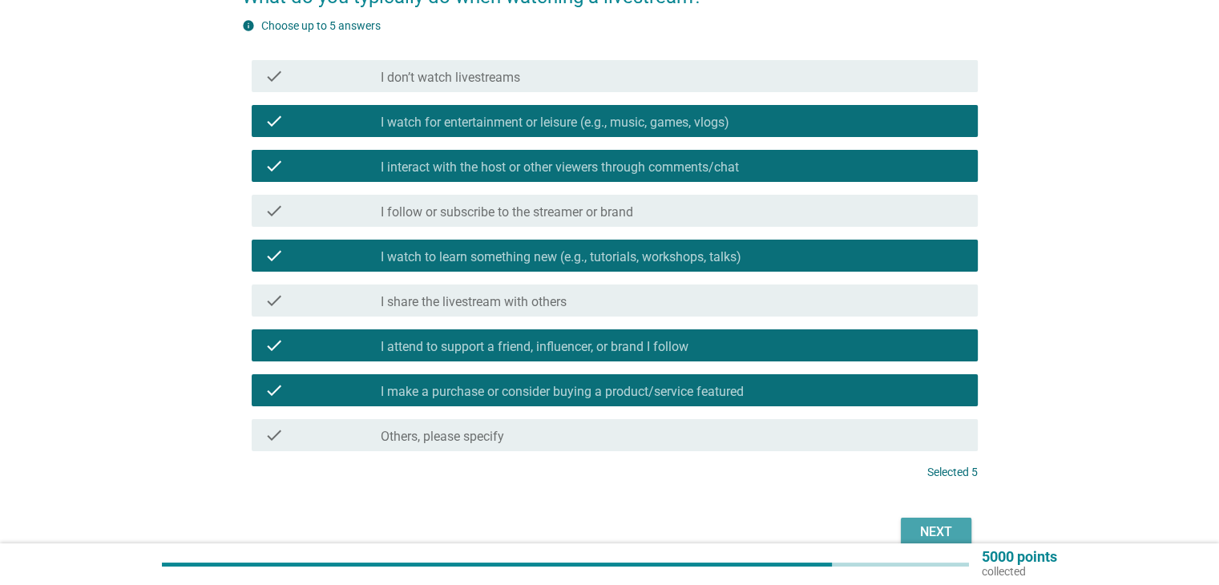
click at [939, 522] on div "Next" at bounding box center [935, 531] width 45 height 19
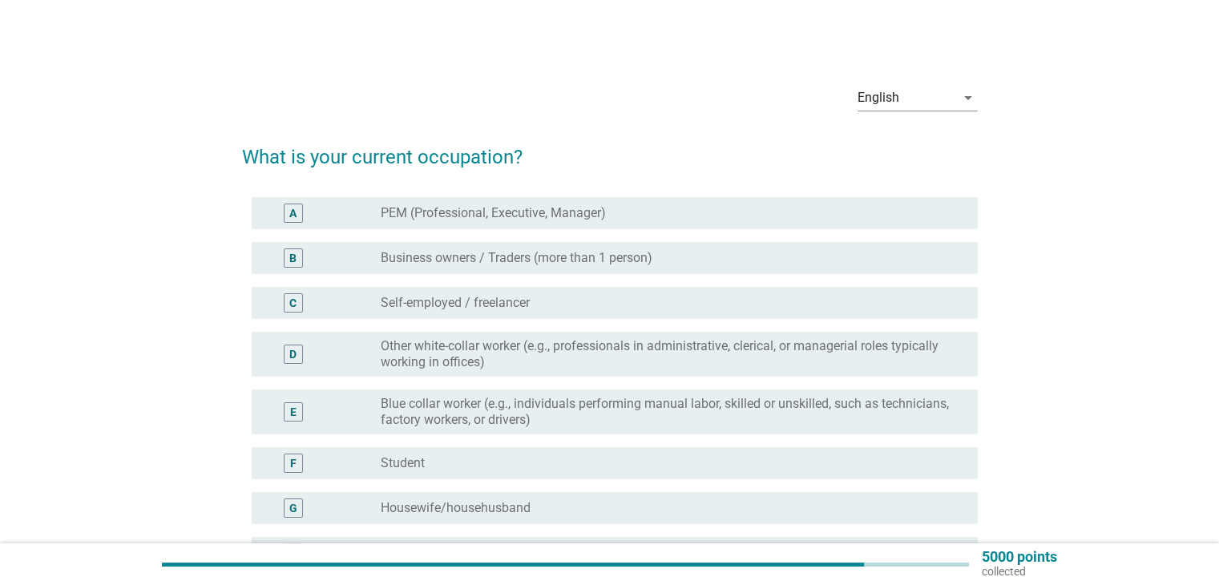
click at [369, 458] on div "F" at bounding box center [322, 462] width 117 height 19
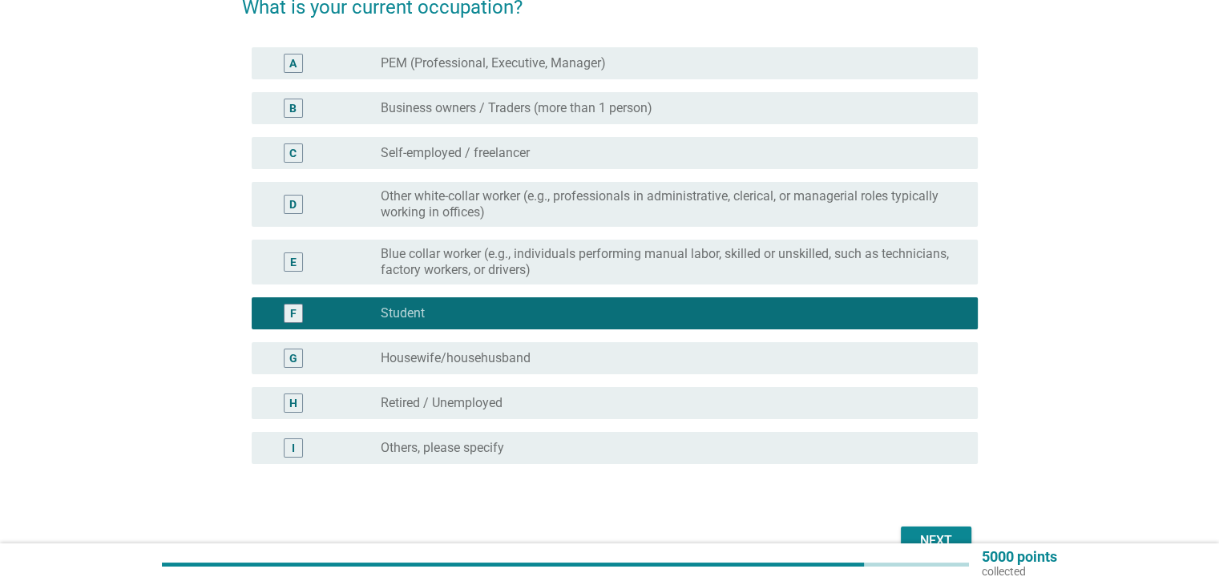
scroll to position [160, 0]
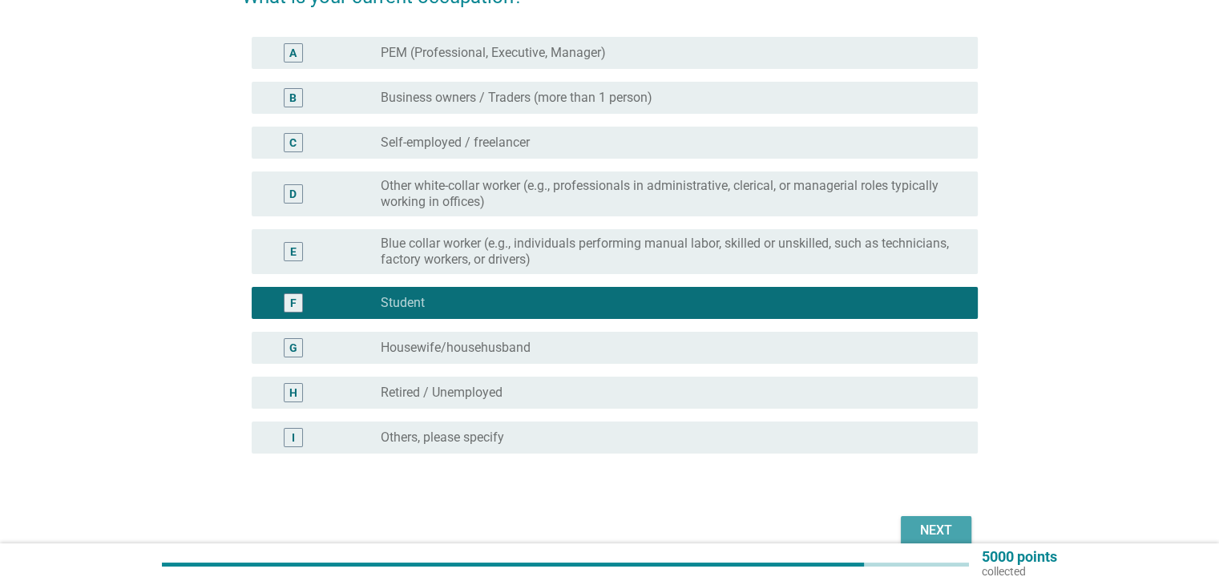
click at [934, 517] on button "Next" at bounding box center [936, 530] width 71 height 29
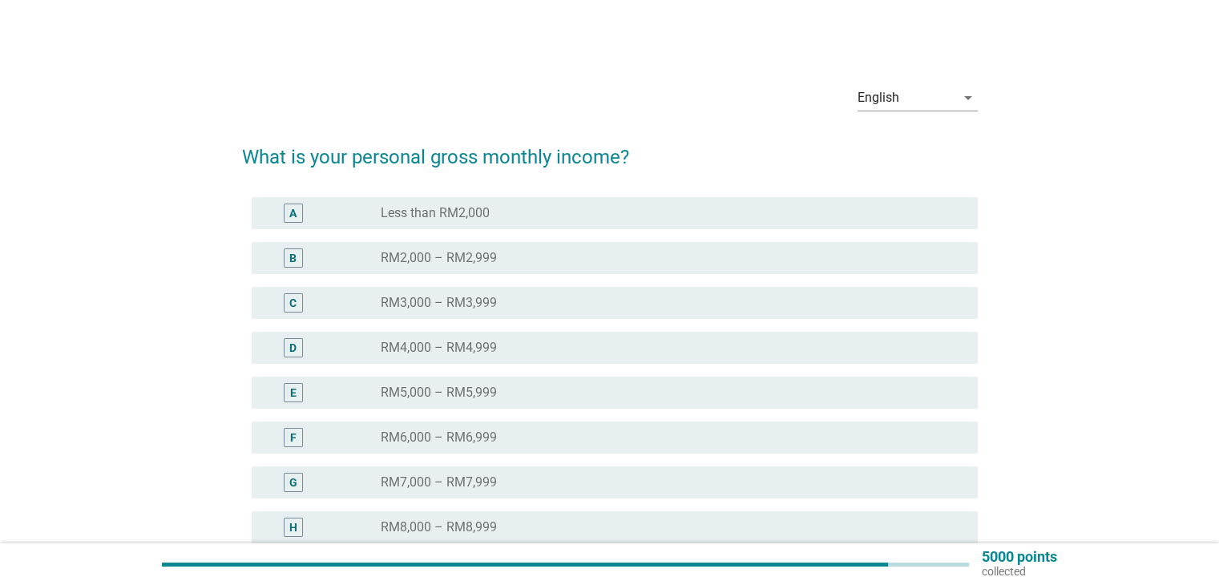
click at [478, 224] on div "A radio_button_unchecked Less than RM2,000" at bounding box center [615, 213] width 726 height 32
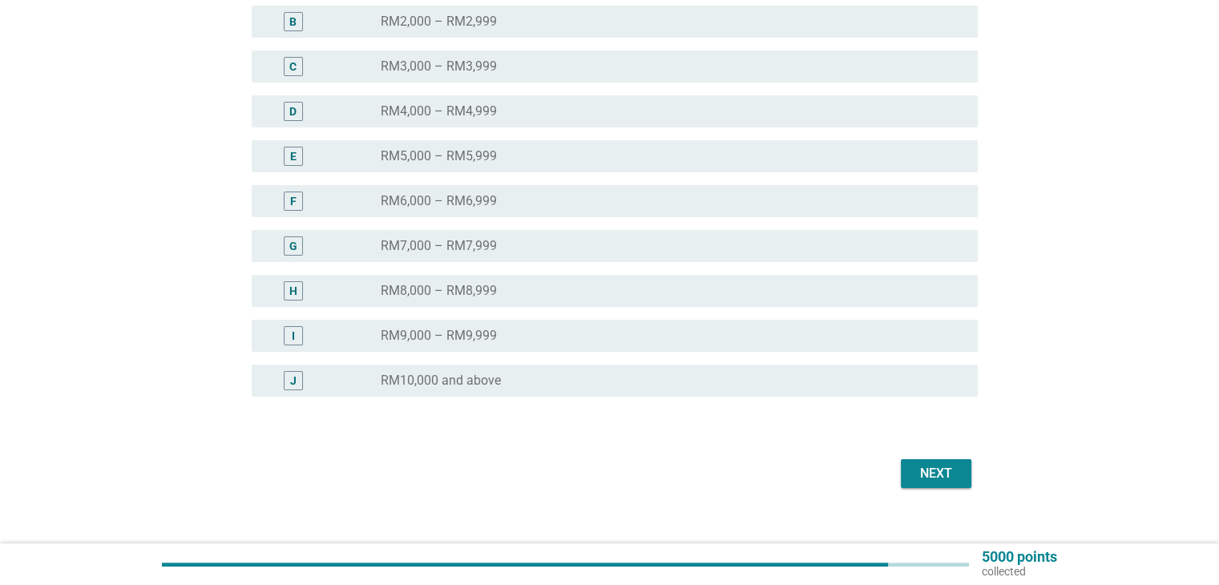
scroll to position [240, 0]
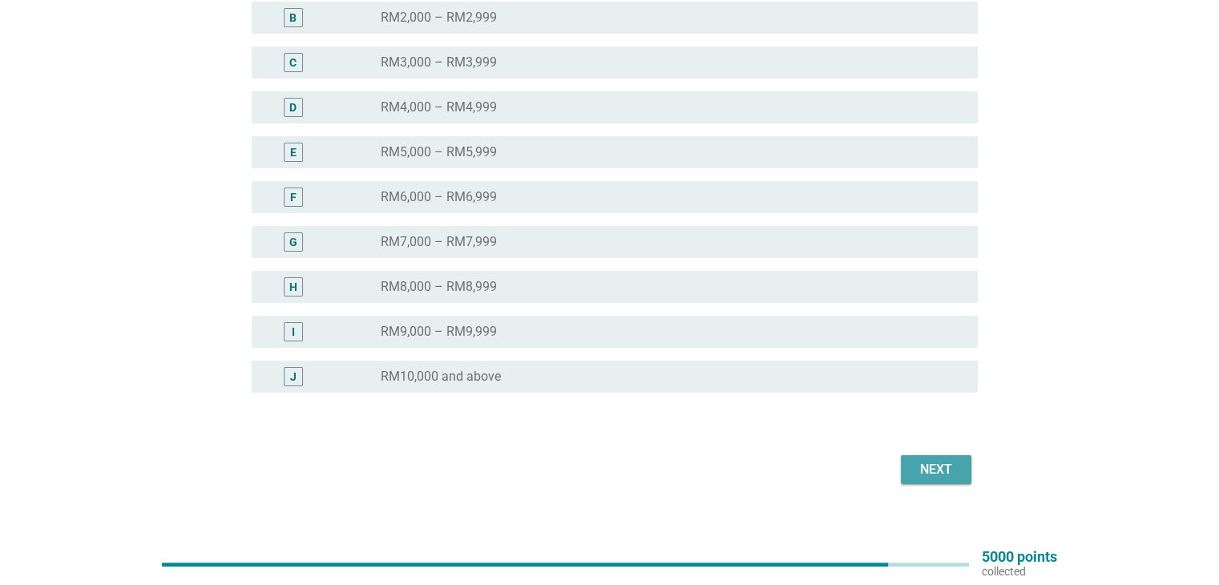
click at [920, 474] on div "Next" at bounding box center [935, 469] width 45 height 19
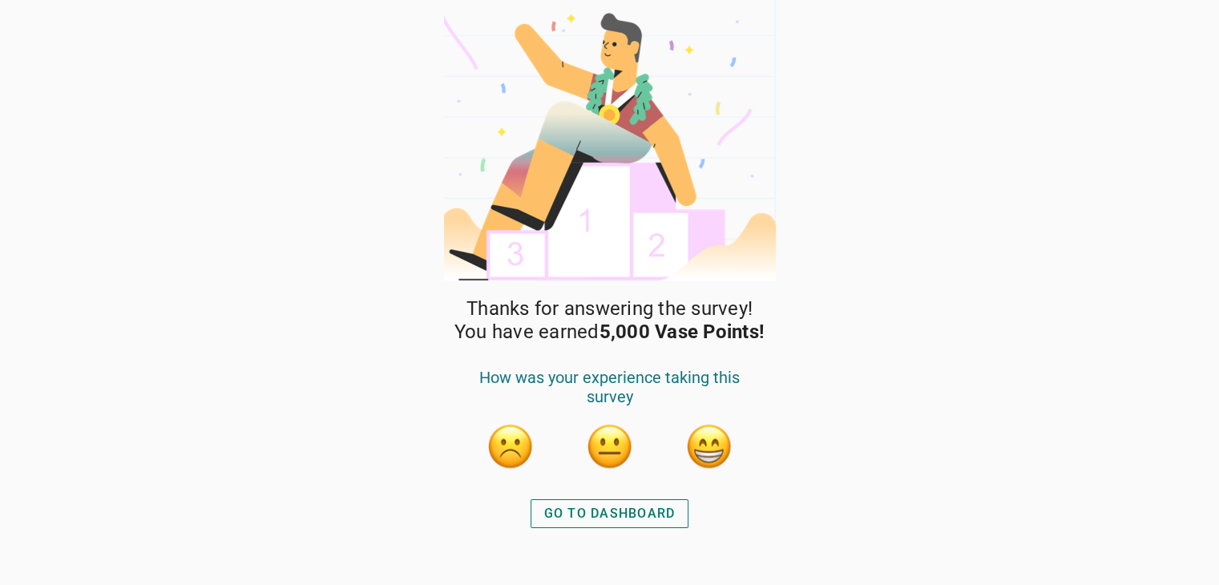
click at [720, 445] on button "button" at bounding box center [709, 446] width 48 height 48
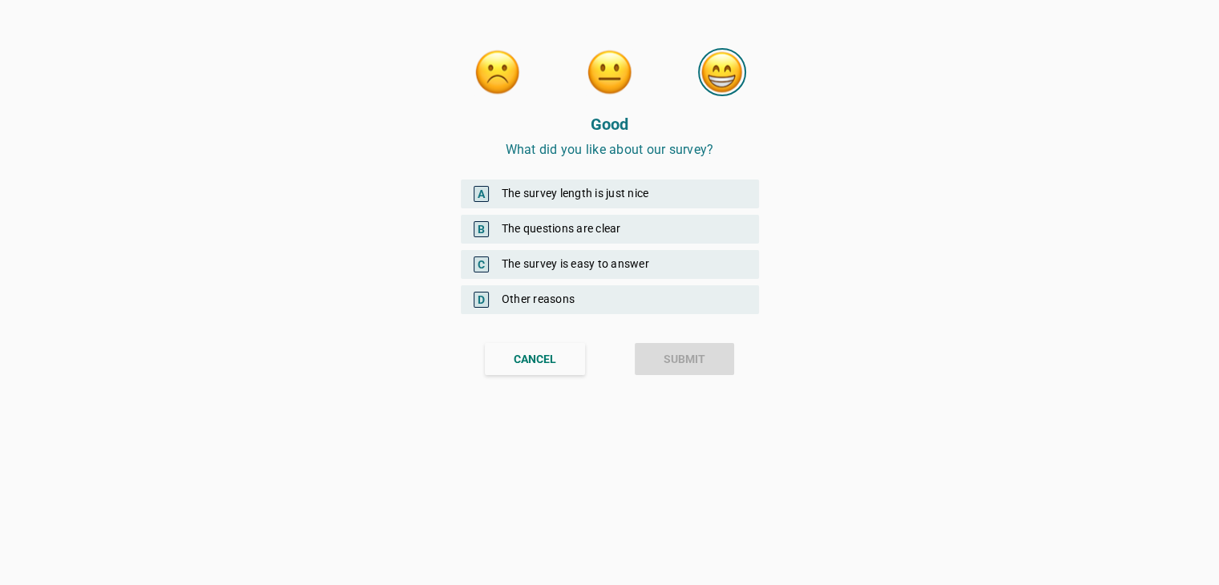
click at [631, 232] on div "B The questions are clear" at bounding box center [610, 229] width 298 height 29
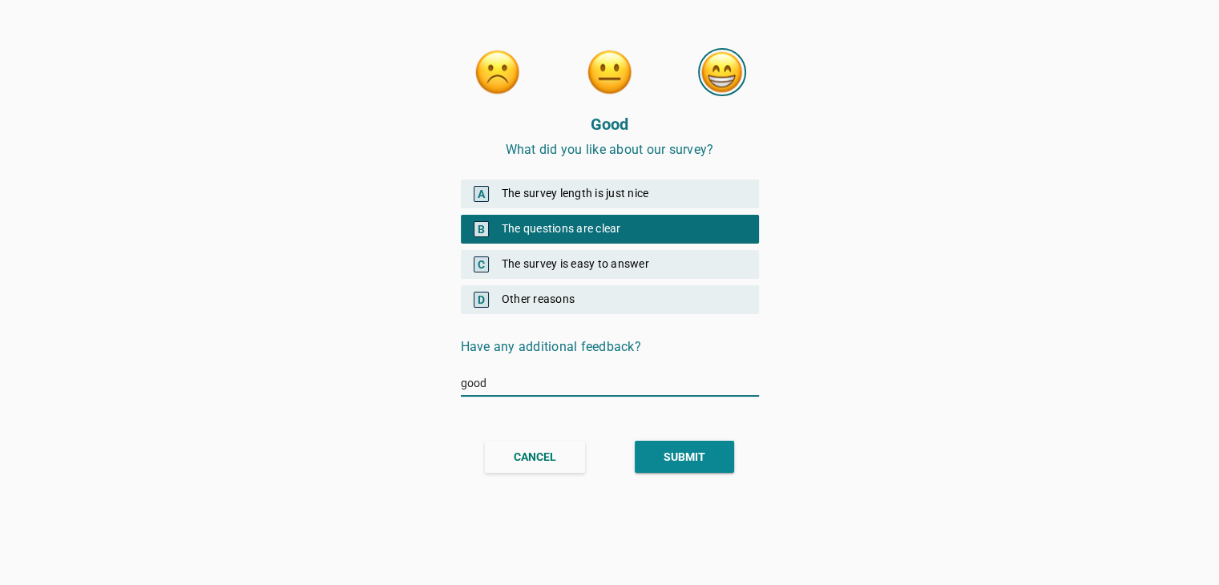
type input "good"
click at [686, 463] on div "SUBMIT" at bounding box center [684, 457] width 42 height 17
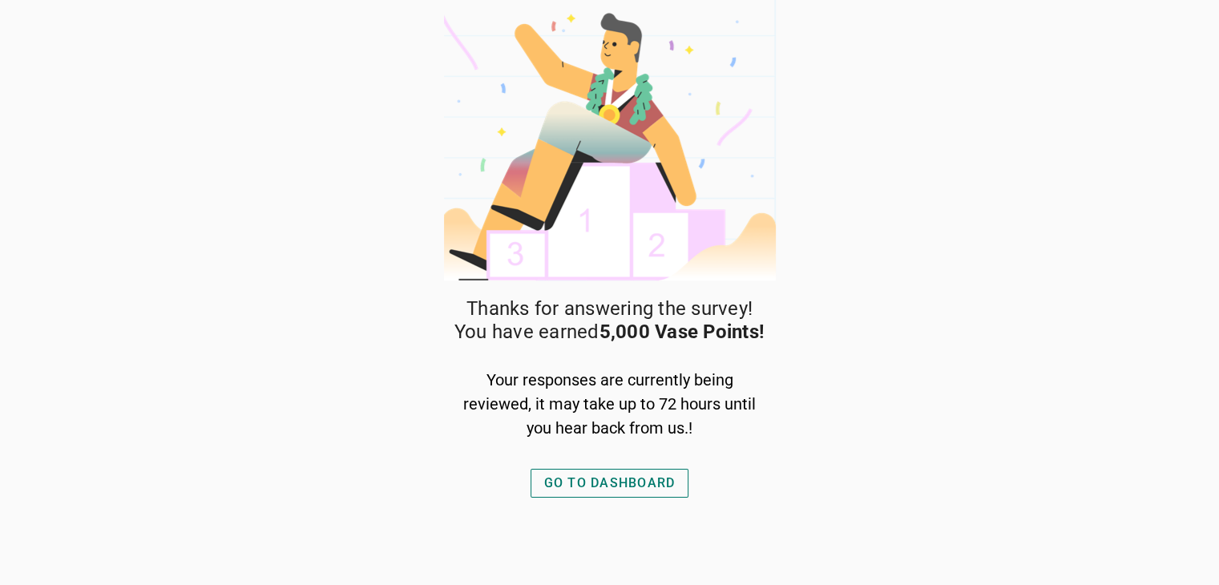
click at [651, 476] on div "GO TO DASHBOARD" at bounding box center [609, 483] width 131 height 19
